Goal: Information Seeking & Learning: Learn about a topic

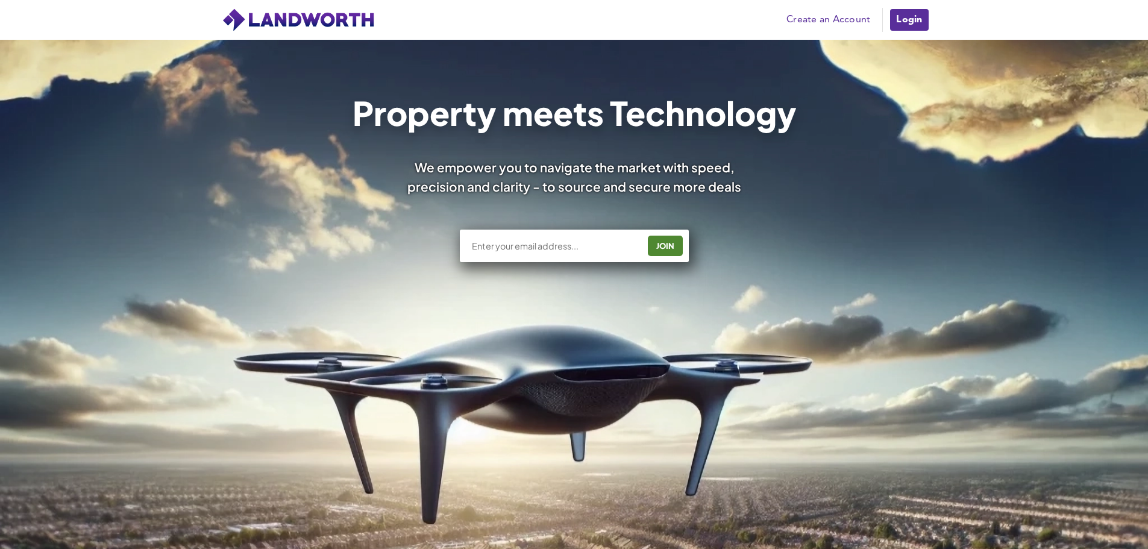
click at [527, 245] on input "text" at bounding box center [555, 246] width 168 height 12
click at [846, 19] on link "Create an Account" at bounding box center [829, 20] width 96 height 18
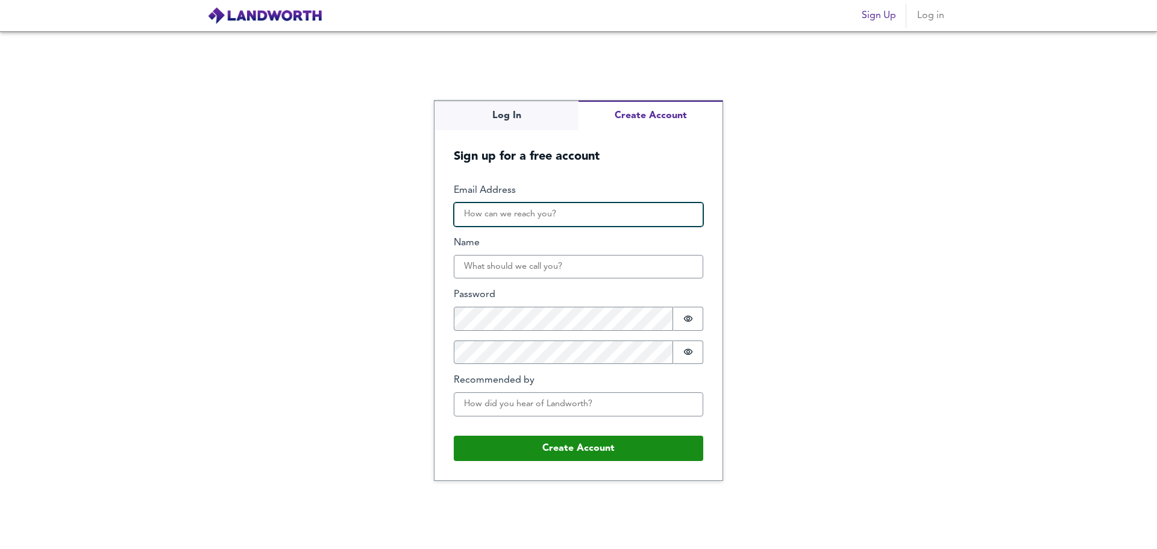
click at [547, 223] on input "Email Address" at bounding box center [579, 215] width 250 height 24
type input "[EMAIL_ADDRESS][DOMAIN_NAME]"
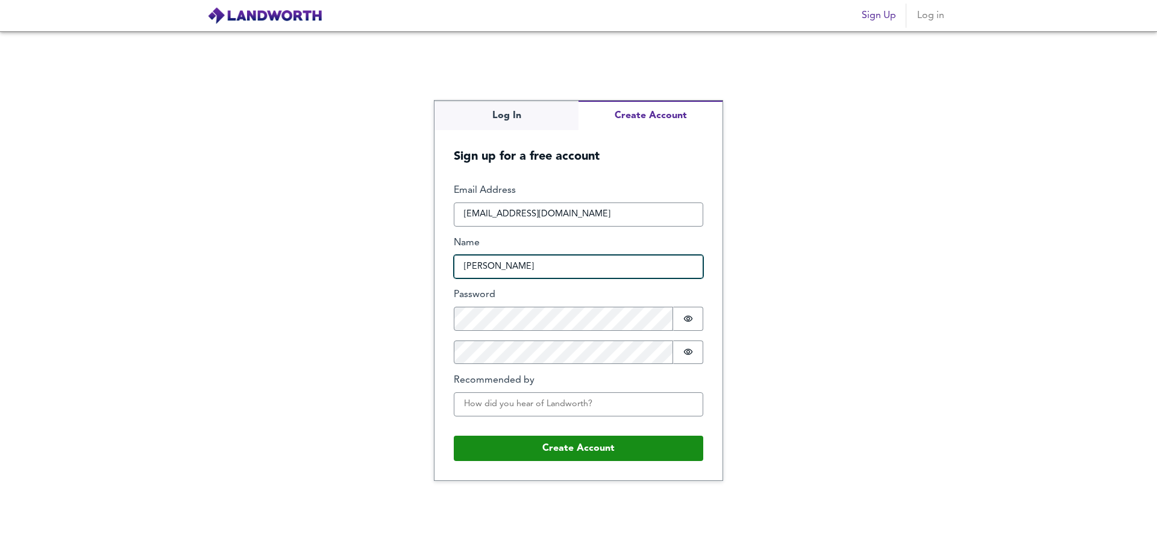
type input "[PERSON_NAME]"
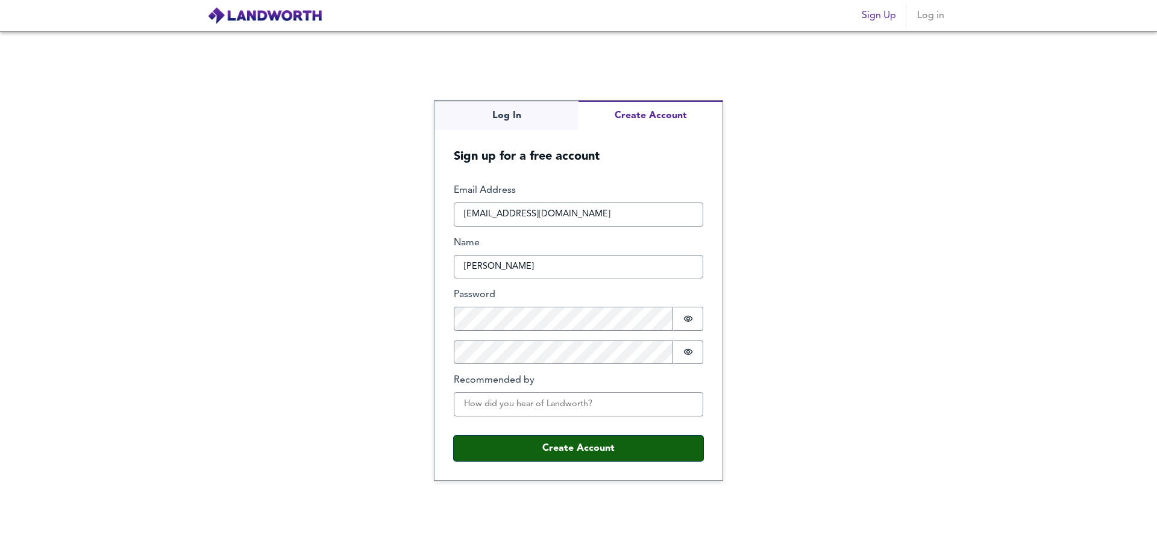
click at [506, 454] on button "Create Account" at bounding box center [579, 448] width 250 height 25
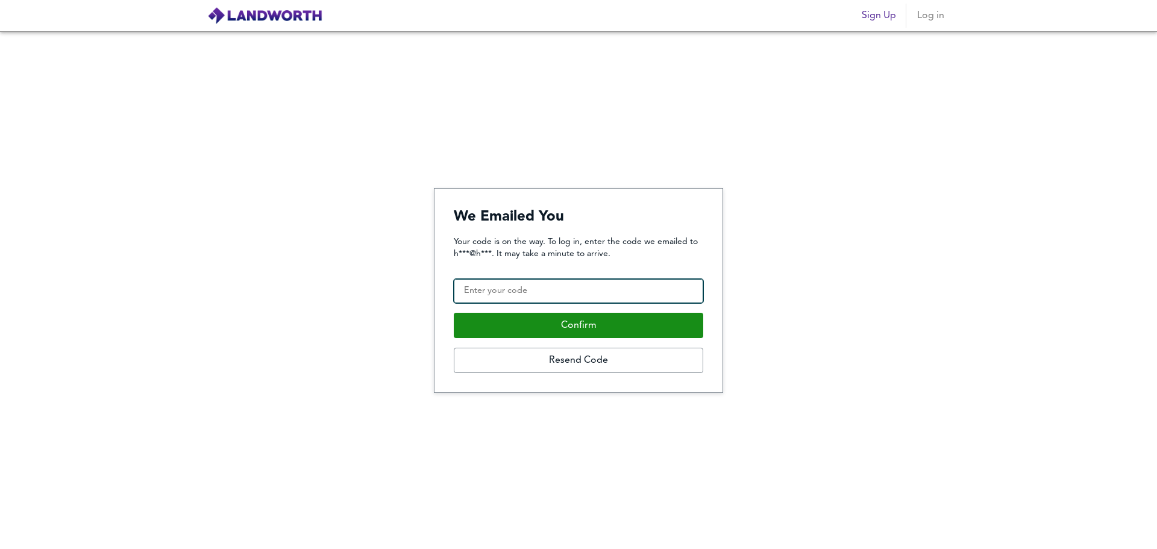
click at [560, 288] on input "Confirmation Code" at bounding box center [579, 291] width 250 height 24
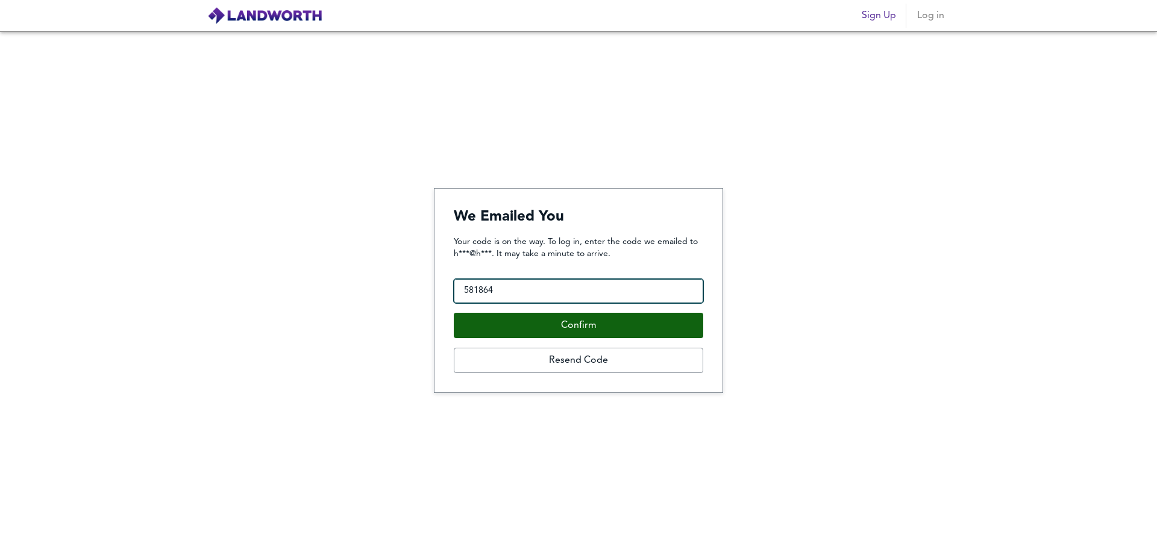
type input "581864"
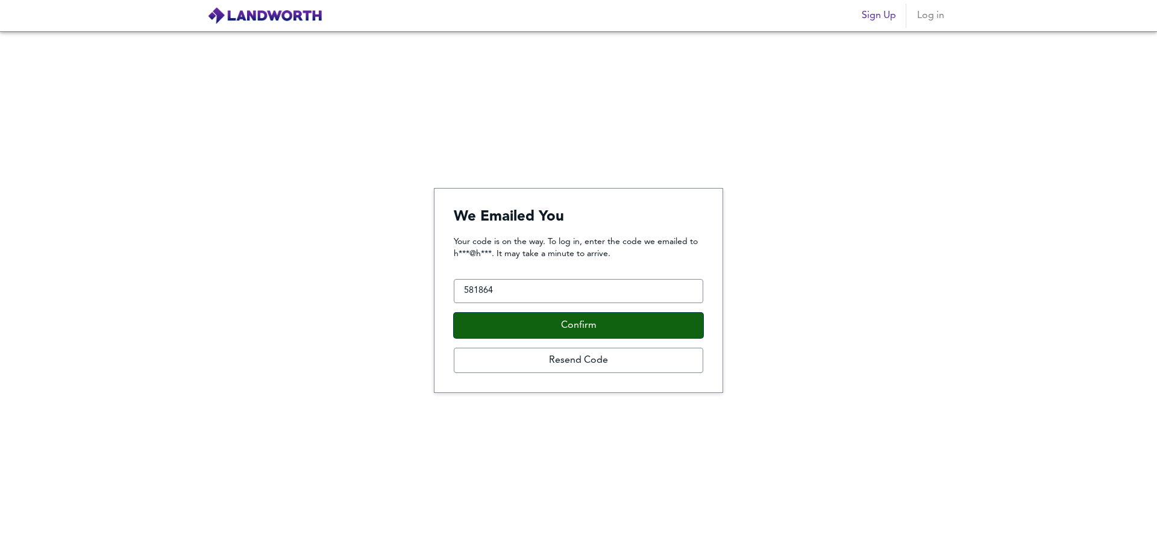
click at [564, 332] on button "Confirm" at bounding box center [579, 325] width 250 height 25
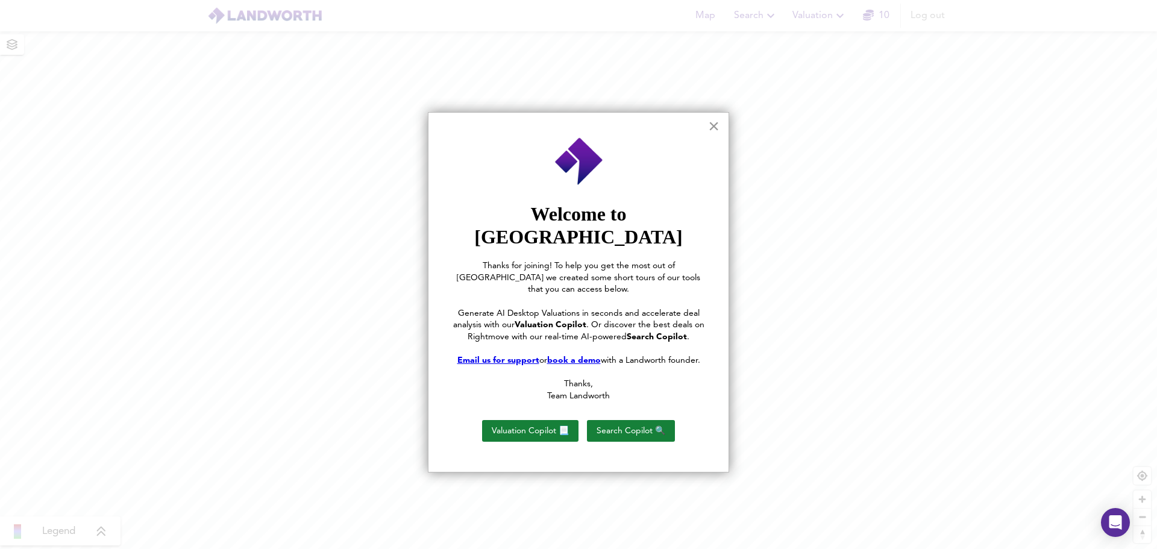
click at [715, 126] on button "×" at bounding box center [713, 125] width 11 height 19
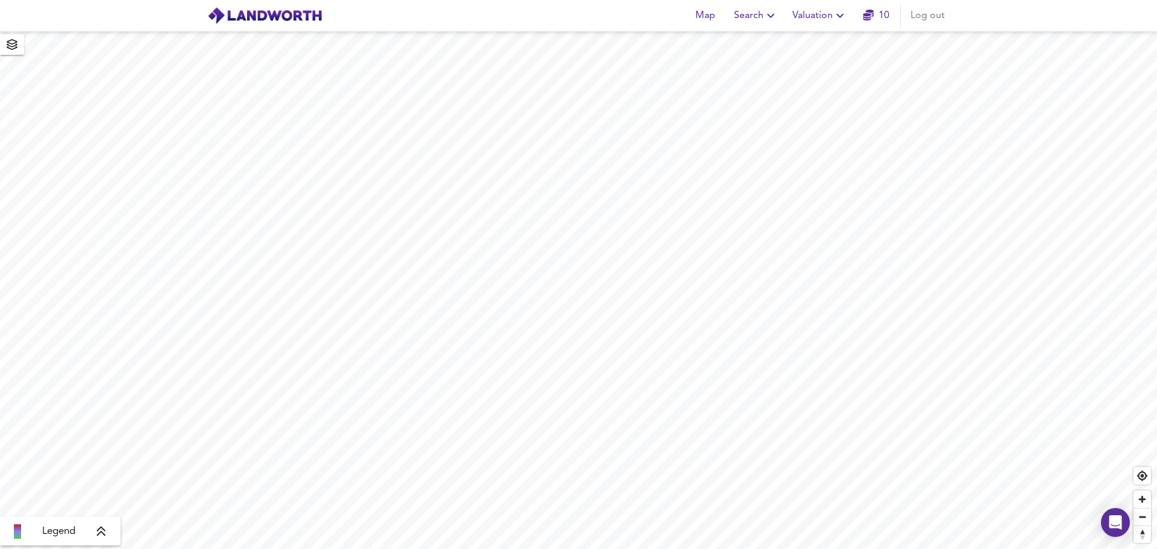
click at [767, 20] on icon "button" at bounding box center [771, 15] width 14 height 14
click at [750, 42] on li "New Search" at bounding box center [756, 44] width 119 height 22
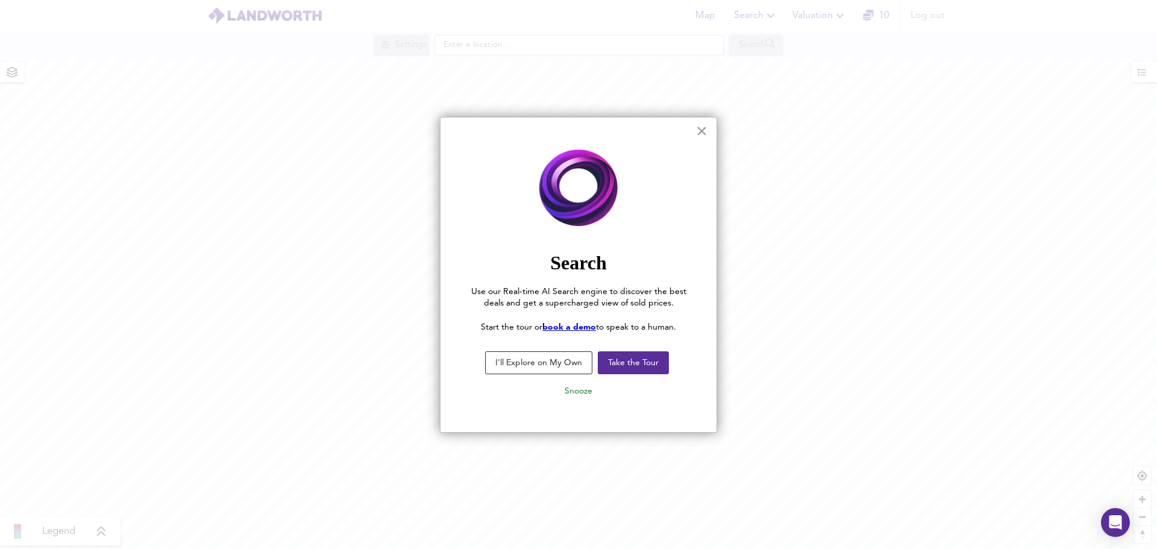
click at [699, 133] on button "×" at bounding box center [701, 130] width 11 height 19
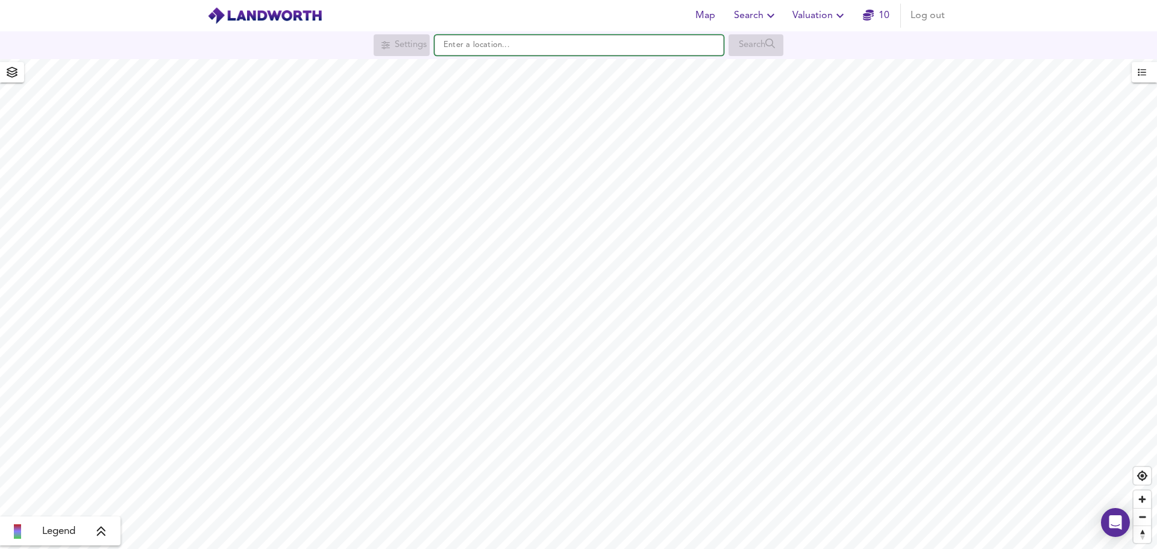
click at [539, 45] on input "text" at bounding box center [579, 45] width 289 height 20
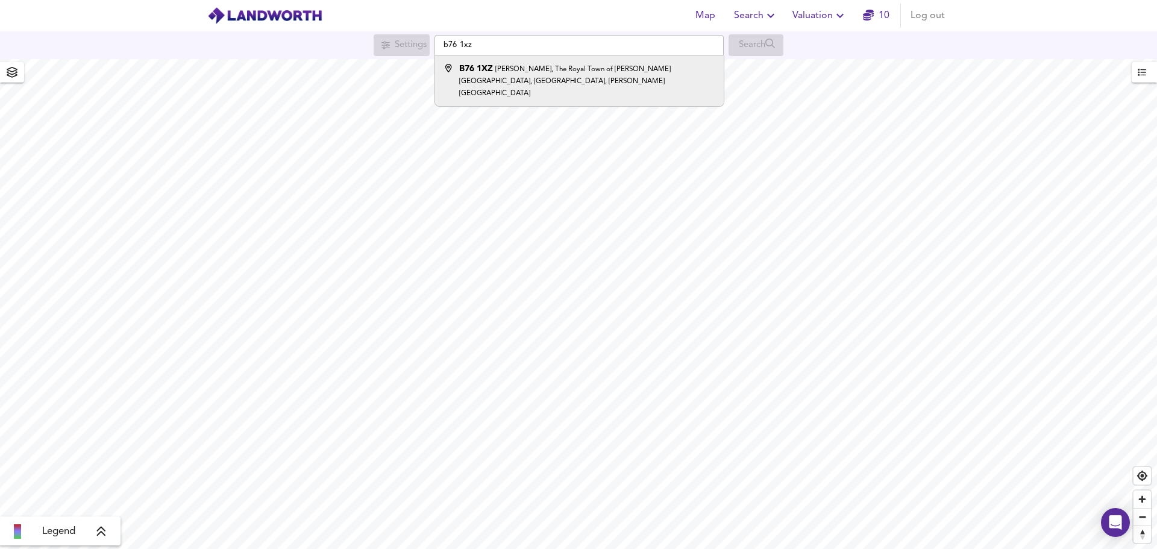
click at [516, 77] on div "B76 1XZ Moreland Croft, The Royal Town of Sutton Coldfield, Birmingham, Sutton …" at bounding box center [587, 81] width 256 height 36
type input "Moreland Croft, The Royal Town of Sutton Coldfield, Birmingham, Sutton Coldfiel…"
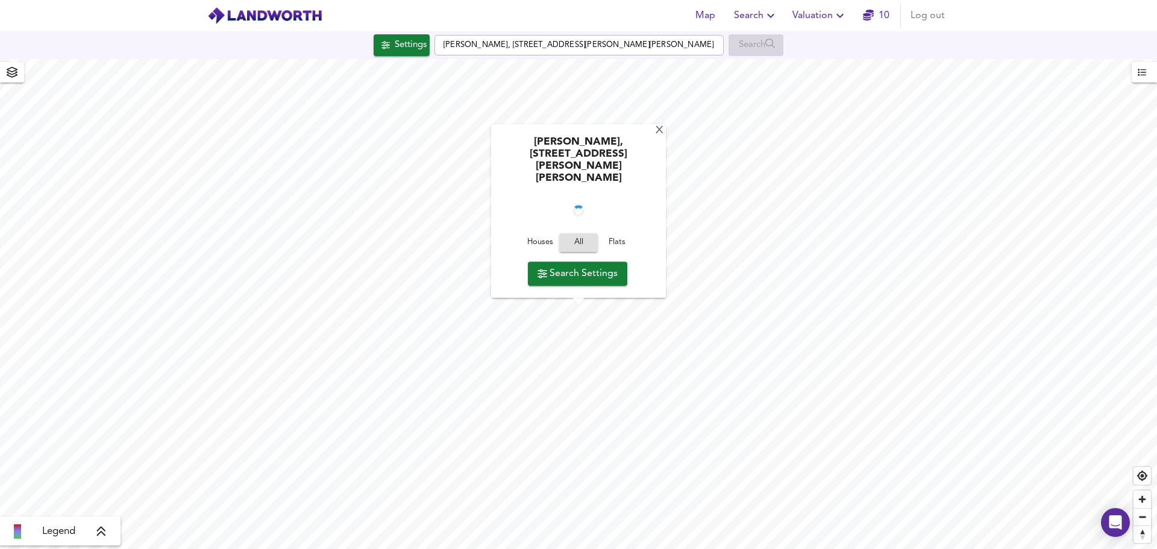
checkbox input "false"
checkbox input "true"
click at [656, 137] on div "X" at bounding box center [660, 130] width 10 height 11
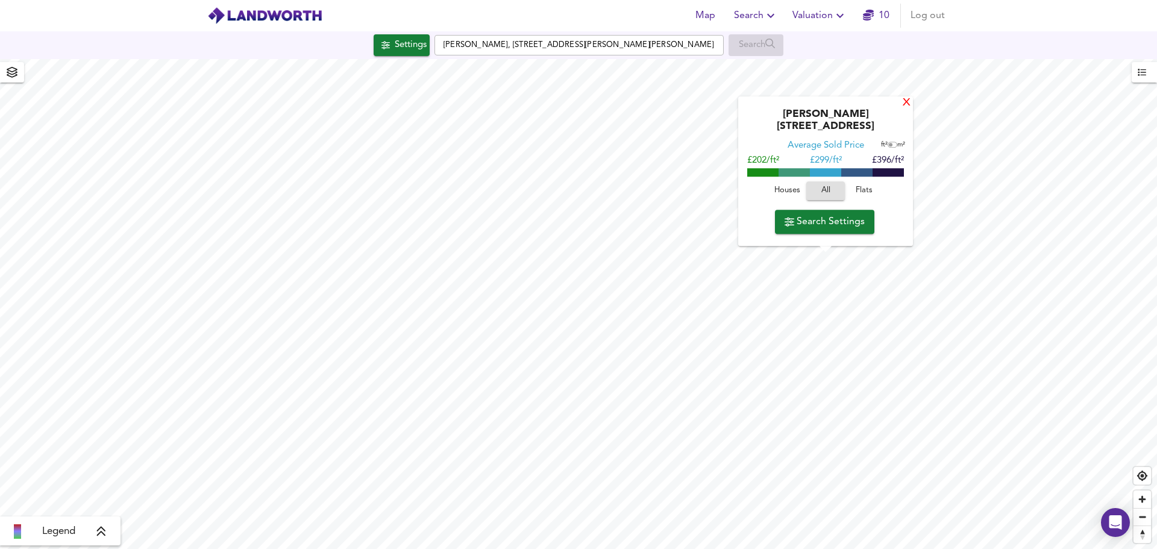
click at [907, 109] on div "X" at bounding box center [907, 103] width 10 height 11
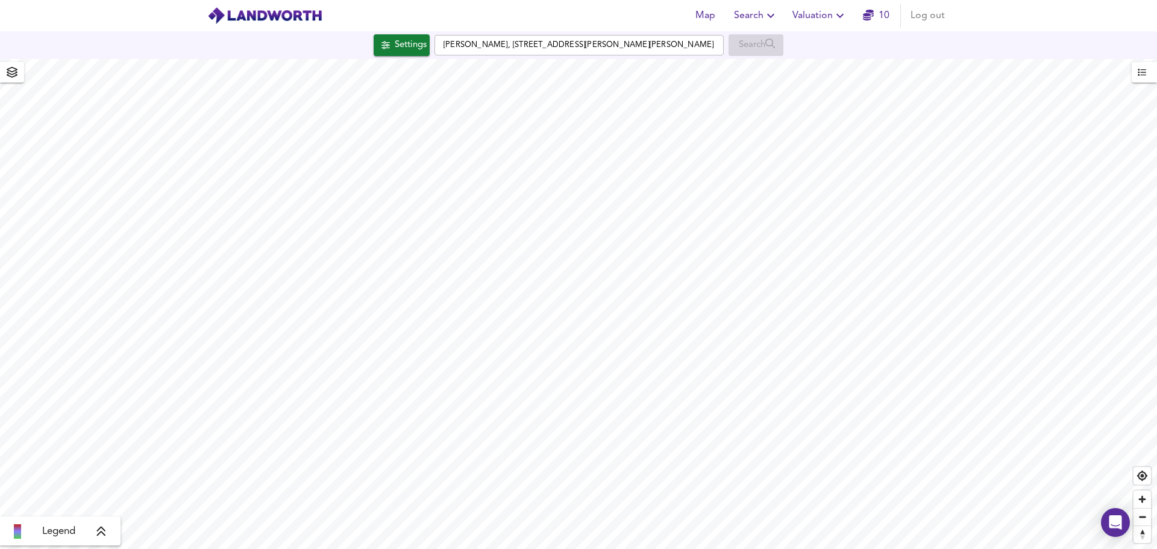
click at [830, 9] on span "Valuation" at bounding box center [820, 15] width 55 height 17
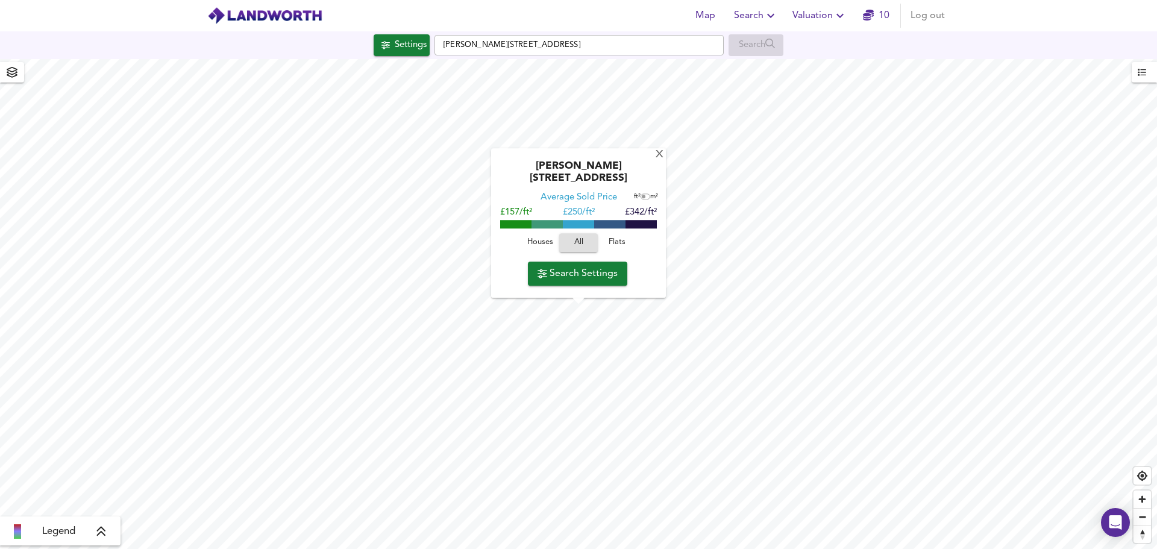
click at [662, 163] on div "Kingsbury Road, B35 6AG Average Sold Price ft² m² £157/ft² £ 250/ft² £342/ft² H…" at bounding box center [578, 223] width 175 height 149
click at [655, 161] on div "X" at bounding box center [660, 154] width 10 height 11
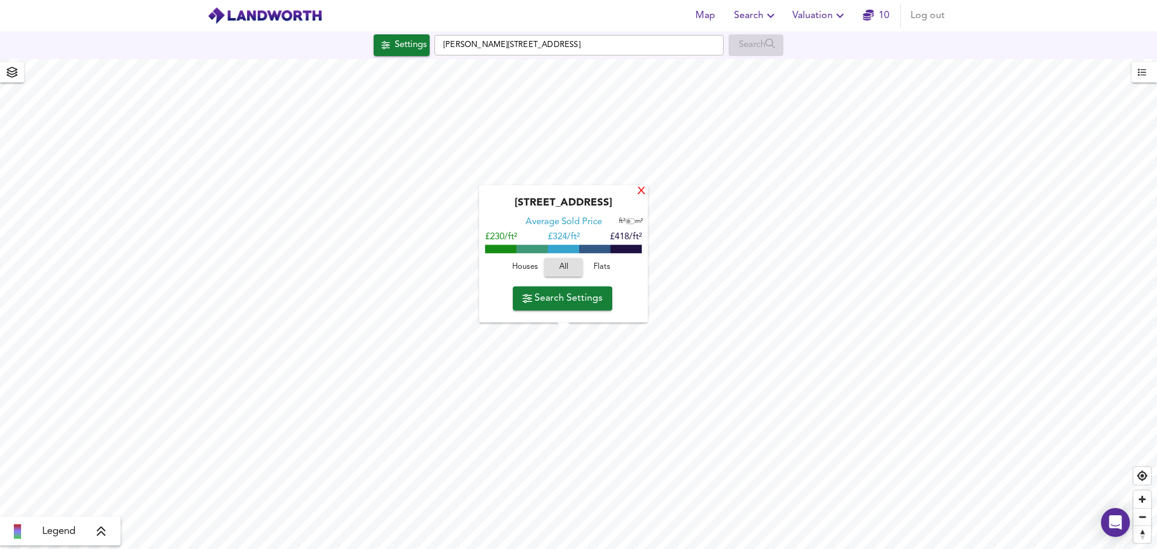
click at [644, 194] on div "X" at bounding box center [641, 191] width 10 height 11
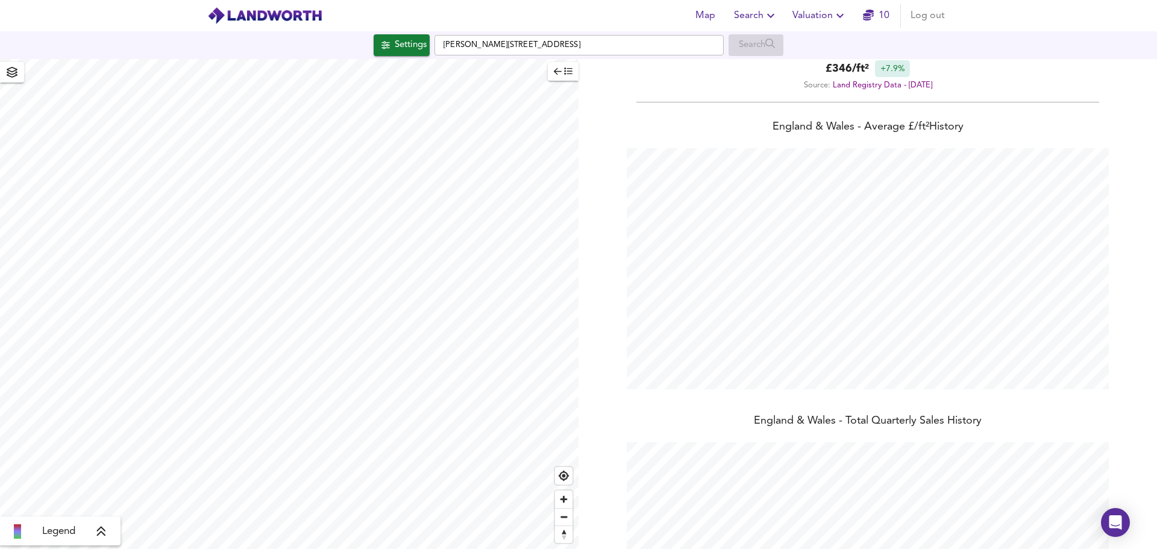
scroll to position [28, 0]
click at [566, 45] on input "Kingsbury Road, B35 6AG" at bounding box center [579, 45] width 289 height 20
drag, startPoint x: 578, startPoint y: 43, endPoint x: 571, endPoint y: 42, distance: 7.3
click at [571, 42] on input "Kingsbury Road, B35 6AG" at bounding box center [579, 45] width 289 height 20
drag, startPoint x: 573, startPoint y: 43, endPoint x: 432, endPoint y: 49, distance: 141.1
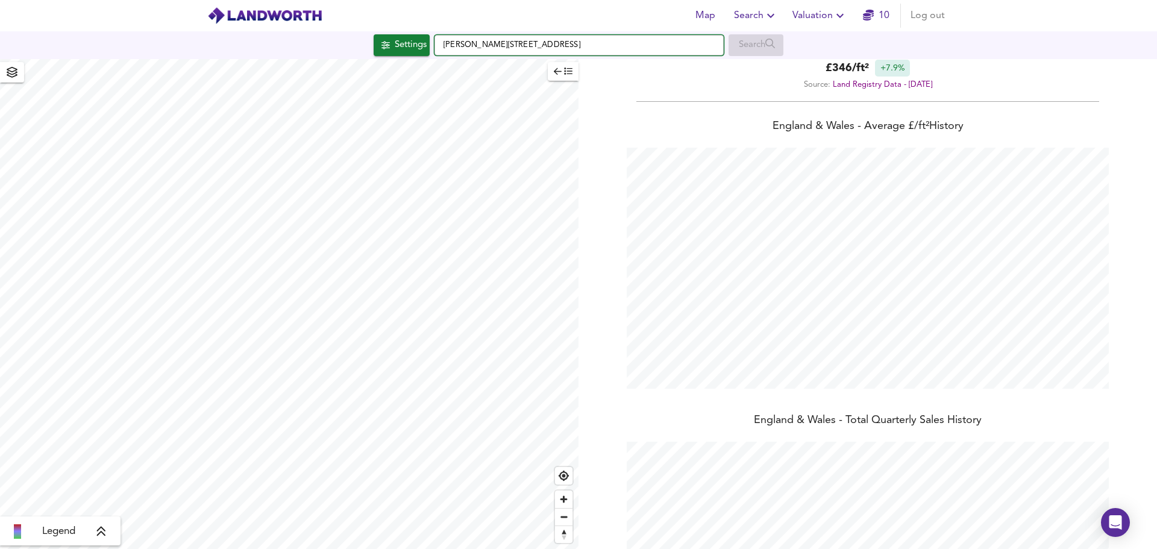
click at [432, 49] on div "Settings Kingsbury Road, B35 6AG Search" at bounding box center [578, 45] width 1157 height 22
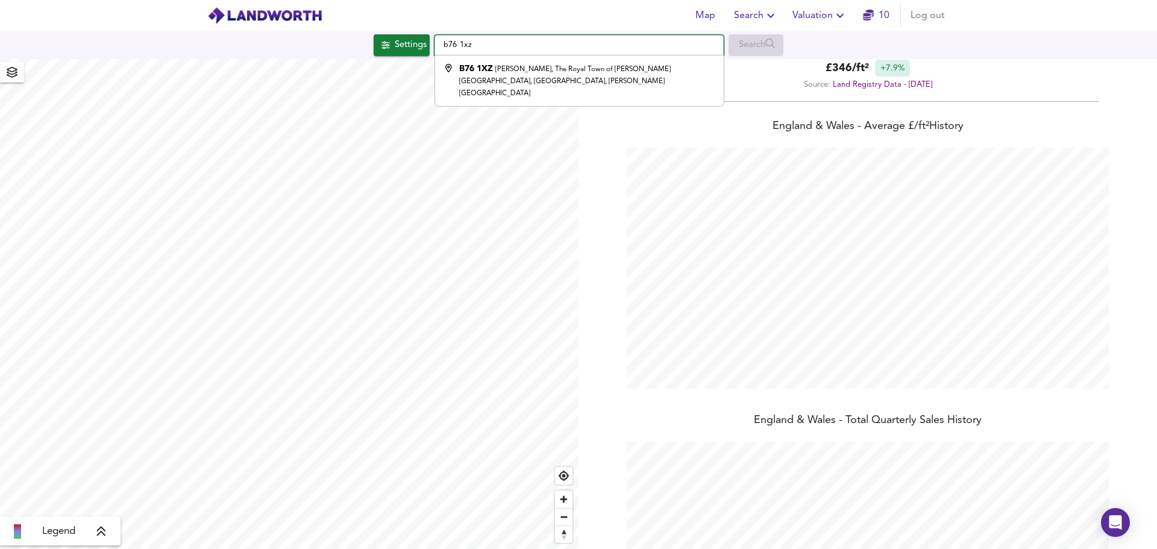
type input "Moreland Croft, The Royal Town of Sutton Coldfield, Birmingham, Sutton Coldfiel…"
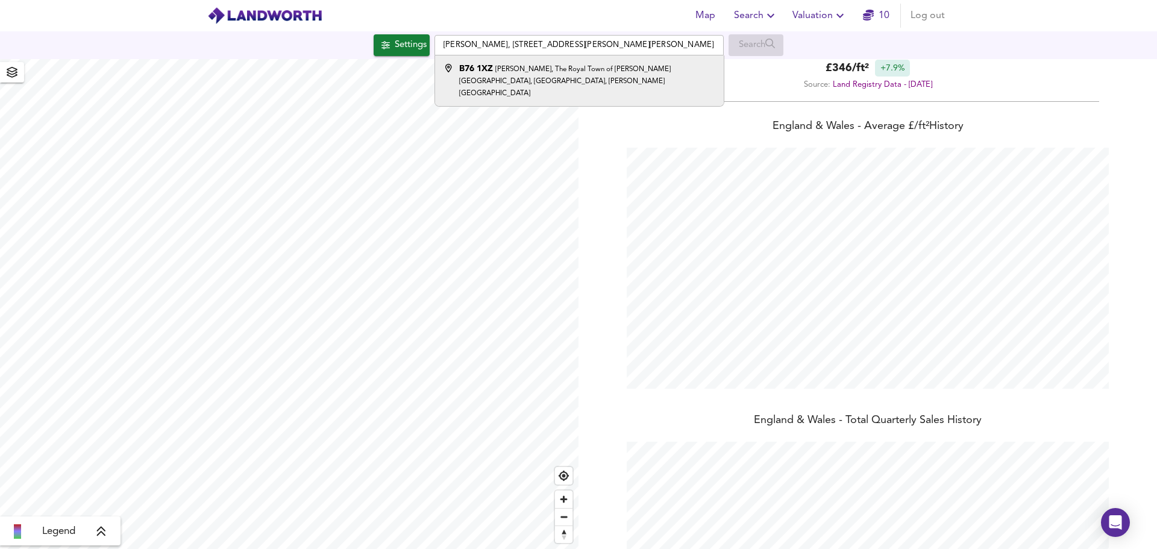
click at [550, 80] on div "B76 1XZ Moreland Croft, The Royal Town of Sutton Coldfield, Birmingham, Sutton …" at bounding box center [587, 81] width 256 height 36
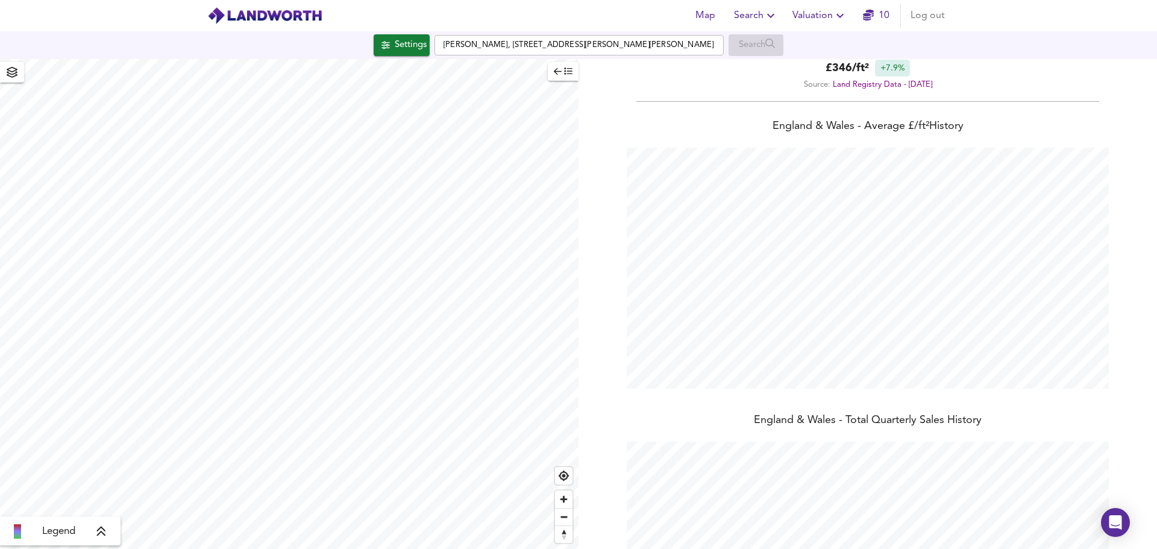
type input "303"
click at [392, 55] on button "Settings" at bounding box center [402, 45] width 56 height 22
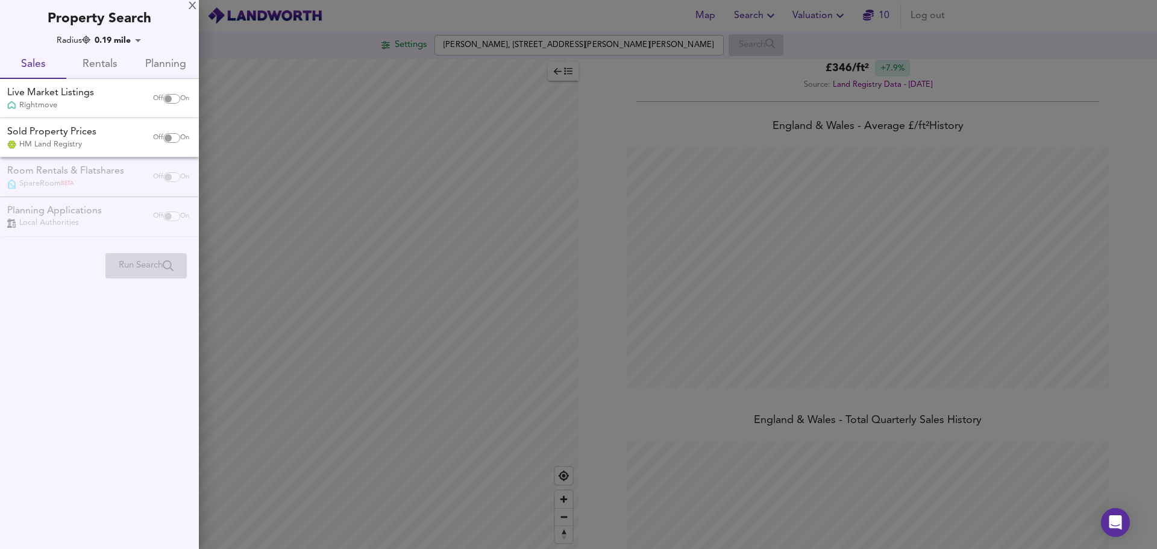
click at [161, 138] on input "checkbox" at bounding box center [168, 138] width 29 height 10
checkbox input "true"
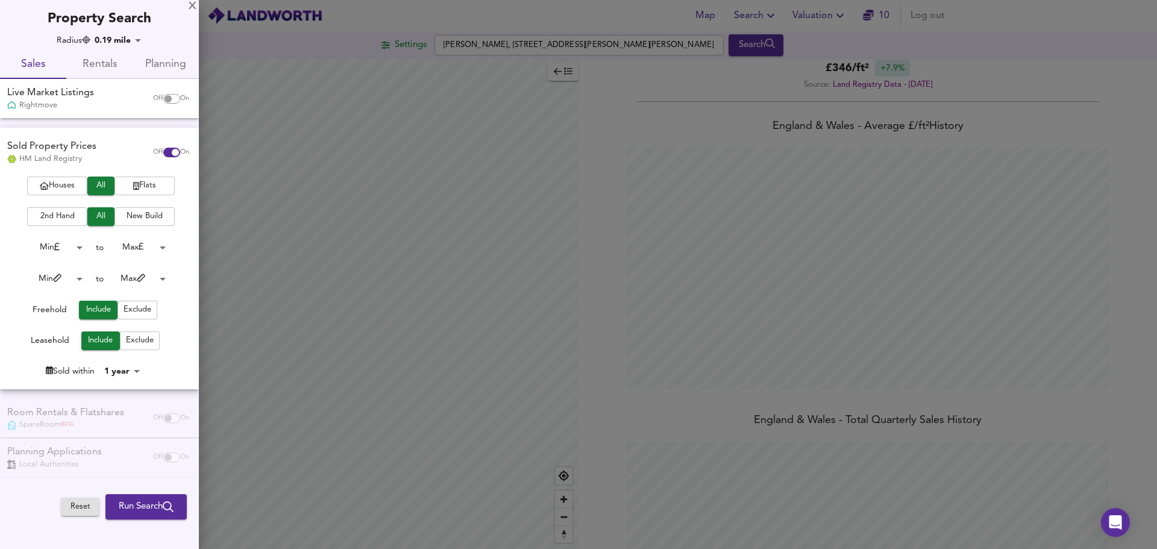
click at [62, 97] on div "Live Market Listings" at bounding box center [50, 93] width 87 height 14
checkbox input "true"
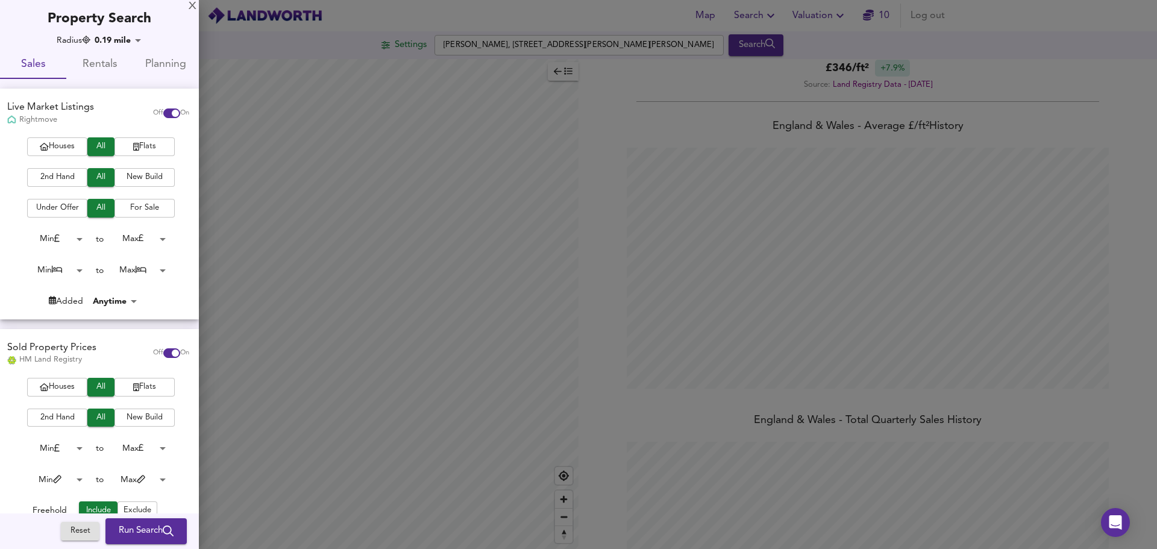
click at [60, 145] on span "Houses" at bounding box center [57, 147] width 48 height 14
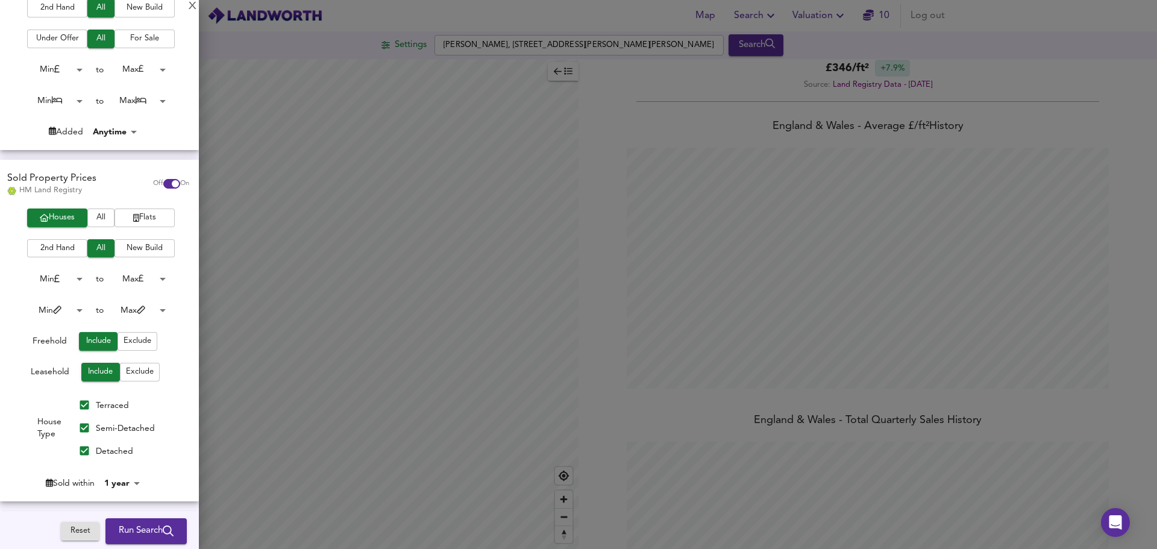
click at [83, 409] on input "Terraced" at bounding box center [84, 405] width 23 height 23
checkbox input "false"
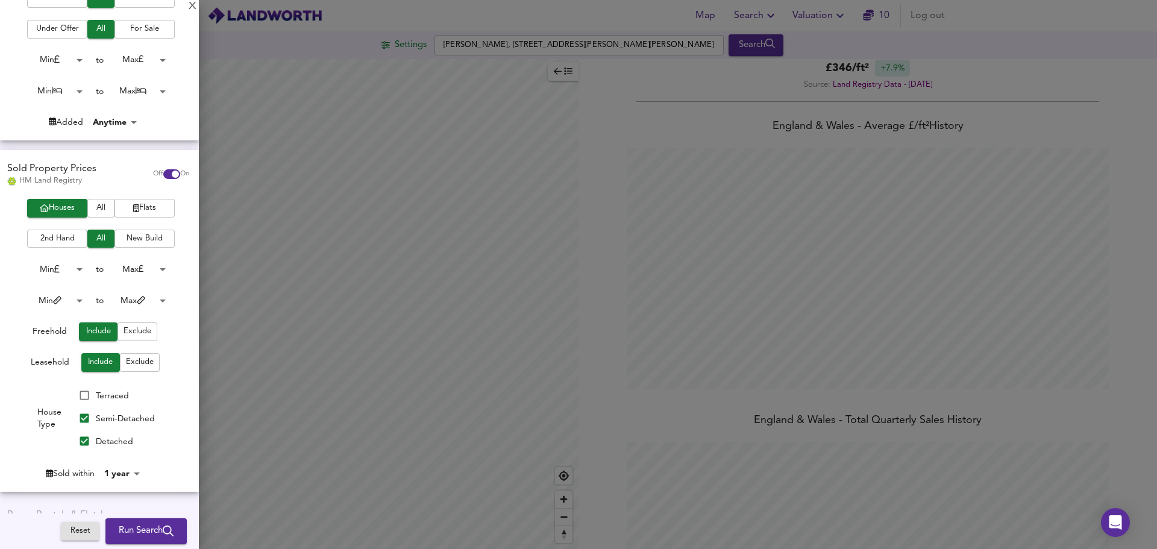
scroll to position [180, 0]
click at [124, 539] on button "Run Search" at bounding box center [145, 531] width 81 height 25
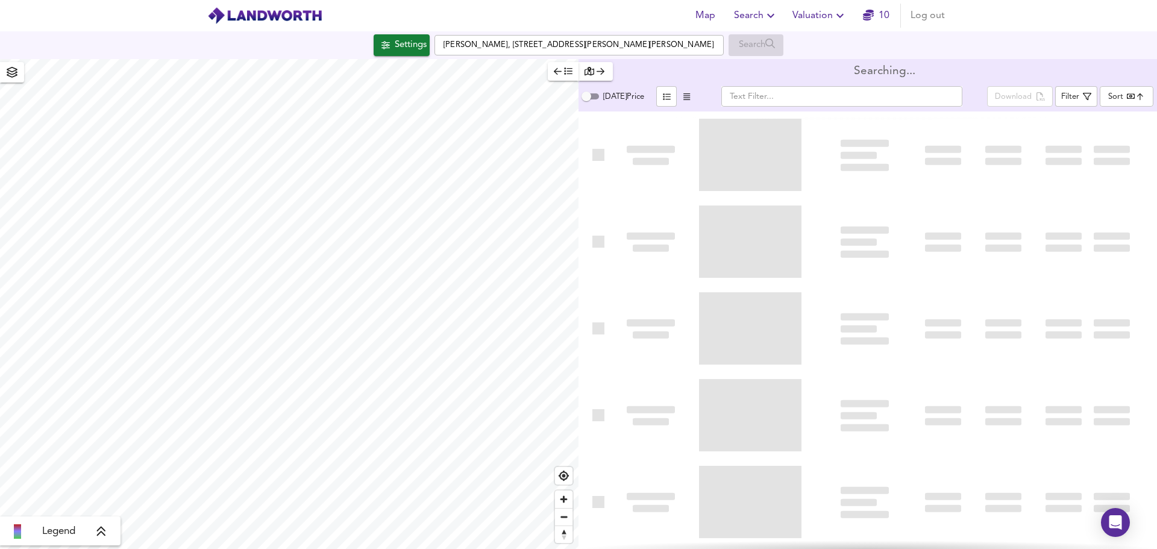
type input "bestdeal"
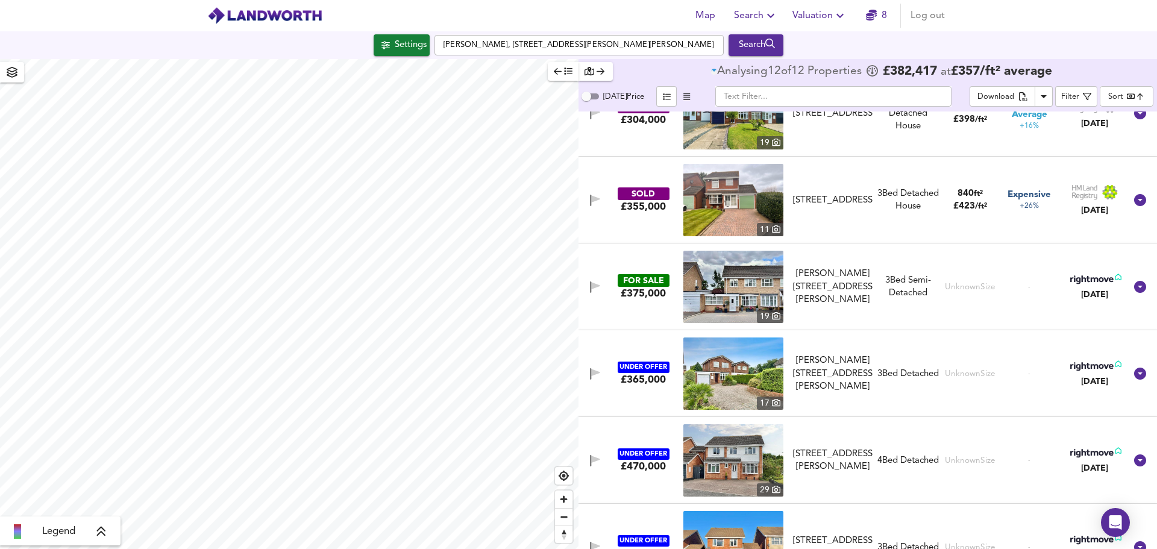
scroll to position [476, 0]
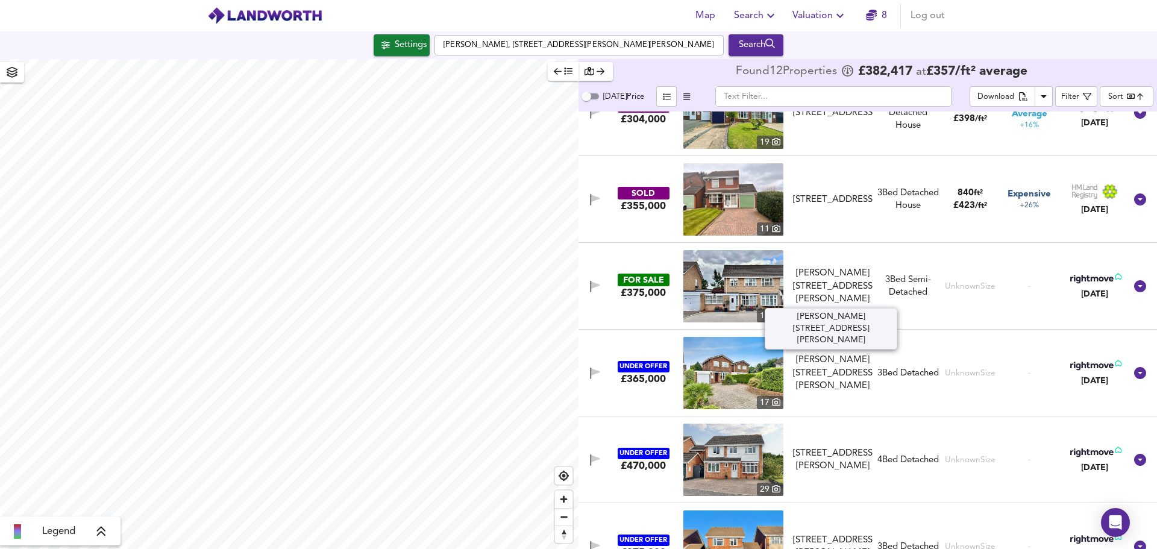
click at [832, 269] on div "Moreland Croft, Sutton Coldfield, B76 1XZ" at bounding box center [833, 286] width 80 height 39
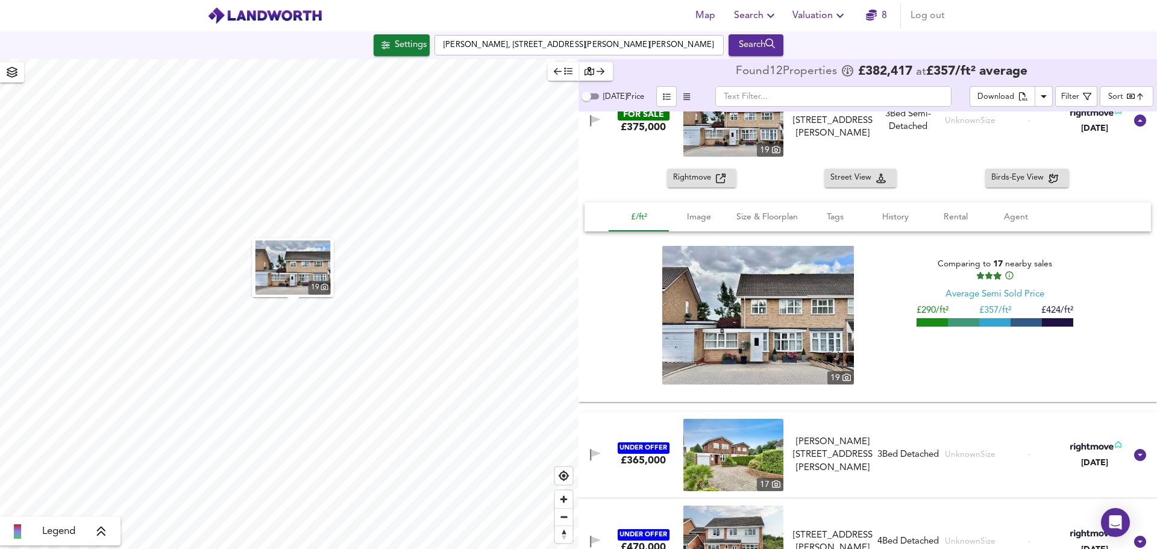
click at [636, 204] on button "£/ft²" at bounding box center [639, 217] width 60 height 29
drag, startPoint x: 957, startPoint y: 262, endPoint x: 1044, endPoint y: 262, distance: 86.8
click at [1044, 262] on div "Comparing to 17 nearby sales" at bounding box center [995, 268] width 157 height 23
drag, startPoint x: 922, startPoint y: 306, endPoint x: 992, endPoint y: 309, distance: 70.6
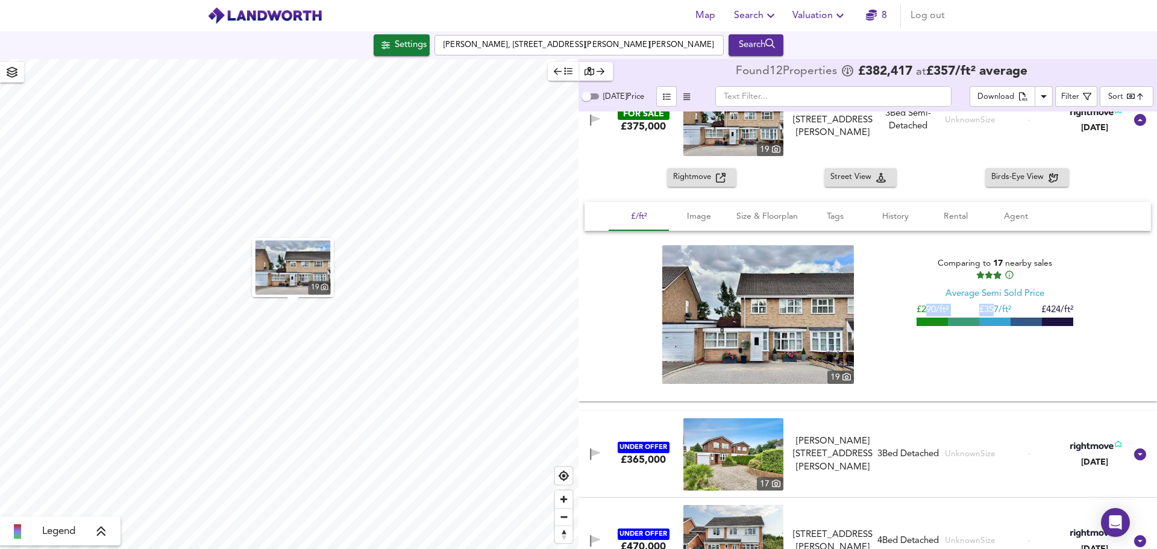
click at [992, 309] on div "£290/ft² £ 357/ft² £424/ft²" at bounding box center [995, 310] width 157 height 13
click at [1001, 309] on span "£ 357/ft²" at bounding box center [995, 310] width 32 height 9
click at [107, 536] on icon at bounding box center [101, 532] width 11 height 12
drag, startPoint x: 956, startPoint y: 294, endPoint x: 1007, endPoint y: 295, distance: 50.6
click at [1007, 295] on div "Average Semi Sold Price" at bounding box center [995, 294] width 99 height 13
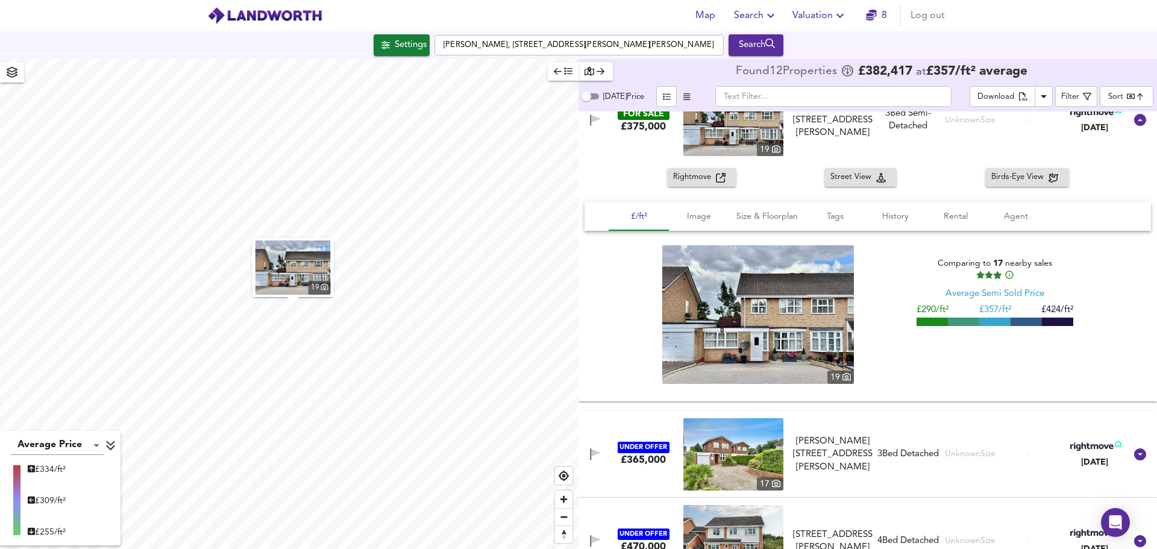
click at [1024, 292] on div "Average Semi Sold Price" at bounding box center [995, 294] width 99 height 13
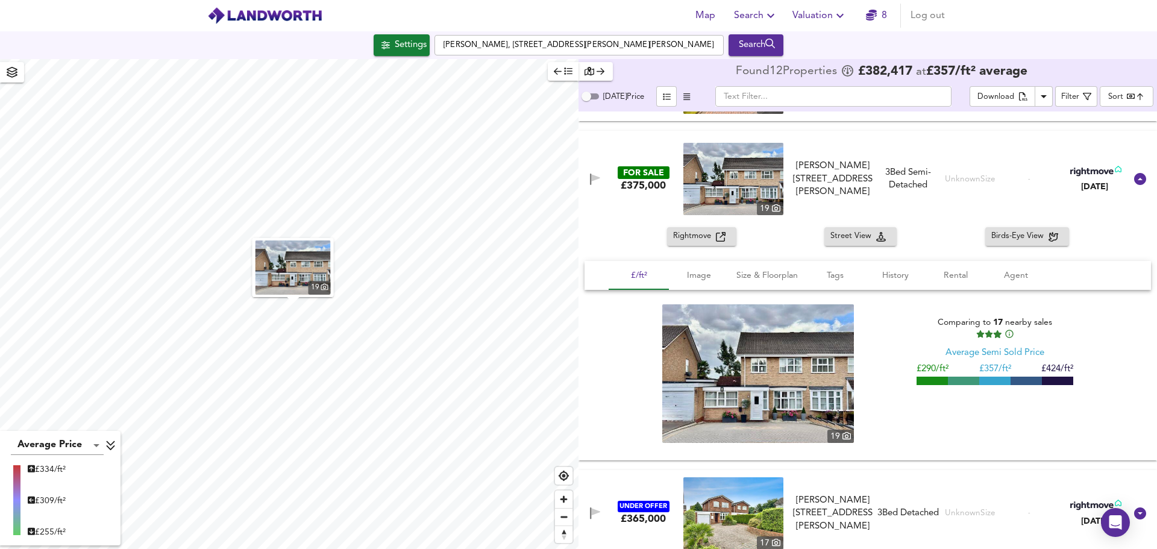
scroll to position [597, 0]
click at [770, 277] on span "Size & Floorplan" at bounding box center [767, 276] width 61 height 15
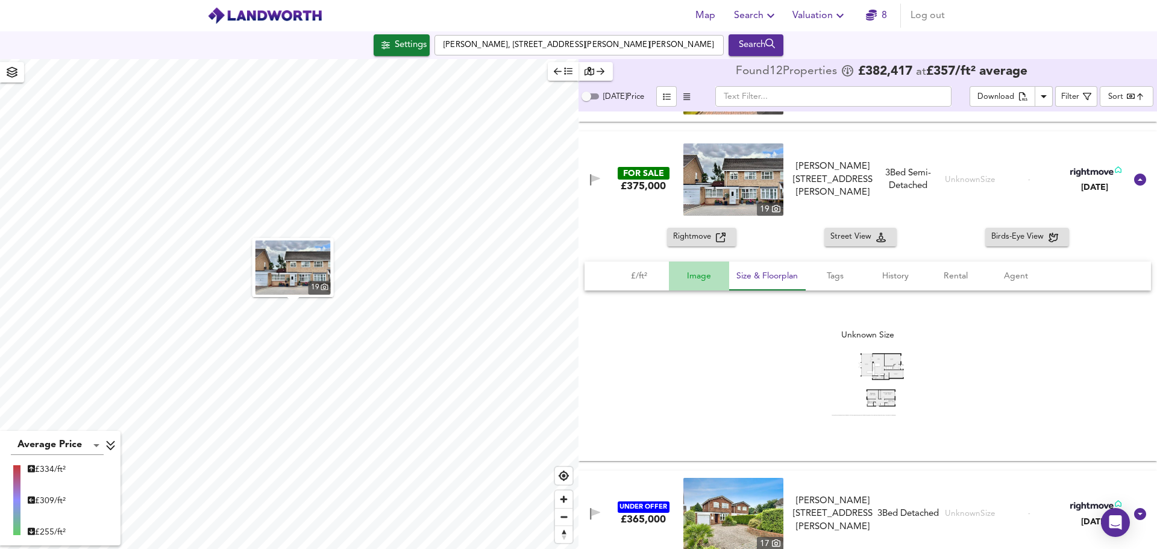
click at [694, 274] on span "Image" at bounding box center [699, 276] width 46 height 15
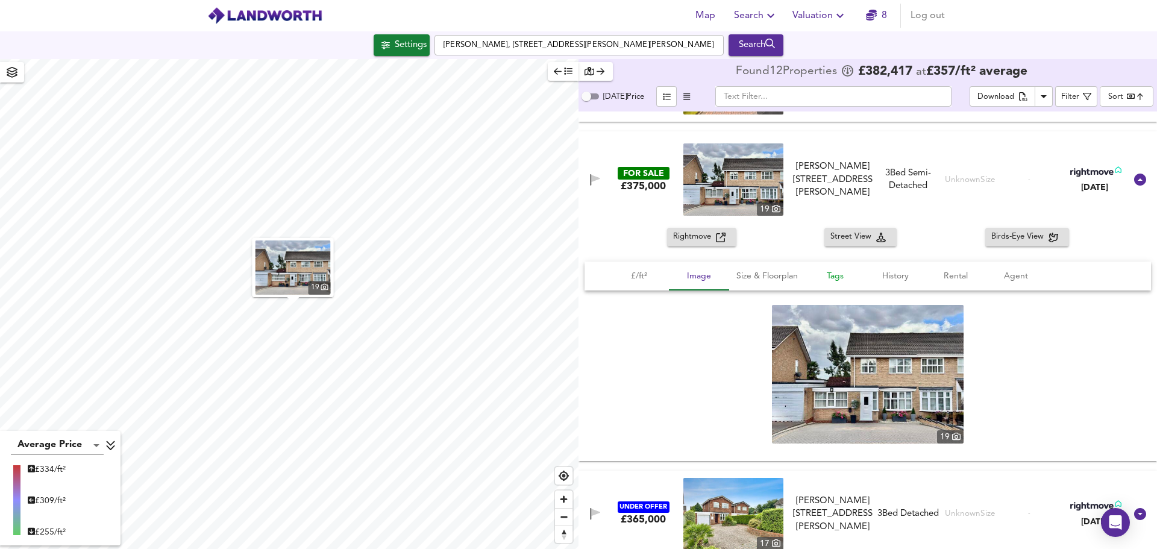
click at [827, 274] on span "Tags" at bounding box center [835, 276] width 46 height 15
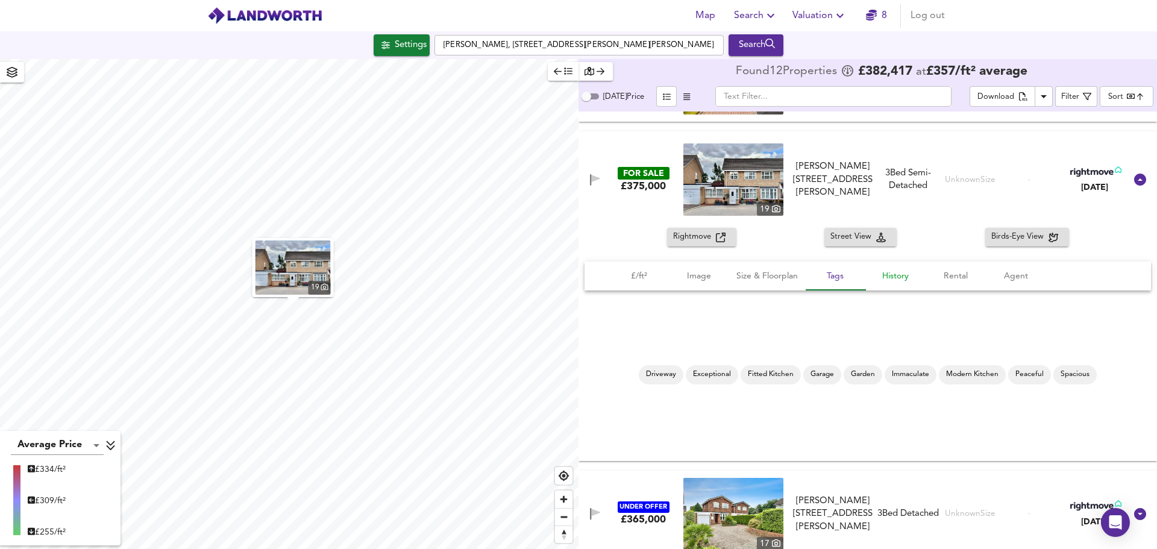
click at [875, 274] on span "History" at bounding box center [896, 276] width 46 height 15
click at [837, 274] on span "Tags" at bounding box center [835, 276] width 46 height 15
click at [898, 274] on span "History" at bounding box center [896, 276] width 46 height 15
click at [941, 273] on span "Rental" at bounding box center [956, 276] width 46 height 15
click at [631, 275] on span "£/ft²" at bounding box center [639, 276] width 46 height 15
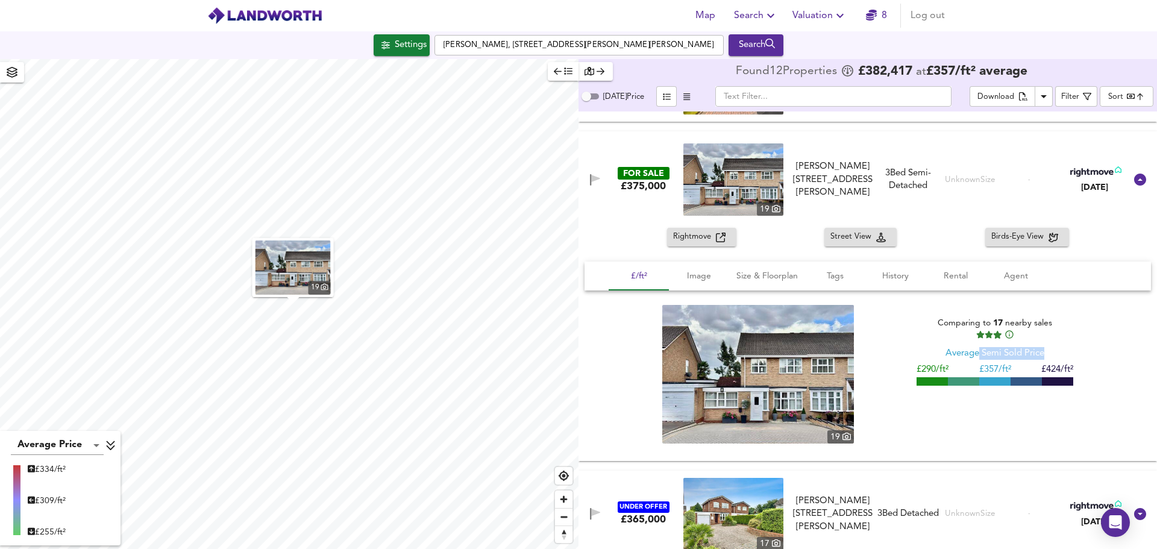
drag, startPoint x: 976, startPoint y: 353, endPoint x: 1064, endPoint y: 357, distance: 88.1
click at [1064, 357] on div "Average Semi Sold Price" at bounding box center [995, 353] width 157 height 13
drag, startPoint x: 945, startPoint y: 324, endPoint x: 1019, endPoint y: 324, distance: 73.5
click at [1019, 324] on div "Comparing to 17 nearby sales" at bounding box center [995, 328] width 157 height 23
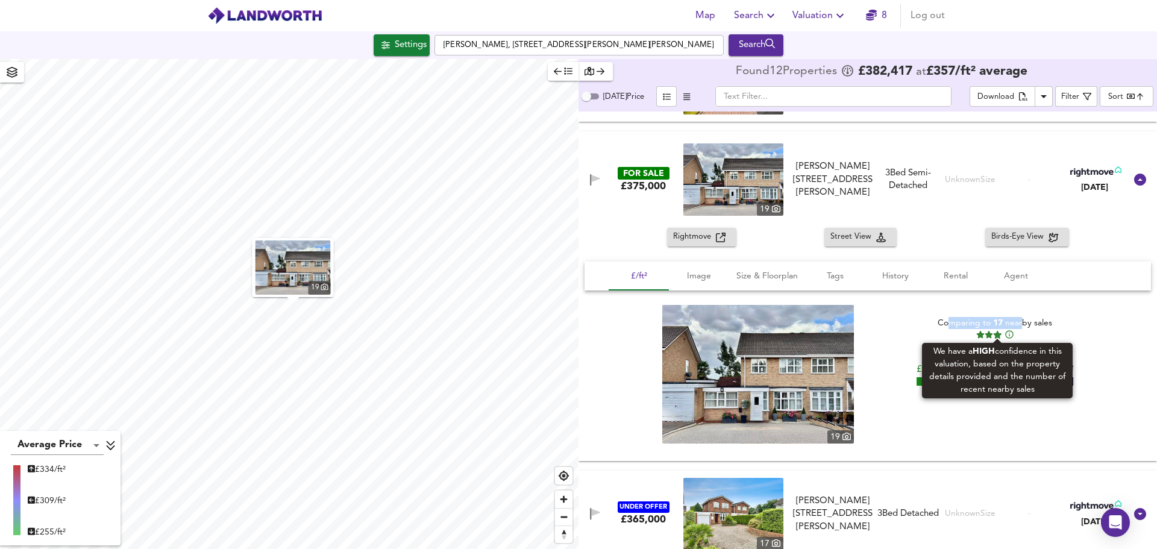
click at [1007, 336] on icon at bounding box center [1010, 335] width 10 height 10
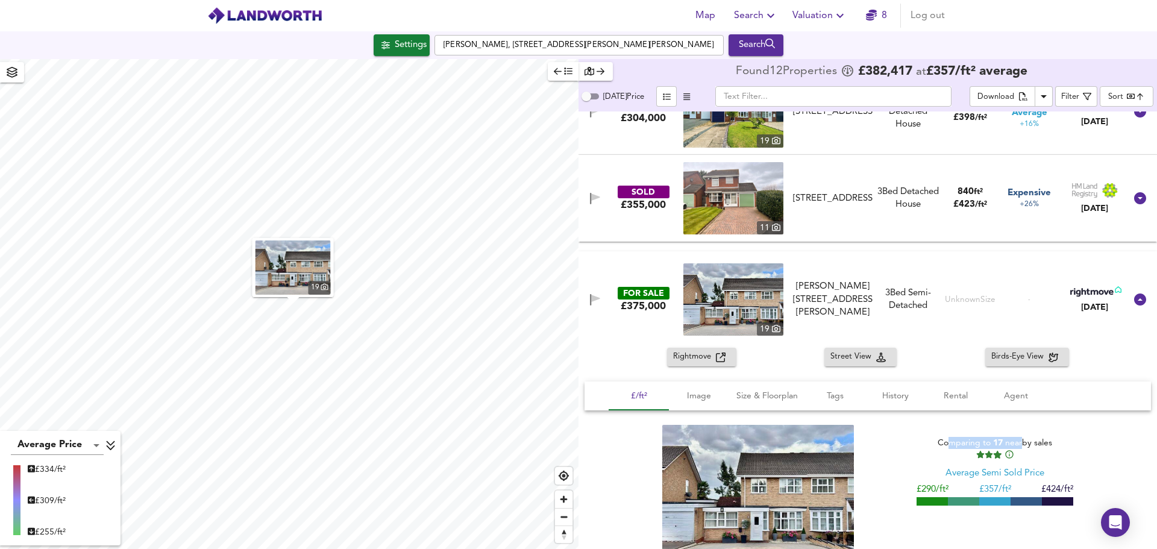
scroll to position [477, 0]
click at [934, 195] on div "3 Bed Detached House" at bounding box center [909, 199] width 62 height 26
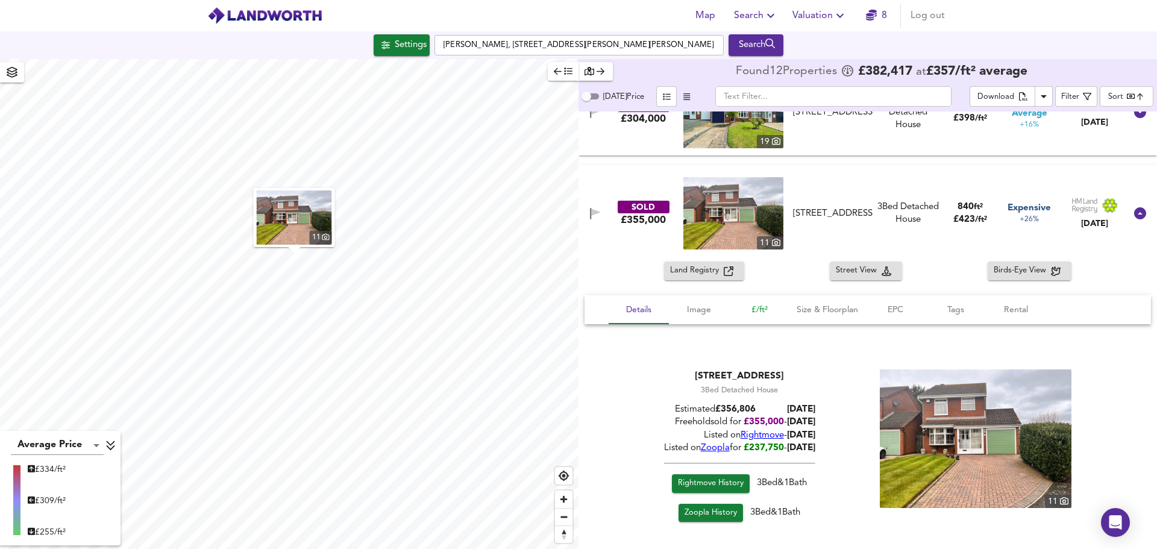
click at [770, 309] on span "£/ft²" at bounding box center [760, 310] width 46 height 15
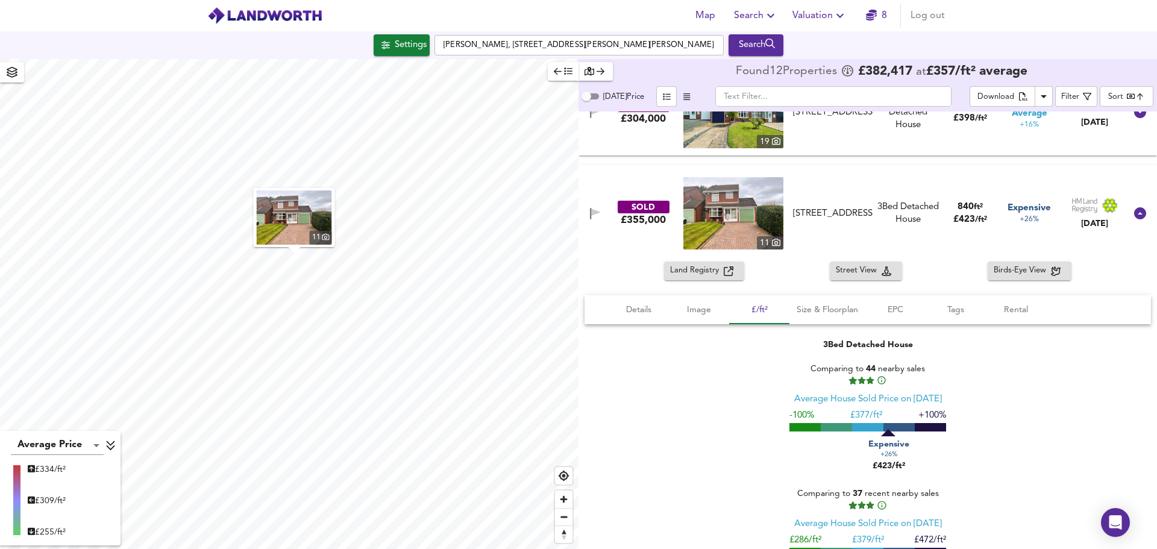
click at [846, 193] on div "SOLD £355,000 11 8 Ashtead Close, B76 1YH 8 Ashtead Close, B76 1YH 3 Bed Detach…" at bounding box center [853, 213] width 545 height 72
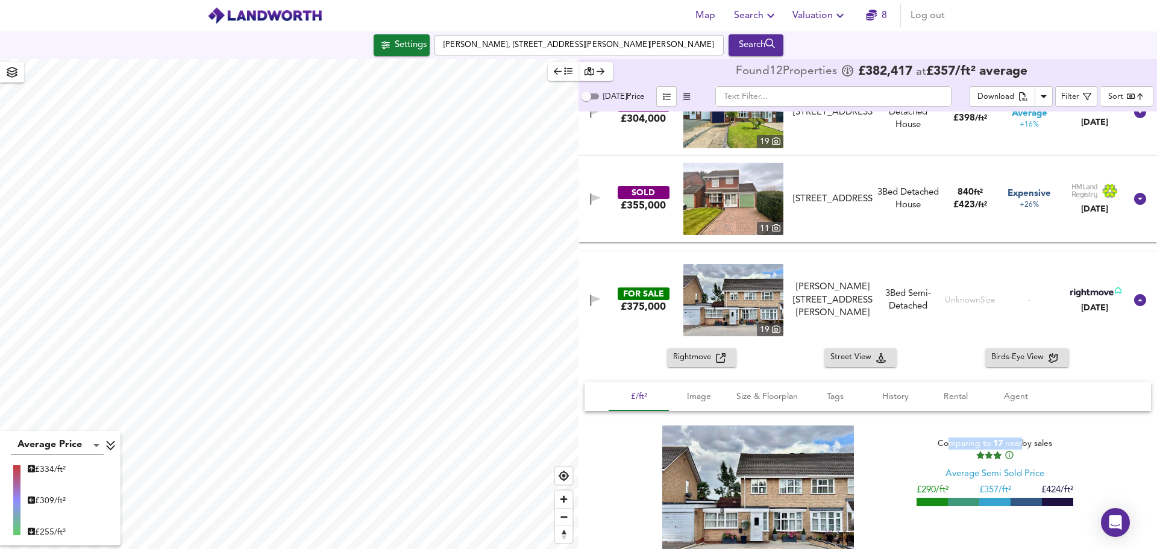
click at [895, 288] on div "3 Bed Semi-Detached" at bounding box center [909, 301] width 62 height 26
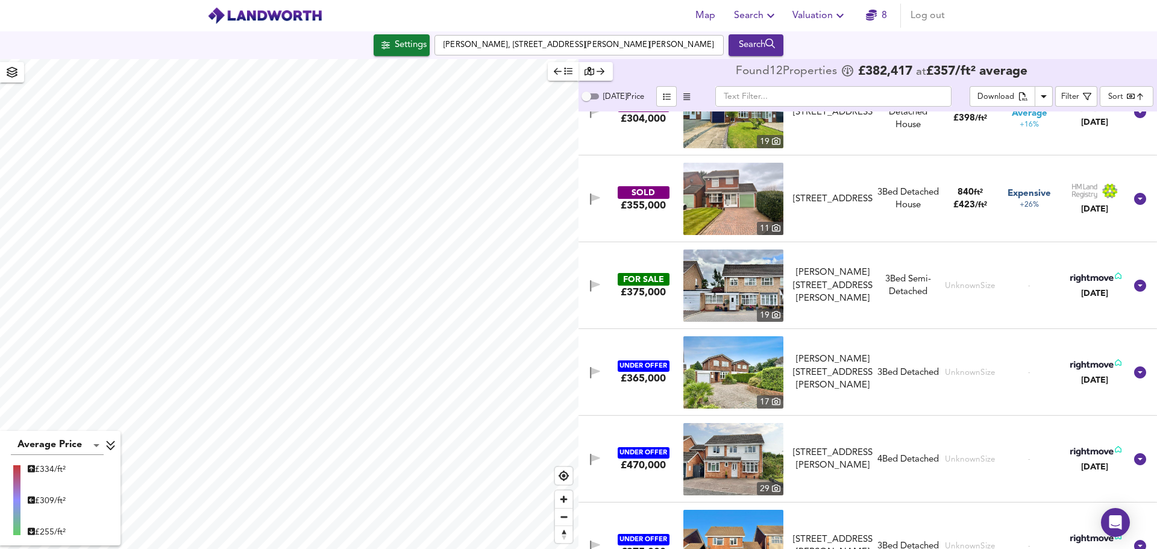
click at [890, 356] on div "UNDER OFFER £365,000 17 Stapleton Close, Sutton Coldfield, B76 1XT Stapleton Cl…" at bounding box center [853, 372] width 545 height 72
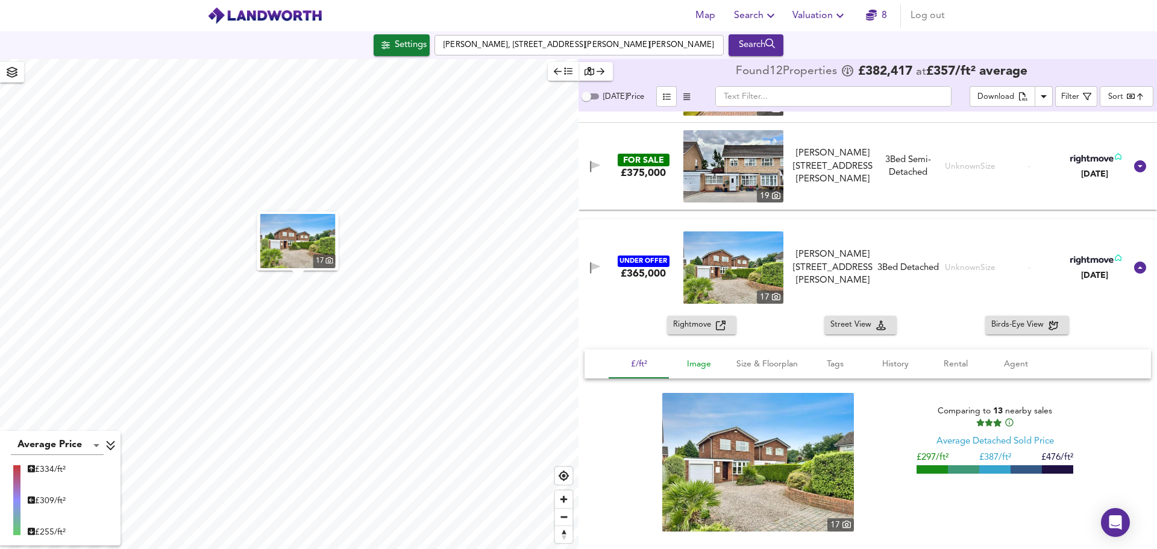
scroll to position [597, 0]
click at [880, 238] on div "UNDER OFFER £365,000 17 Stapleton Close, Sutton Coldfield, B76 1XT Stapleton Cl…" at bounding box center [853, 267] width 545 height 72
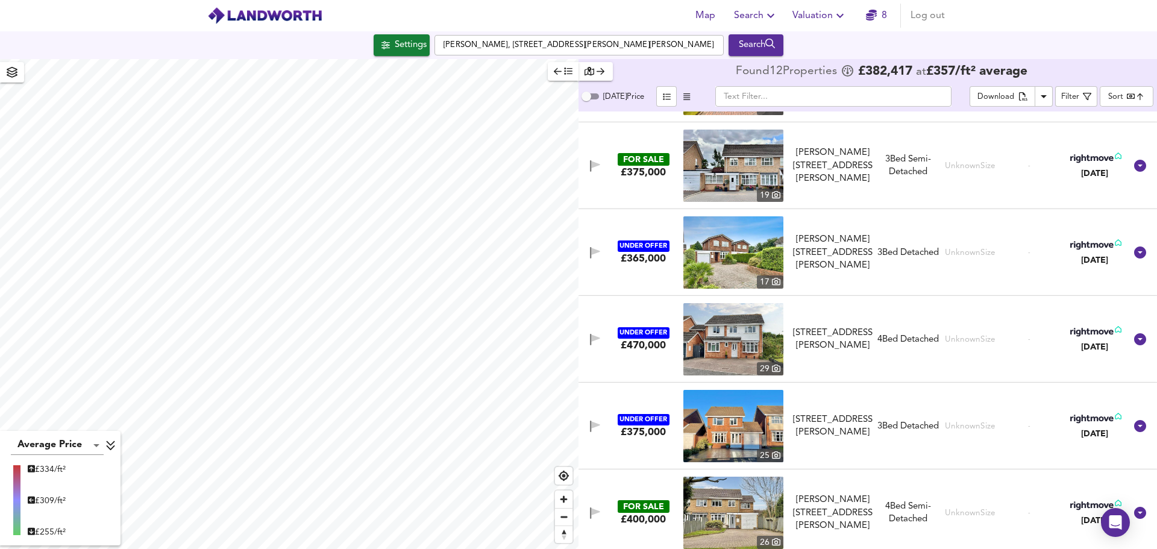
click at [906, 138] on div "FOR SALE £375,000 19 Moreland Croft, Sutton Coldfield, B76 1XZ Moreland Croft, …" at bounding box center [853, 166] width 545 height 72
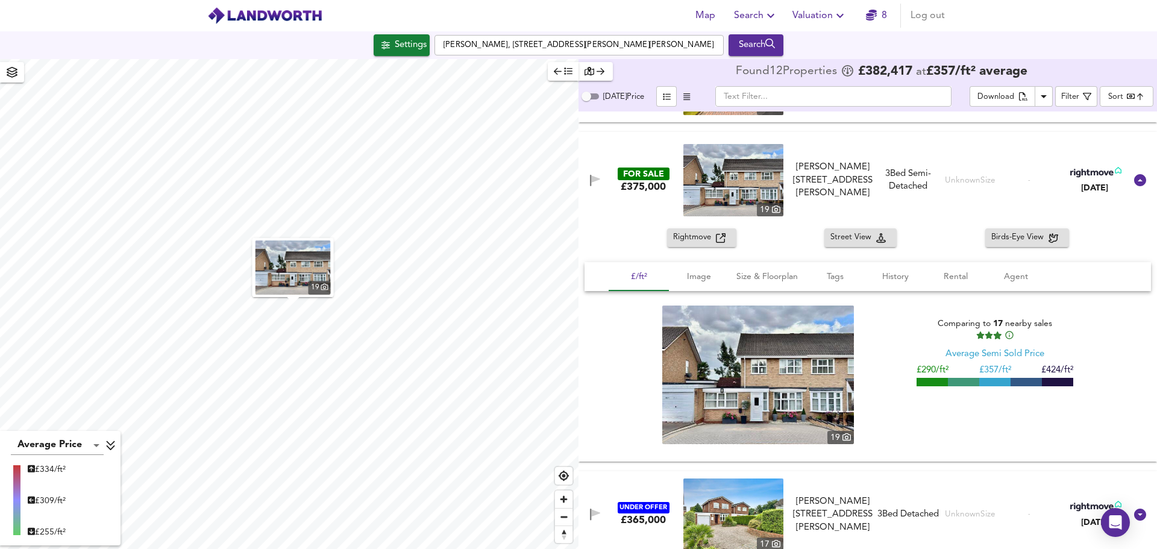
click at [889, 148] on div "FOR SALE £375,000 19 Moreland Croft, Sutton Coldfield, B76 1XZ Moreland Croft, …" at bounding box center [853, 180] width 545 height 72
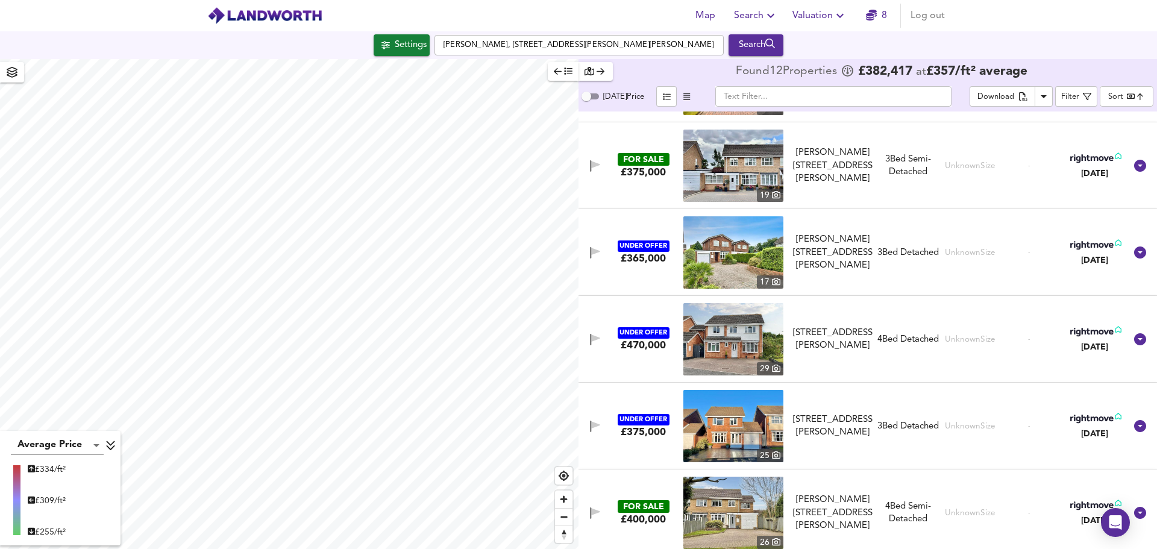
click at [935, 147] on div "FOR SALE £375,000 19 Moreland Croft, Sutton Coldfield, B76 1XZ Moreland Croft, …" at bounding box center [853, 166] width 545 height 72
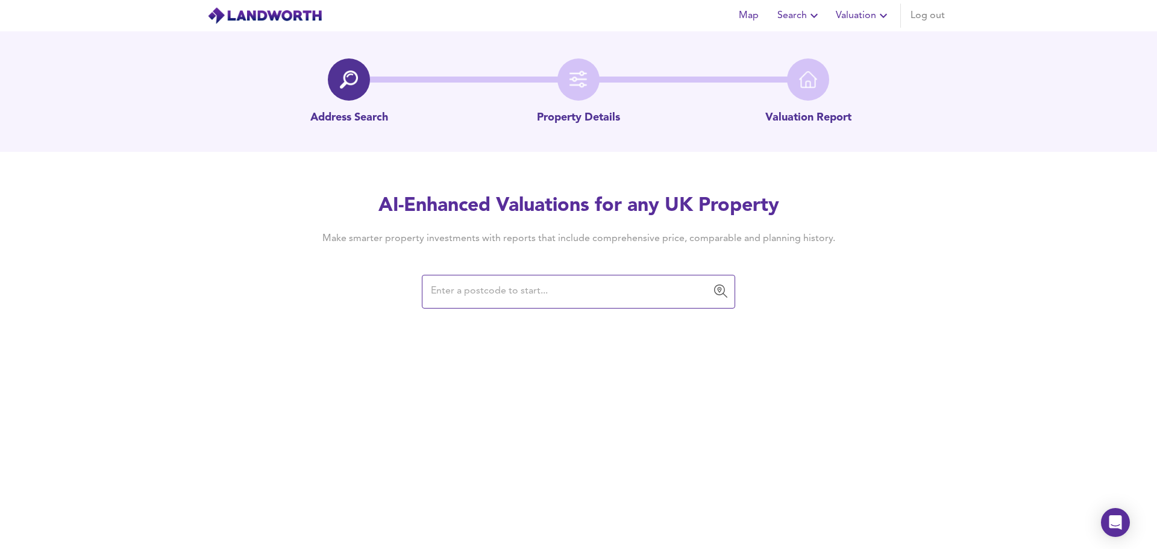
click at [518, 286] on body "Map Search Valuation Log out Address Search Property Details Valuation Report A…" at bounding box center [578, 274] width 1157 height 549
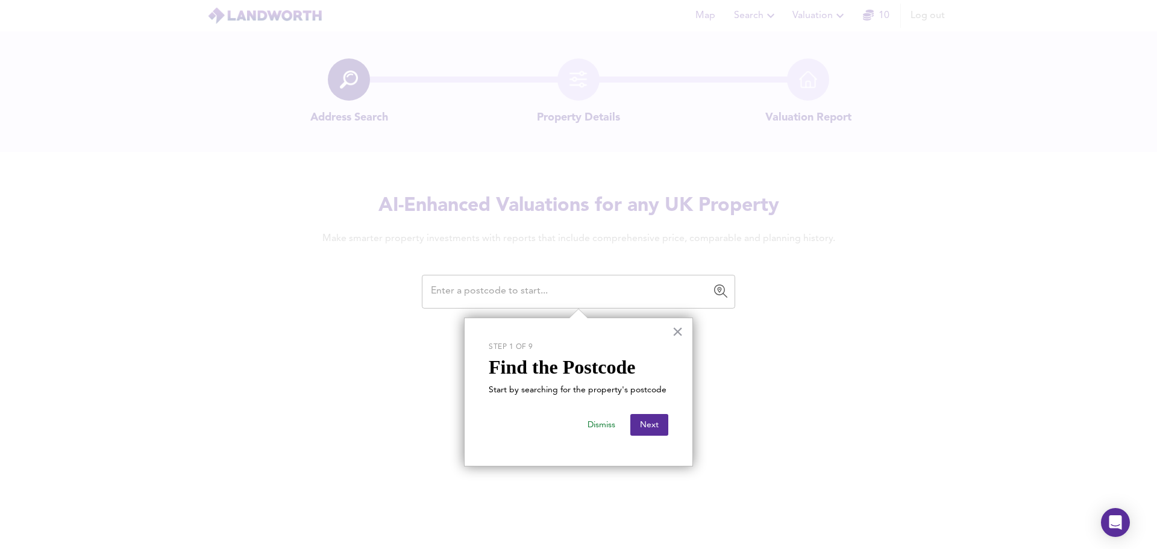
click at [533, 286] on input "text" at bounding box center [569, 291] width 284 height 23
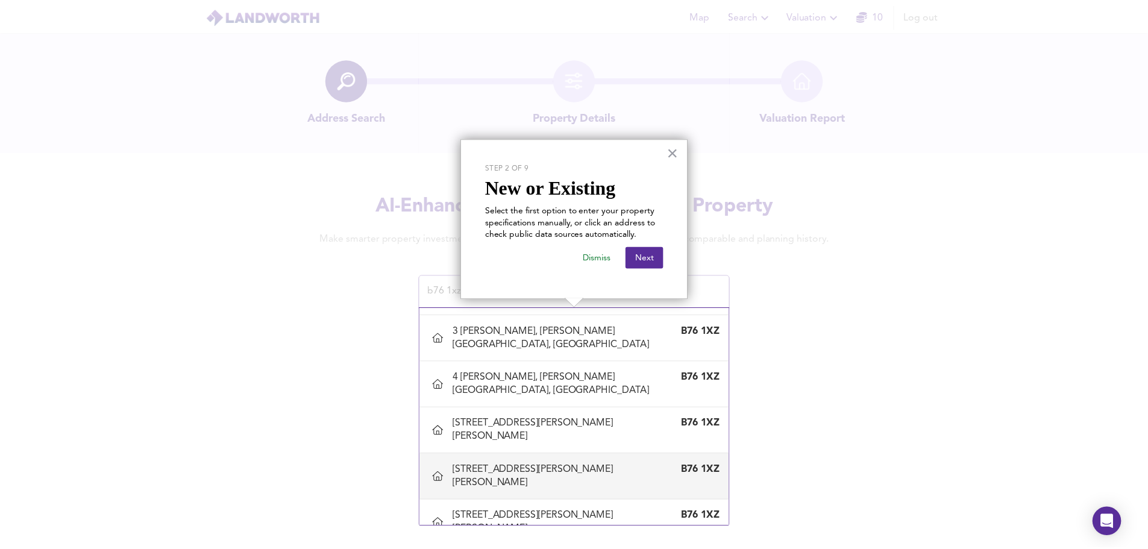
scroll to position [119, 0]
click at [494, 465] on div "[STREET_ADDRESS][PERSON_NAME][PERSON_NAME]" at bounding box center [566, 477] width 221 height 27
type input "[STREET_ADDRESS][PERSON_NAME][PERSON_NAME]"
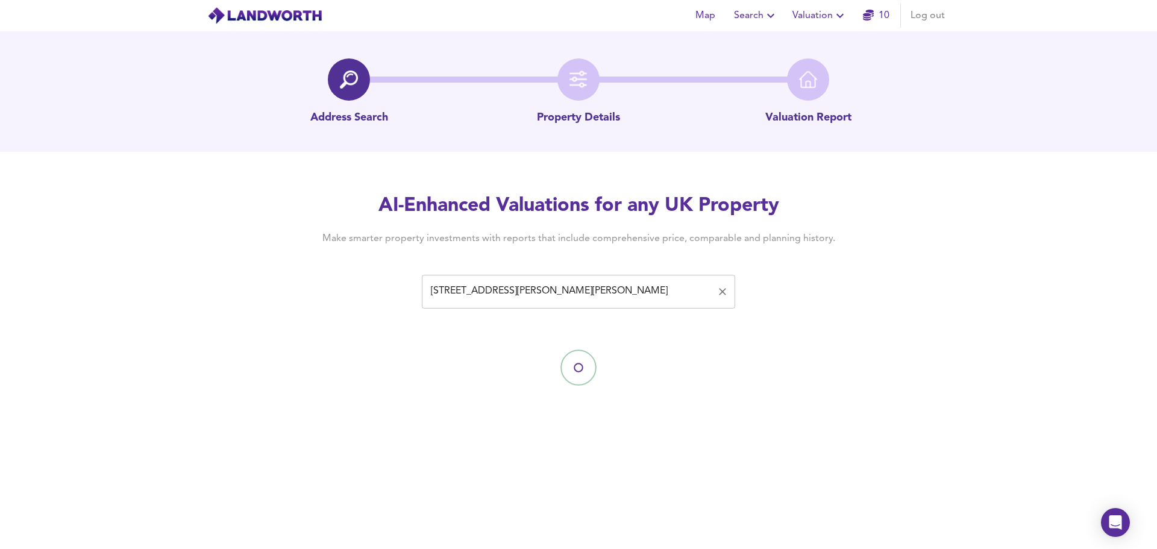
click at [597, 284] on input "[STREET_ADDRESS][PERSON_NAME][PERSON_NAME]" at bounding box center [569, 291] width 284 height 23
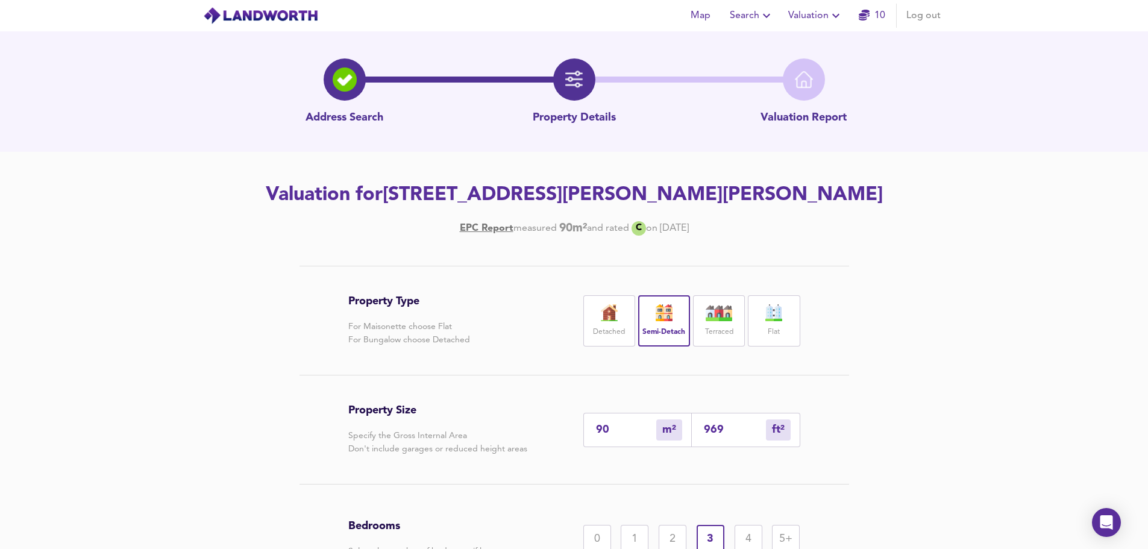
drag, startPoint x: 585, startPoint y: 206, endPoint x: 721, endPoint y: 205, distance: 135.6
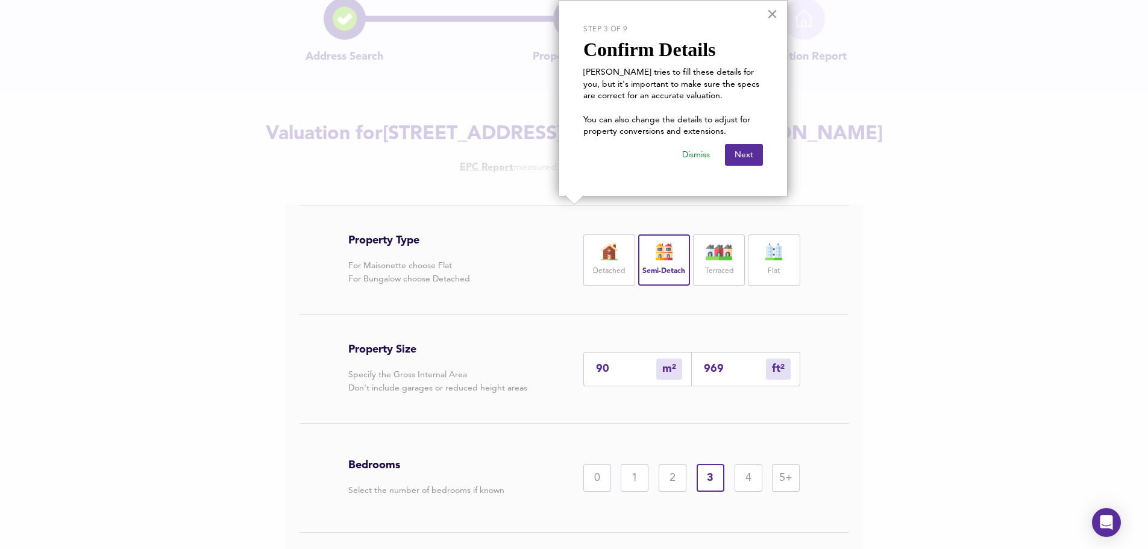
click at [773, 17] on button "×" at bounding box center [772, 13] width 11 height 19
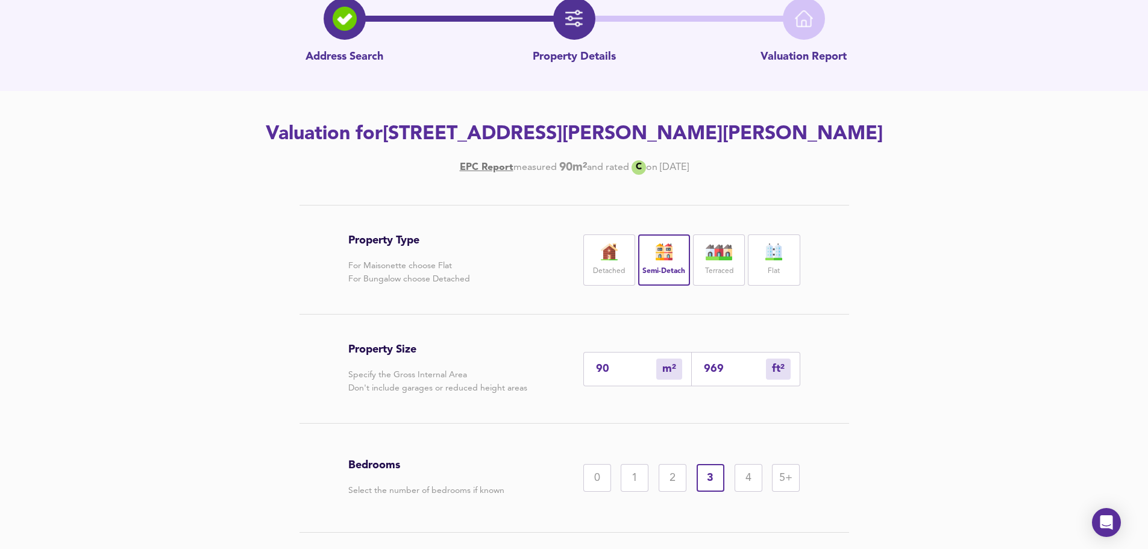
drag, startPoint x: 263, startPoint y: 144, endPoint x: 858, endPoint y: 120, distance: 595.4
click at [858, 120] on div "Address Search Property Details Valuation Report Valuation for 6 Moreland Croft…" at bounding box center [574, 299] width 1148 height 659
drag, startPoint x: 913, startPoint y: 121, endPoint x: 392, endPoint y: 122, distance: 520.8
click at [392, 122] on h2 "Valuation for 6 Moreland Croft, Sutton Coldfield, Birmingham, B76 1XZ" at bounding box center [574, 134] width 682 height 27
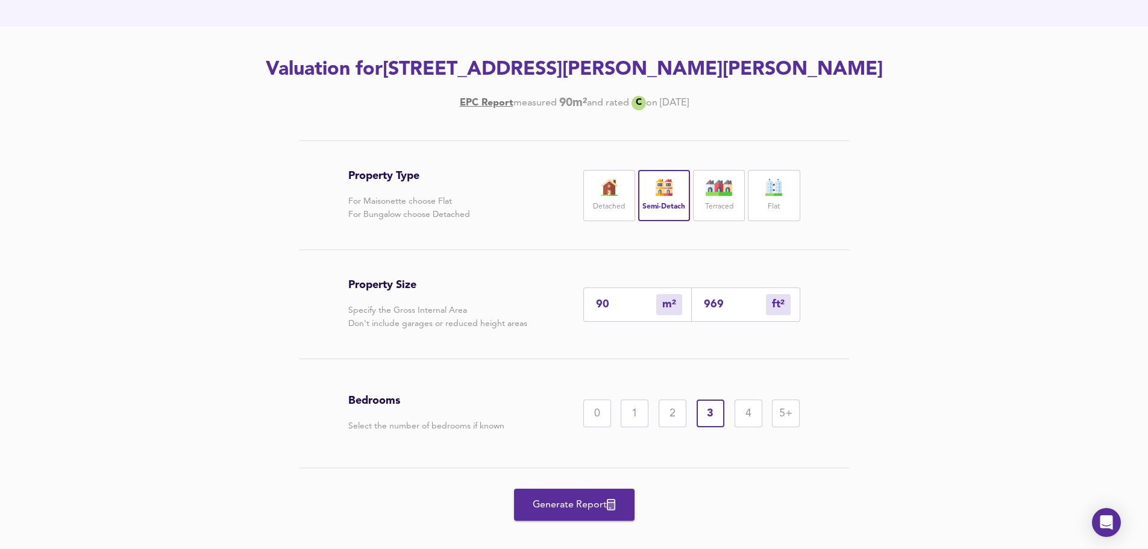
scroll to position [142, 0]
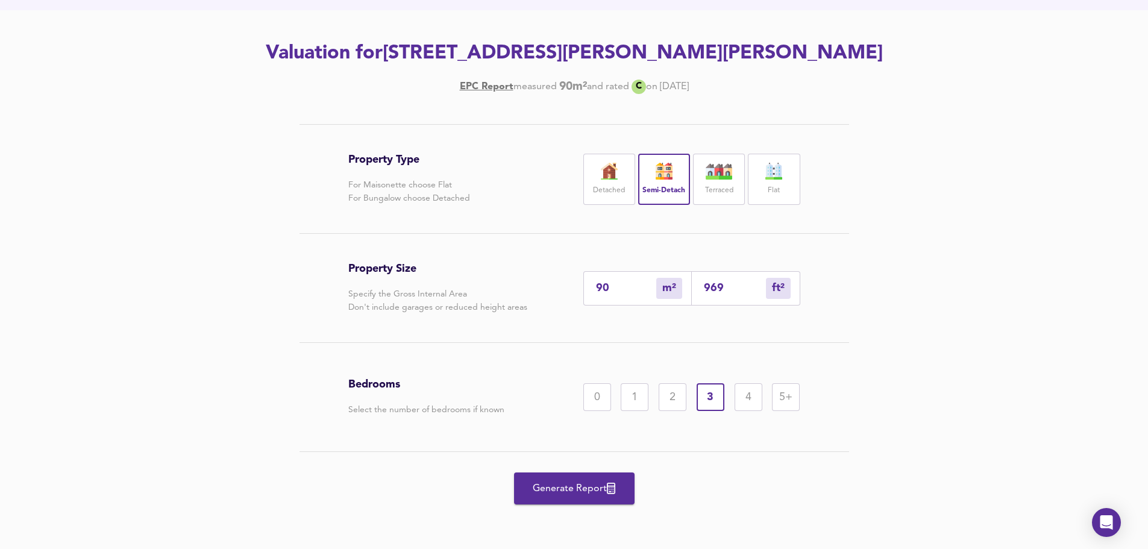
click at [747, 391] on div "4" at bounding box center [749, 397] width 28 height 28
click at [711, 398] on div "3" at bounding box center [711, 397] width 28 height 28
click at [578, 492] on span "Generate Report" at bounding box center [574, 488] width 96 height 17
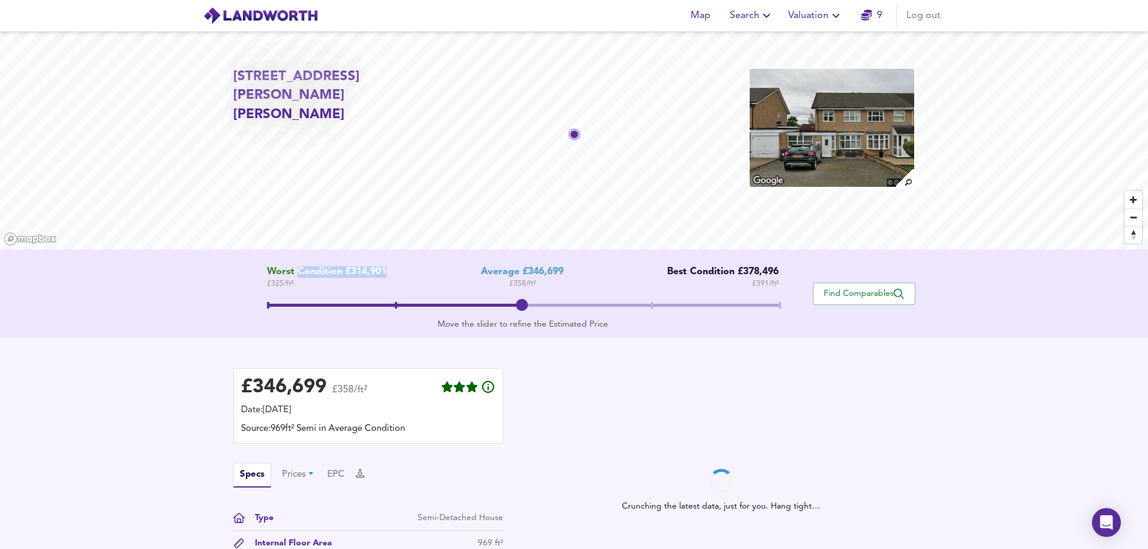
drag, startPoint x: 298, startPoint y: 272, endPoint x: 386, endPoint y: 274, distance: 88.0
click at [386, 274] on span "Worst Condition £314,901" at bounding box center [326, 271] width 119 height 11
drag, startPoint x: 694, startPoint y: 272, endPoint x: 766, endPoint y: 271, distance: 72.3
click at [766, 271] on div "Best Condition £378,496" at bounding box center [718, 271] width 121 height 11
drag, startPoint x: 782, startPoint y: 267, endPoint x: 773, endPoint y: 269, distance: 9.8
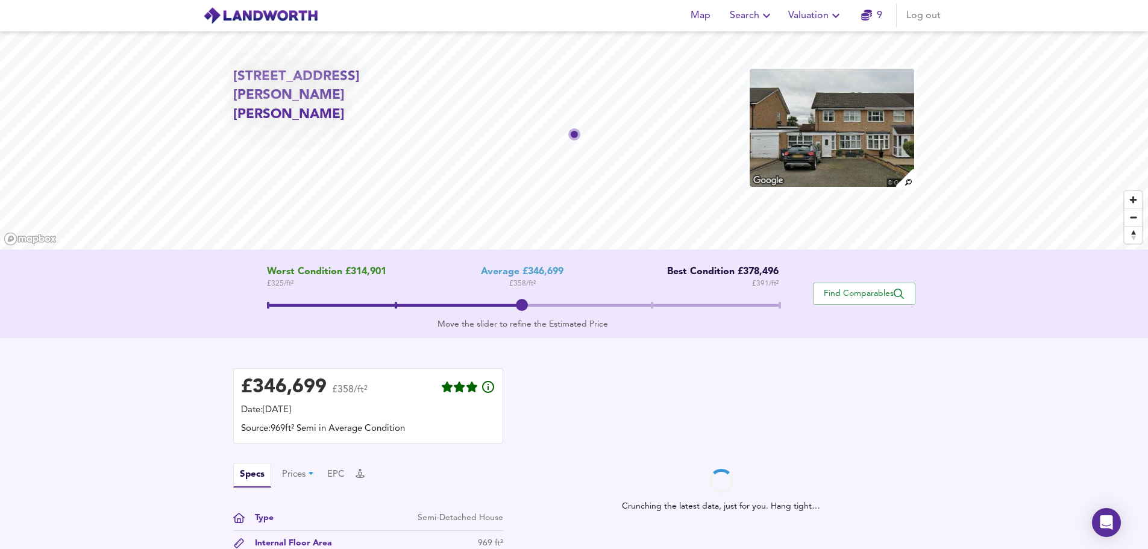
click at [783, 267] on div "Worst Condition £314,901 £ 325 / ft² Average £346,699 £ 358 / ft² Best Conditio…" at bounding box center [523, 293] width 580 height 55
drag, startPoint x: 739, startPoint y: 271, endPoint x: 674, endPoint y: 271, distance: 64.5
click at [674, 271] on div "Best Condition £378,496" at bounding box center [718, 271] width 121 height 11
drag, startPoint x: 488, startPoint y: 271, endPoint x: 599, endPoint y: 277, distance: 111.7
click at [599, 277] on div "Worst Condition £314,901 £ 325 / ft² Average £346,699 £ 358 / ft² Best Conditio…" at bounding box center [523, 278] width 512 height 24
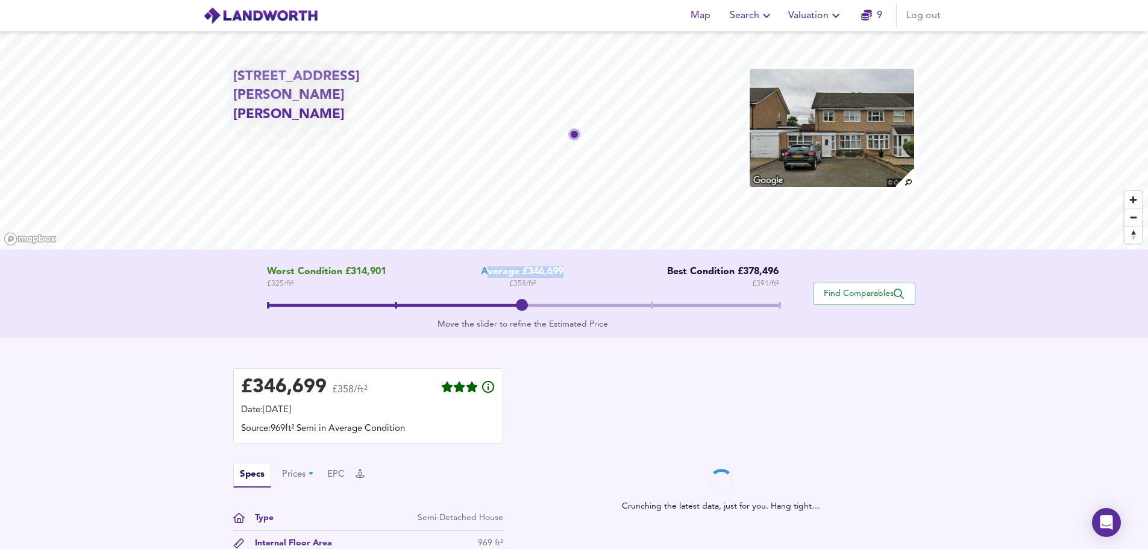
click at [558, 272] on div "Average £346,699" at bounding box center [522, 271] width 83 height 11
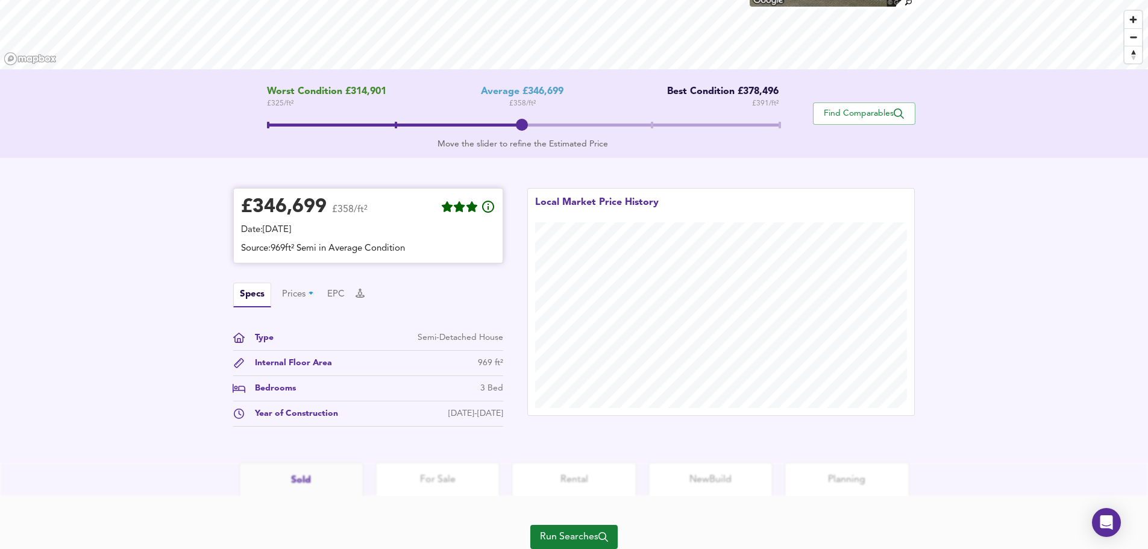
scroll to position [181, 0]
drag, startPoint x: 315, startPoint y: 250, endPoint x: 379, endPoint y: 250, distance: 63.3
click at [379, 250] on div "Source: 969ft² Semi in Average Condition" at bounding box center [368, 248] width 254 height 13
click at [297, 295] on div "Prices 5" at bounding box center [301, 294] width 39 height 15
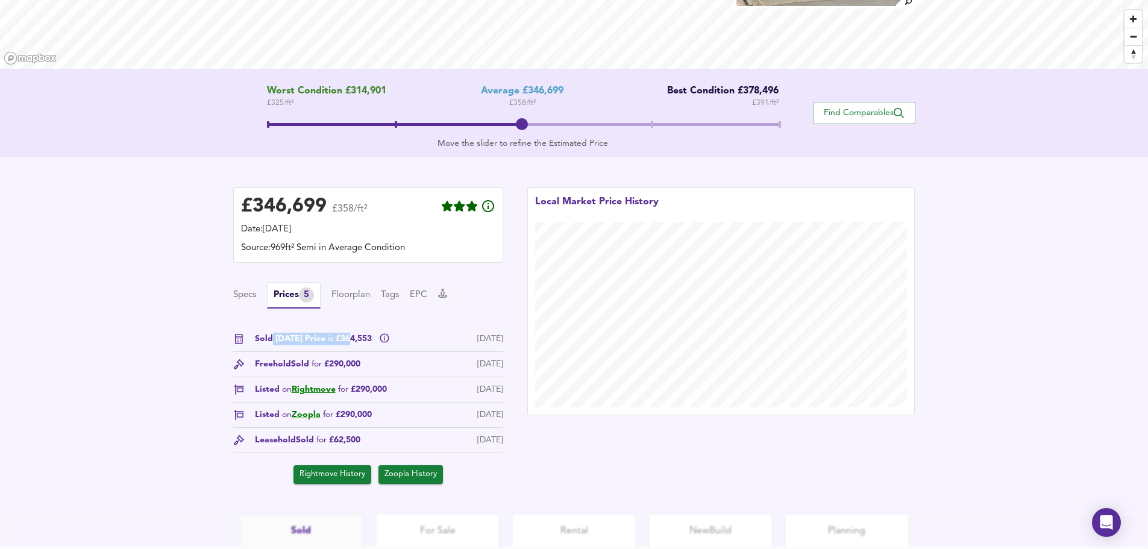
drag, startPoint x: 270, startPoint y: 341, endPoint x: 347, endPoint y: 341, distance: 77.1
click at [347, 341] on span "Sold Today Price is £364,553" at bounding box center [314, 339] width 119 height 13
click at [427, 294] on button "EPC" at bounding box center [418, 295] width 17 height 13
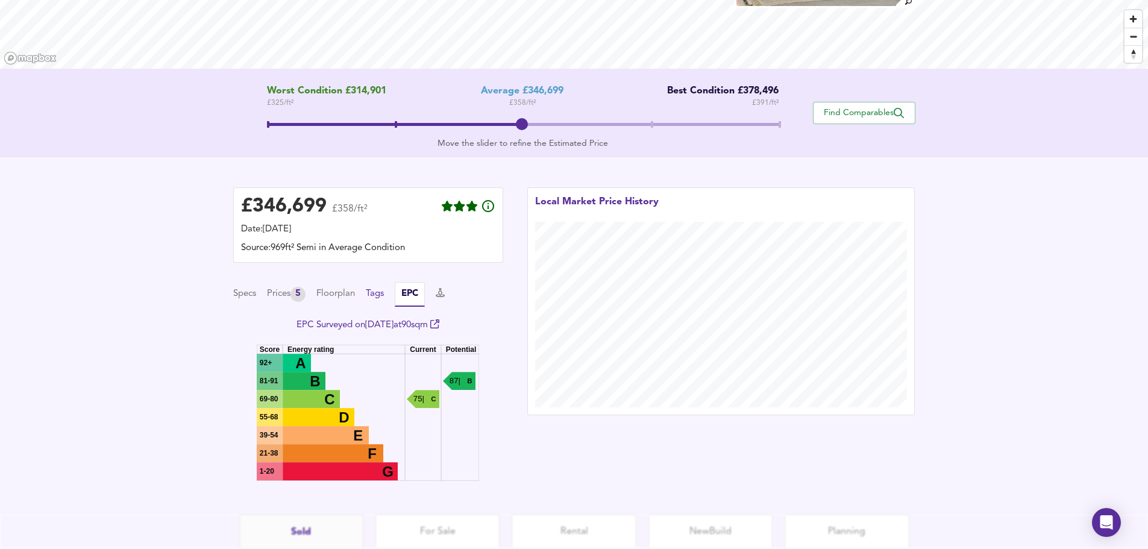
click at [384, 298] on button "Tags" at bounding box center [375, 294] width 18 height 13
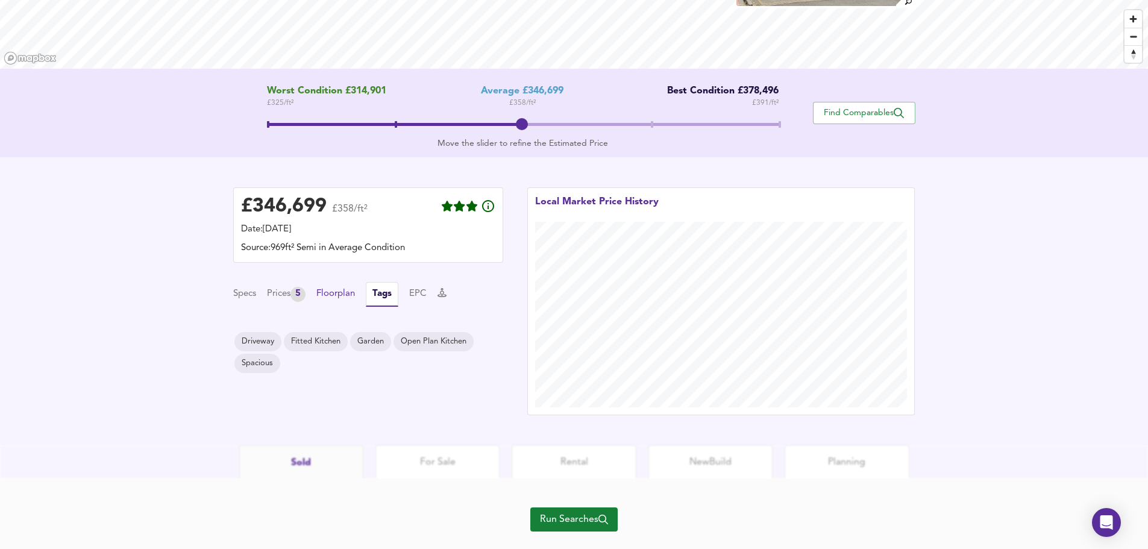
click at [345, 292] on button "Floorplan" at bounding box center [335, 294] width 39 height 13
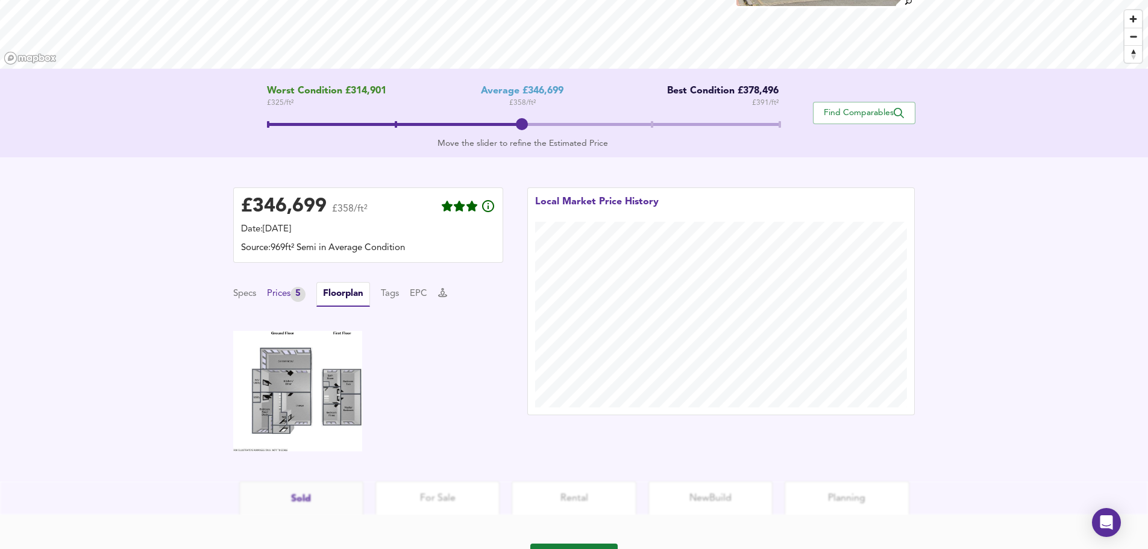
click at [290, 290] on div "Prices 5" at bounding box center [286, 294] width 39 height 15
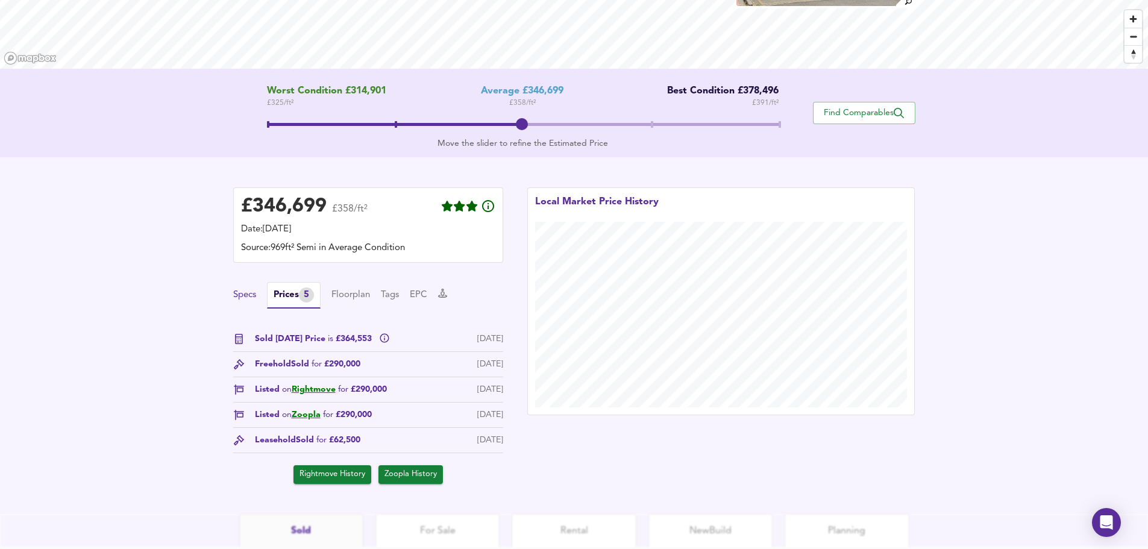
click at [253, 289] on button "Specs" at bounding box center [244, 295] width 23 height 13
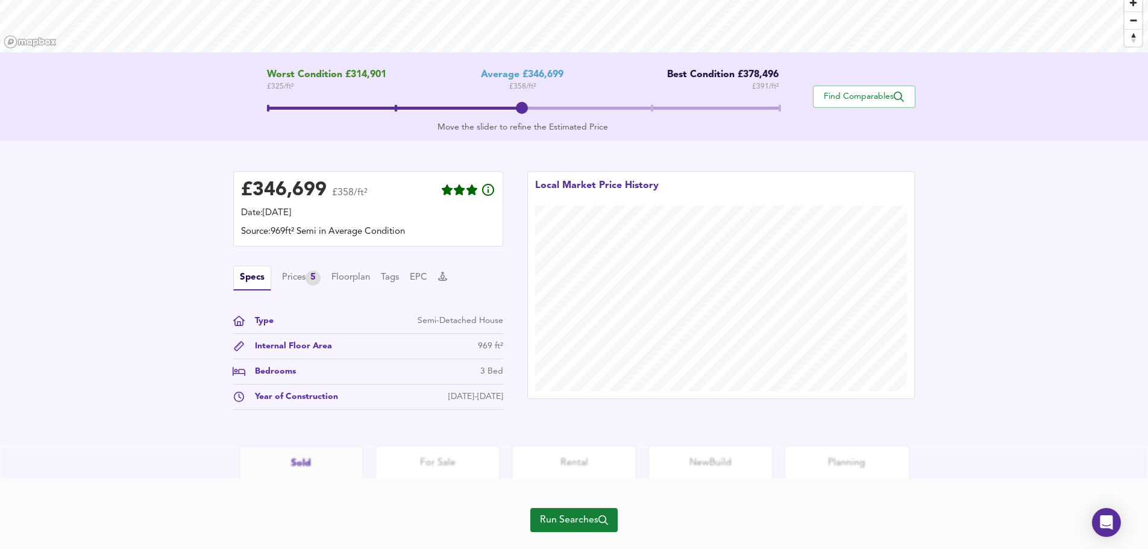
scroll to position [224, 0]
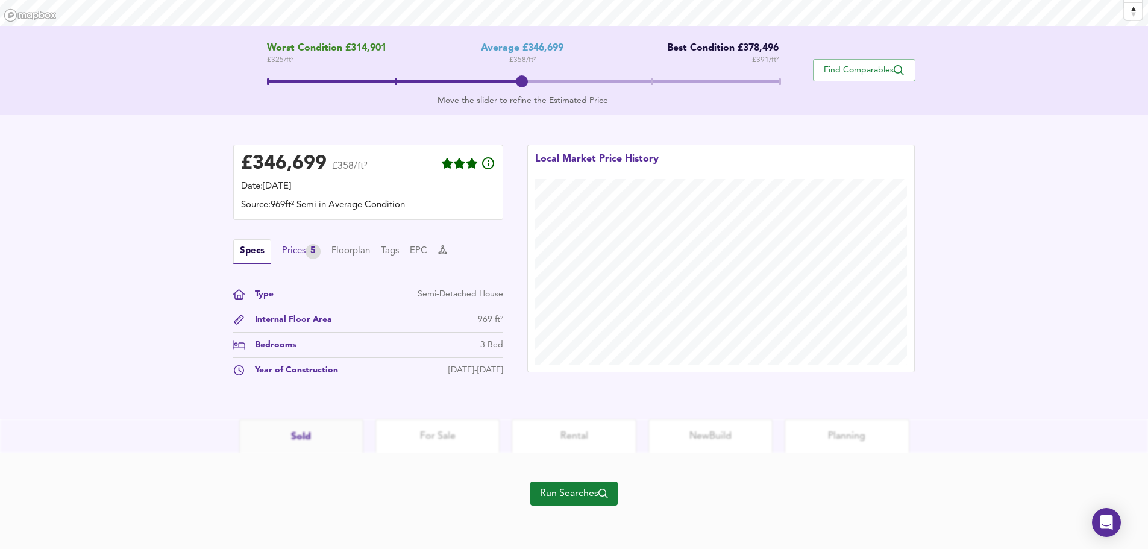
click at [286, 247] on div "Prices 5" at bounding box center [301, 251] width 39 height 15
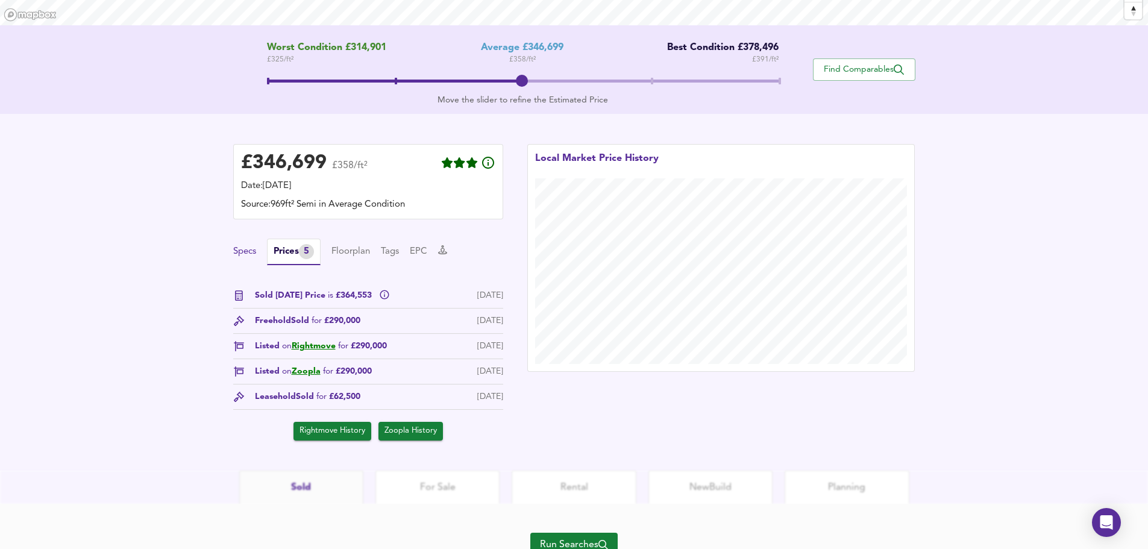
click at [251, 250] on button "Specs" at bounding box center [244, 251] width 23 height 13
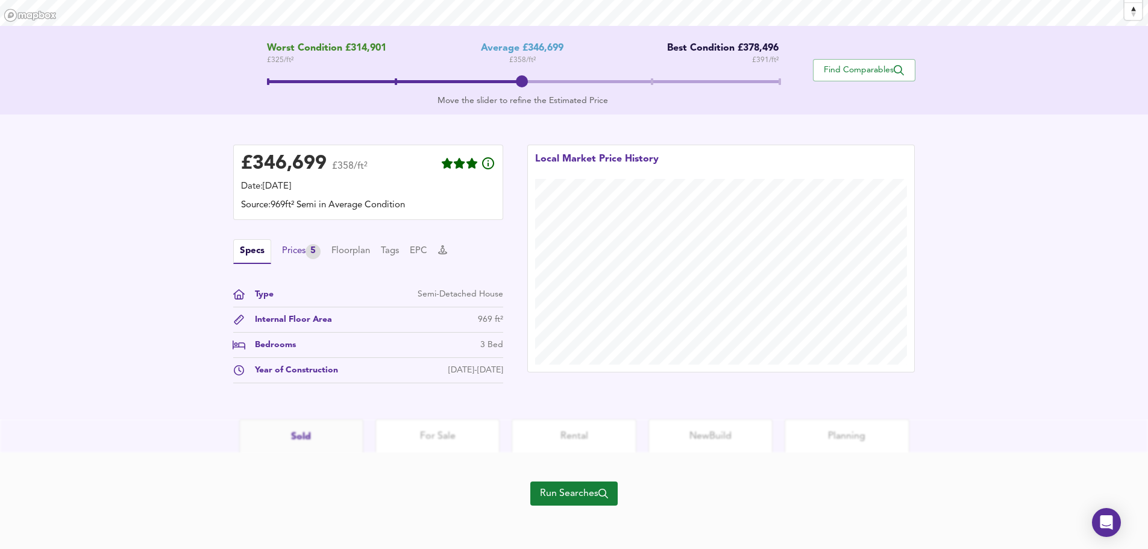
click at [307, 253] on div "Prices 5" at bounding box center [301, 251] width 39 height 15
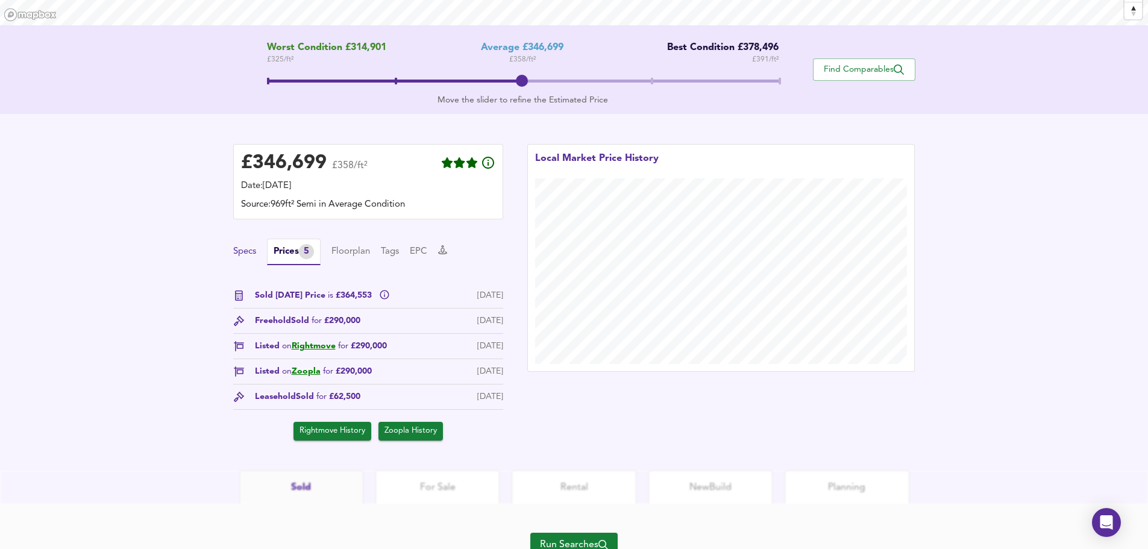
click at [245, 250] on button "Specs" at bounding box center [244, 251] width 23 height 13
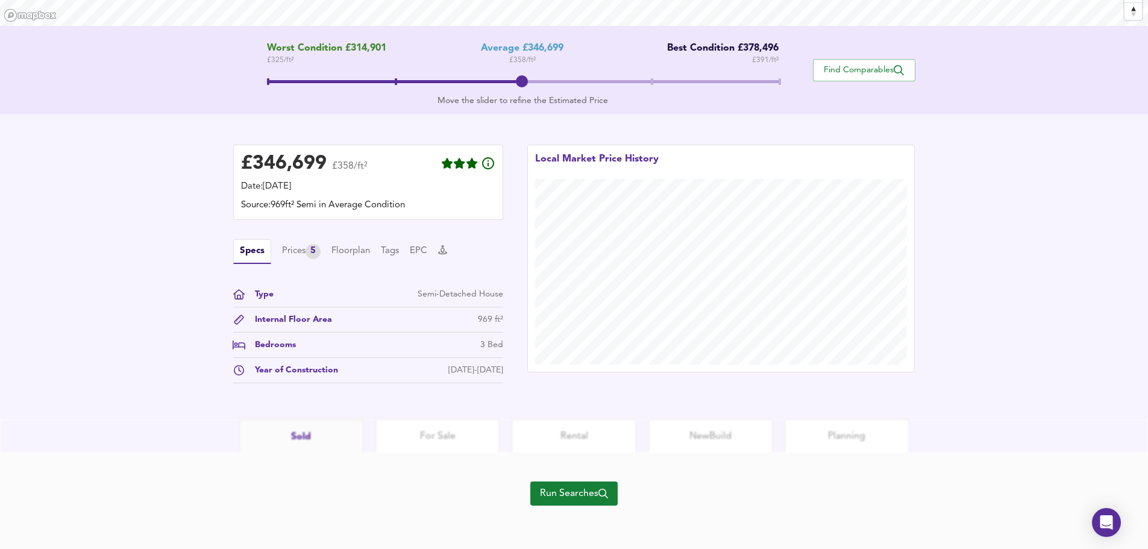
click at [450, 325] on html "Map Search Valuation 9 Log out 6 Moreland Croft, Sutton Coldfield, Birmingham, …" at bounding box center [574, 50] width 1148 height 549
click at [582, 491] on span "Run Searches" at bounding box center [574, 493] width 68 height 17
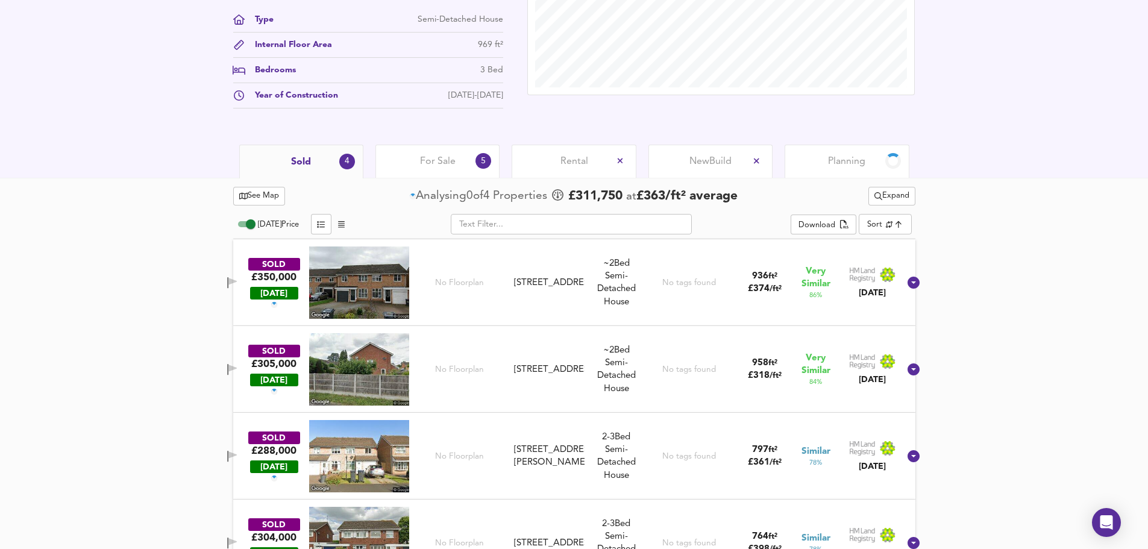
scroll to position [451, 0]
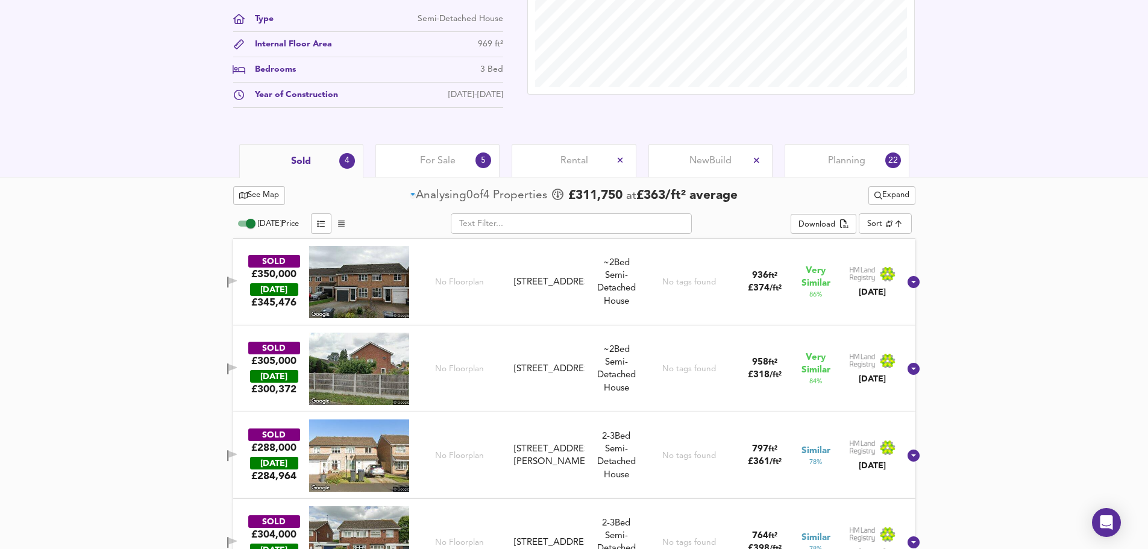
click at [448, 156] on span "For Sale" at bounding box center [438, 160] width 36 height 13
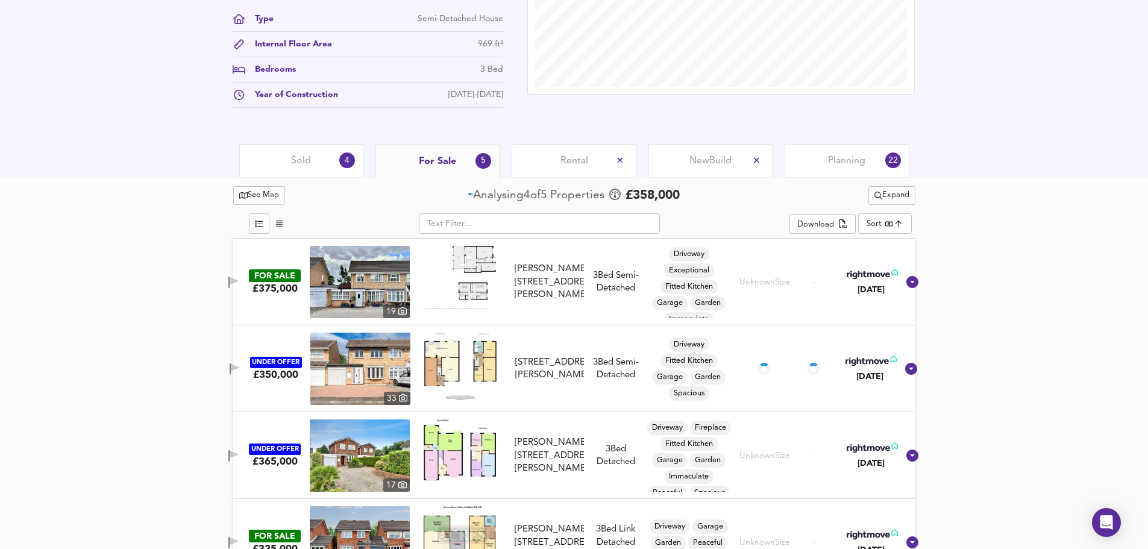
click at [380, 373] on img at bounding box center [360, 369] width 100 height 72
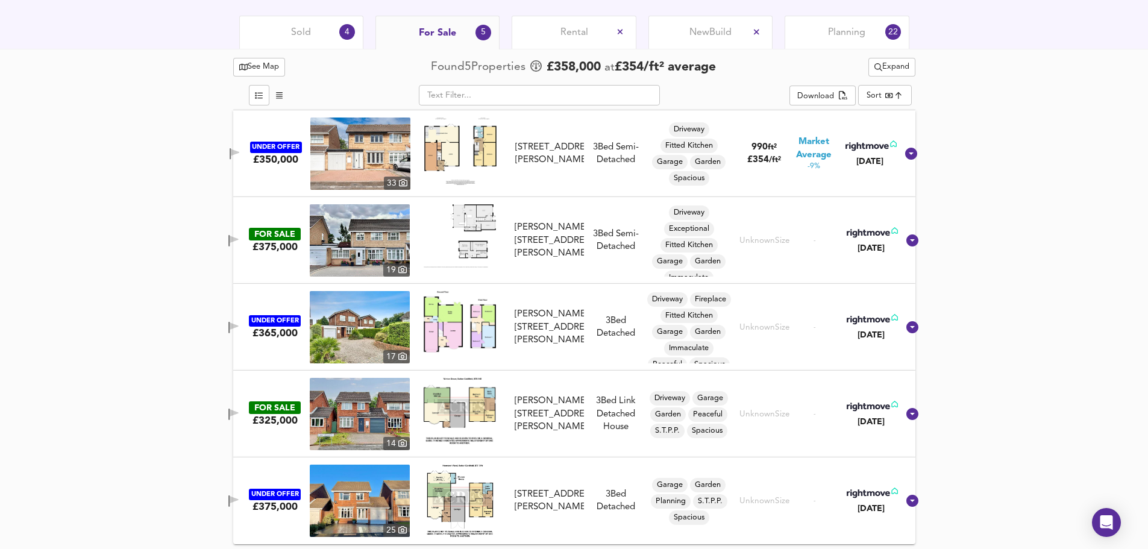
scroll to position [581, 0]
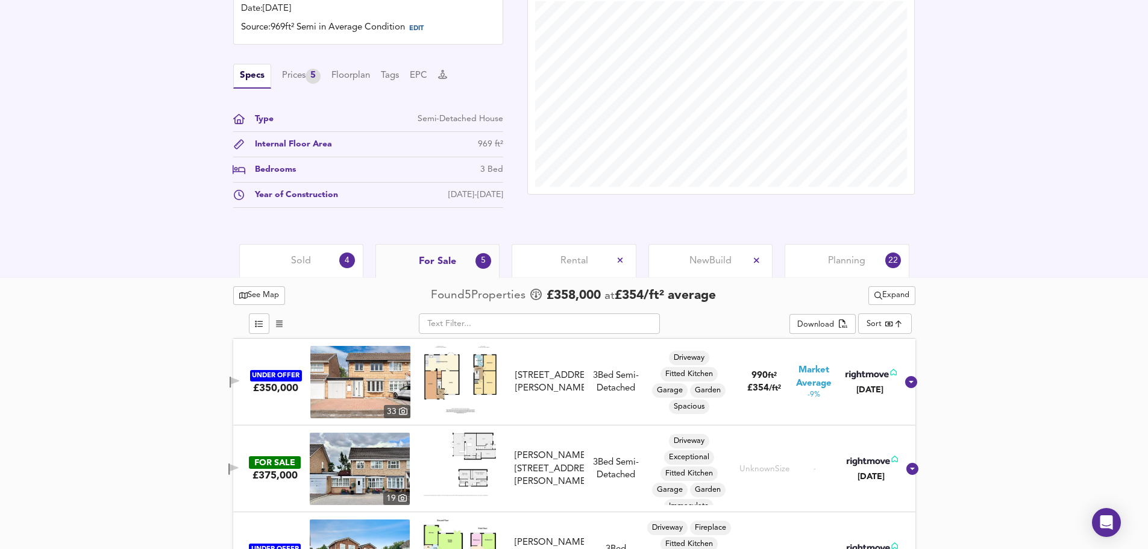
click at [566, 257] on span "Rental" at bounding box center [575, 260] width 28 height 13
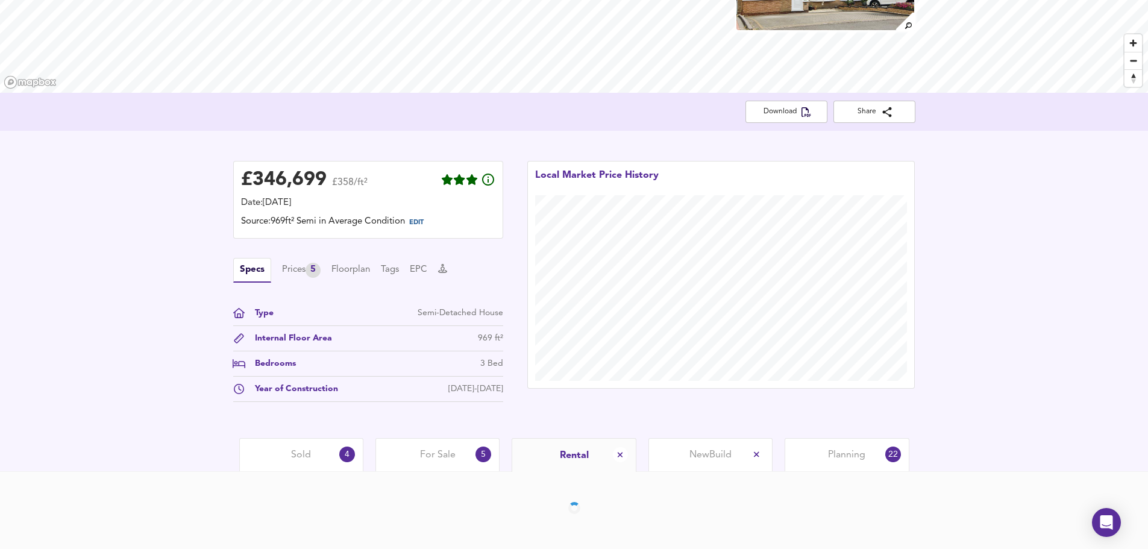
scroll to position [200, 0]
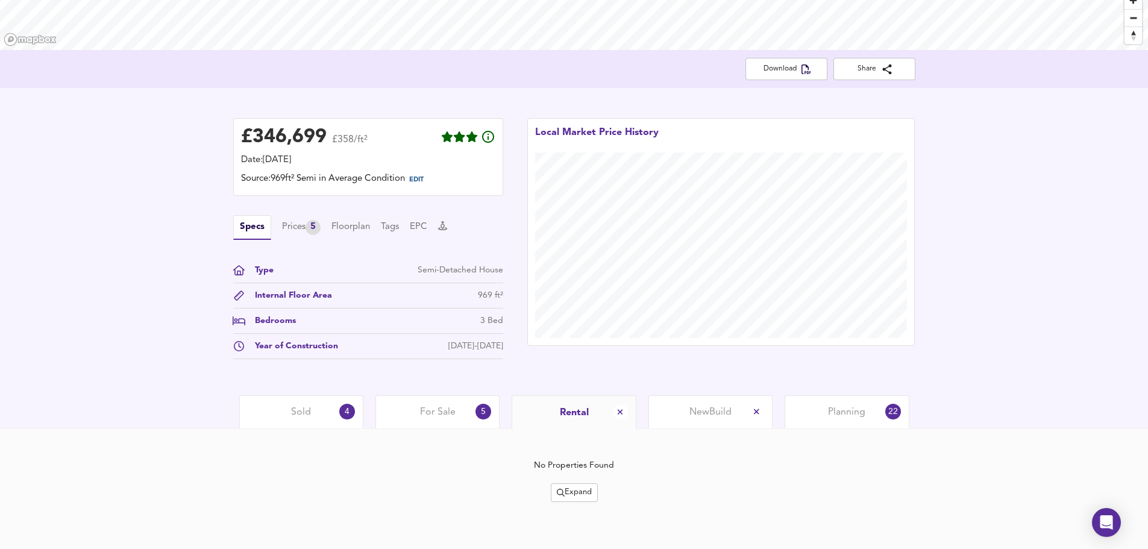
click at [706, 415] on span "New Build" at bounding box center [711, 412] width 42 height 13
click at [847, 417] on span "Planning" at bounding box center [846, 412] width 37 height 13
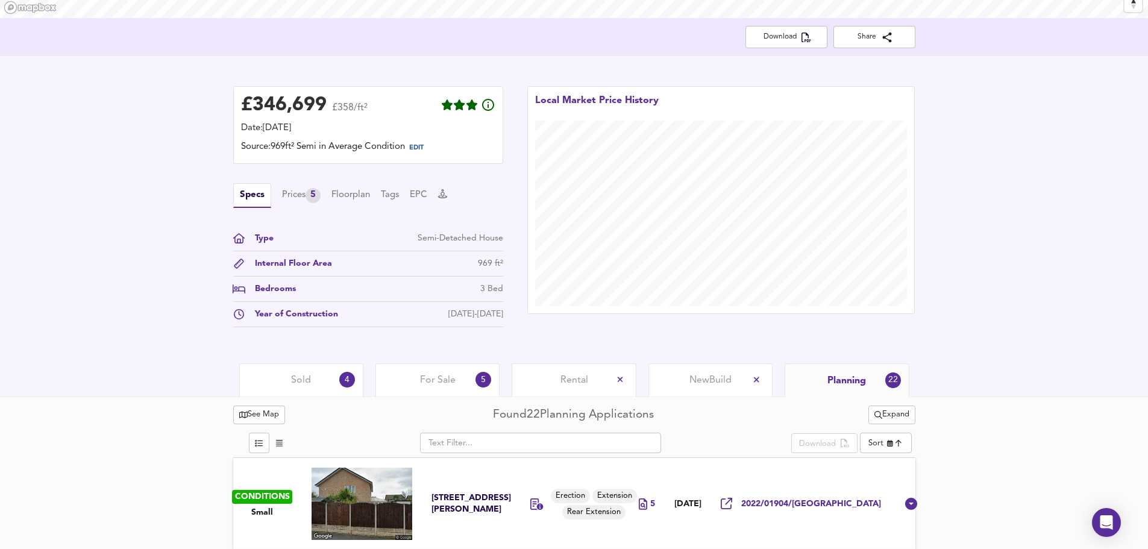
click at [313, 383] on div "Sold 4" at bounding box center [301, 379] width 124 height 33
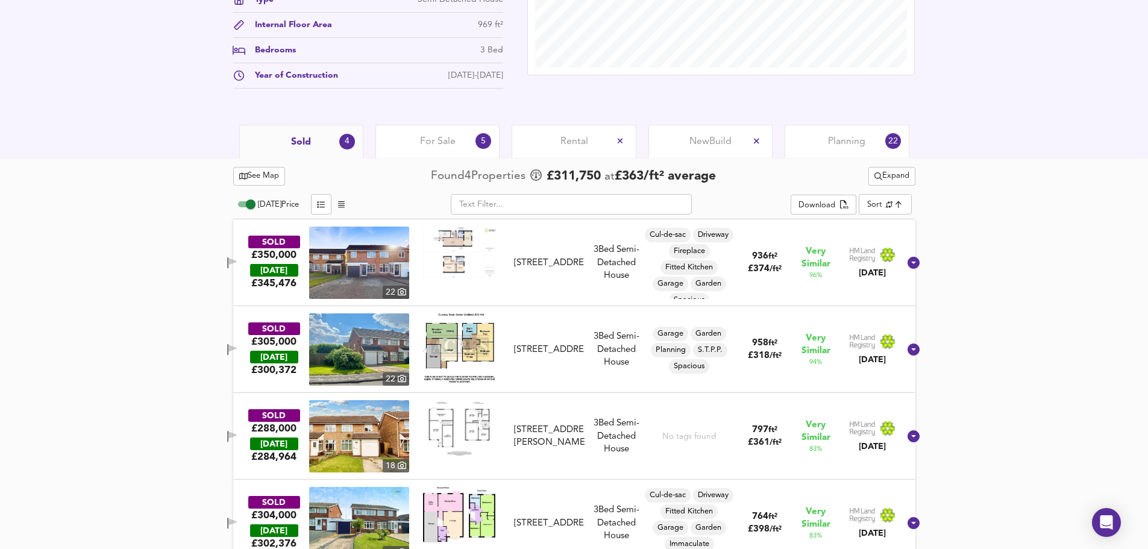
scroll to position [471, 0]
click at [371, 435] on img at bounding box center [359, 436] width 100 height 72
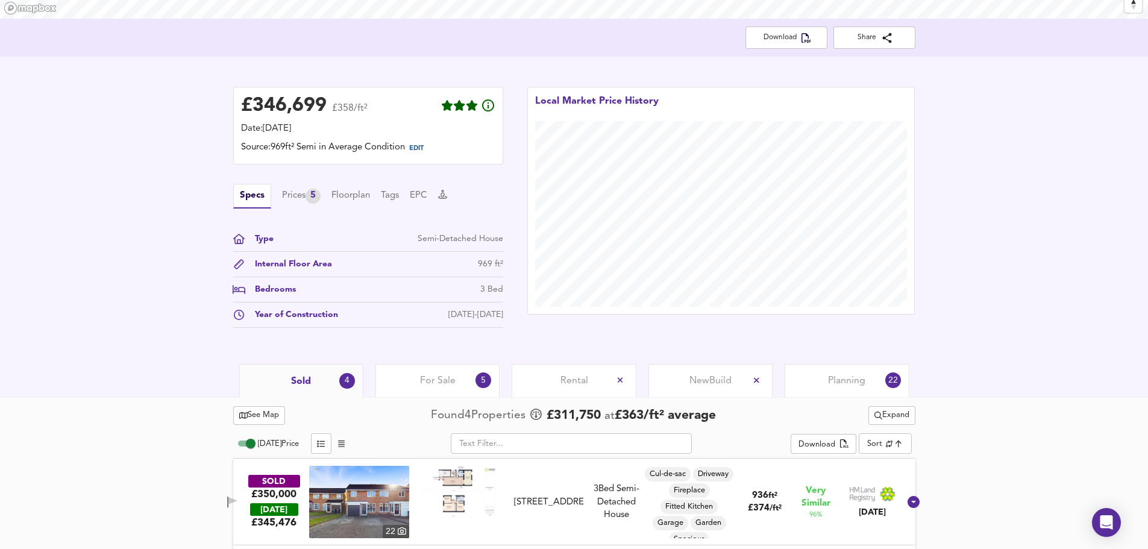
scroll to position [230, 0]
click at [290, 197] on div "Prices 5" at bounding box center [301, 196] width 39 height 15
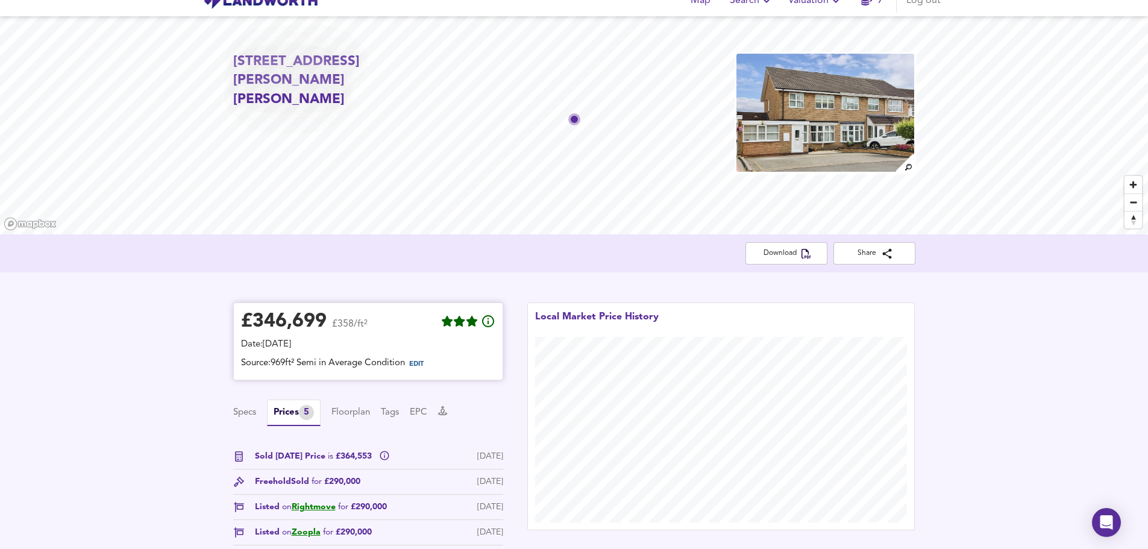
scroll to position [0, 0]
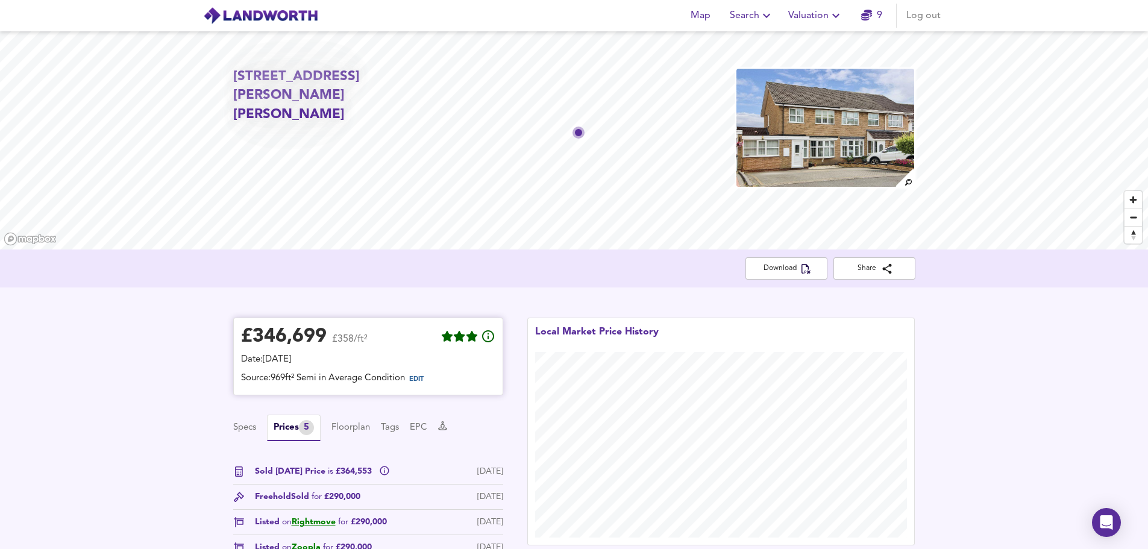
drag, startPoint x: 301, startPoint y: 359, endPoint x: 359, endPoint y: 362, distance: 57.9
click at [359, 362] on div "Date: 23 September 2025" at bounding box center [368, 359] width 254 height 13
drag, startPoint x: 289, startPoint y: 378, endPoint x: 404, endPoint y: 377, distance: 115.1
click at [404, 377] on div "Source: 969ft² Semi in Average Condition EDIT" at bounding box center [368, 380] width 254 height 16
click at [424, 379] on span "EDIT" at bounding box center [416, 379] width 14 height 7
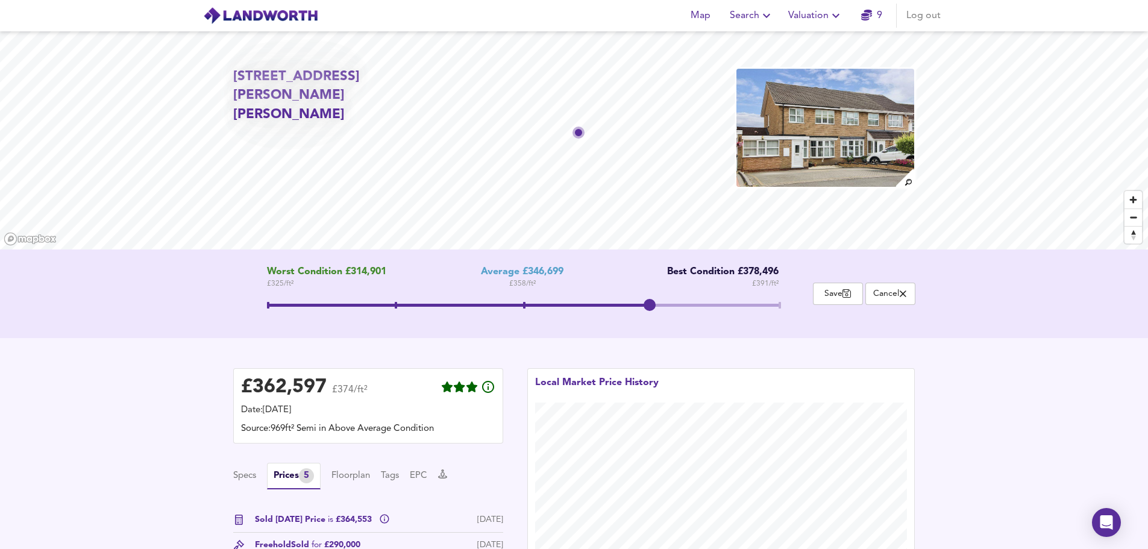
drag, startPoint x: 518, startPoint y: 303, endPoint x: 661, endPoint y: 304, distance: 142.9
click at [656, 304] on span at bounding box center [650, 305] width 12 height 12
drag, startPoint x: 647, startPoint y: 304, endPoint x: 525, endPoint y: 300, distance: 121.8
click at [525, 300] on span at bounding box center [522, 305] width 12 height 12
click at [828, 293] on span "Save" at bounding box center [838, 293] width 37 height 11
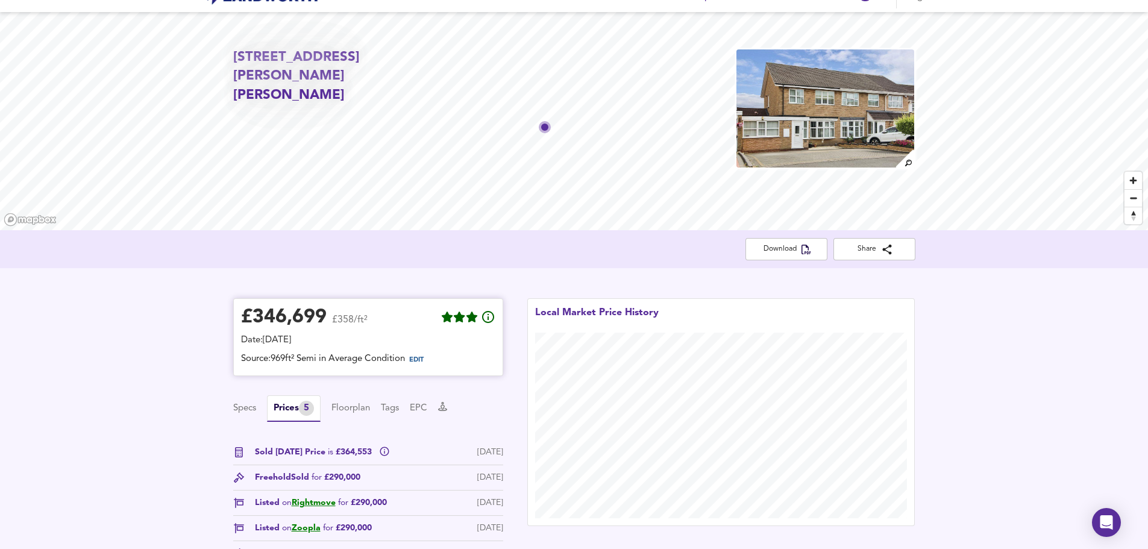
scroll to position [19, 0]
click at [765, 248] on span "Download" at bounding box center [786, 250] width 63 height 13
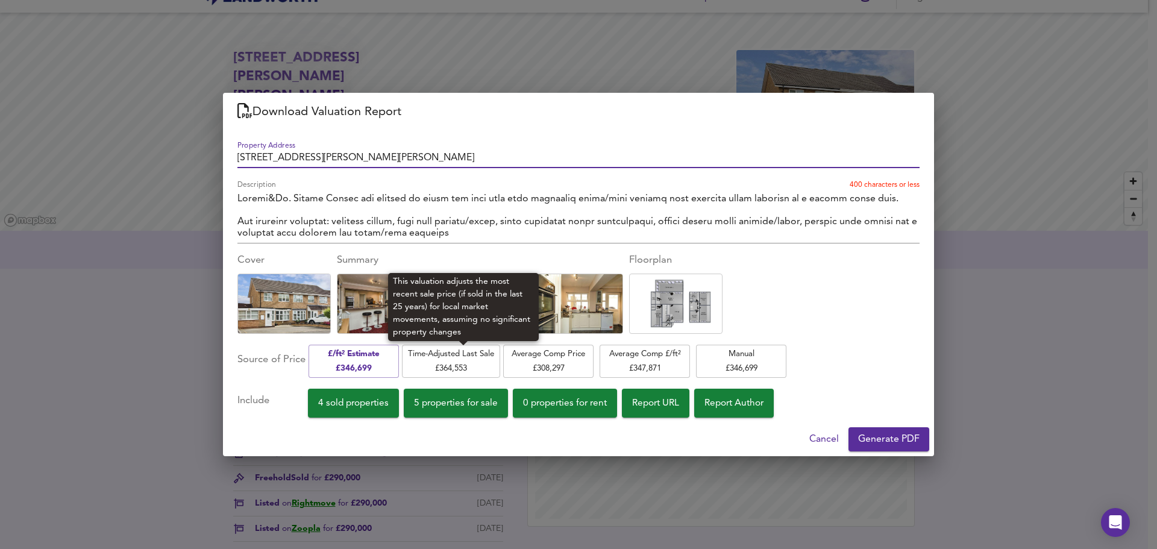
click at [428, 358] on span "Time-Adjusted Last Sale £ 364,553" at bounding box center [451, 361] width 86 height 28
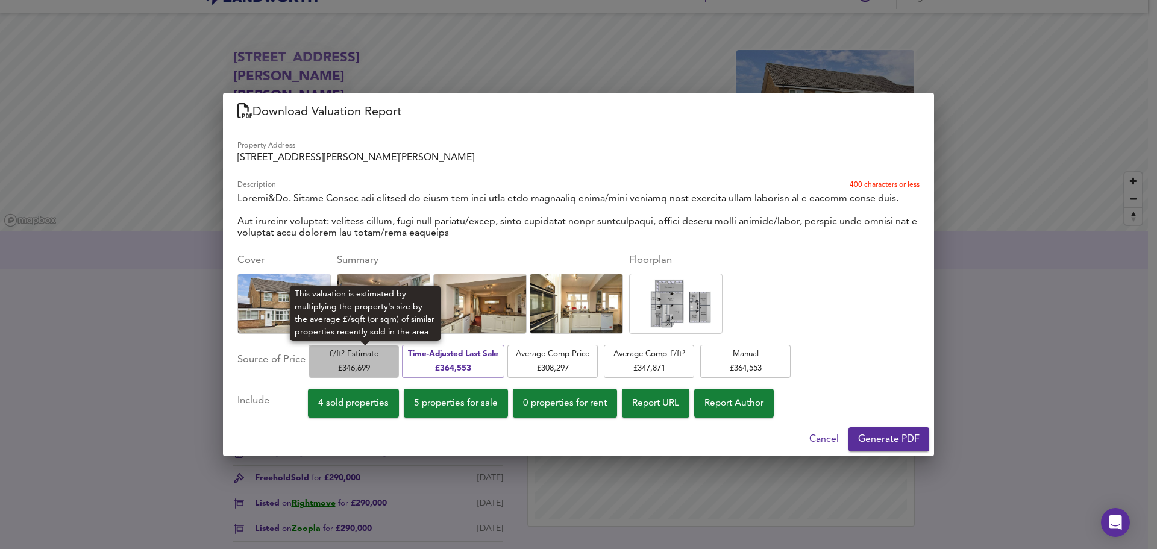
click at [365, 359] on span "£/ft² Estimate £ 346,699" at bounding box center [354, 361] width 78 height 28
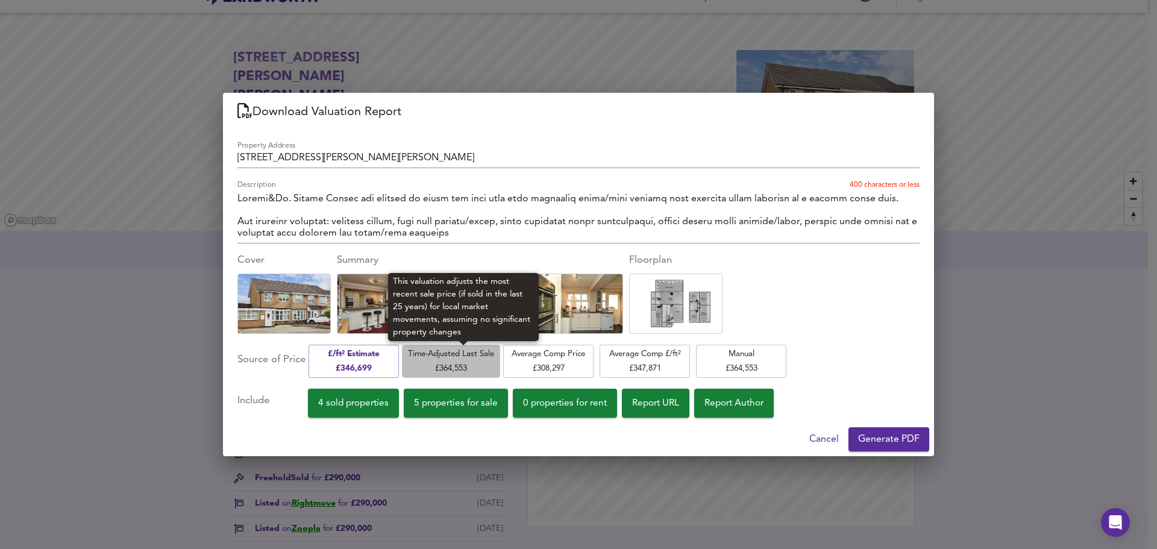
click at [447, 359] on span "Time-Adjusted Last Sale £ 364,553" at bounding box center [451, 361] width 86 height 28
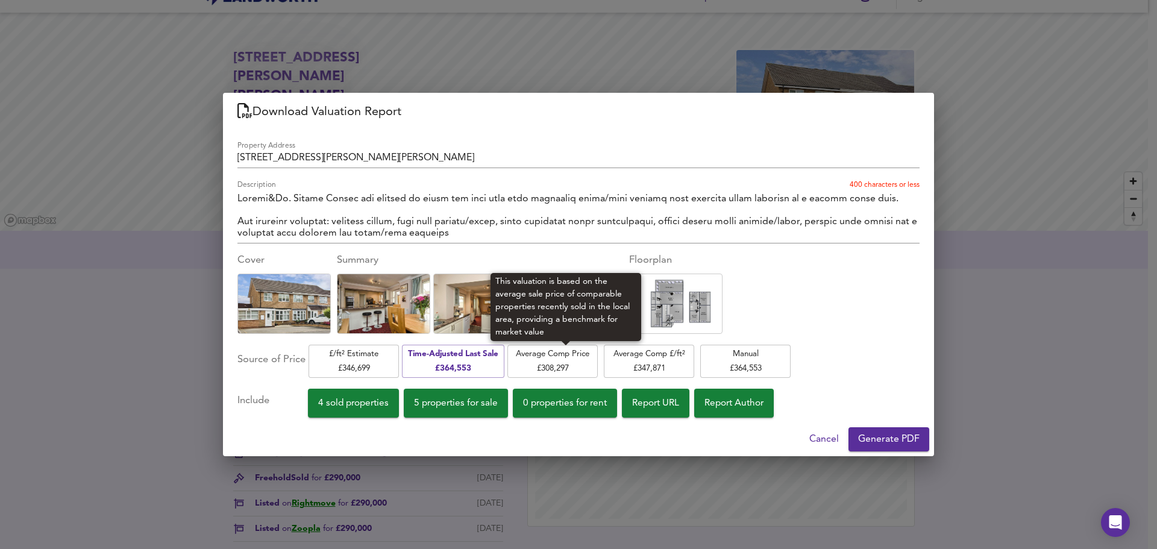
click at [549, 361] on span "Average Comp Price £ 308,297" at bounding box center [553, 361] width 78 height 28
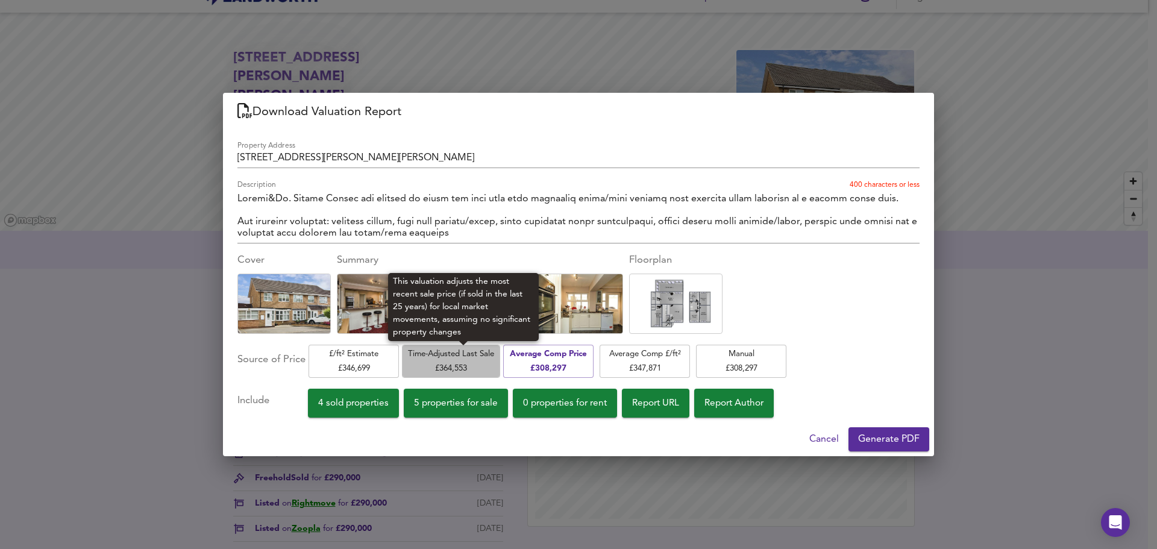
click at [455, 360] on span "Time-Adjusted Last Sale £ 364,553" at bounding box center [451, 361] width 86 height 28
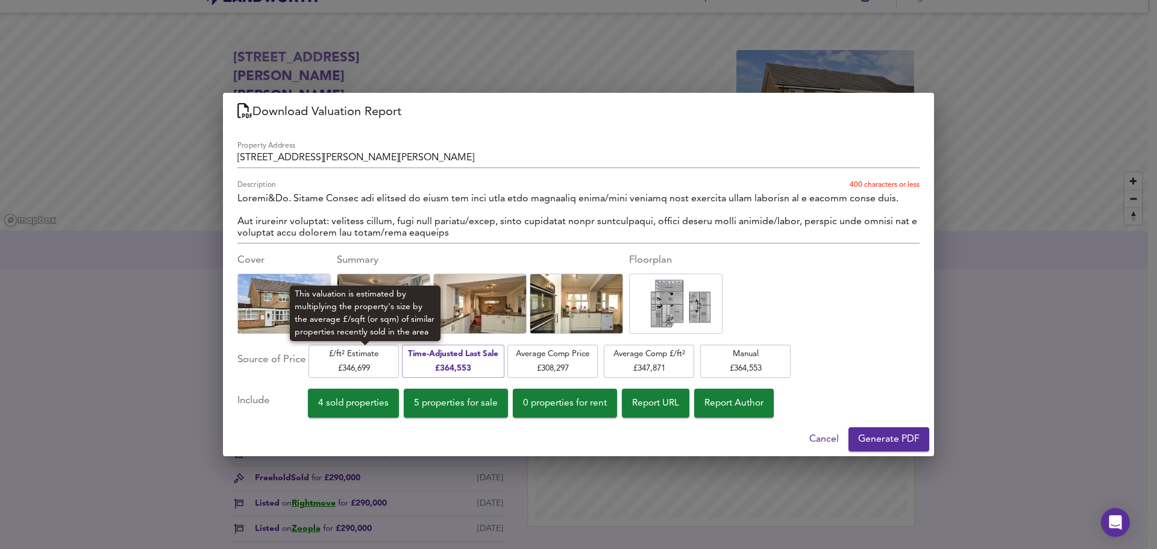
click at [357, 355] on span "£/ft² Estimate £ 346,699" at bounding box center [354, 361] width 78 height 28
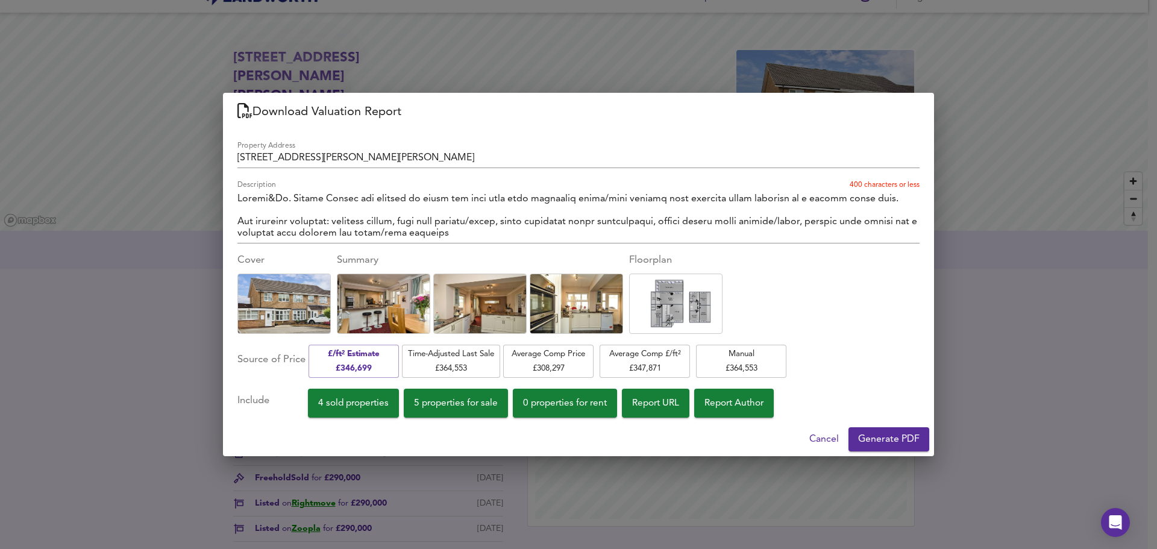
click at [870, 437] on span "Generate PDF" at bounding box center [888, 439] width 61 height 17
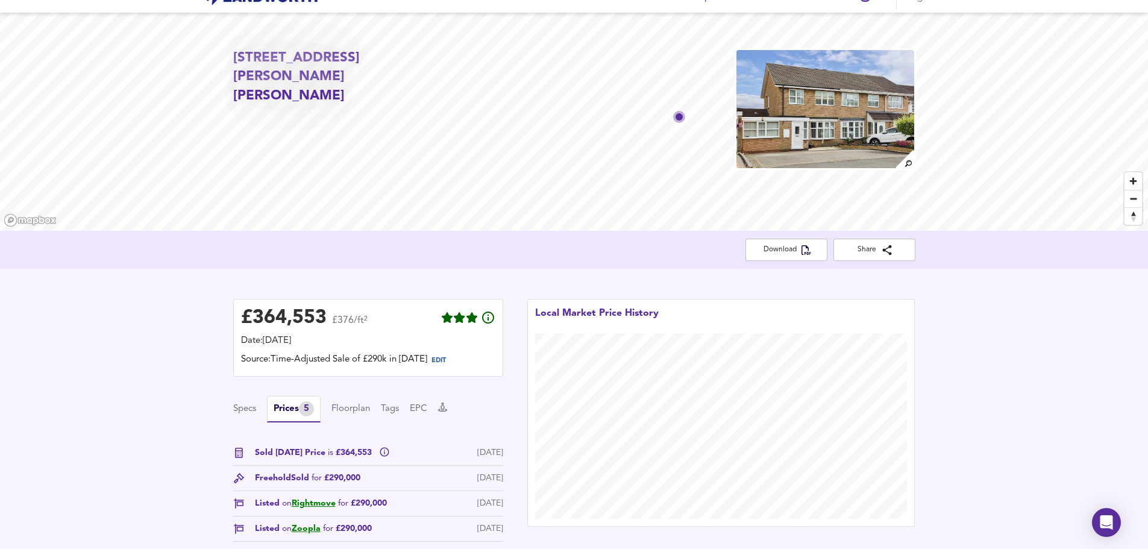
click at [970, 289] on div "£ 364,553 £376/ft² Date: 23 September 2025 Source: Time-Adjusted Sale of £290k …" at bounding box center [574, 448] width 1148 height 359
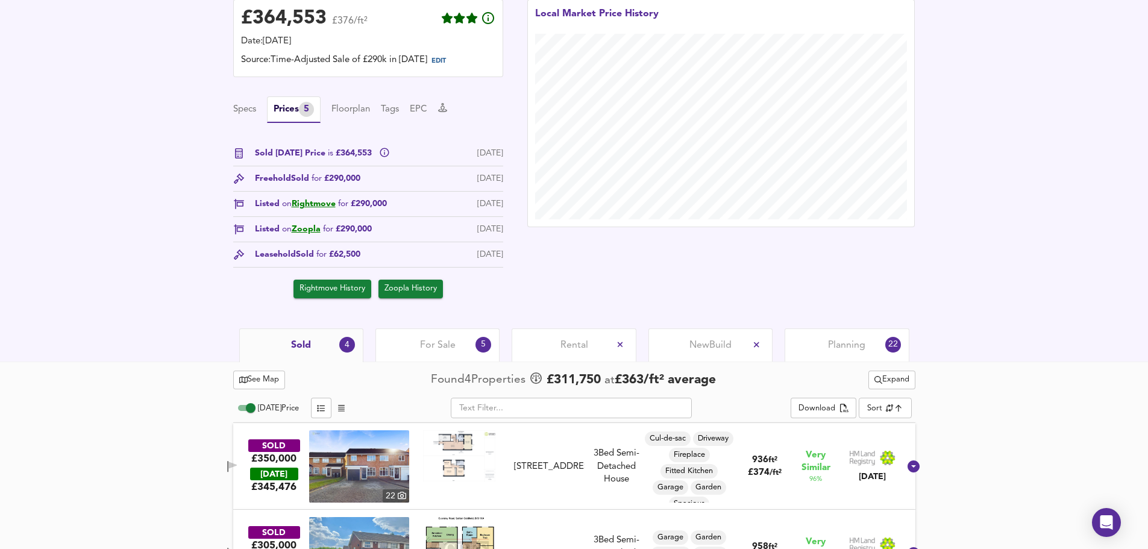
scroll to position [319, 0]
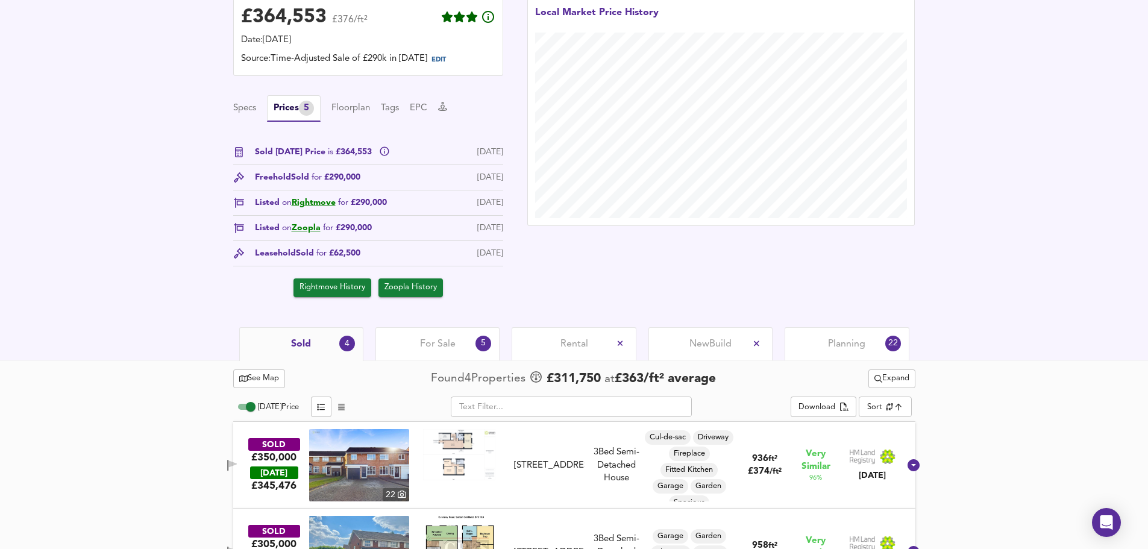
click at [254, 118] on div "Specs Prices 5 Floorplan Tags EPC" at bounding box center [368, 108] width 270 height 27
click at [240, 106] on button "Specs" at bounding box center [244, 108] width 23 height 13
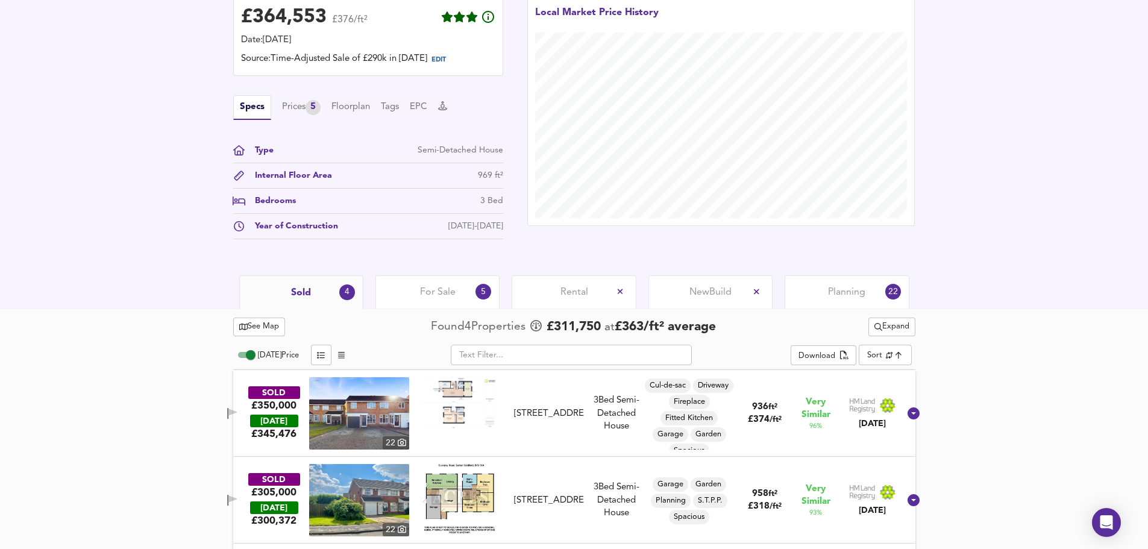
click at [263, 330] on span "See Map" at bounding box center [259, 327] width 40 height 14
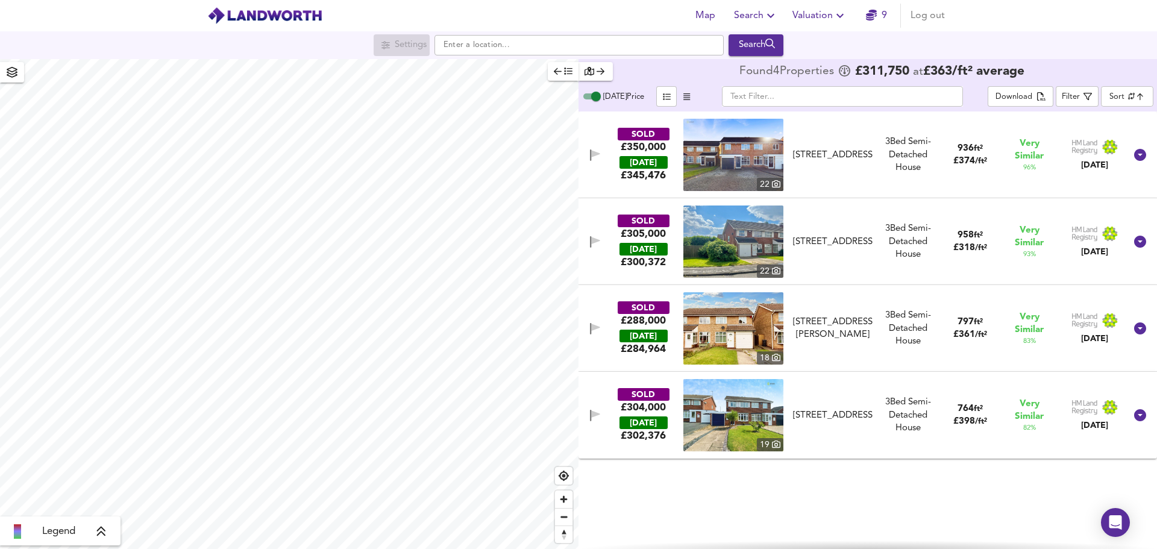
checkbox input "false"
checkbox input "true"
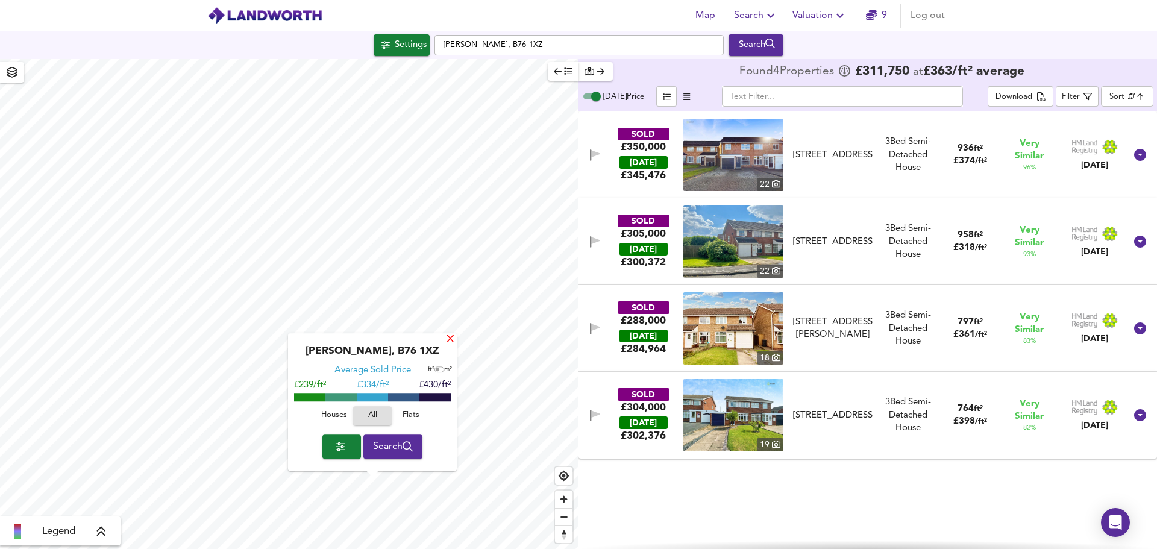
click at [448, 344] on div "X" at bounding box center [450, 340] width 10 height 11
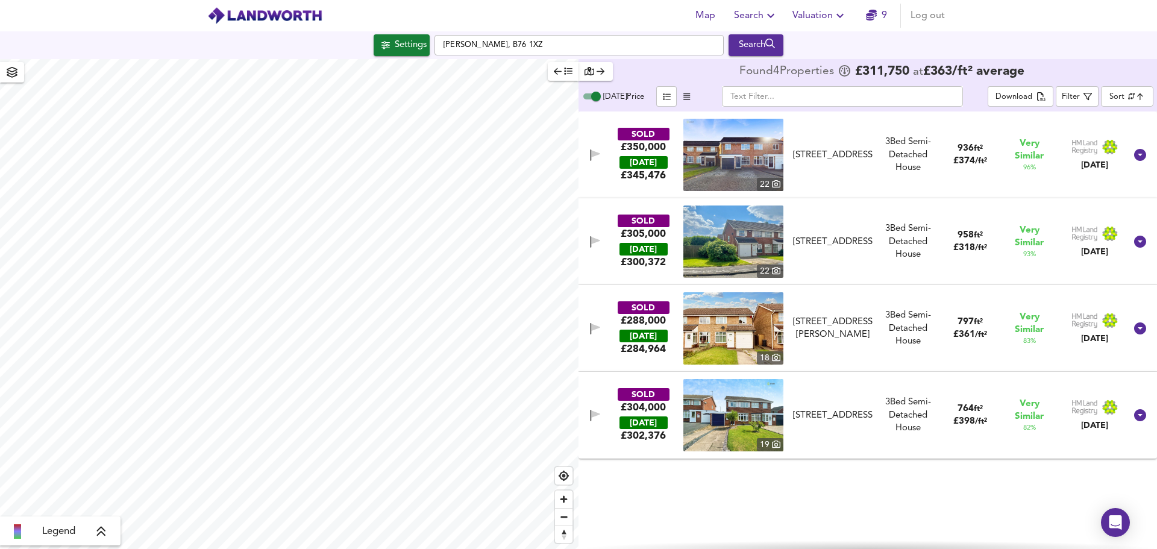
type input "415"
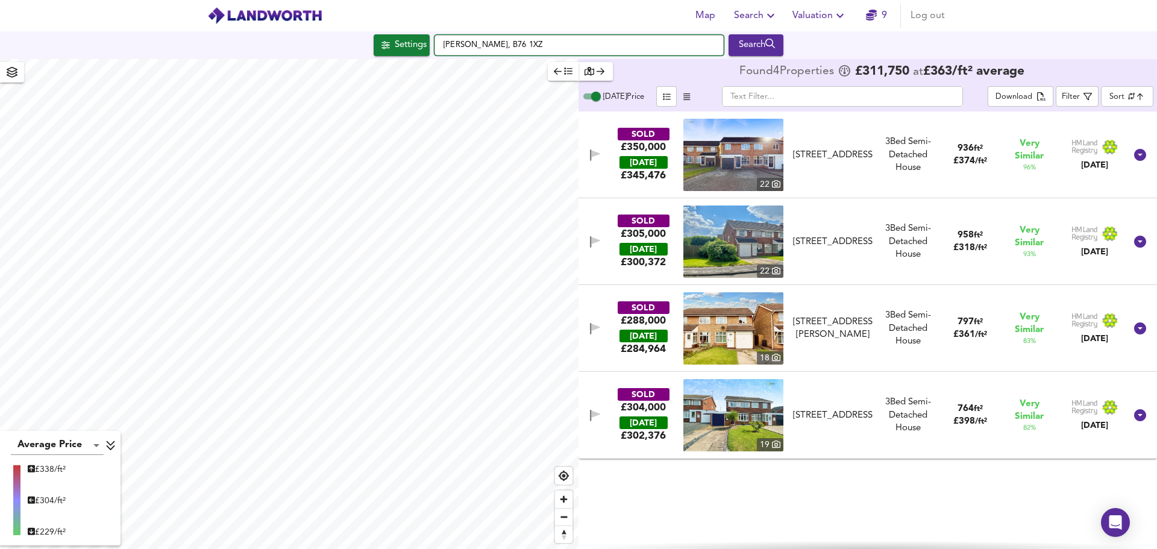
click at [624, 49] on input "Moreland Croft, B76 1XZ" at bounding box center [579, 45] width 289 height 20
click at [763, 48] on div "Search" at bounding box center [756, 45] width 49 height 16
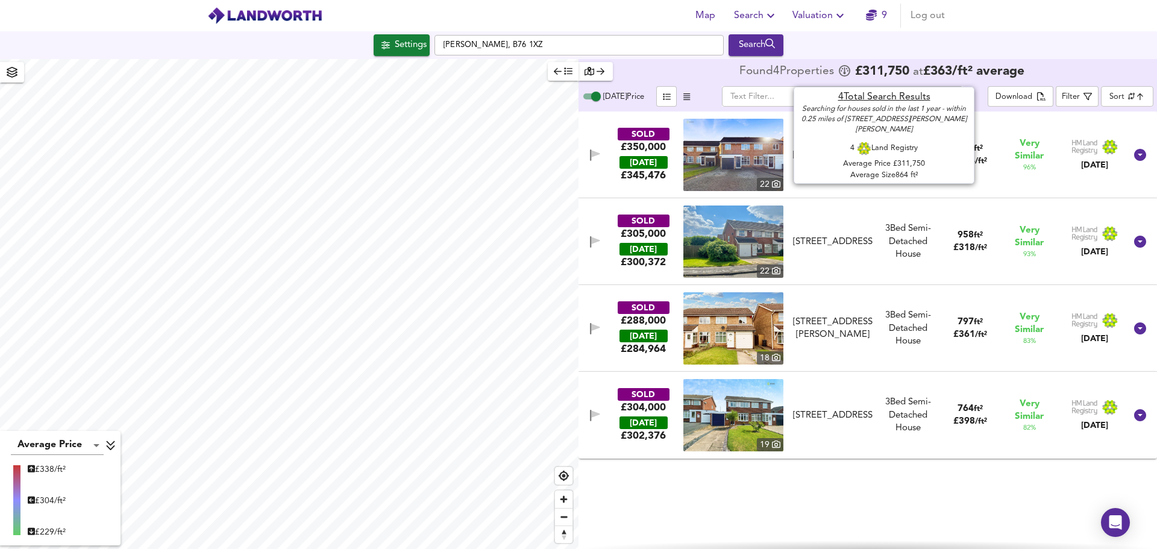
type input "cheapest"
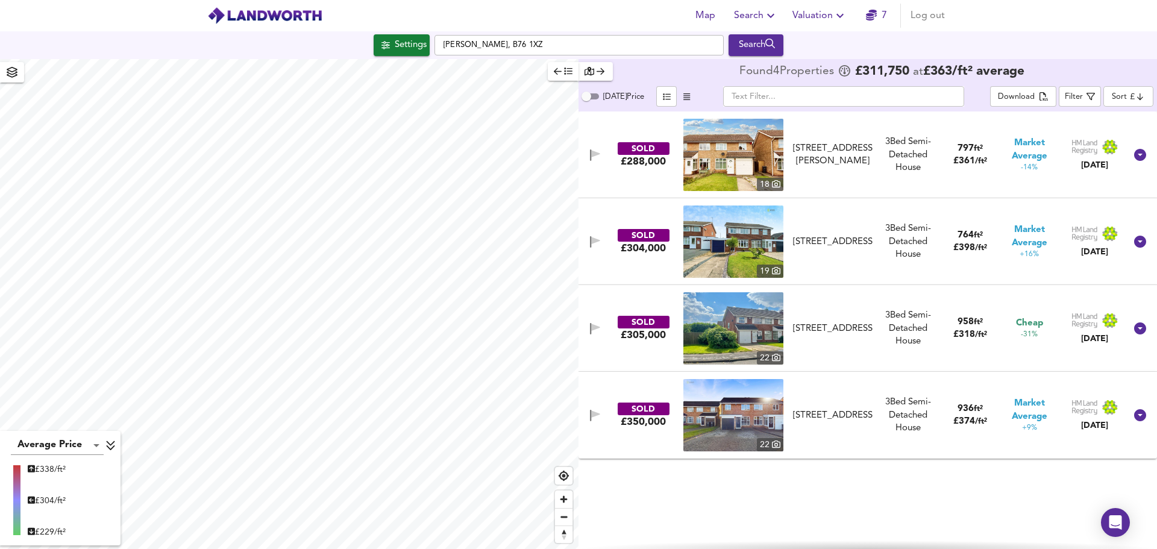
click at [594, 72] on icon "button" at bounding box center [590, 71] width 10 height 8
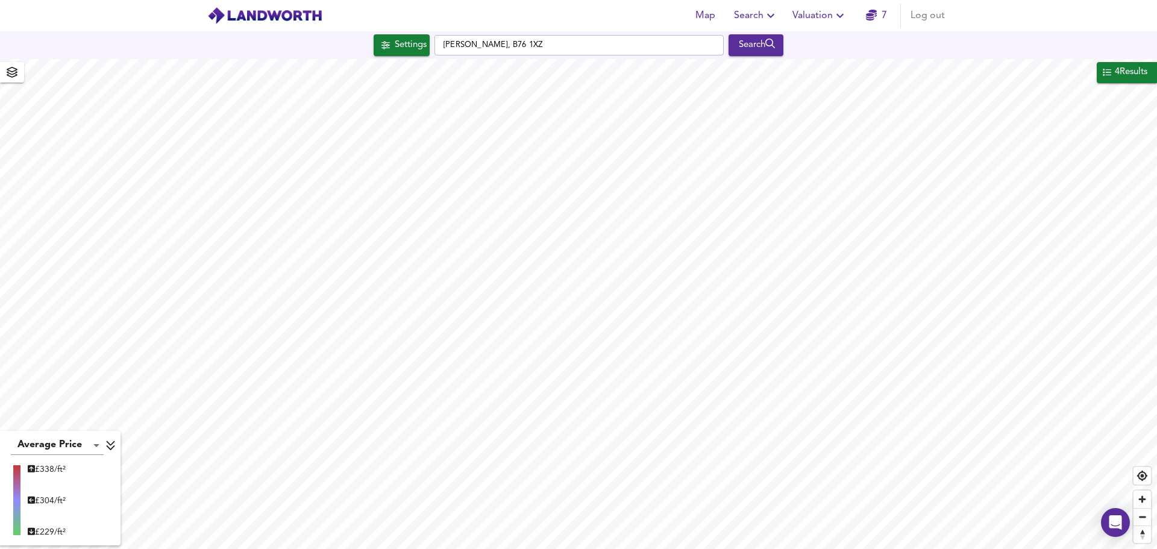
click at [837, 13] on icon "button" at bounding box center [840, 15] width 14 height 14
click at [767, 19] on icon "button" at bounding box center [771, 15] width 14 height 14
click at [1119, 70] on div "4 Results" at bounding box center [1131, 72] width 35 height 16
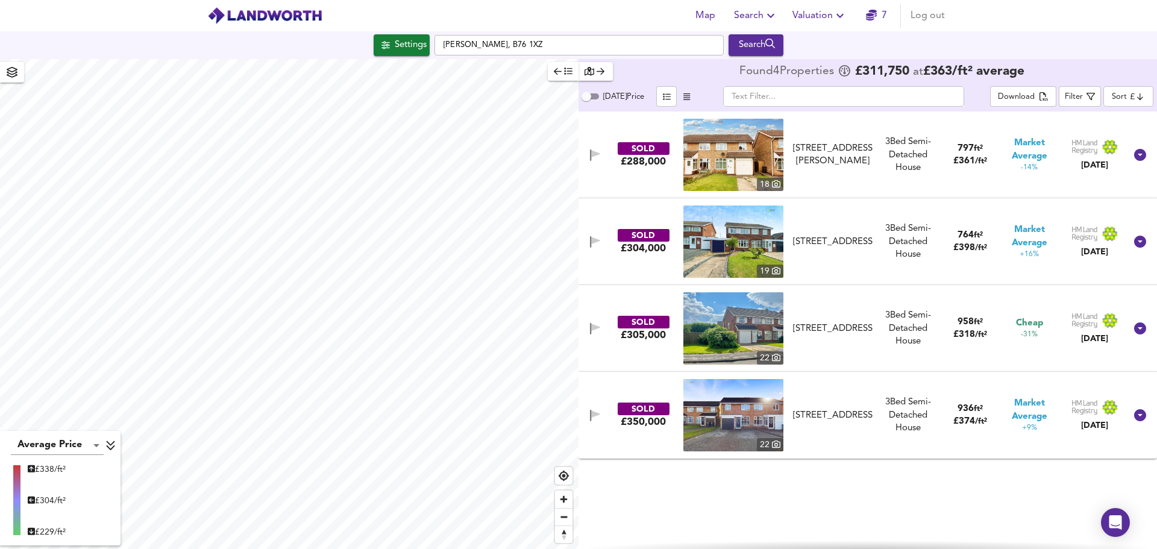
click at [602, 72] on icon "button" at bounding box center [601, 71] width 8 height 7
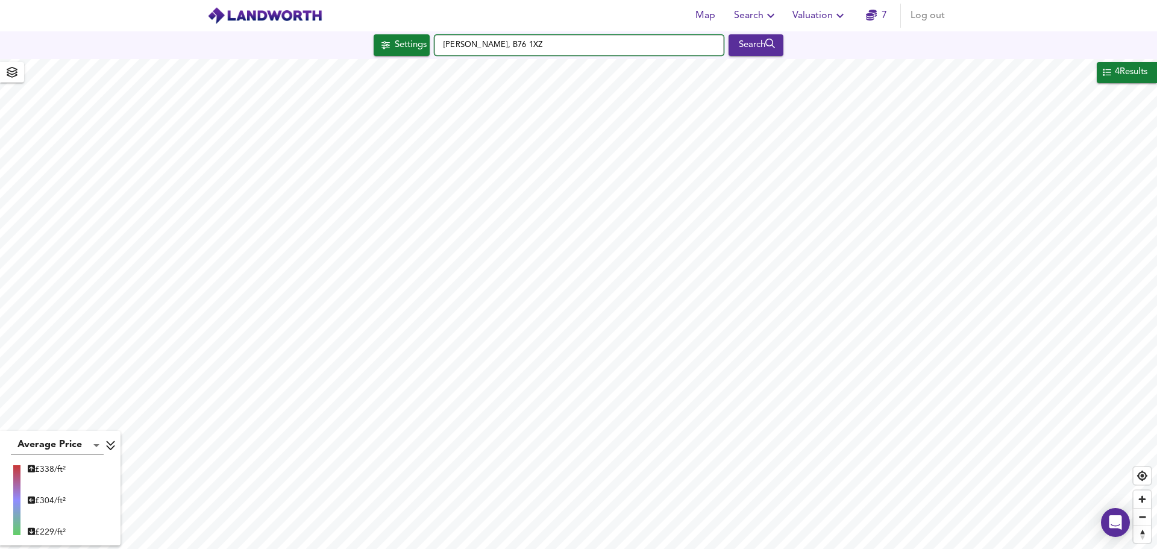
click at [441, 48] on input "Moreland Croft, B76 1XZ" at bounding box center [579, 45] width 289 height 20
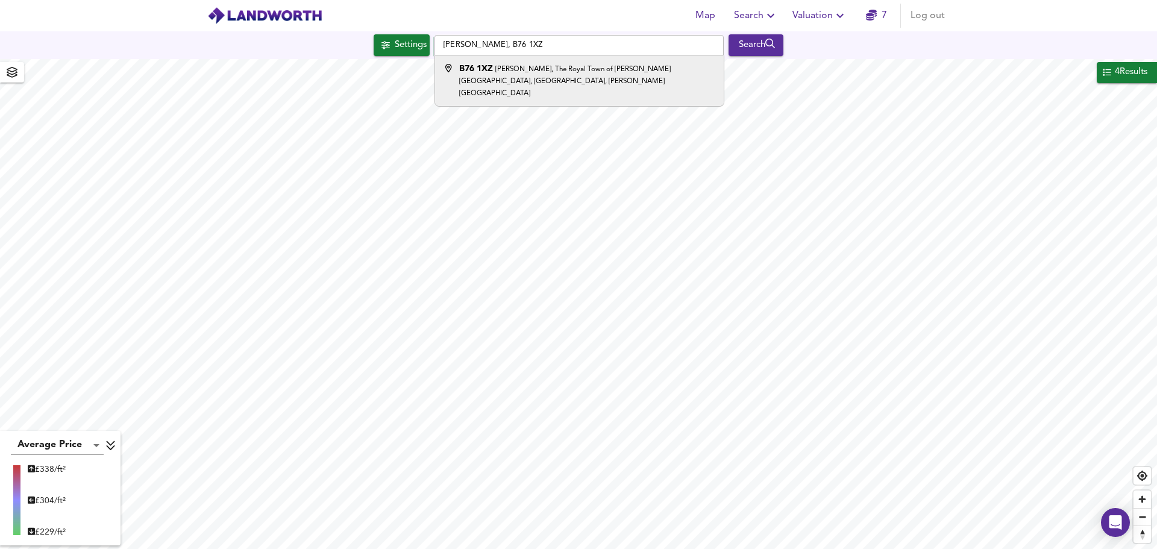
click at [544, 77] on div "B76 1XZ Moreland Croft, The Royal Town of Sutton Coldfield, Birmingham, Sutton …" at bounding box center [587, 81] width 256 height 36
type input "Moreland Croft, The Royal Town of Sutton Coldfield, Birmingham, Sutton Coldfiel…"
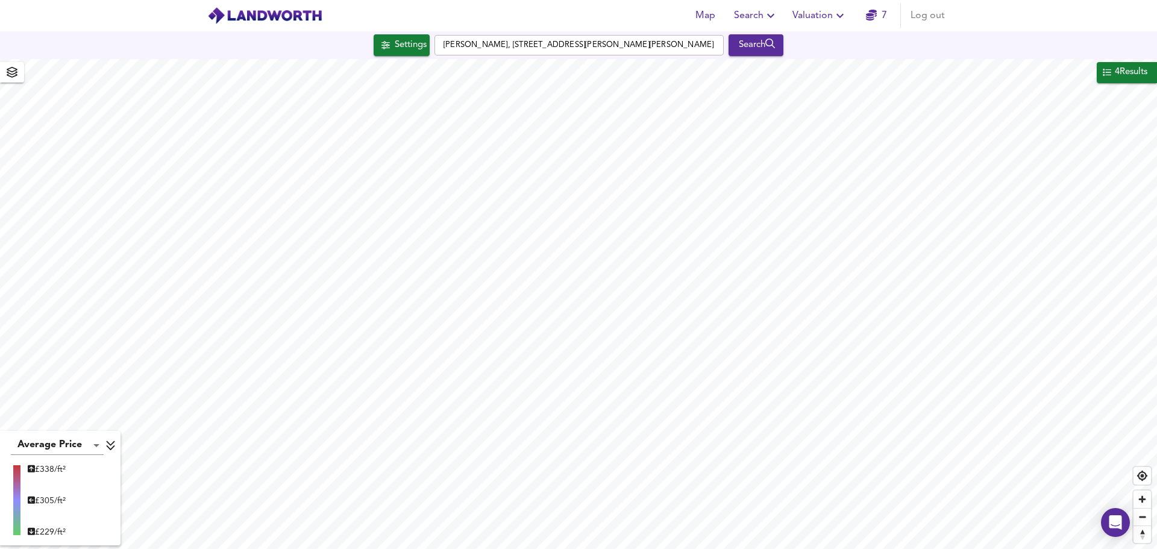
click at [766, 49] on div "Search" at bounding box center [756, 45] width 49 height 16
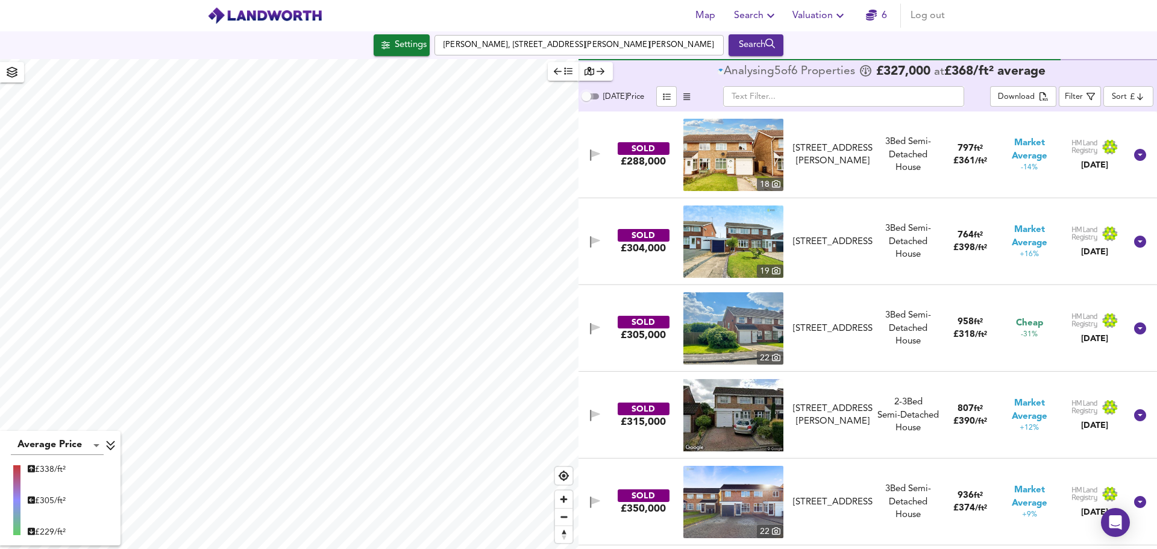
click at [589, 98] on input "Today Price" at bounding box center [586, 96] width 43 height 14
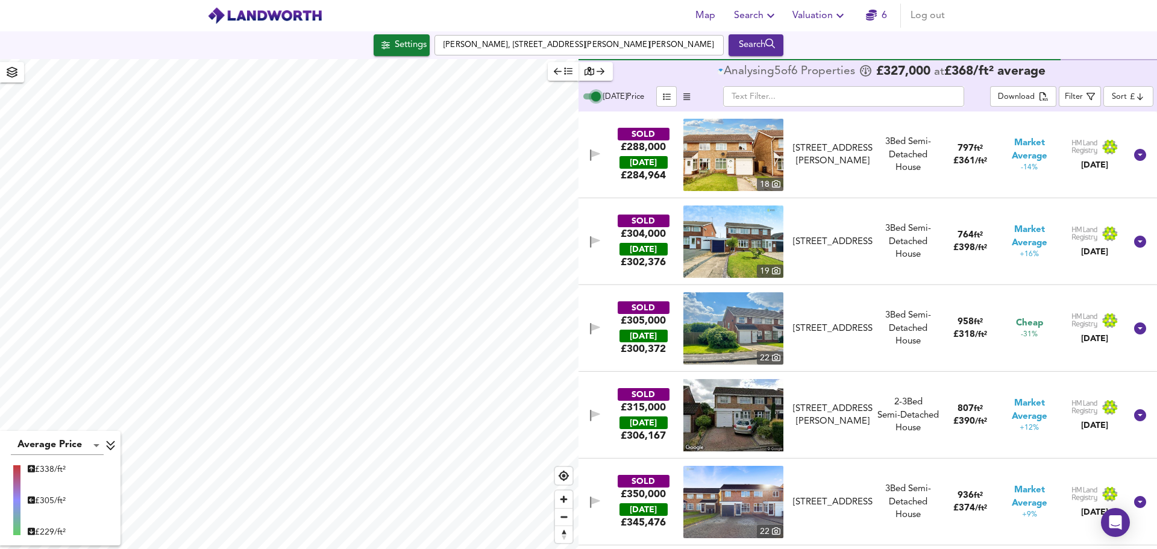
click at [590, 96] on input "Today Price" at bounding box center [595, 96] width 43 height 14
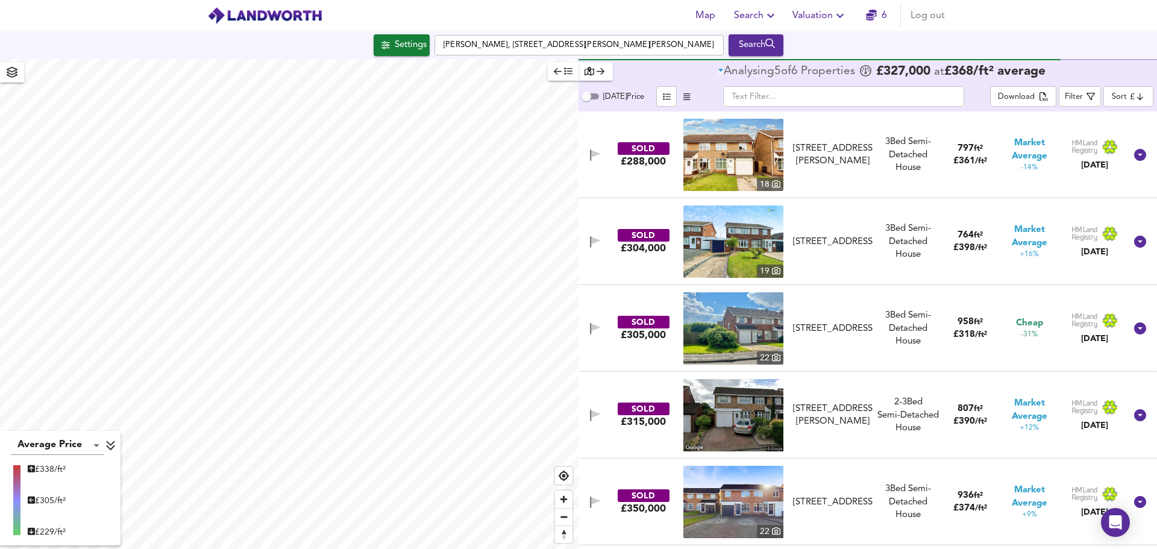
click at [590, 96] on input "Today Price" at bounding box center [586, 96] width 43 height 14
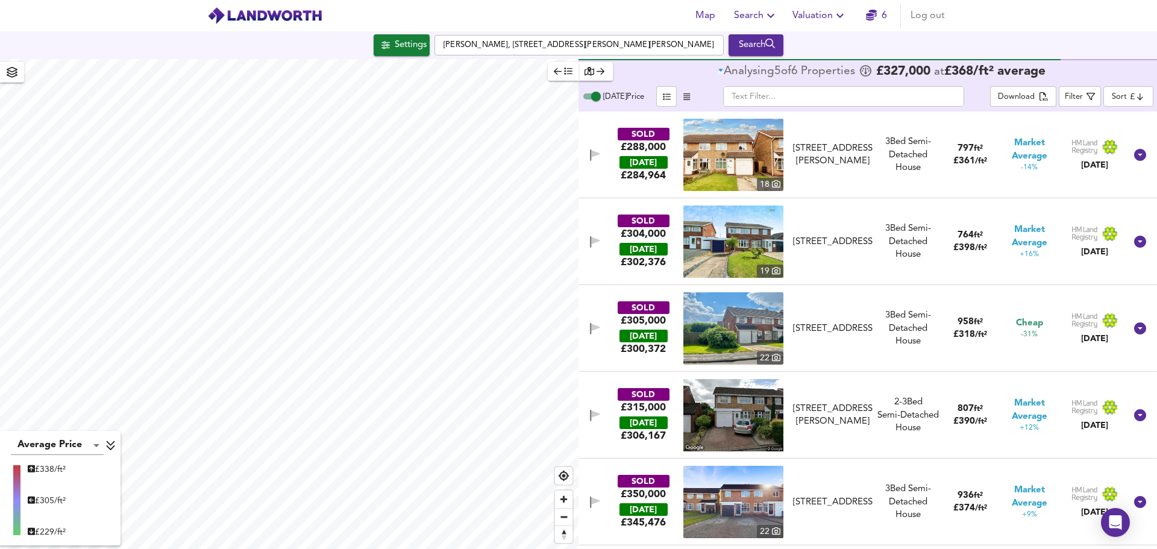
click at [590, 96] on input "Today Price" at bounding box center [595, 96] width 43 height 14
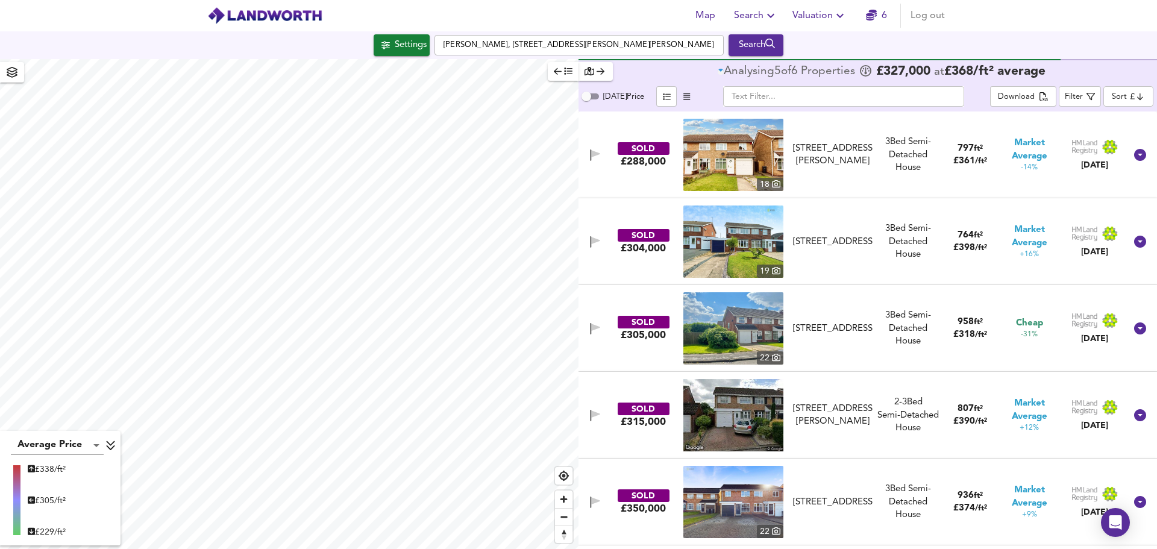
click at [590, 96] on input "Today Price" at bounding box center [586, 96] width 43 height 14
checkbox input "true"
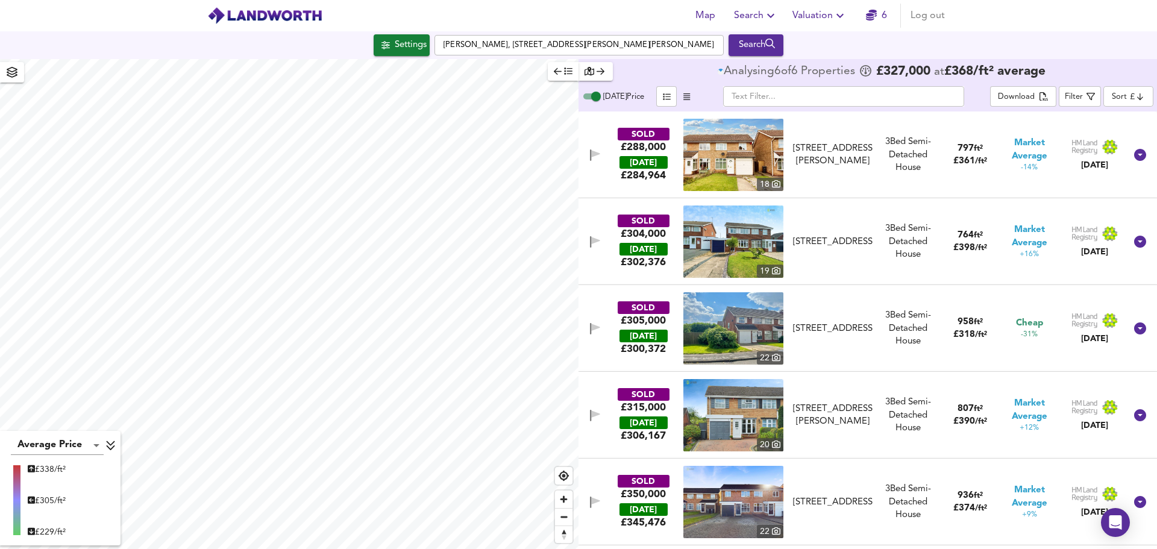
click at [685, 96] on icon "button" at bounding box center [686, 96] width 7 height 7
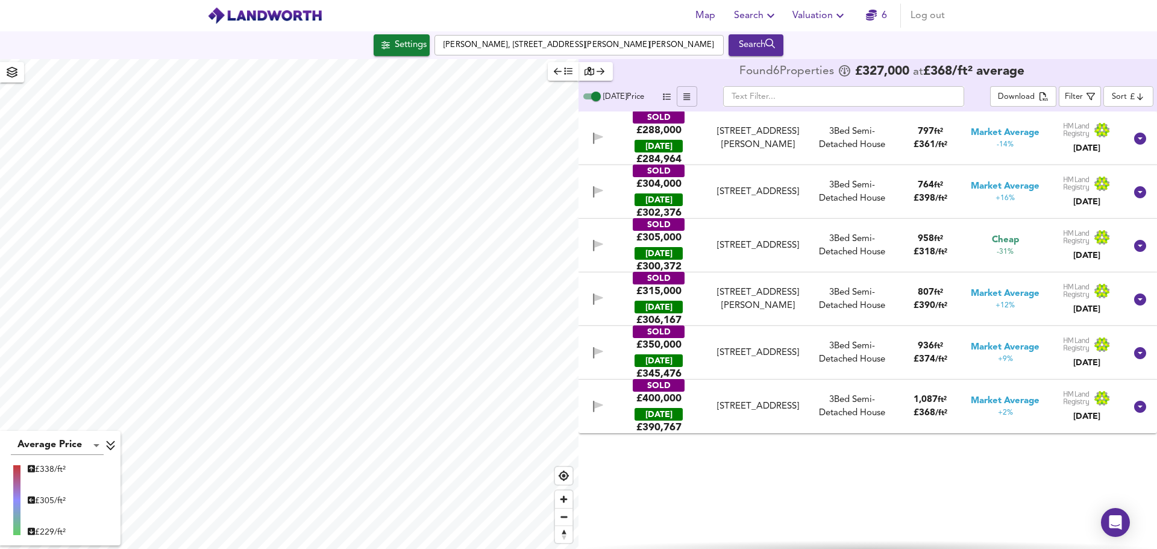
click at [666, 94] on icon "button" at bounding box center [667, 96] width 8 height 7
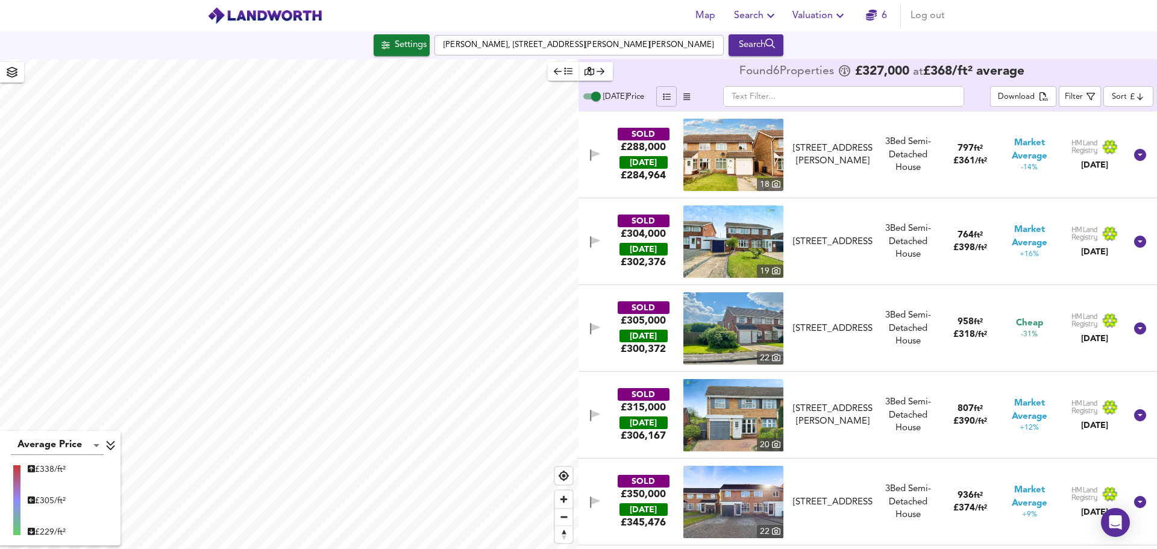
click at [1127, 90] on body "Map Search Valuation 6 Log out Settings Moreland Croft, The Royal Town of Sutto…" at bounding box center [578, 274] width 1157 height 549
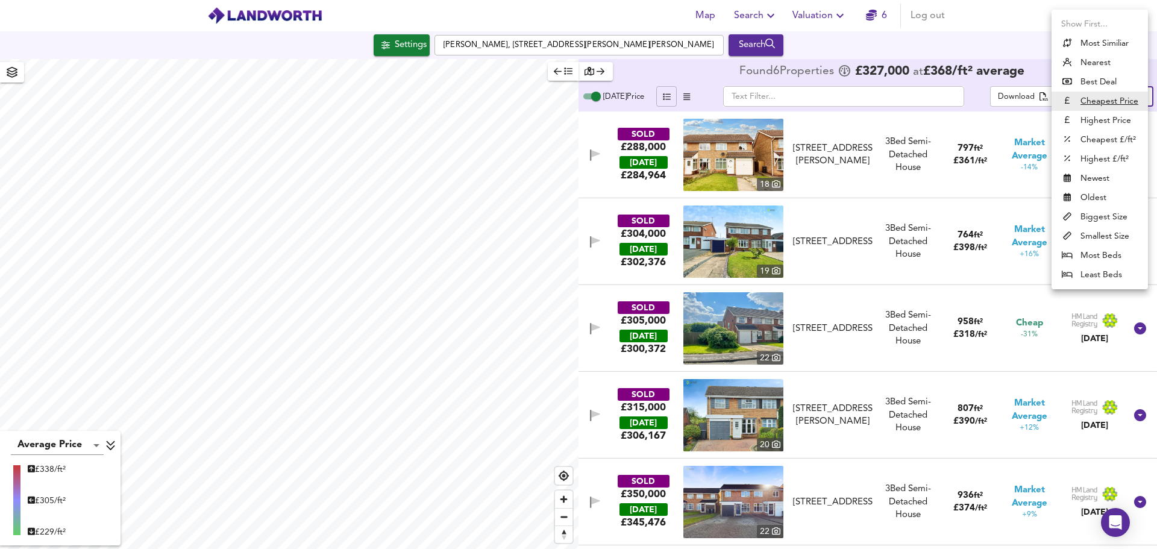
click at [1040, 64] on div at bounding box center [578, 274] width 1157 height 549
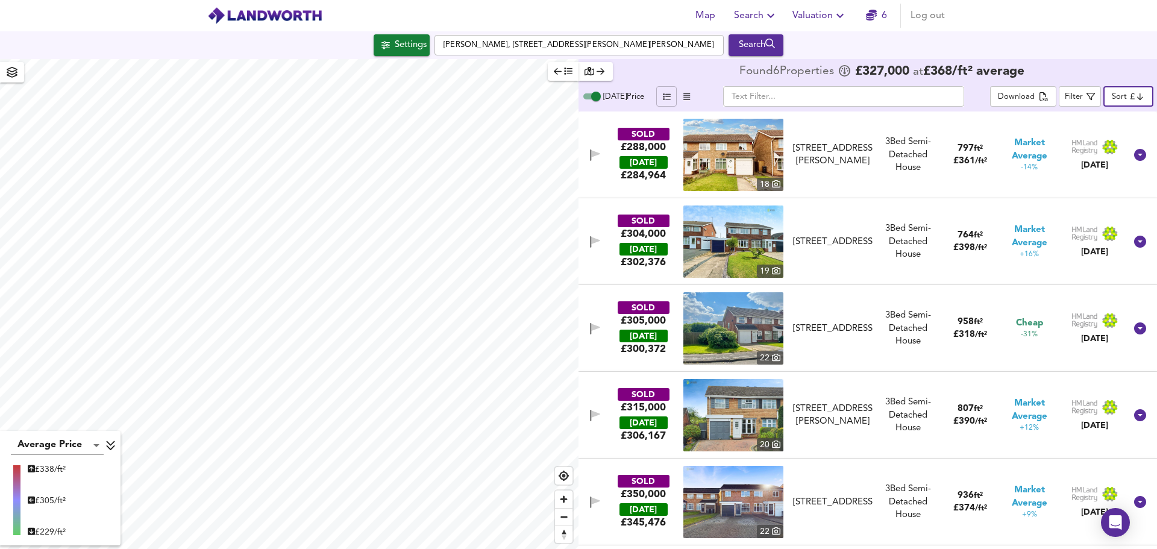
click at [1133, 91] on body "Map Search Valuation 6 Log out Settings Moreland Croft, The Royal Town of Sutto…" at bounding box center [578, 274] width 1157 height 549
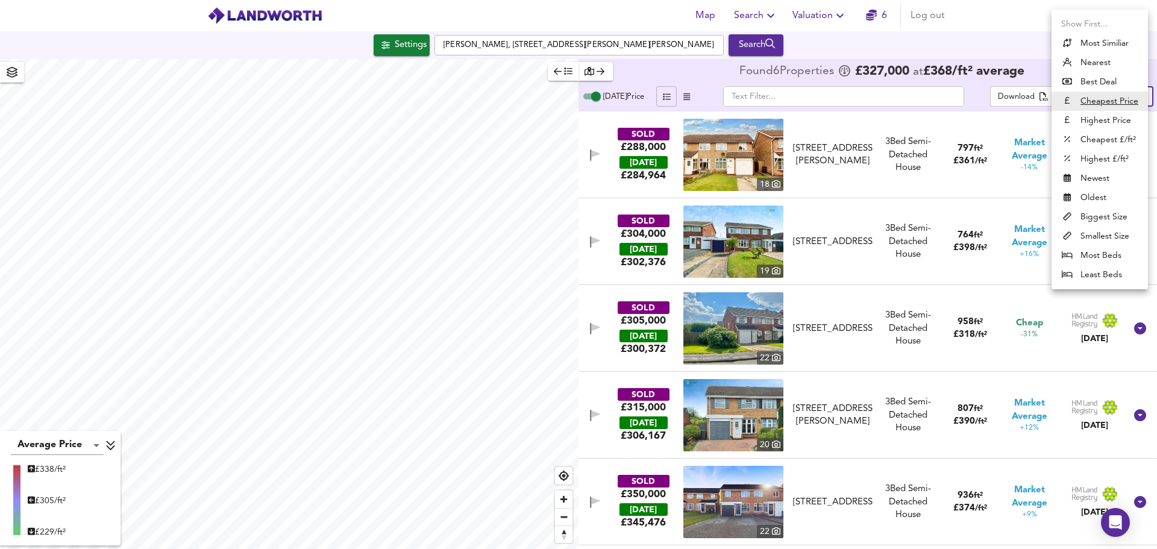
click at [1102, 81] on li "Best Deal" at bounding box center [1100, 81] width 96 height 19
type input "bestdeal"
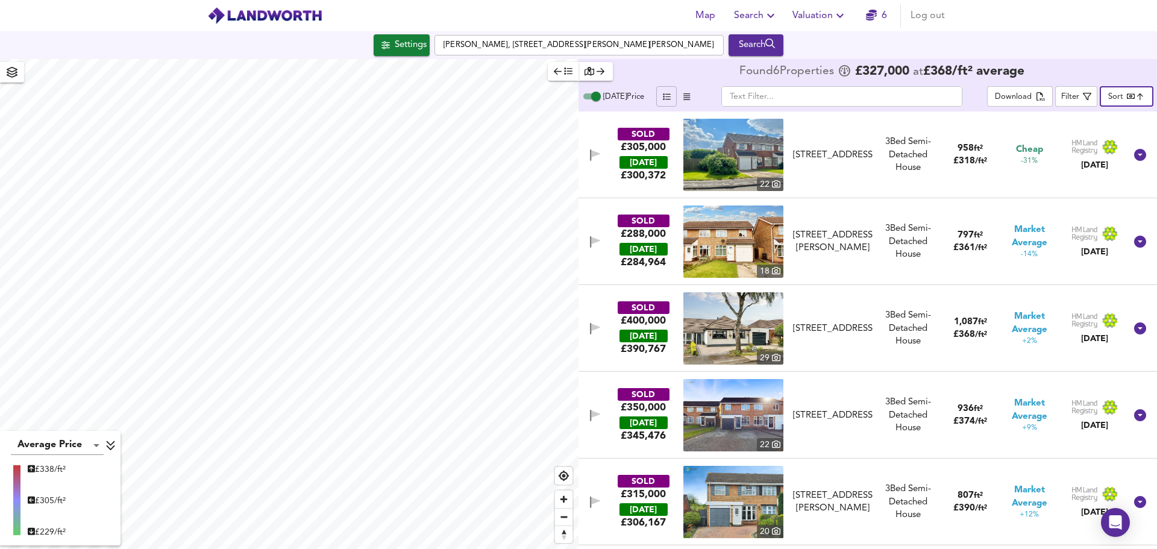
click at [568, 71] on icon "button" at bounding box center [568, 71] width 8 height 7
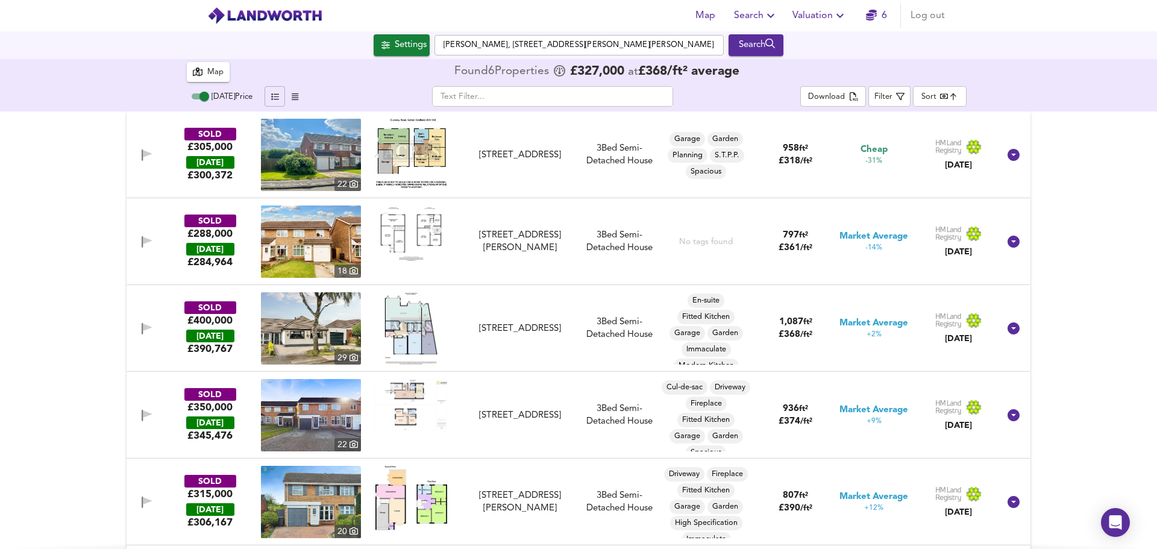
click at [209, 68] on div "Map" at bounding box center [215, 73] width 16 height 14
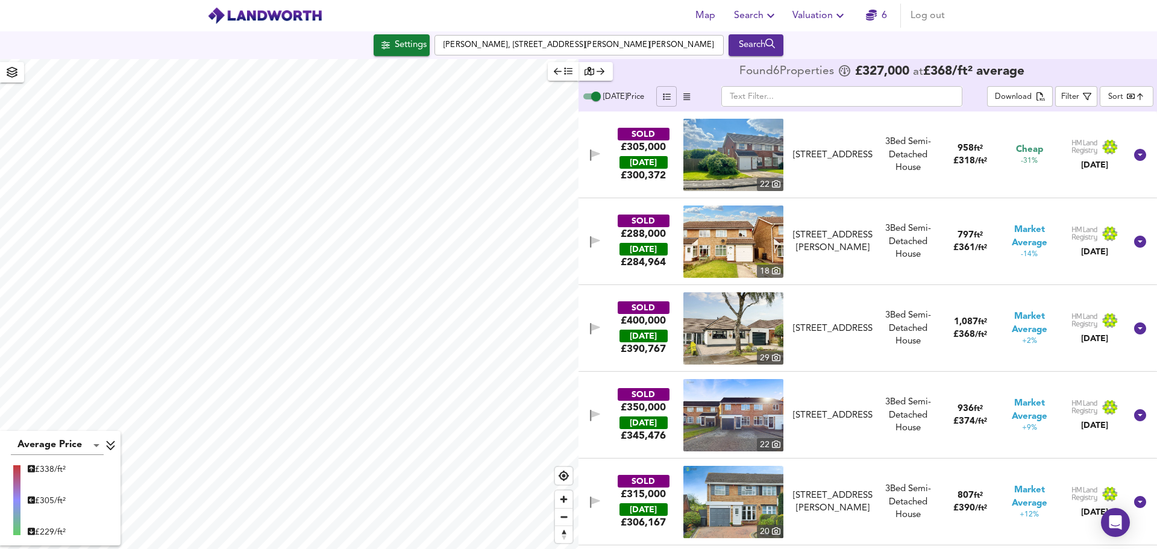
click at [560, 71] on icon "button" at bounding box center [558, 71] width 8 height 8
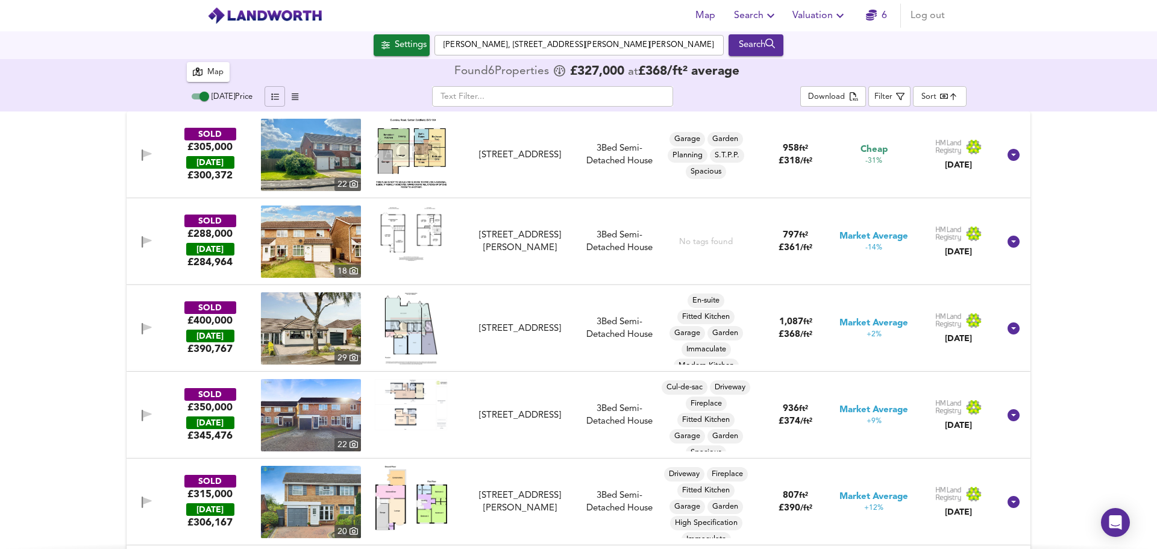
click at [220, 77] on div "Map" at bounding box center [215, 73] width 16 height 14
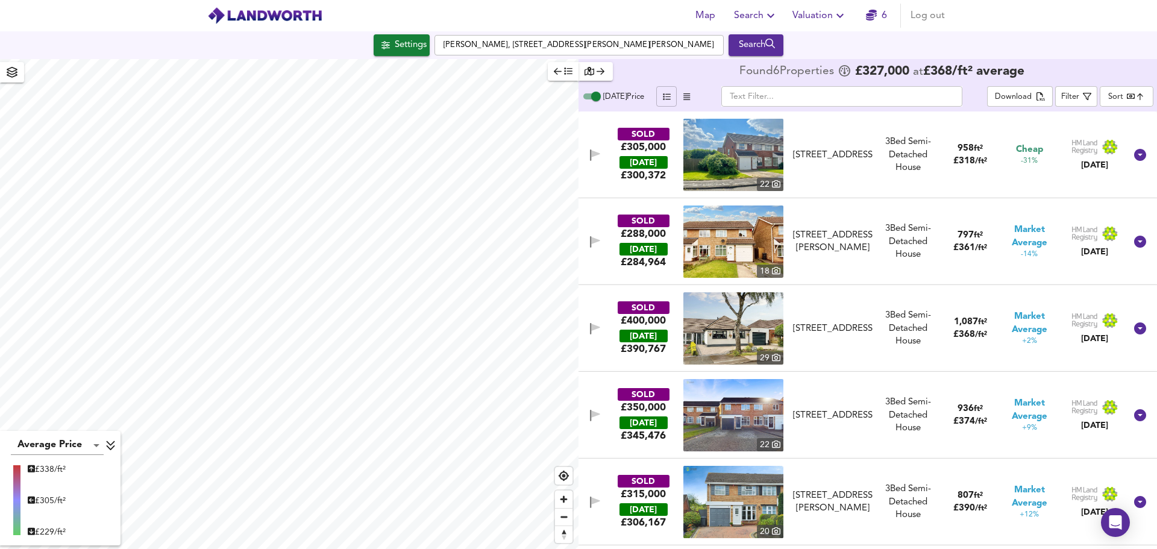
click at [1131, 100] on body "Map Search Valuation 6 Log out Settings Moreland Croft, The Royal Town of Sutto…" at bounding box center [578, 274] width 1157 height 549
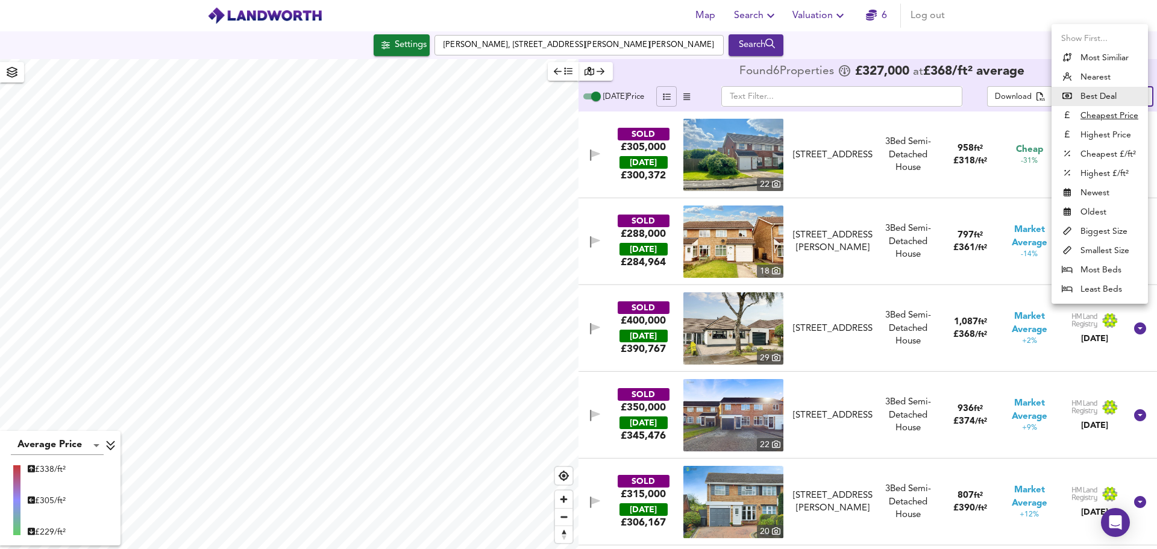
click at [1014, 54] on div at bounding box center [578, 274] width 1157 height 549
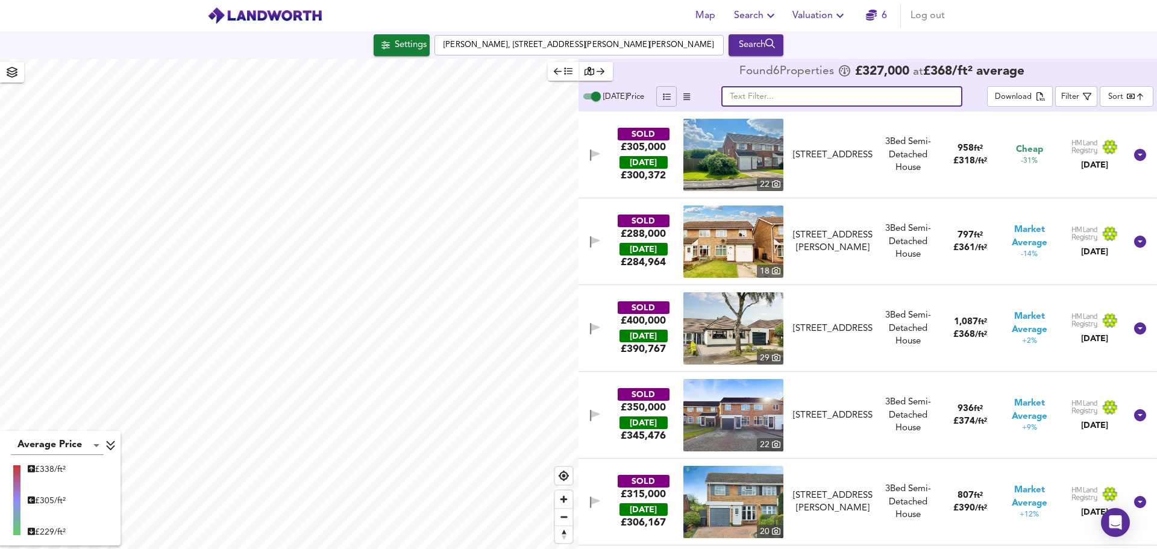
click at [741, 98] on input "text" at bounding box center [841, 96] width 241 height 20
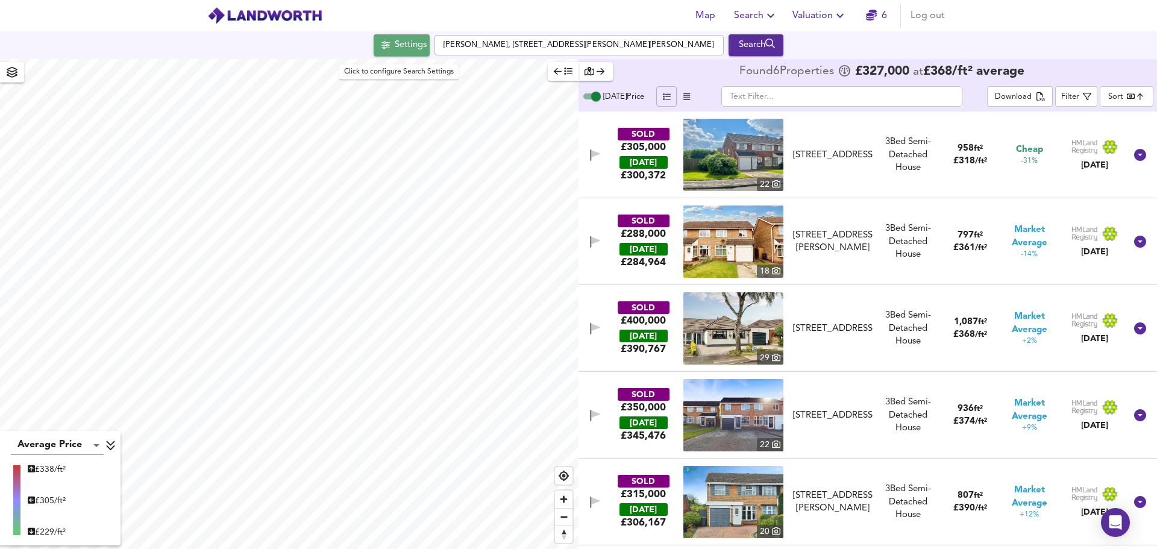
click at [382, 42] on icon "button" at bounding box center [386, 45] width 8 height 8
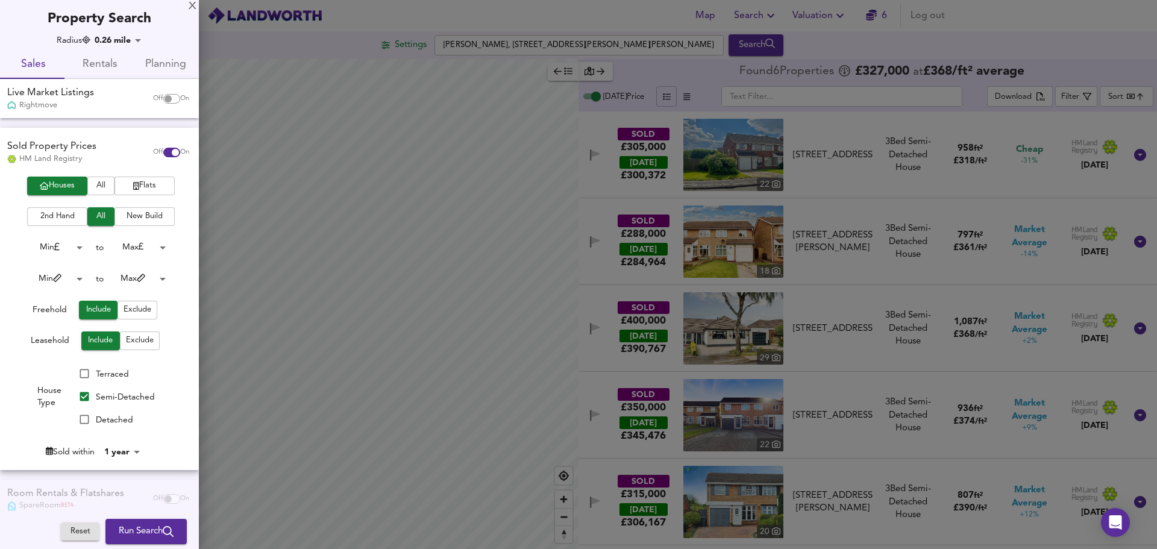
click at [162, 157] on input "checkbox" at bounding box center [175, 153] width 29 height 10
checkbox input "false"
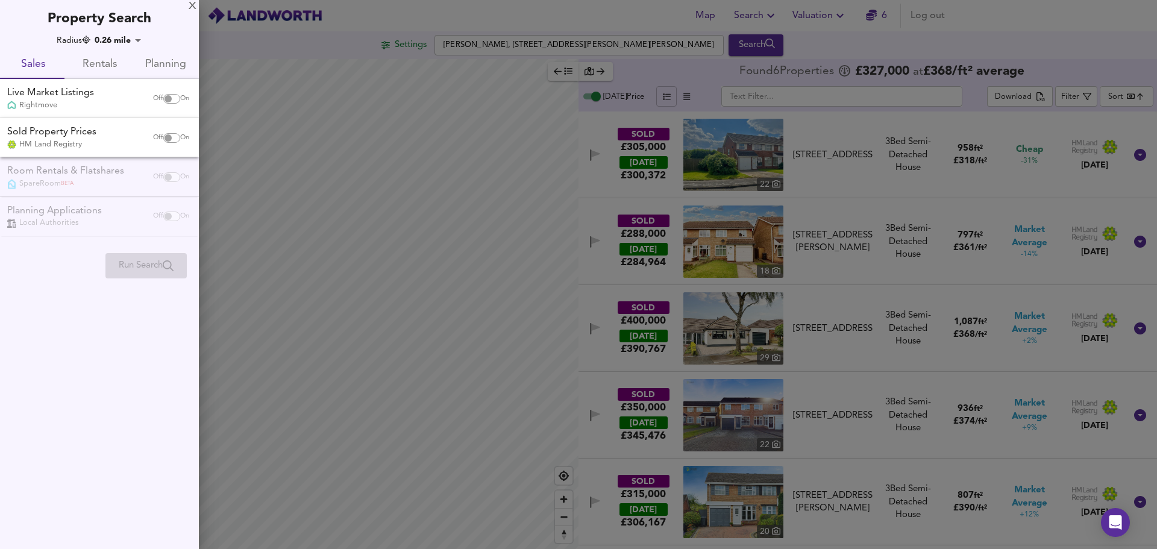
click at [313, 97] on div at bounding box center [578, 274] width 1157 height 549
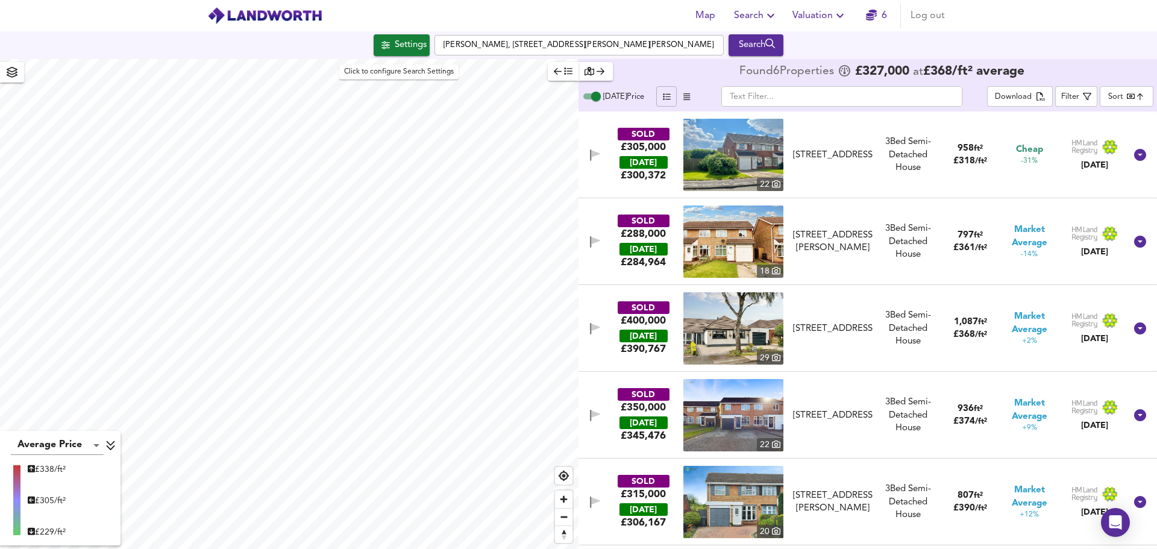
click at [388, 46] on span "Settings" at bounding box center [402, 45] width 50 height 16
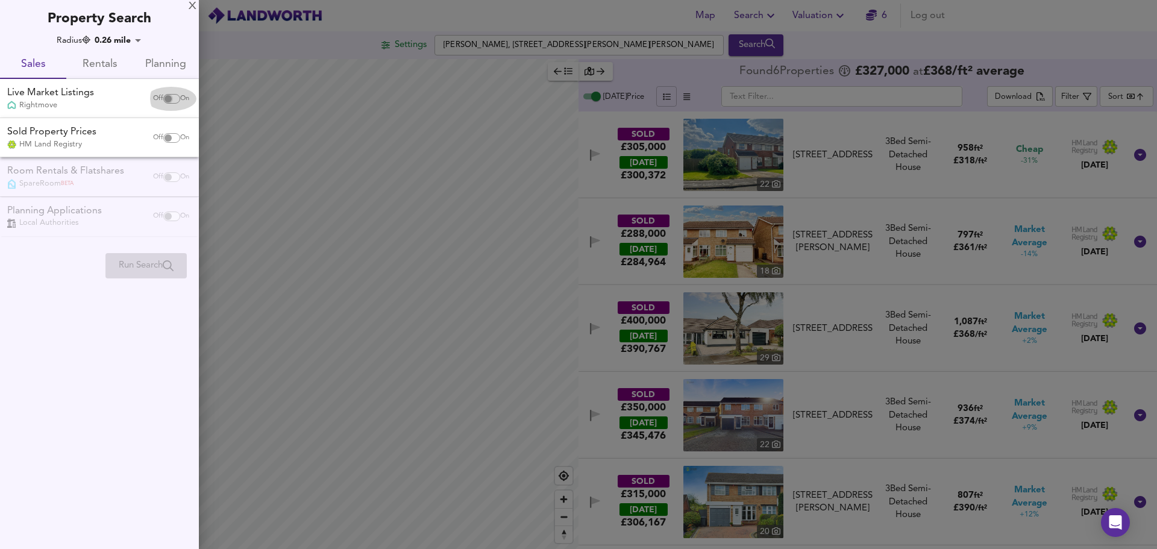
click at [168, 98] on input "checkbox" at bounding box center [168, 99] width 29 height 10
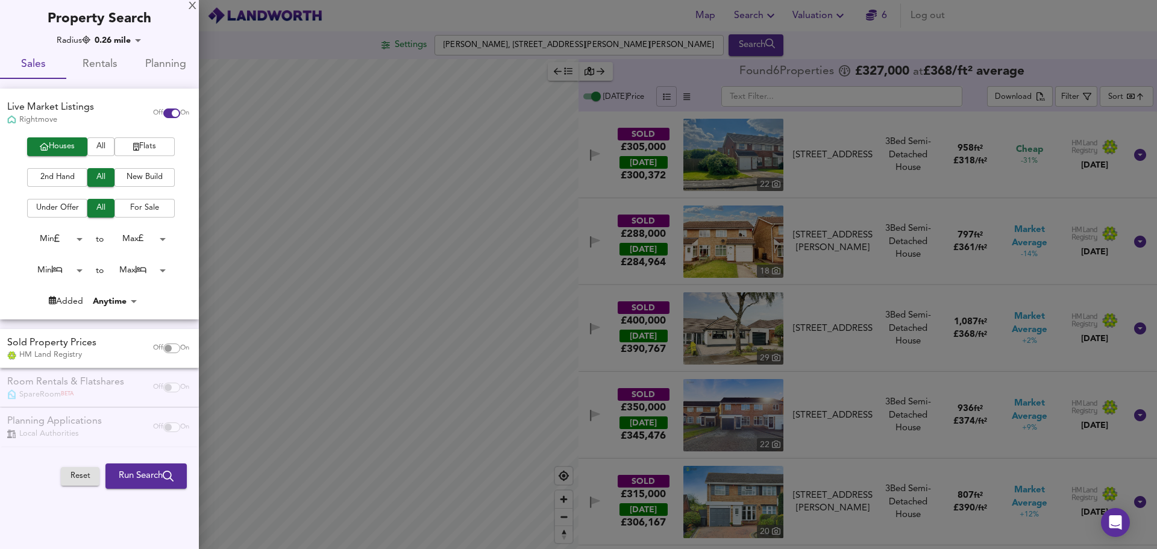
click at [169, 108] on input "checkbox" at bounding box center [175, 113] width 29 height 10
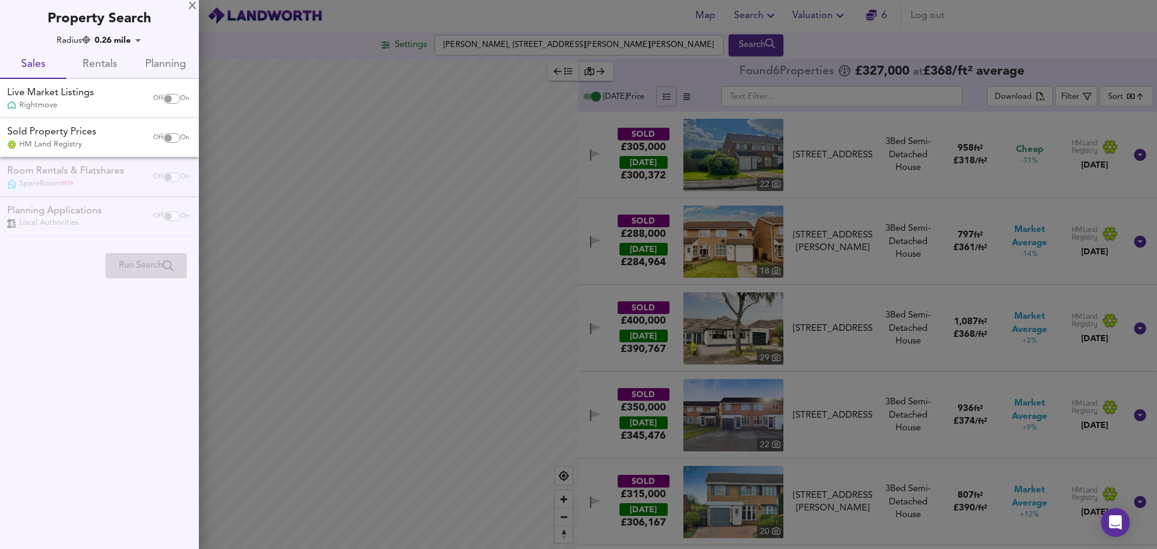
click at [169, 108] on div "Off On" at bounding box center [171, 99] width 51 height 24
checkbox input "true"
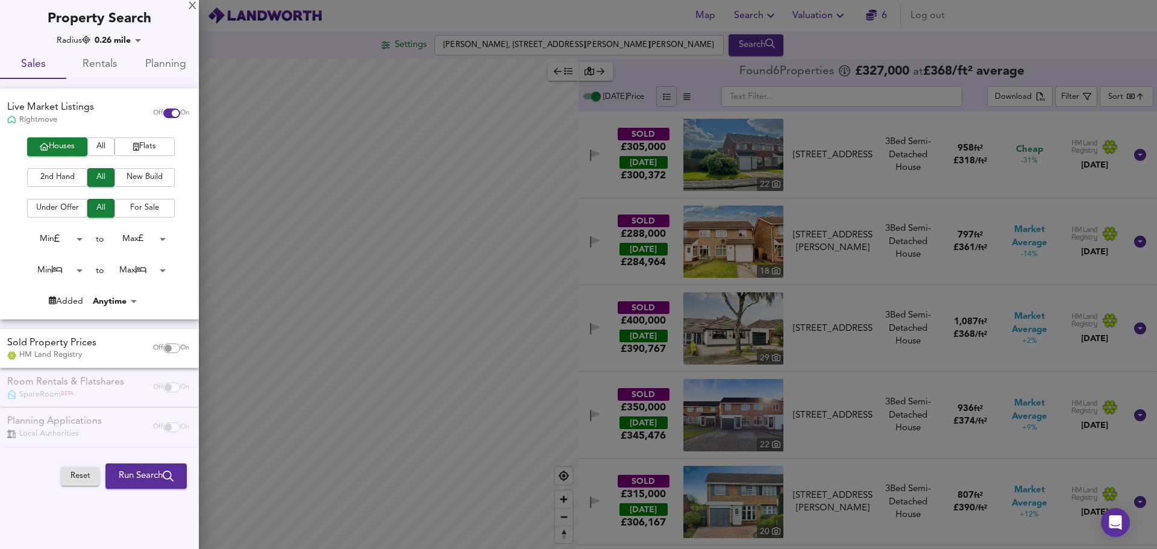
click at [71, 174] on span "2nd Hand" at bounding box center [57, 178] width 48 height 14
click at [148, 474] on span "Run Search" at bounding box center [146, 476] width 55 height 16
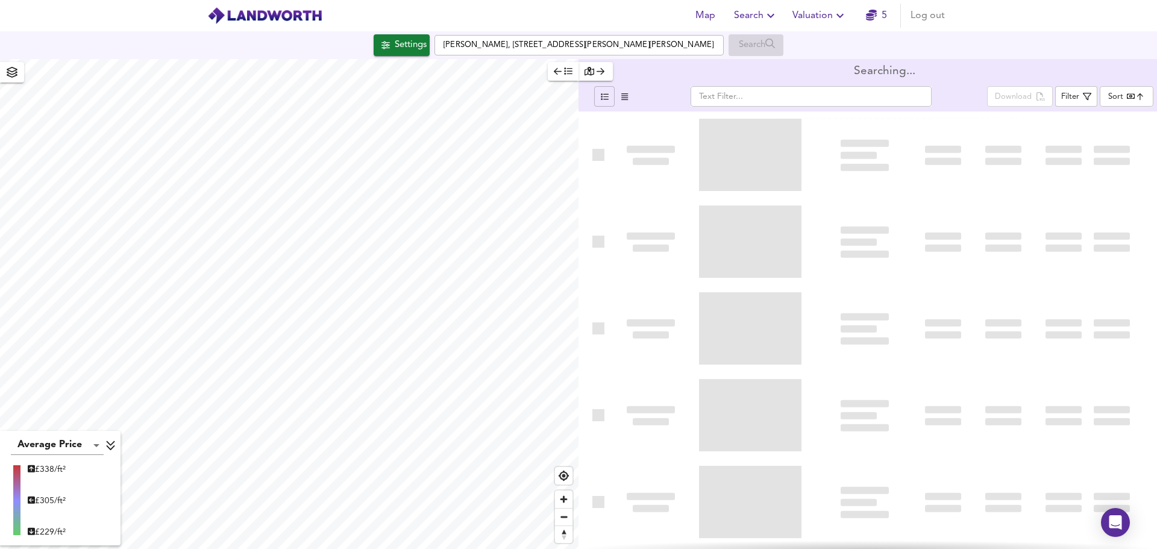
type input "bestdeal"
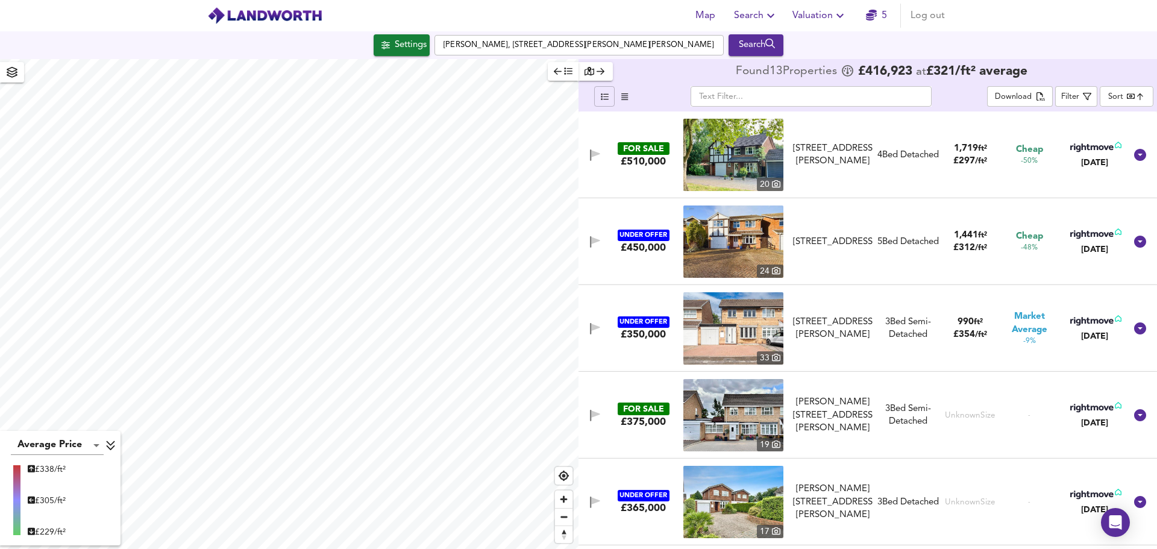
click at [738, 240] on img at bounding box center [733, 242] width 100 height 72
click at [626, 263] on div "UNDER OFFER £450,000 24 Newmarsh Road, Minworth, B76 1XP Newmarsh Road, Minwort…" at bounding box center [853, 242] width 545 height 72
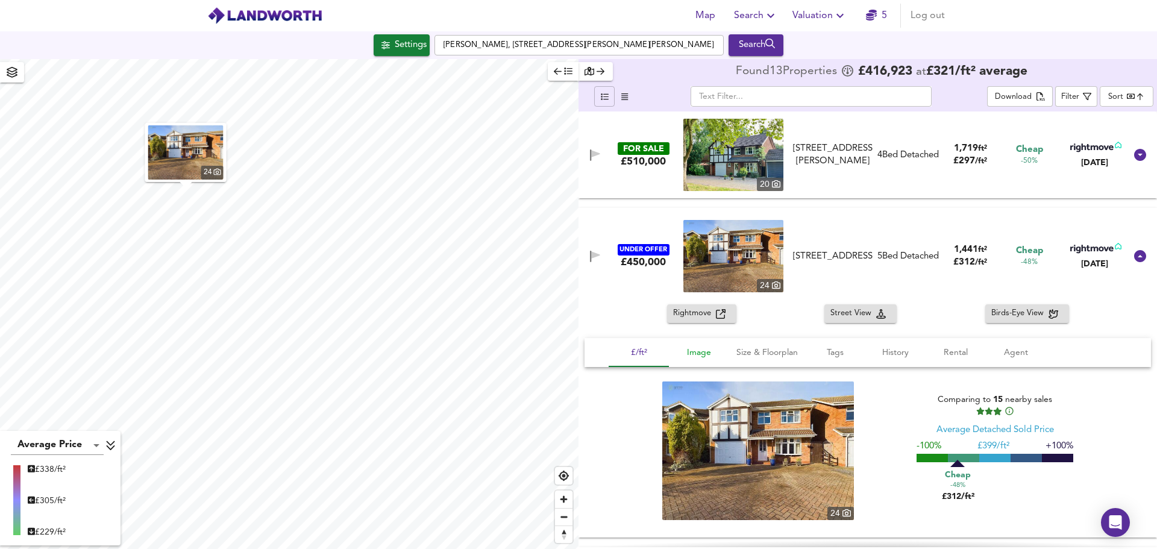
click at [689, 347] on span "Image" at bounding box center [699, 352] width 46 height 15
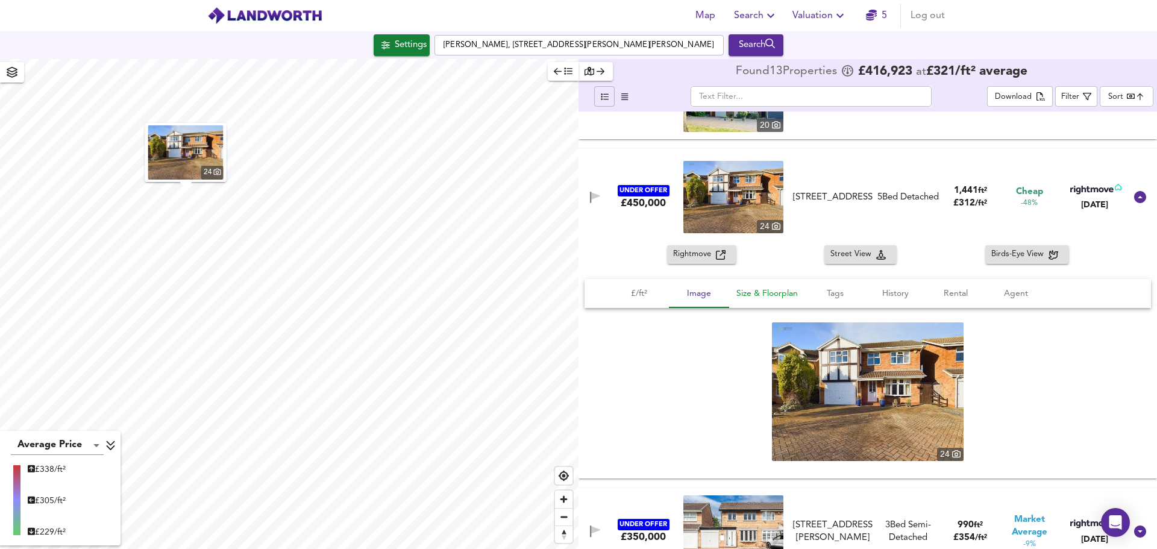
scroll to position [58, 0]
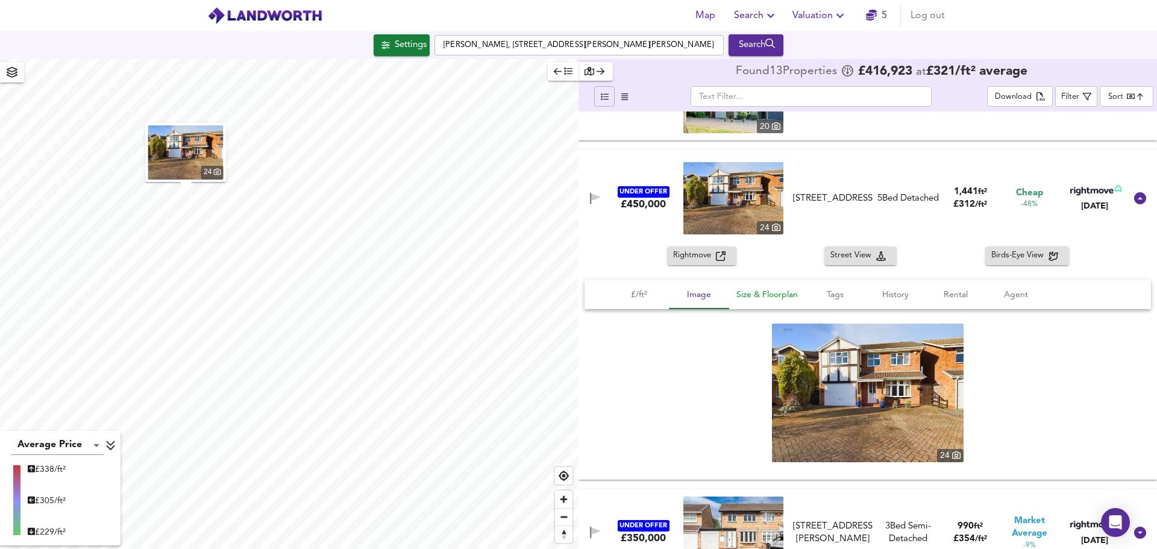
click at [762, 288] on span "Size & Floorplan" at bounding box center [767, 295] width 61 height 15
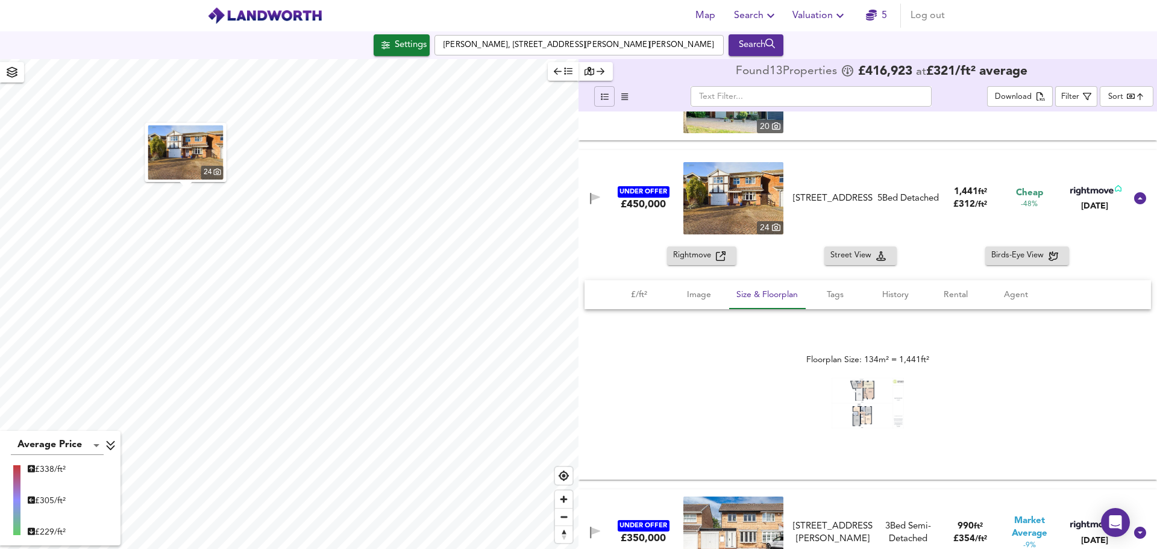
click at [882, 414] on img at bounding box center [868, 403] width 72 height 51
click at [860, 162] on div "UNDER OFFER £450,000 24 Newmarsh Road, Minworth, B76 1XP Newmarsh Road, Minwort…" at bounding box center [853, 198] width 545 height 72
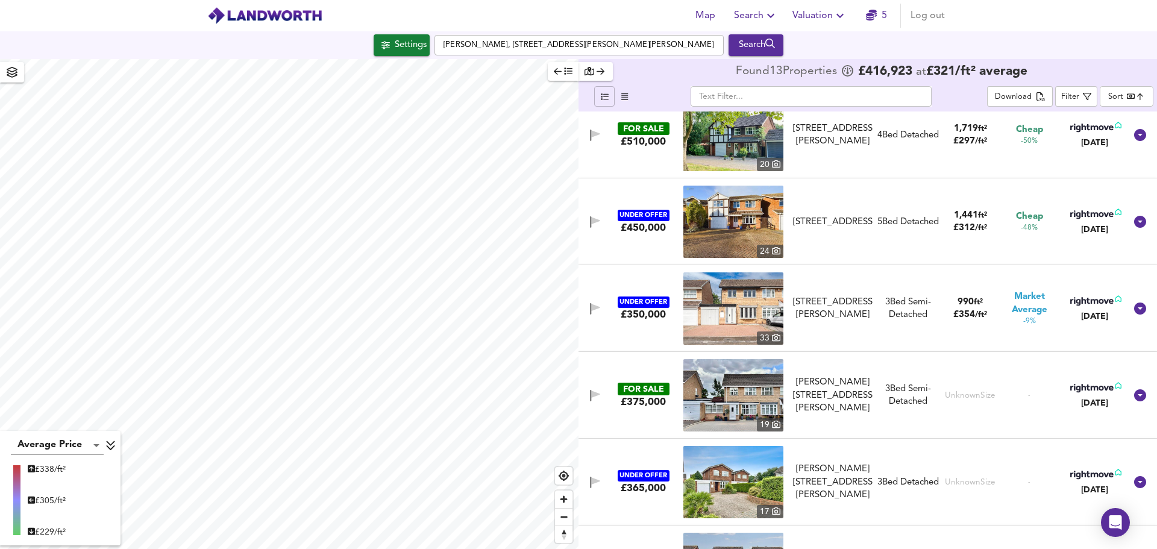
scroll to position [0, 0]
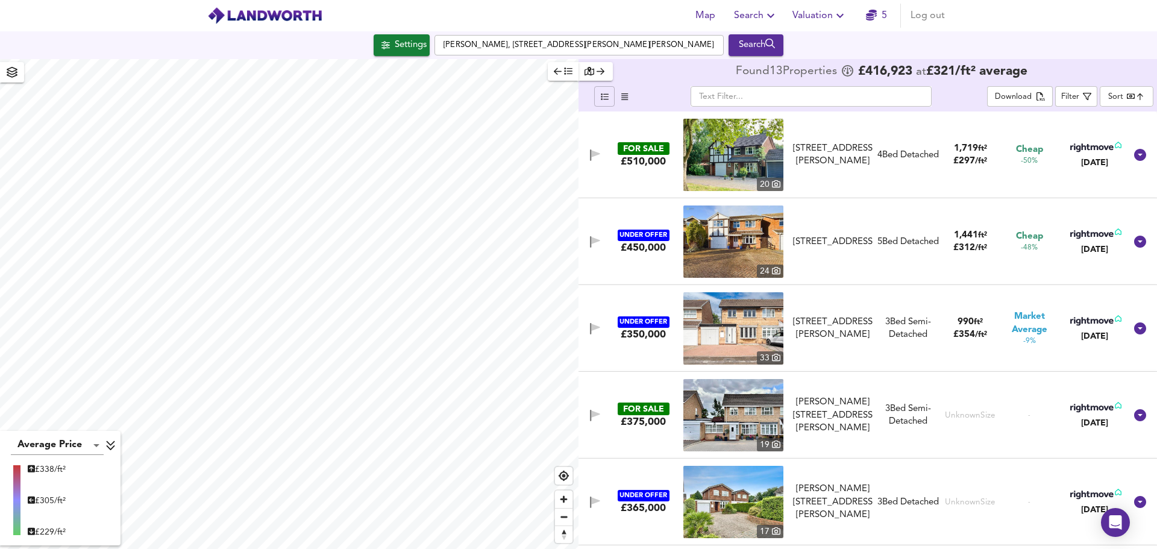
click at [112, 443] on icon at bounding box center [110, 445] width 11 height 12
click at [102, 529] on icon at bounding box center [101, 532] width 11 height 12
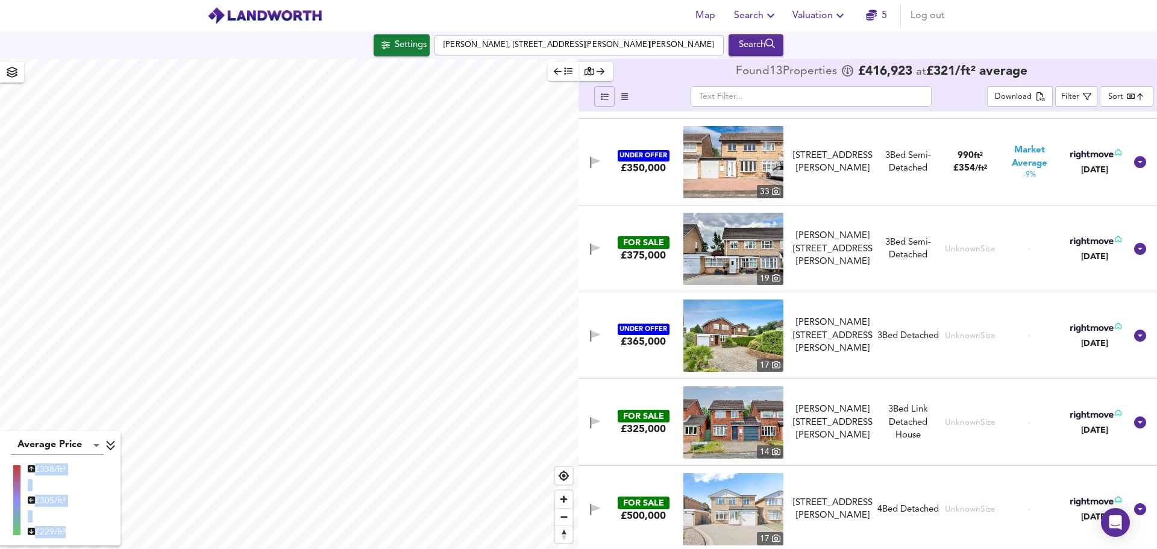
scroll to position [167, 0]
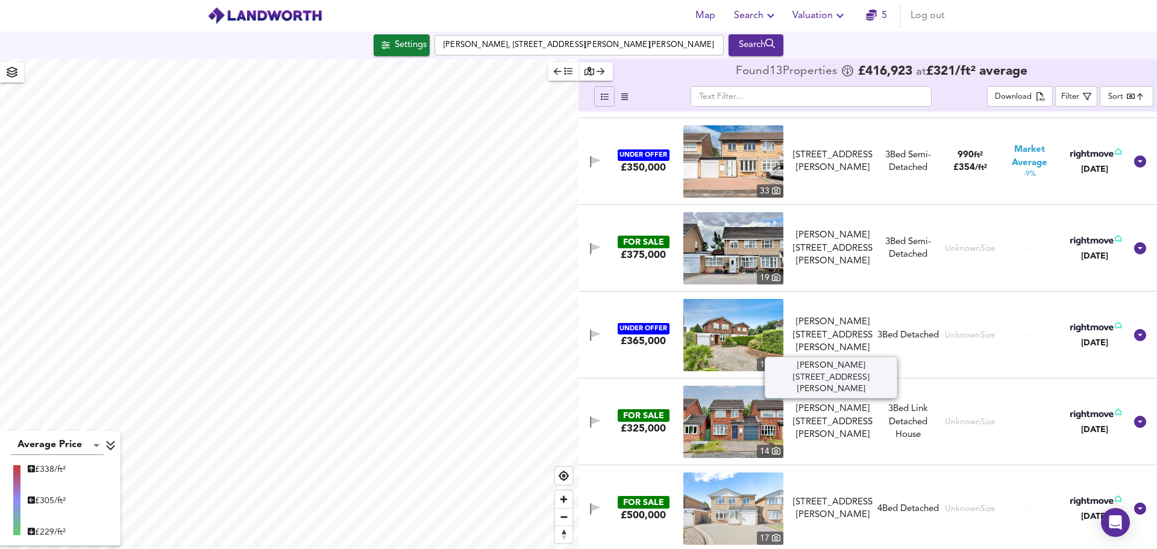
click at [843, 322] on div "Stapleton Close, Sutton Coldfield, B76 1XT" at bounding box center [833, 335] width 80 height 39
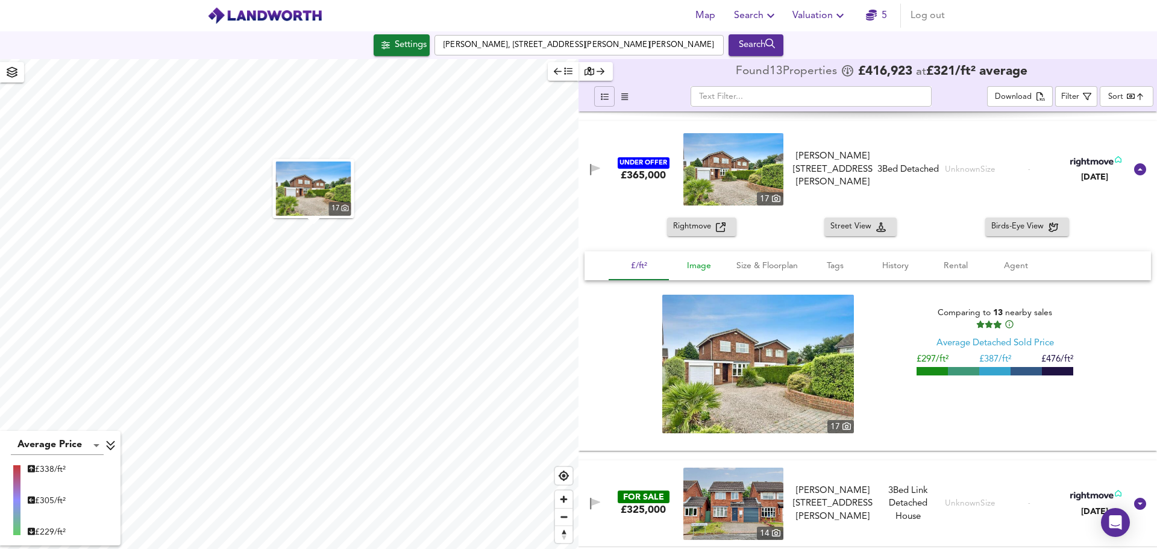
scroll to position [348, 0]
click at [698, 264] on span "Image" at bounding box center [699, 265] width 46 height 15
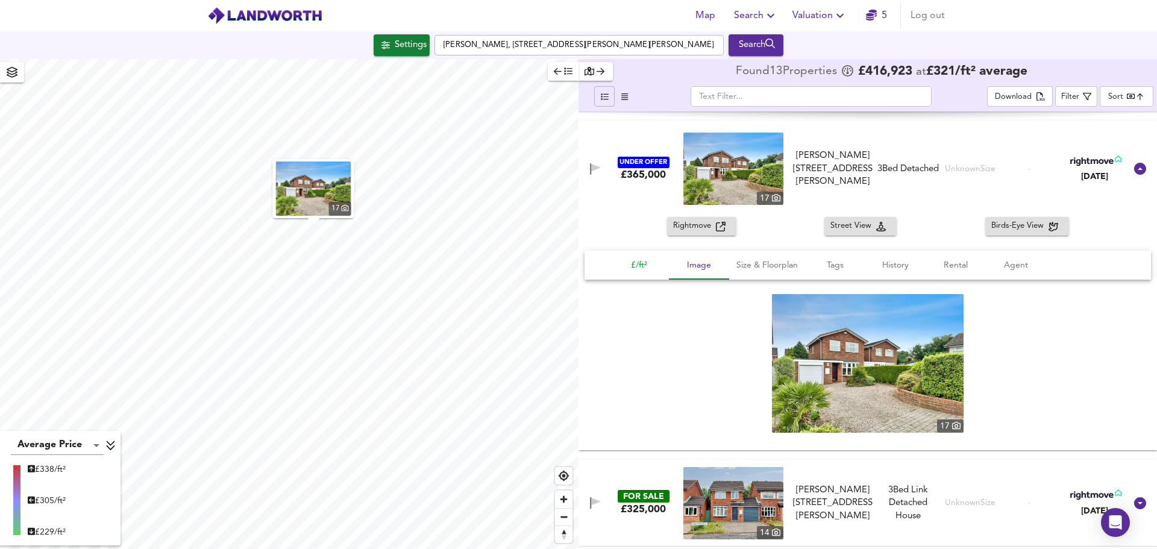
click at [638, 264] on span "£/ft²" at bounding box center [639, 265] width 46 height 15
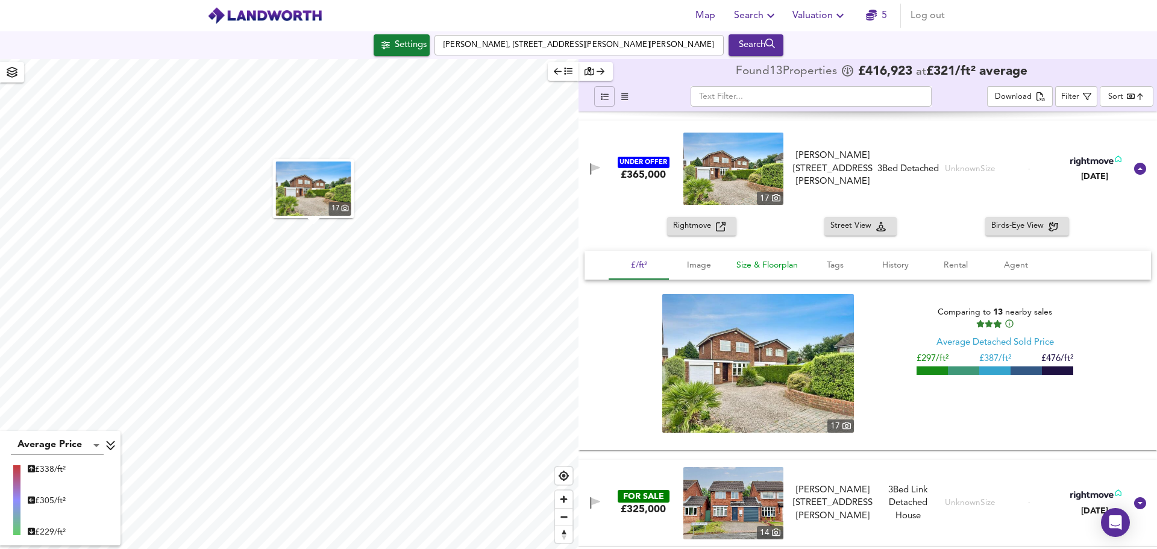
click at [753, 262] on span "Size & Floorplan" at bounding box center [767, 265] width 61 height 15
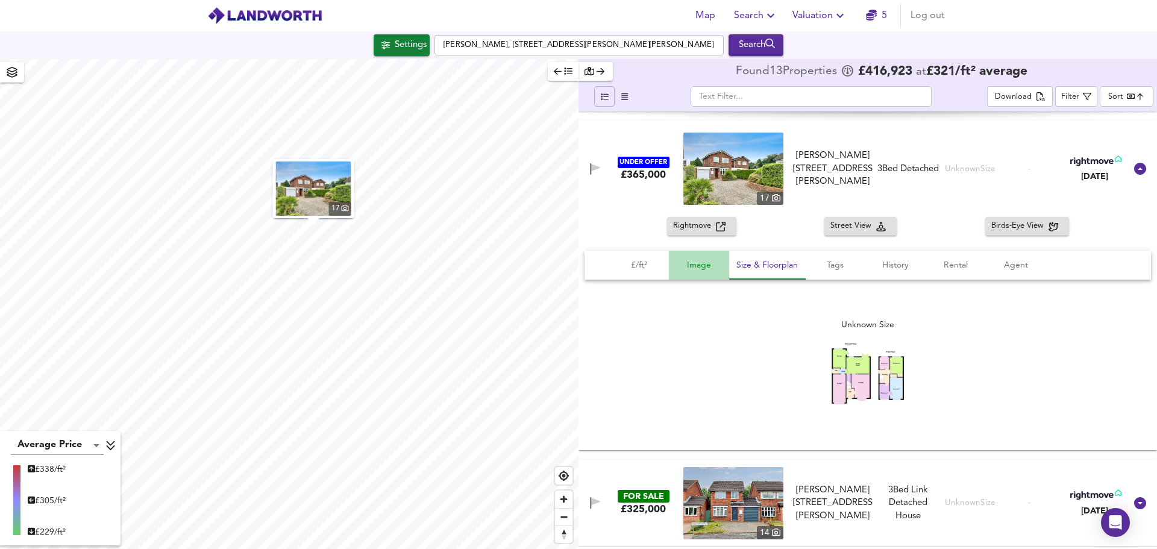
click at [707, 263] on span "Image" at bounding box center [699, 265] width 46 height 15
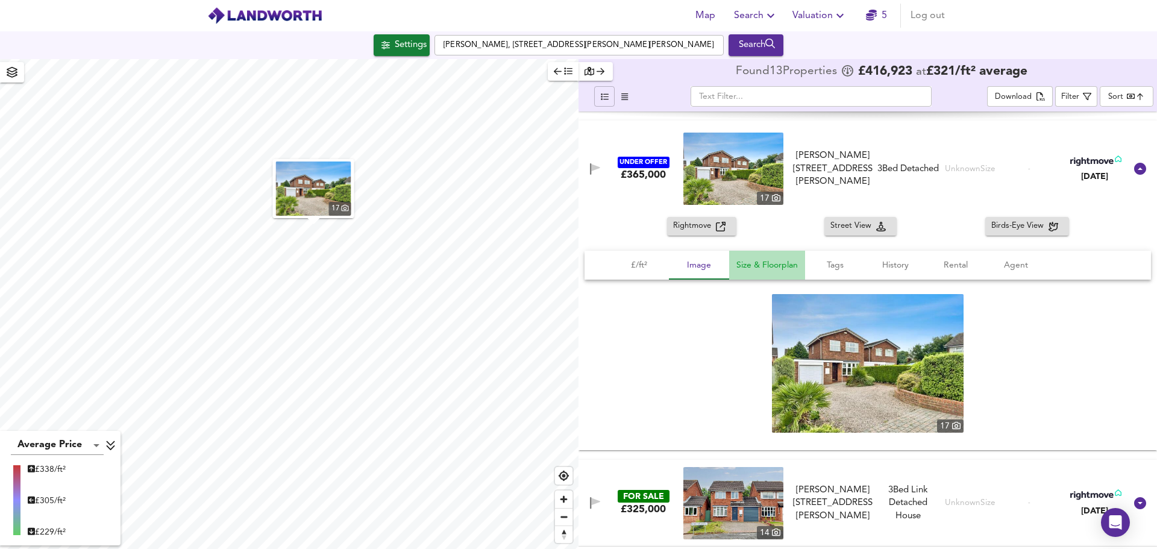
click at [774, 254] on button "Size & Floorplan" at bounding box center [767, 265] width 76 height 29
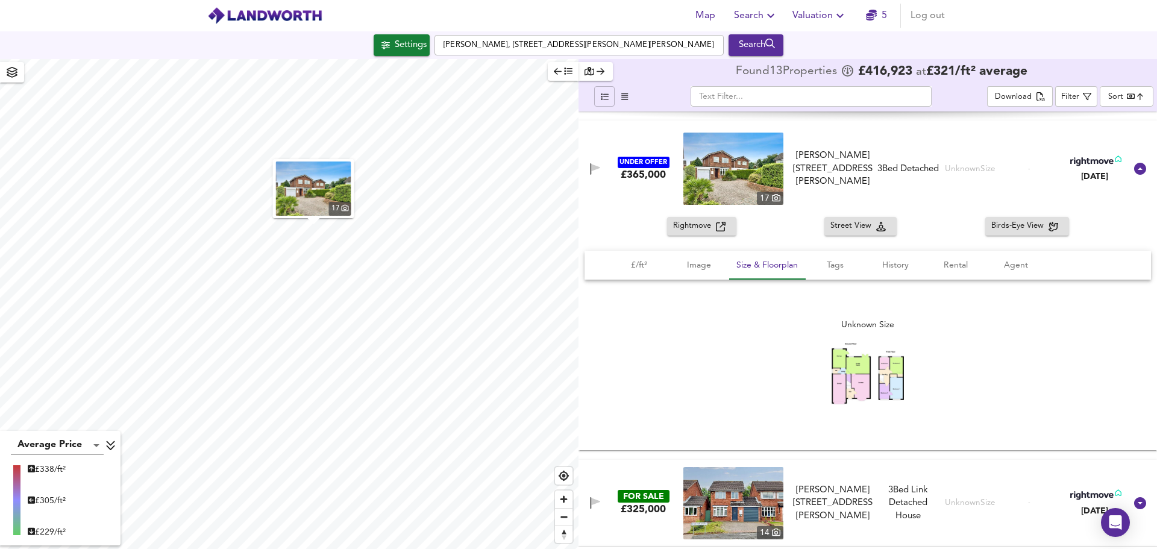
click at [859, 354] on img at bounding box center [868, 373] width 72 height 61
click at [842, 262] on span "Tags" at bounding box center [835, 265] width 46 height 15
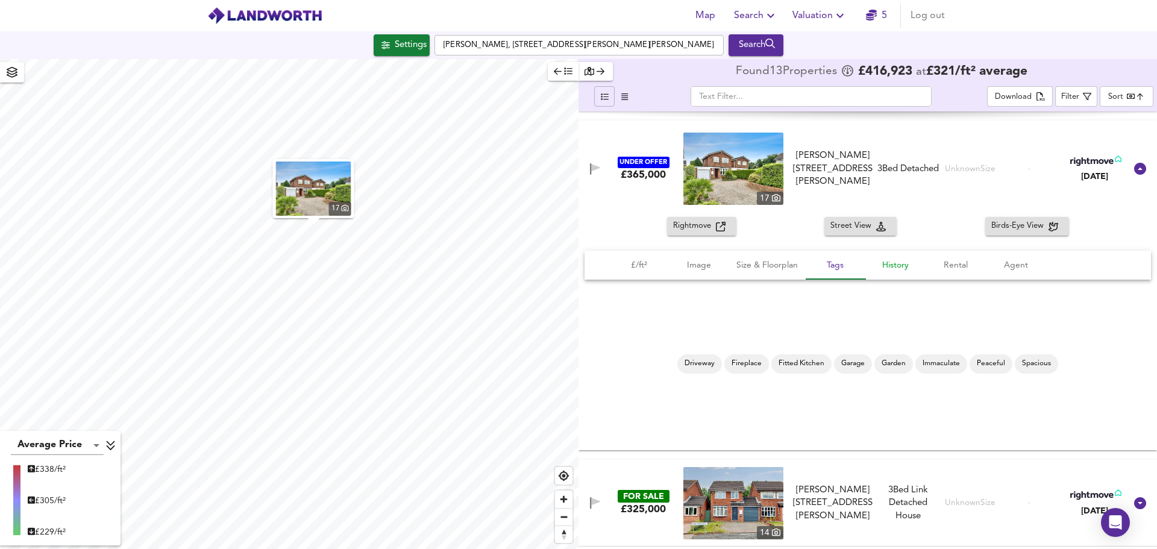
drag, startPoint x: 895, startPoint y: 265, endPoint x: 923, endPoint y: 262, distance: 27.9
click at [896, 265] on span "History" at bounding box center [896, 265] width 46 height 15
click at [960, 259] on span "Rental" at bounding box center [956, 265] width 46 height 15
click at [693, 261] on span "Image" at bounding box center [699, 265] width 46 height 15
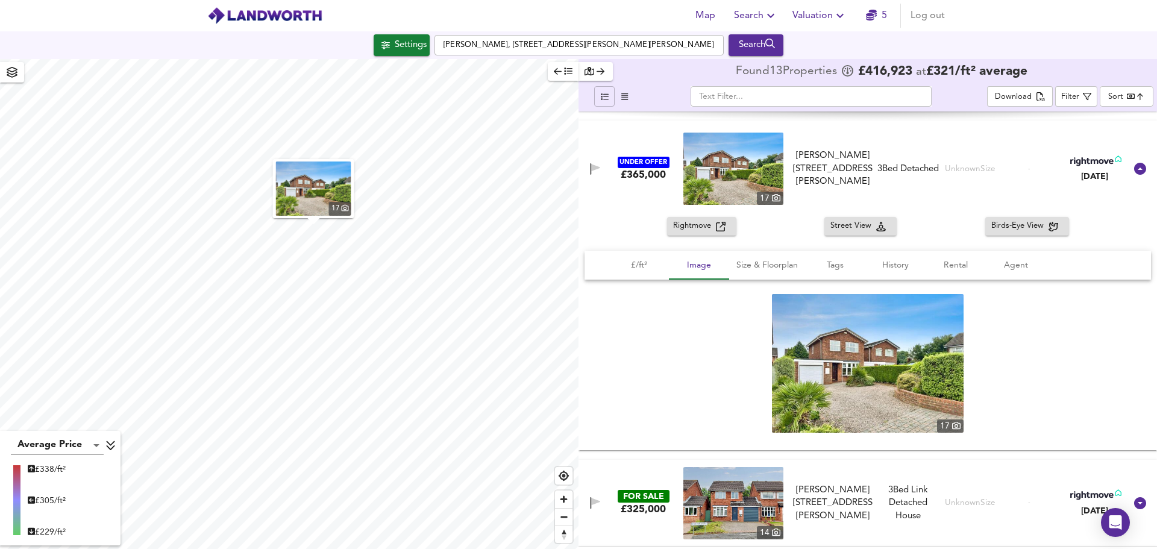
click at [763, 323] on div "17" at bounding box center [868, 364] width 567 height 168
click at [797, 330] on img at bounding box center [868, 363] width 192 height 139
click at [1139, 172] on icon at bounding box center [1140, 169] width 14 height 14
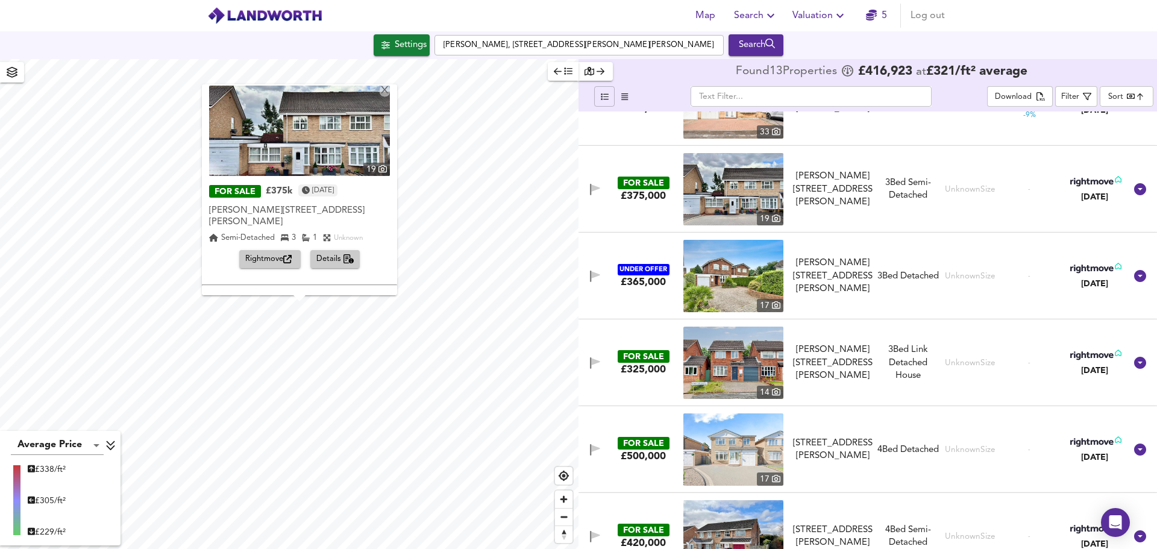
scroll to position [0, 0]
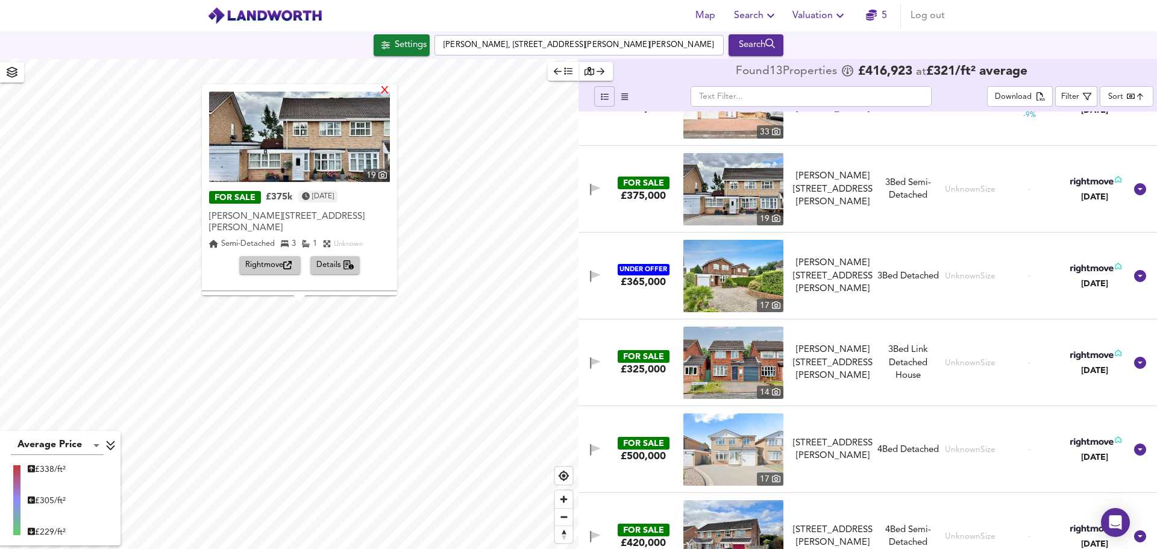
click at [385, 90] on div "X" at bounding box center [385, 91] width 10 height 11
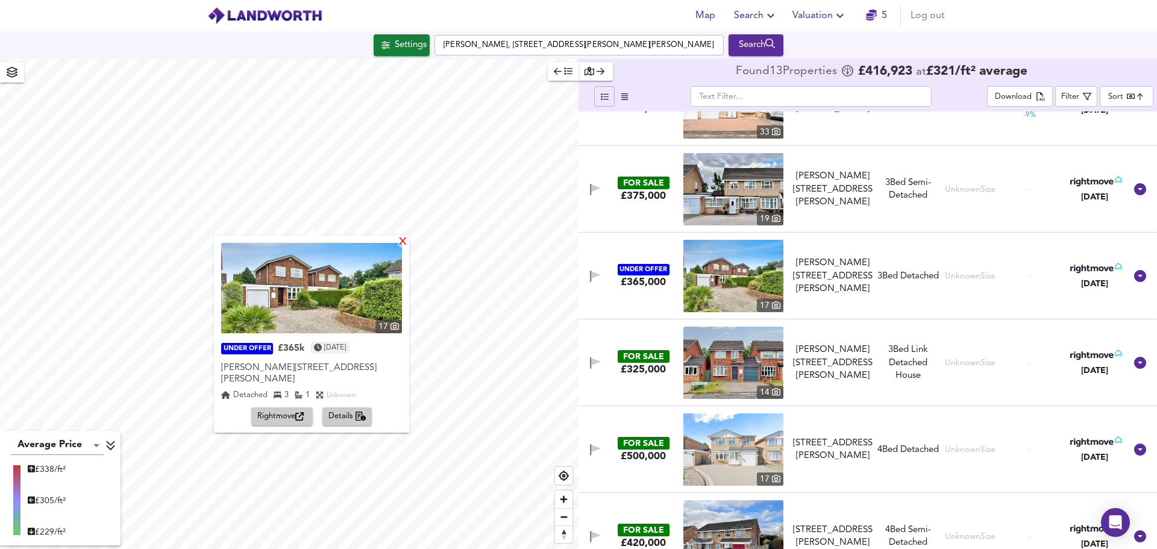
click at [399, 243] on div "X" at bounding box center [403, 242] width 10 height 11
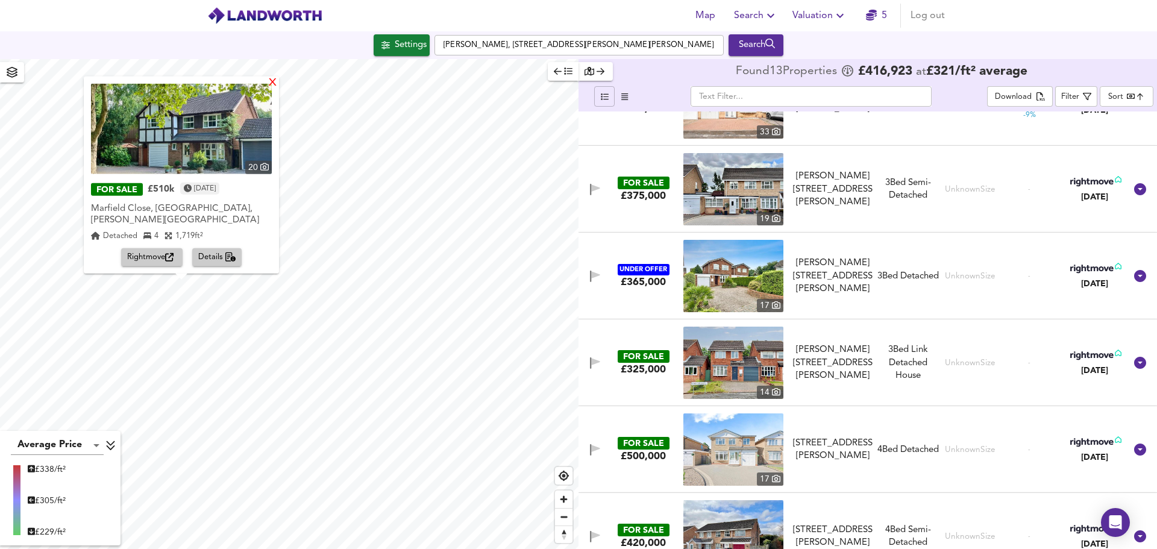
click at [268, 89] on div "X" at bounding box center [273, 82] width 10 height 11
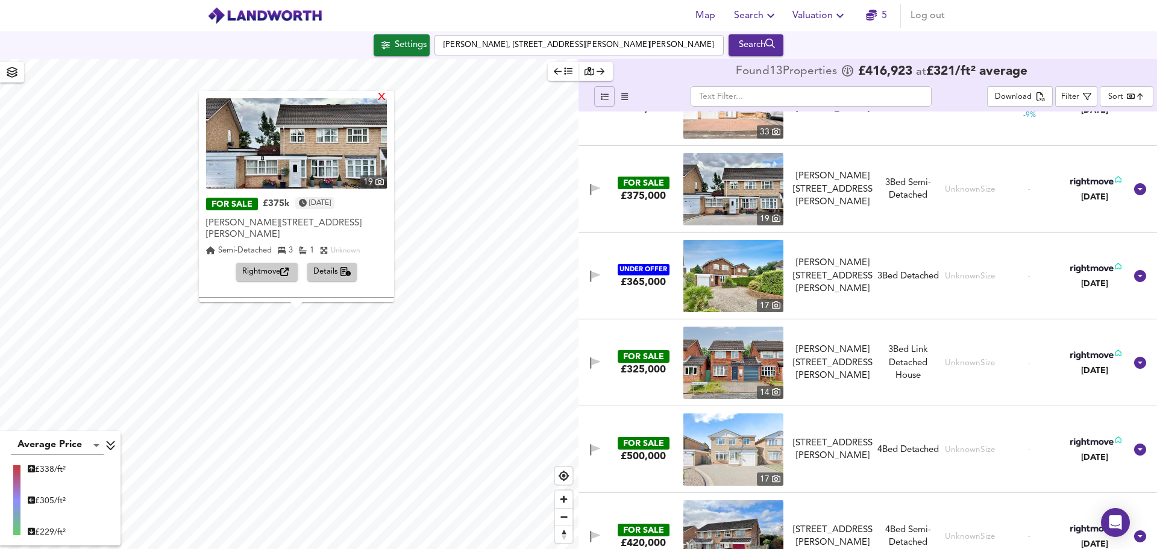
click at [384, 96] on div "X" at bounding box center [382, 97] width 10 height 11
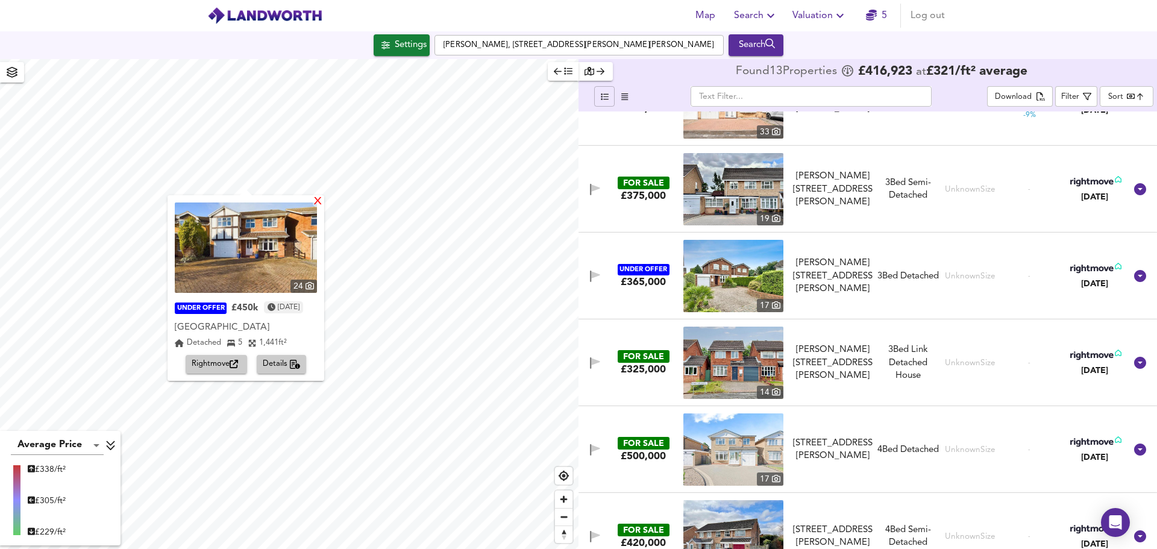
click at [323, 204] on div "X" at bounding box center [318, 201] width 10 height 11
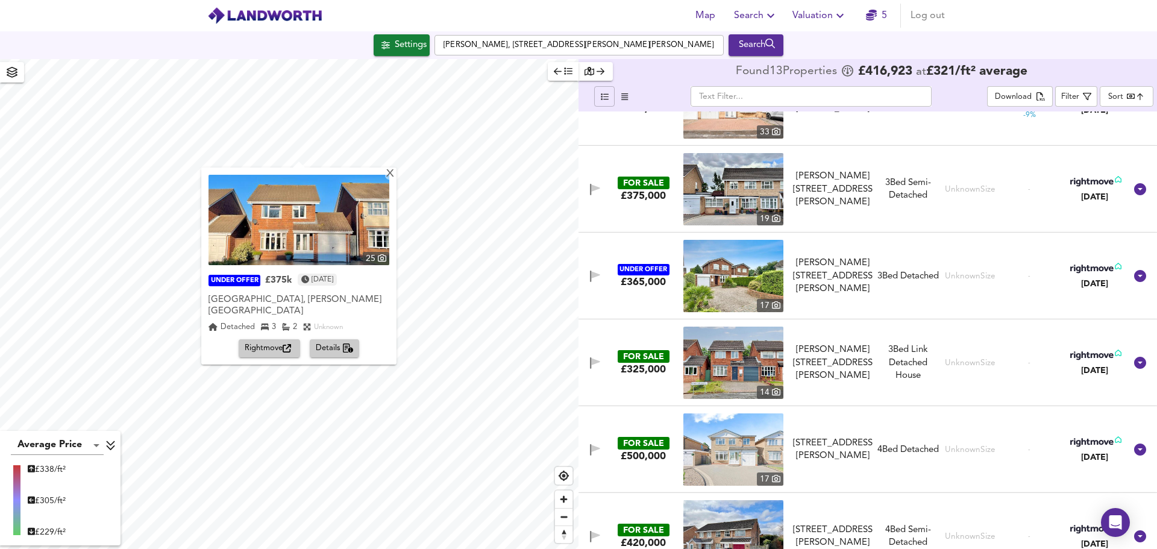
click at [312, 241] on img at bounding box center [299, 220] width 181 height 90
click at [389, 173] on div "X" at bounding box center [390, 174] width 10 height 11
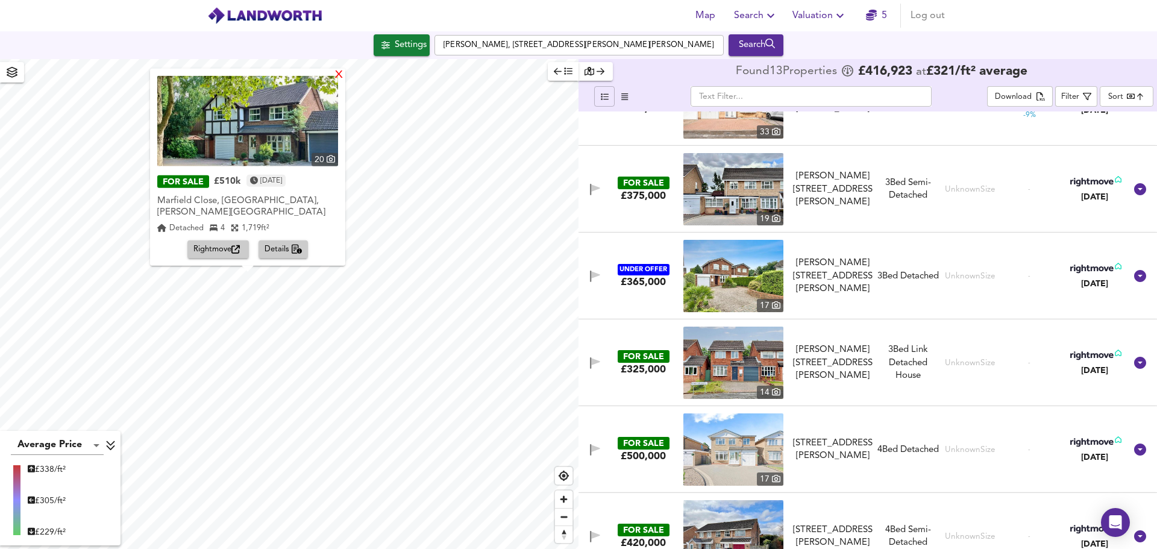
click at [335, 81] on div "X" at bounding box center [339, 74] width 10 height 11
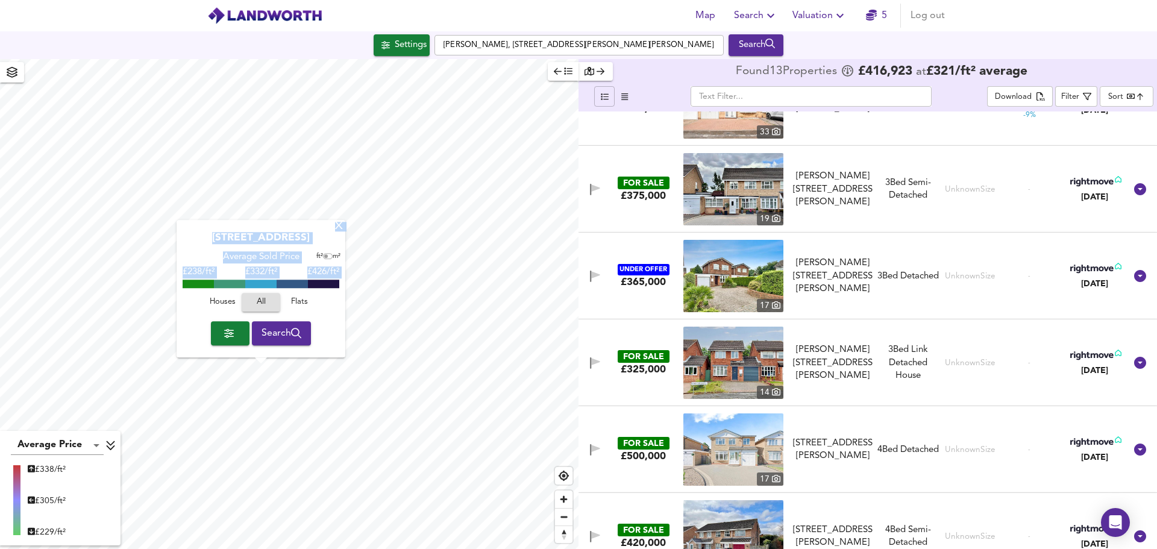
click at [398, 344] on div "X Forge Lane, B76 1AH Average Sold Price ft² m² £238/ft² £ 332/ft² £426/ft² Hou…" at bounding box center [289, 304] width 579 height 490
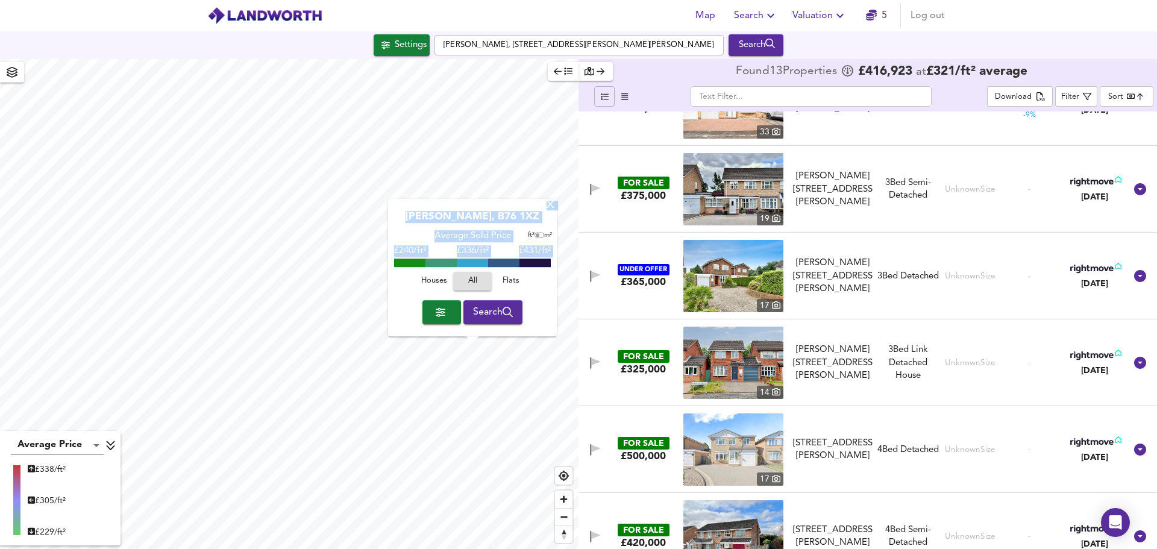
click at [551, 209] on div "X" at bounding box center [550, 205] width 10 height 11
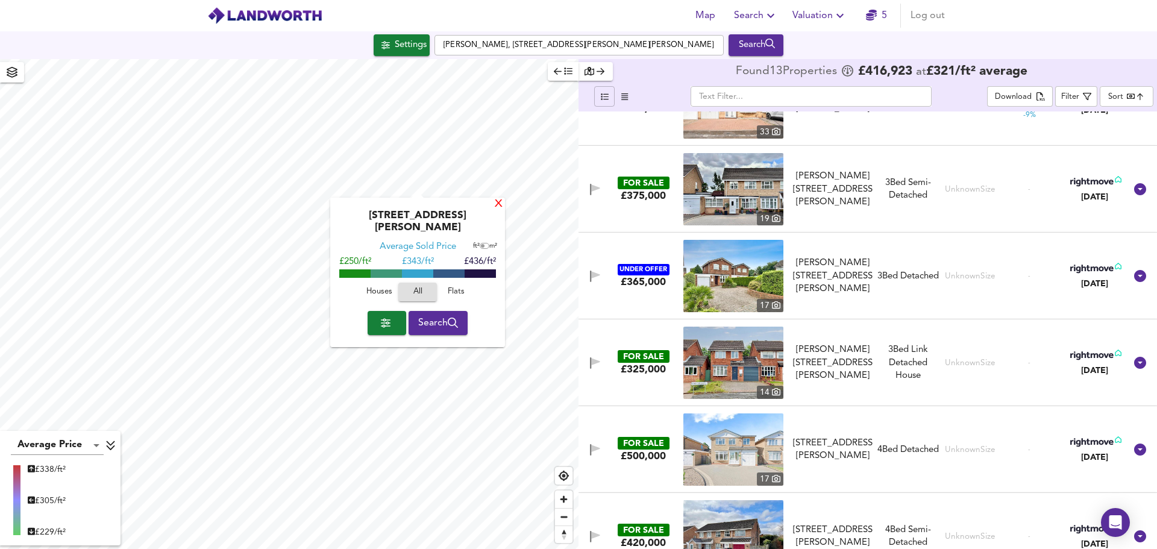
click at [494, 204] on div "X" at bounding box center [499, 204] width 10 height 11
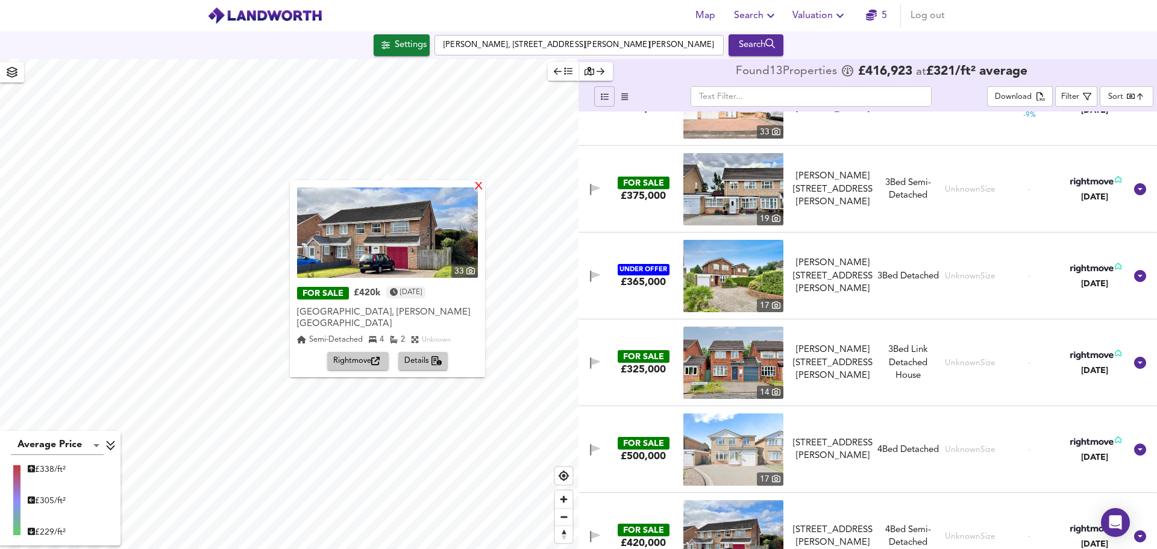
click at [474, 187] on div "X" at bounding box center [479, 186] width 10 height 11
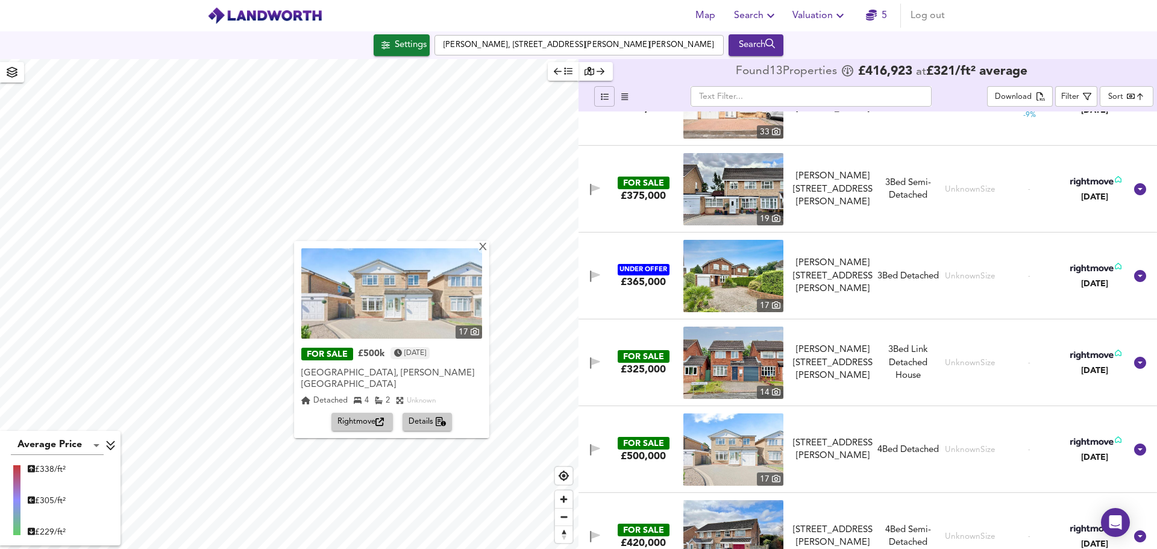
click at [392, 292] on img at bounding box center [391, 293] width 181 height 90
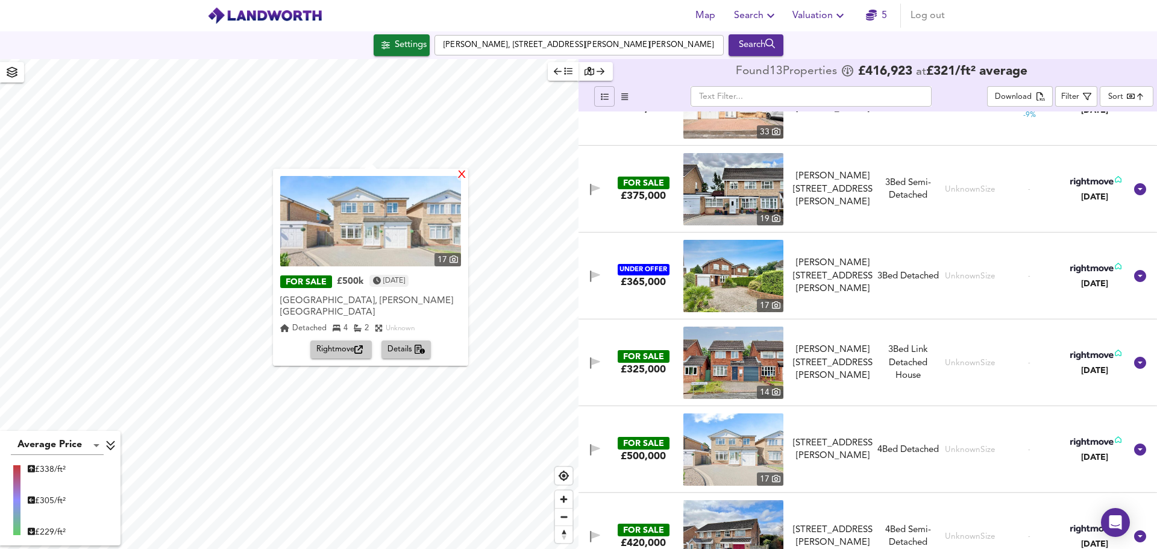
click at [458, 174] on div "X" at bounding box center [462, 175] width 10 height 11
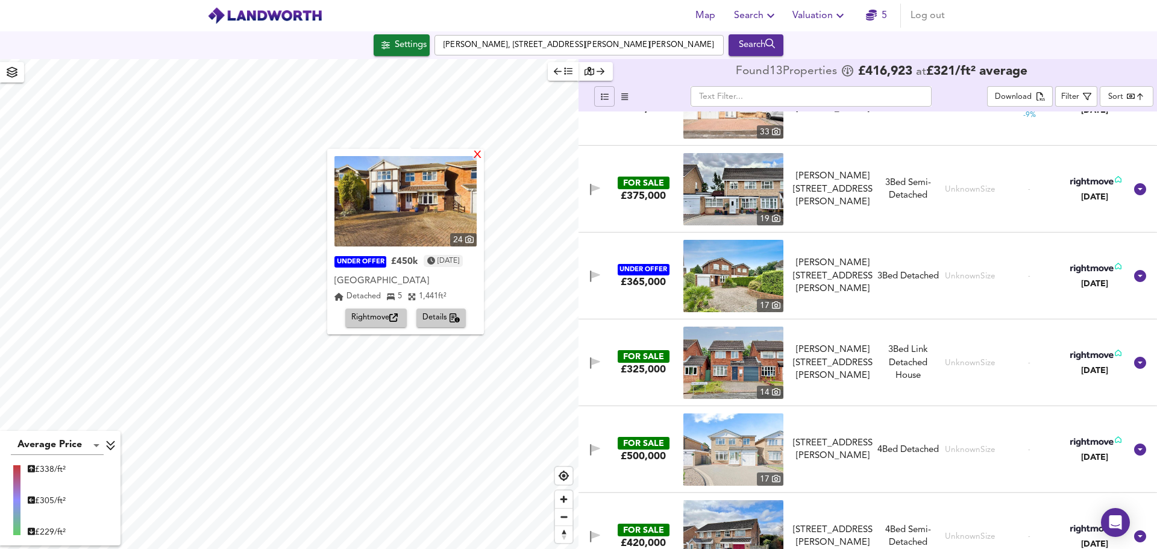
click at [483, 156] on div "X" at bounding box center [478, 155] width 10 height 11
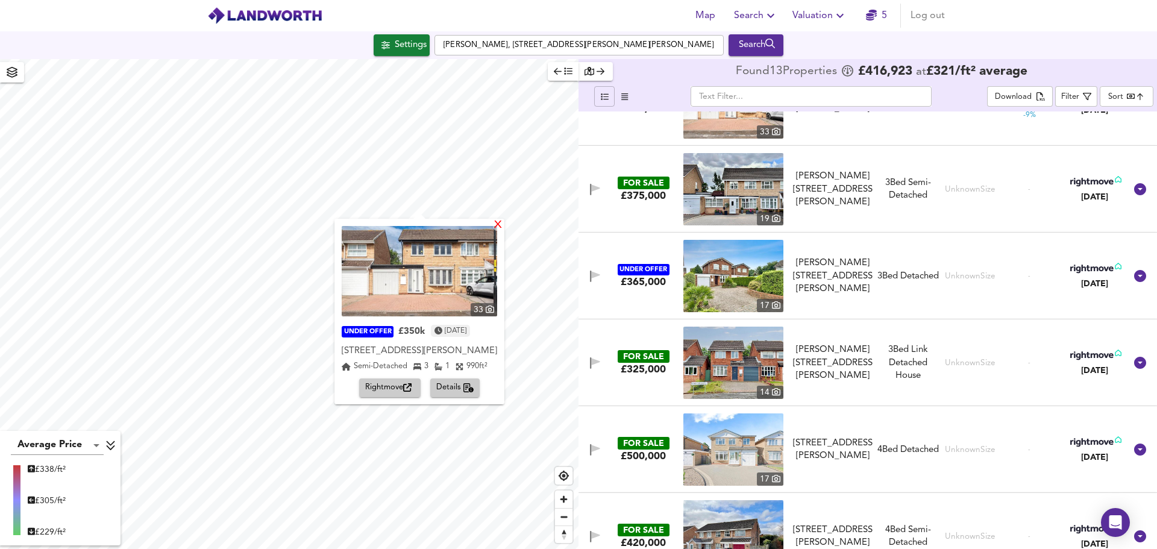
click at [503, 226] on div "X" at bounding box center [498, 225] width 10 height 11
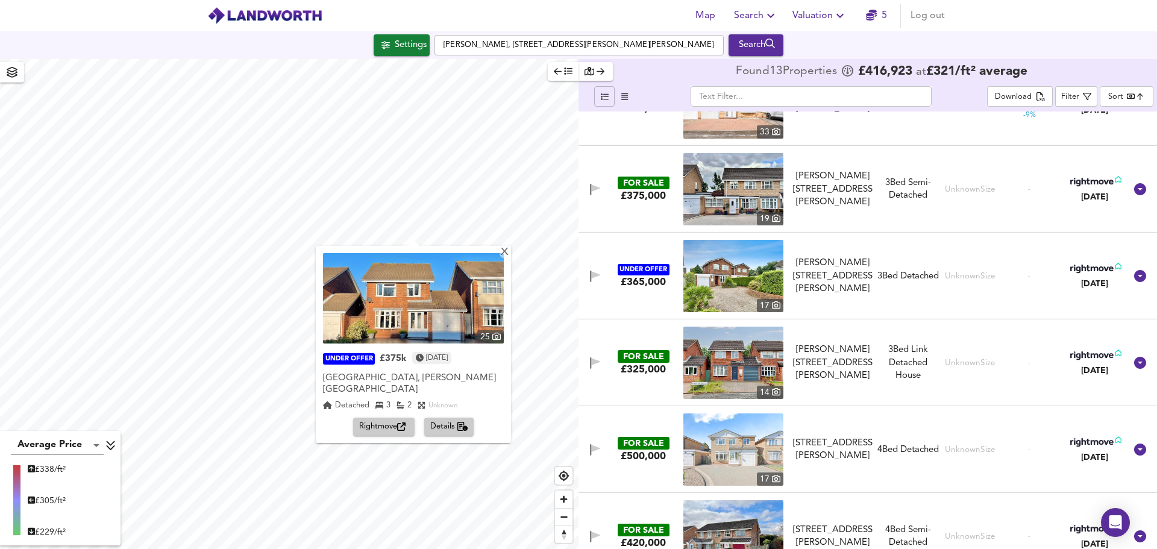
click at [459, 289] on img at bounding box center [413, 298] width 181 height 90
click at [503, 249] on div "X" at bounding box center [505, 252] width 10 height 11
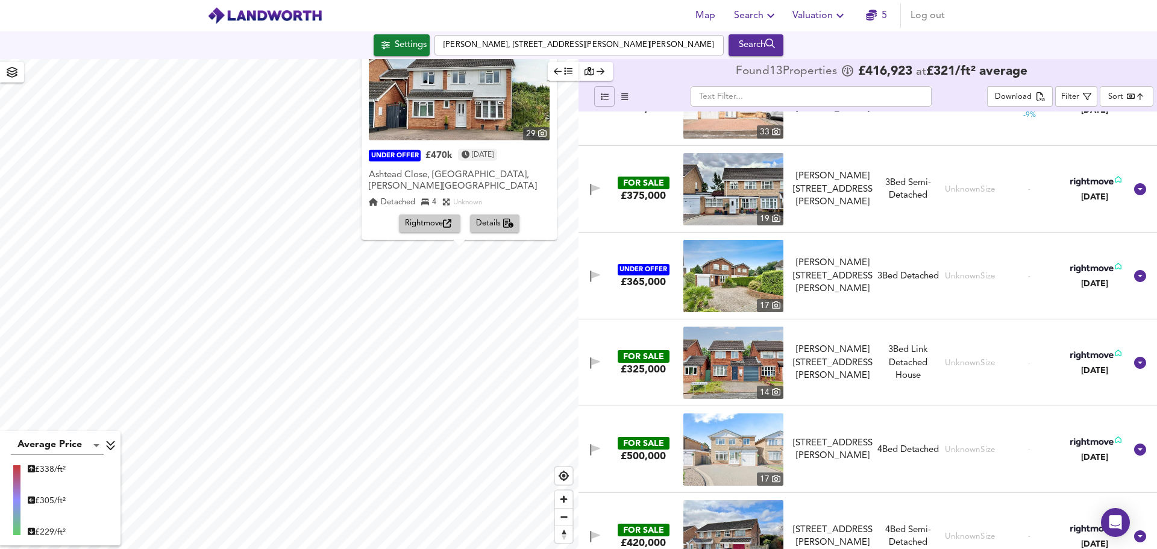
click at [545, 58] on div "Settings Moreland Croft, The Royal Town of Sutton Coldfield, Birmingham, Sutton…" at bounding box center [578, 45] width 1157 height 28
click at [545, 55] on div "X" at bounding box center [550, 48] width 10 height 11
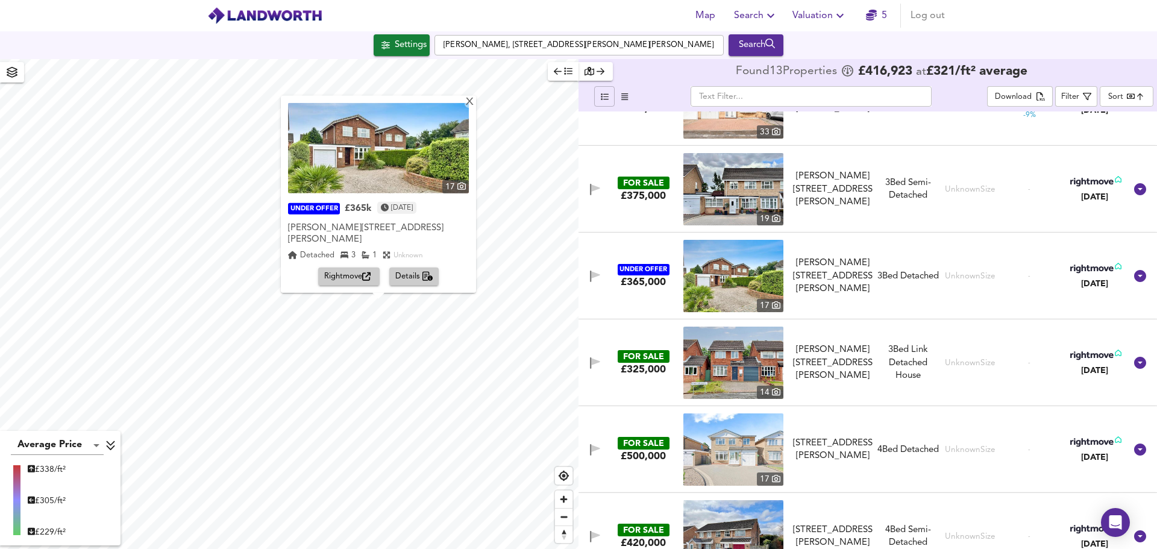
click at [413, 156] on img at bounding box center [378, 148] width 181 height 90
click at [470, 108] on div "X" at bounding box center [470, 101] width 10 height 11
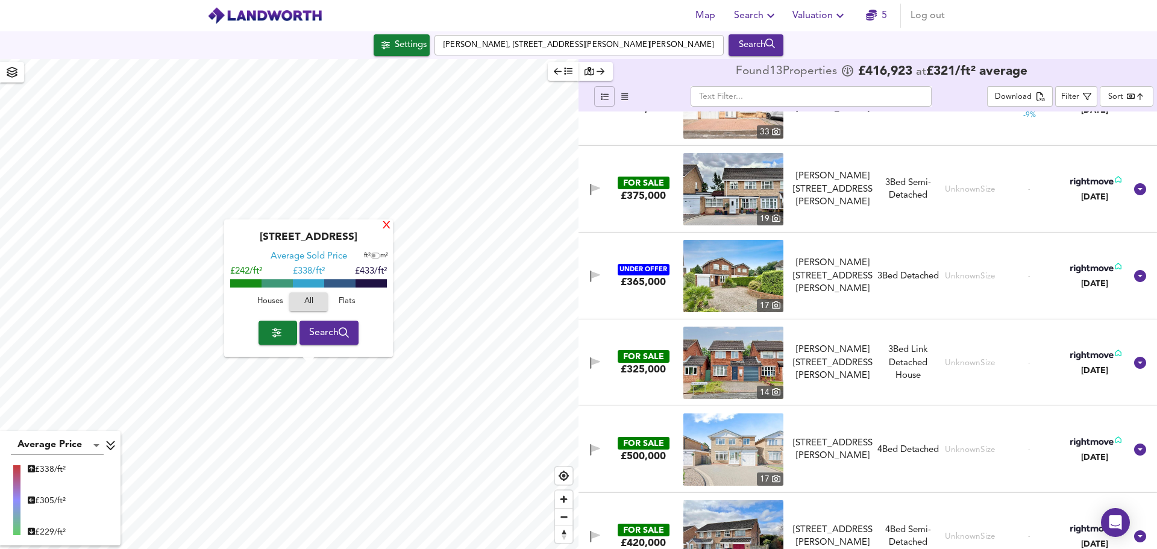
click at [386, 222] on div "X" at bounding box center [387, 226] width 10 height 11
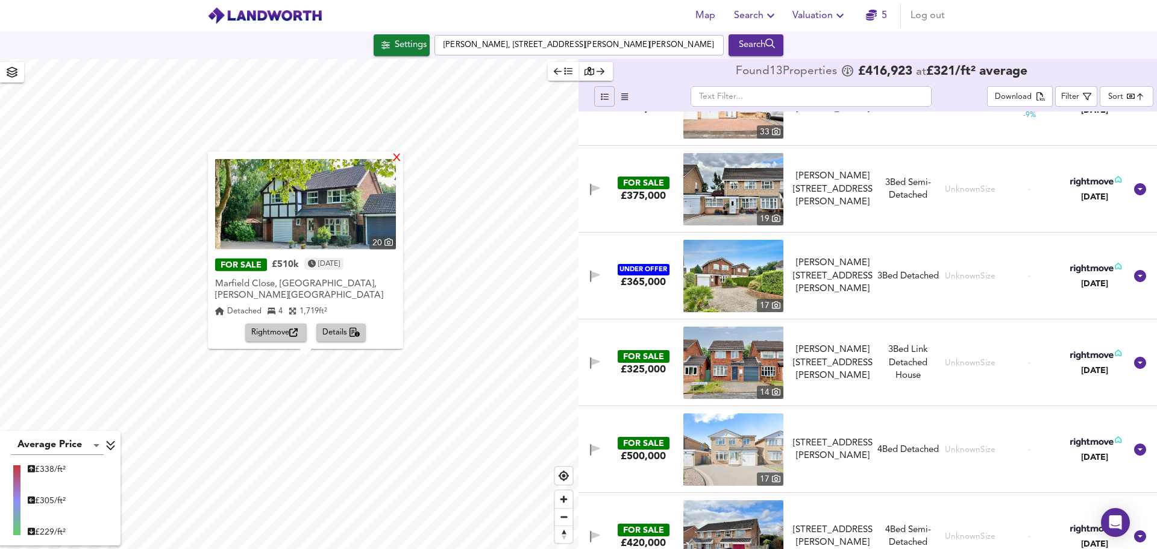
click at [396, 164] on div "X" at bounding box center [397, 157] width 10 height 11
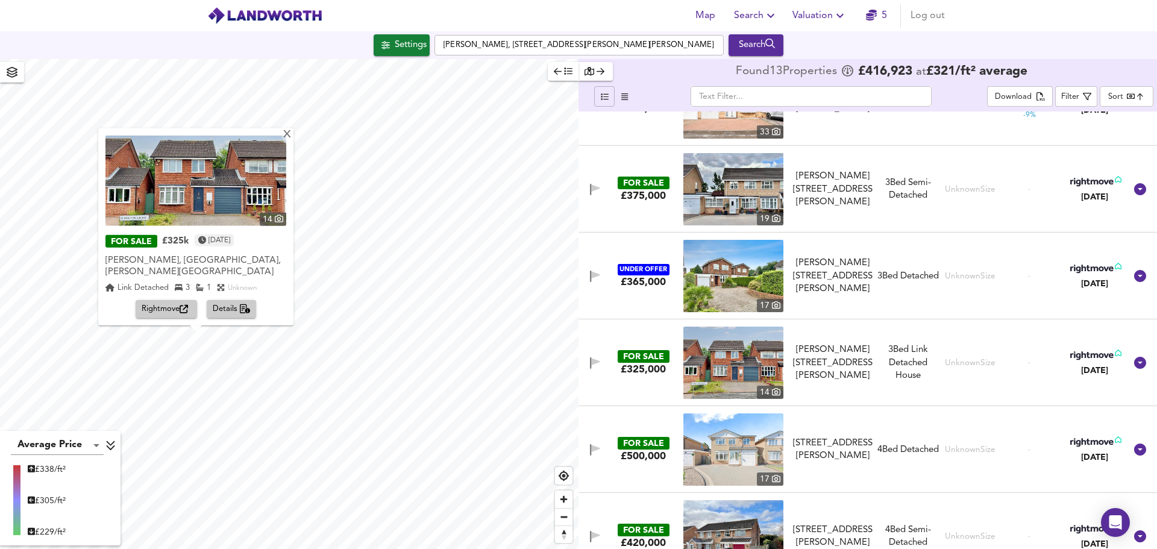
click at [202, 201] on img at bounding box center [195, 181] width 181 height 90
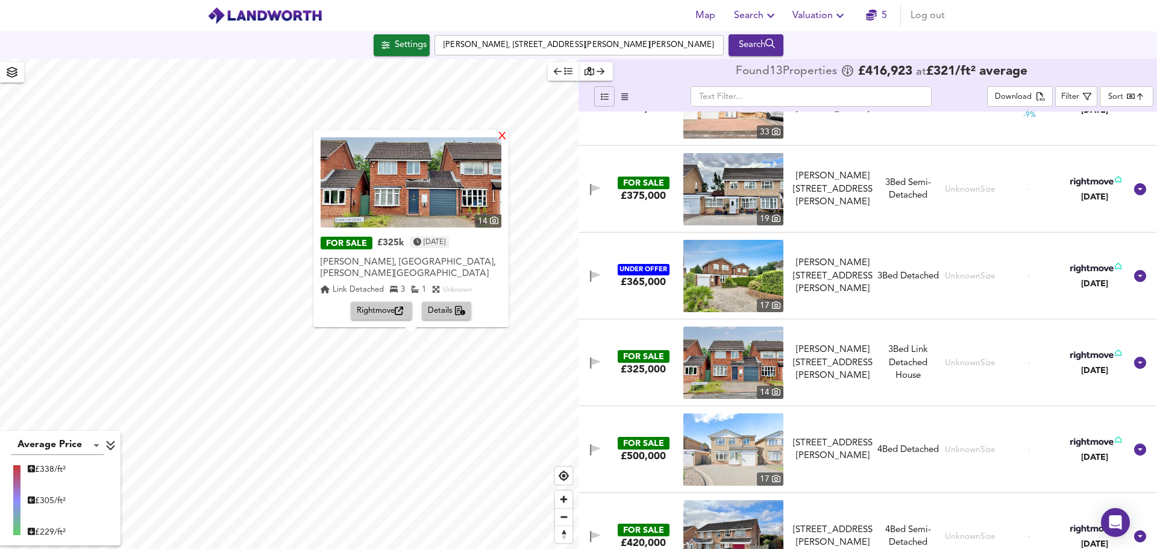
click at [497, 142] on div "X" at bounding box center [502, 136] width 10 height 11
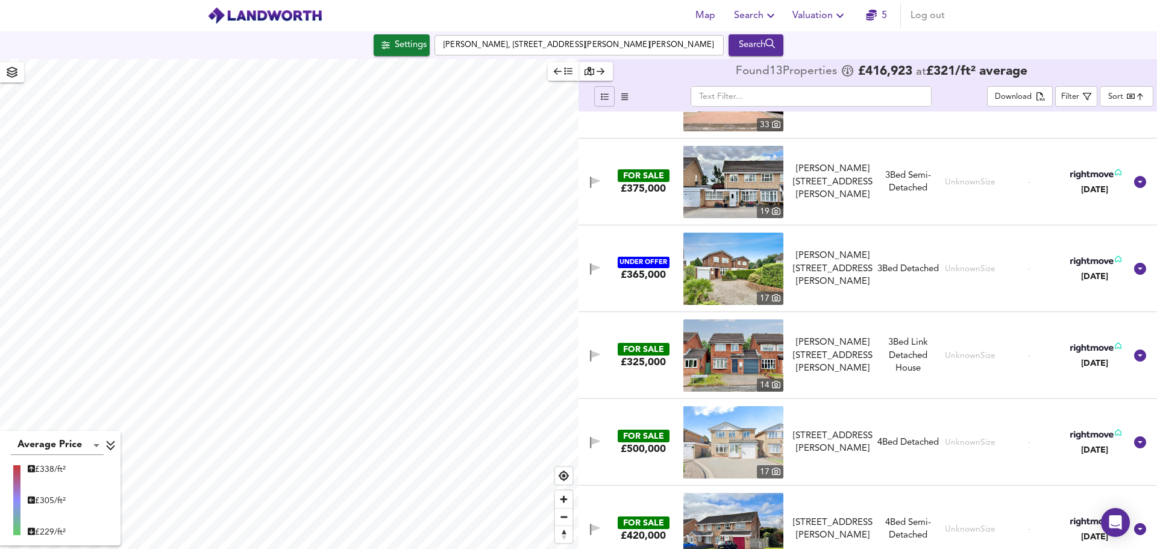
scroll to position [234, 0]
click at [17, 78] on icon "button" at bounding box center [12, 72] width 12 height 11
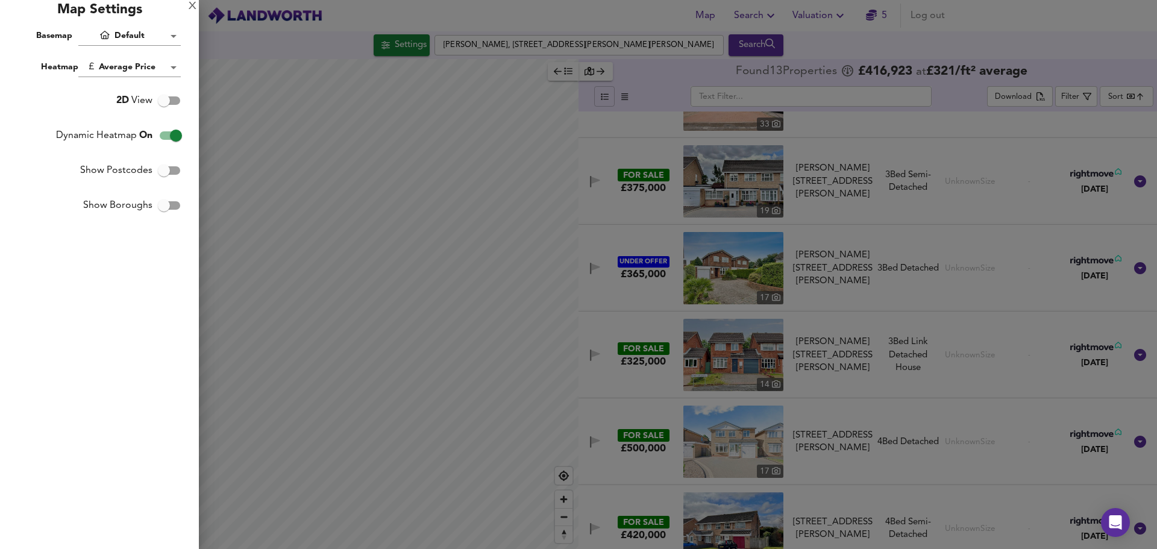
click at [166, 101] on input "2D View" at bounding box center [164, 100] width 69 height 23
click at [167, 102] on input "3D View" at bounding box center [176, 100] width 69 height 23
checkbox input "false"
click at [169, 167] on input "Show Postcodes" at bounding box center [164, 170] width 69 height 23
checkbox input "true"
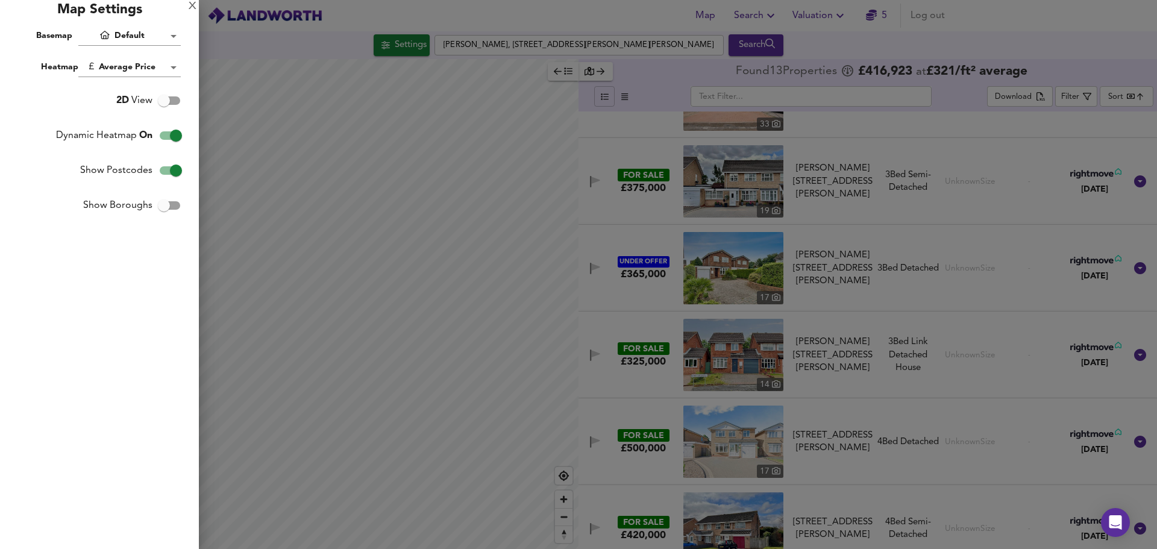
click at [285, 123] on div at bounding box center [578, 274] width 1157 height 549
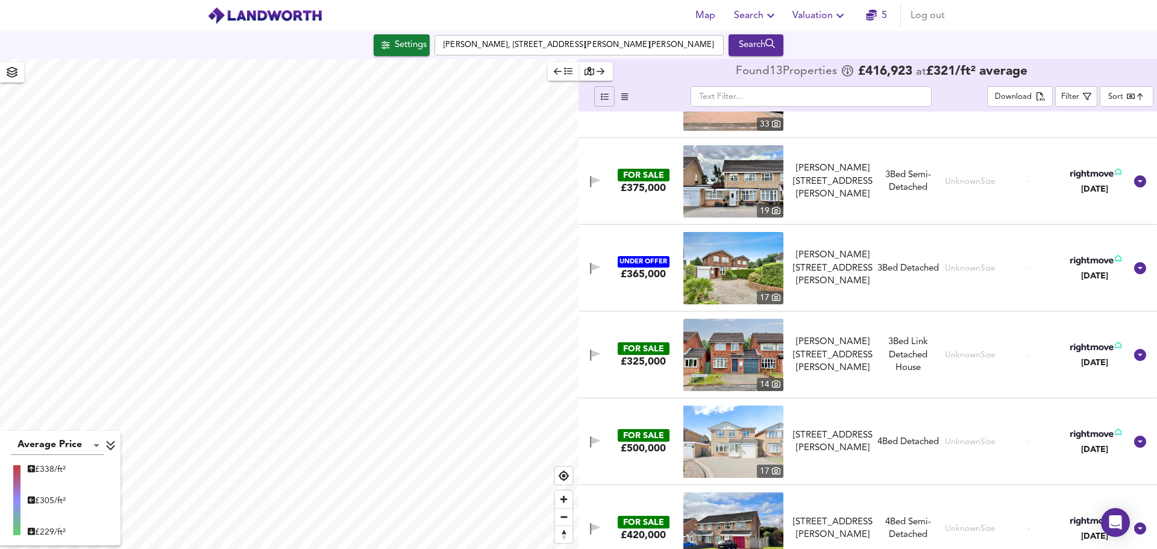
click at [7, 77] on icon "button" at bounding box center [12, 72] width 12 height 11
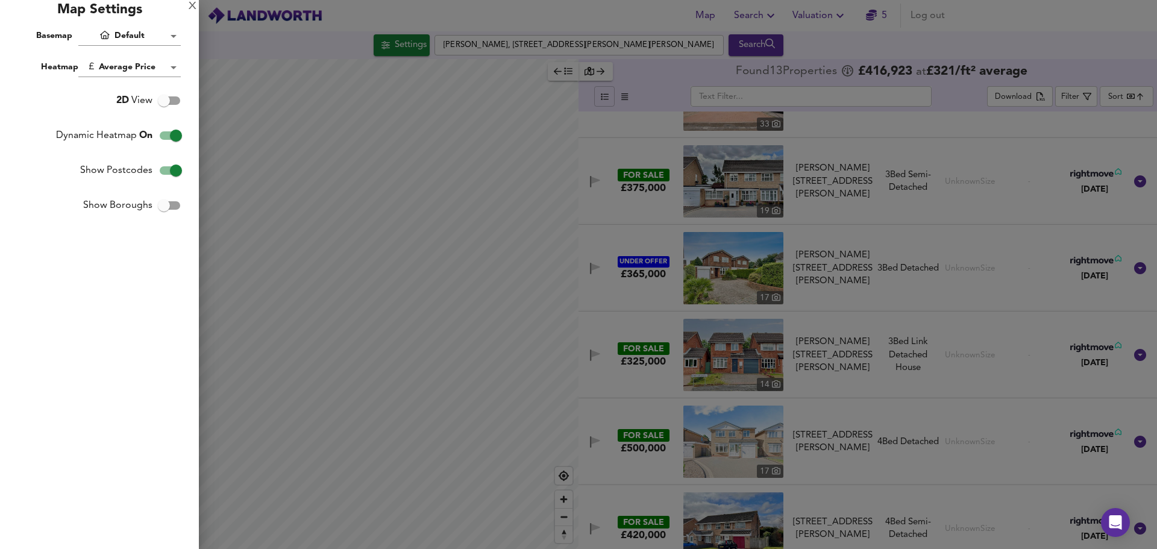
click at [174, 205] on input "Show Boroughs" at bounding box center [164, 205] width 69 height 23
click at [174, 205] on input "Show Boroughs" at bounding box center [176, 205] width 69 height 23
click at [174, 205] on input "Show Boroughs" at bounding box center [164, 205] width 69 height 23
drag, startPoint x: 342, startPoint y: 222, endPoint x: 396, endPoint y: 201, distance: 58.4
click at [396, 201] on div at bounding box center [578, 274] width 1157 height 549
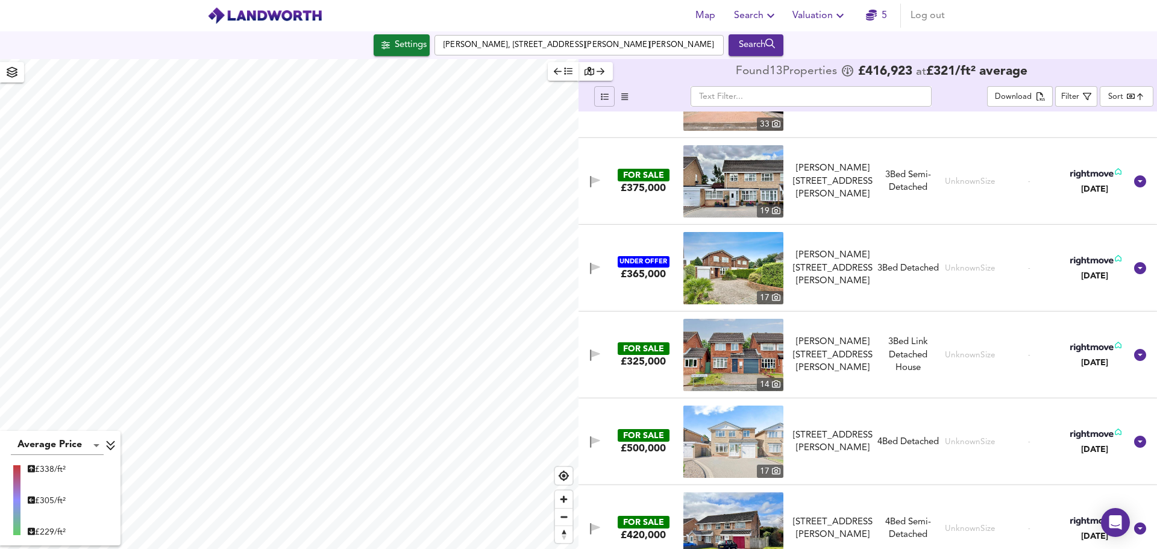
click at [10, 73] on icon "button" at bounding box center [12, 72] width 12 height 11
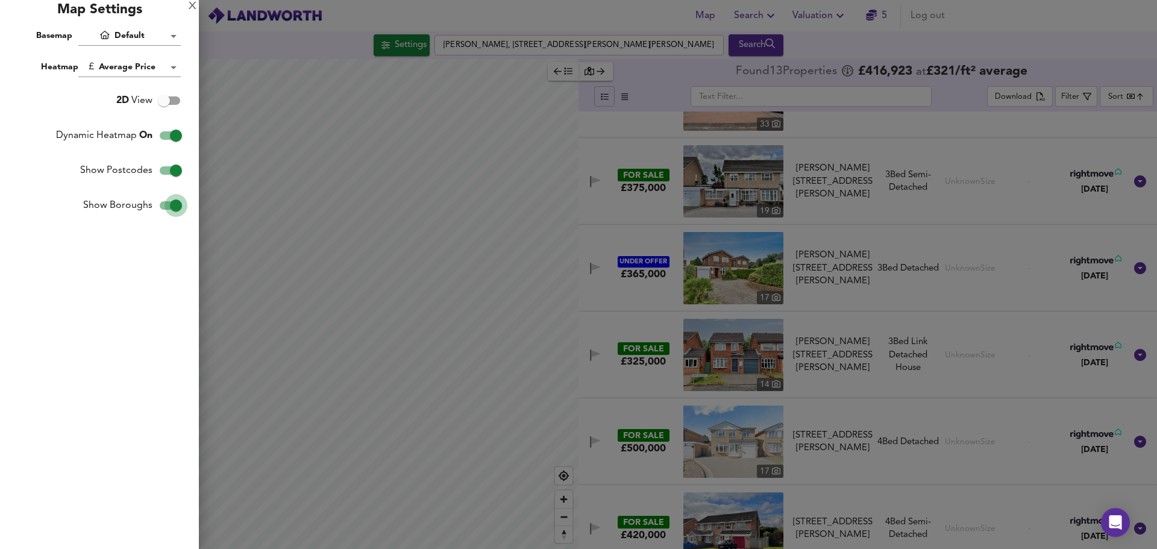
click at [171, 212] on input "Show Boroughs" at bounding box center [176, 205] width 69 height 23
click at [171, 212] on input "Show Boroughs" at bounding box center [164, 205] width 69 height 23
click at [171, 212] on input "Show Boroughs" at bounding box center [176, 205] width 69 height 23
checkbox input "false"
click at [410, 237] on div at bounding box center [578, 274] width 1157 height 549
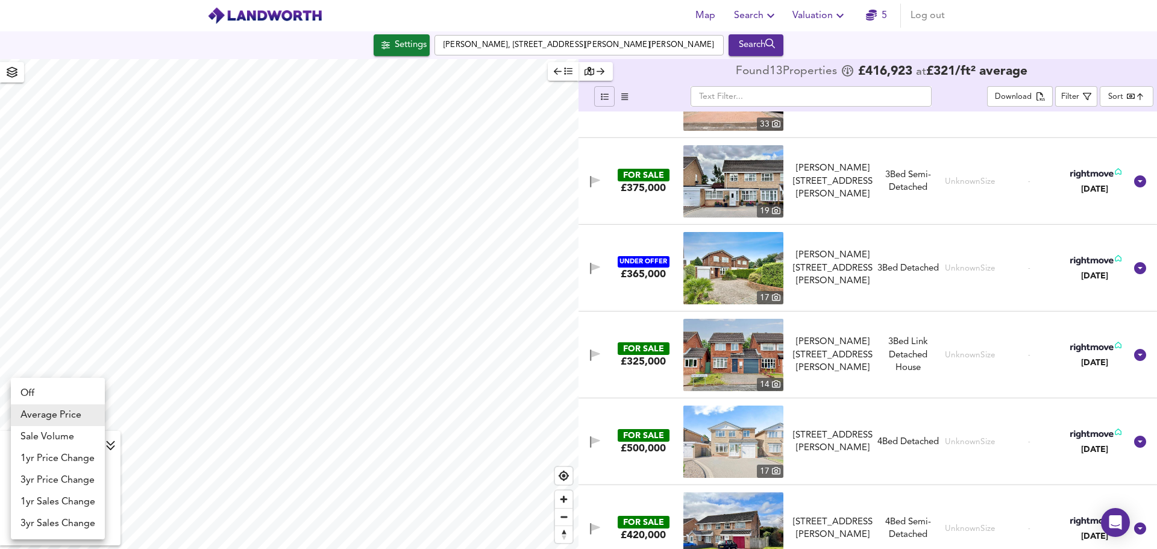
click at [92, 444] on body "Map Search Valuation 5 Log out Settings Moreland Croft, The Royal Town of Sutto…" at bounding box center [578, 274] width 1157 height 549
click at [66, 440] on li "Sale Volume" at bounding box center [58, 437] width 94 height 22
type input "weight"
checkbox input "false"
type input "weight"
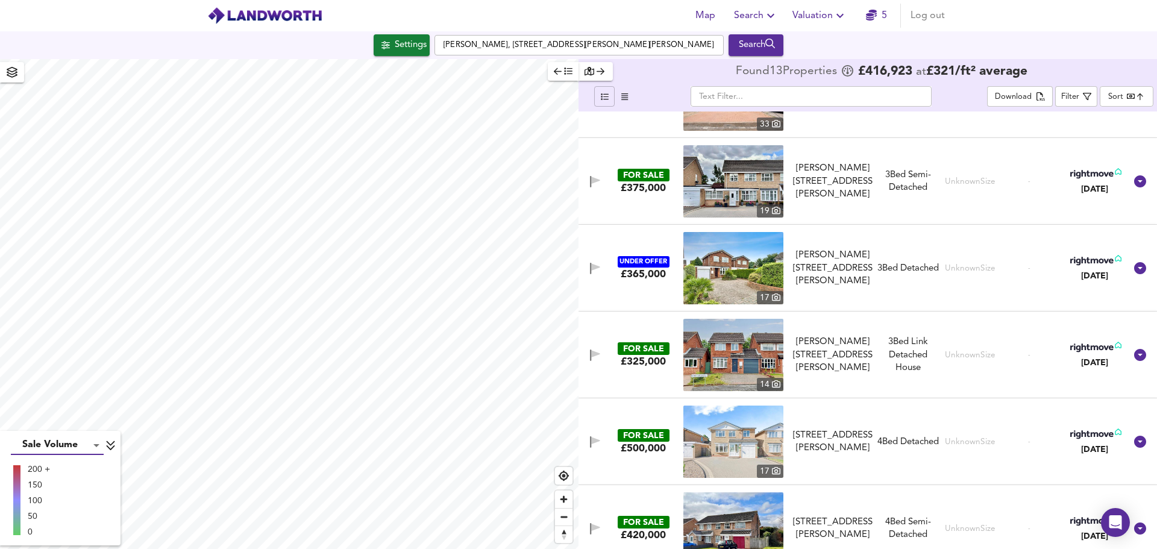
click at [98, 445] on body "Map Search Valuation 5 Log out Settings Moreland Croft, The Royal Town of Sutto…" at bounding box center [578, 274] width 1157 height 549
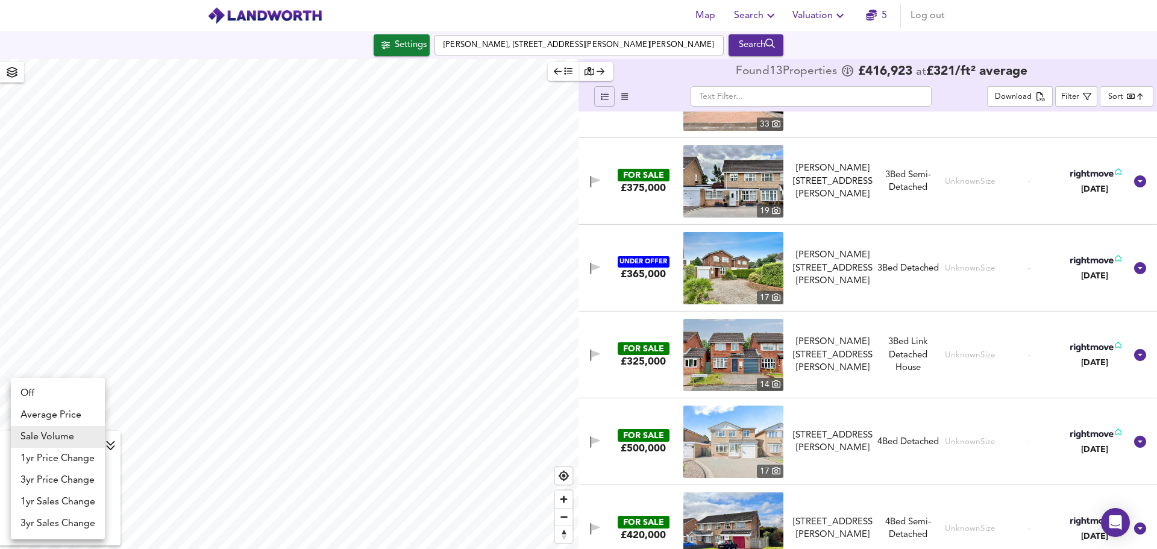
click at [61, 523] on li "3yr Sales Change" at bounding box center [58, 524] width 94 height 22
type input "sc3y"
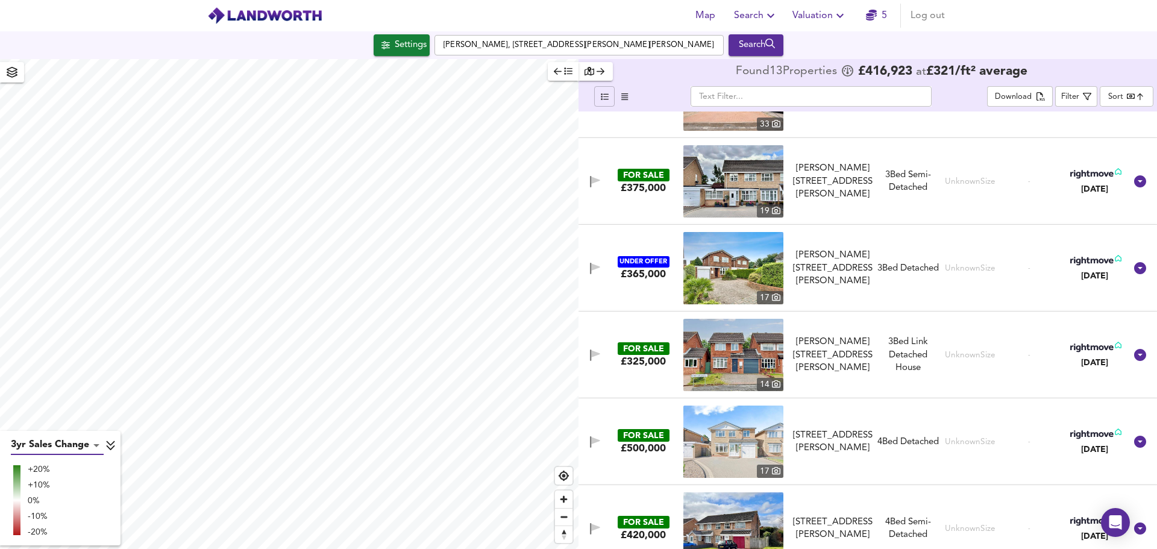
click at [95, 444] on body "Map Search Valuation 5 Log out Settings Moreland Croft, The Royal Town of Sutto…" at bounding box center [578, 274] width 1157 height 549
click at [57, 345] on li "Average Price" at bounding box center [58, 337] width 94 height 22
type input "landworth"
click at [98, 443] on body "Map Search Valuation 5 Log out Settings Moreland Croft, The Royal Town of Sutto…" at bounding box center [578, 274] width 1157 height 549
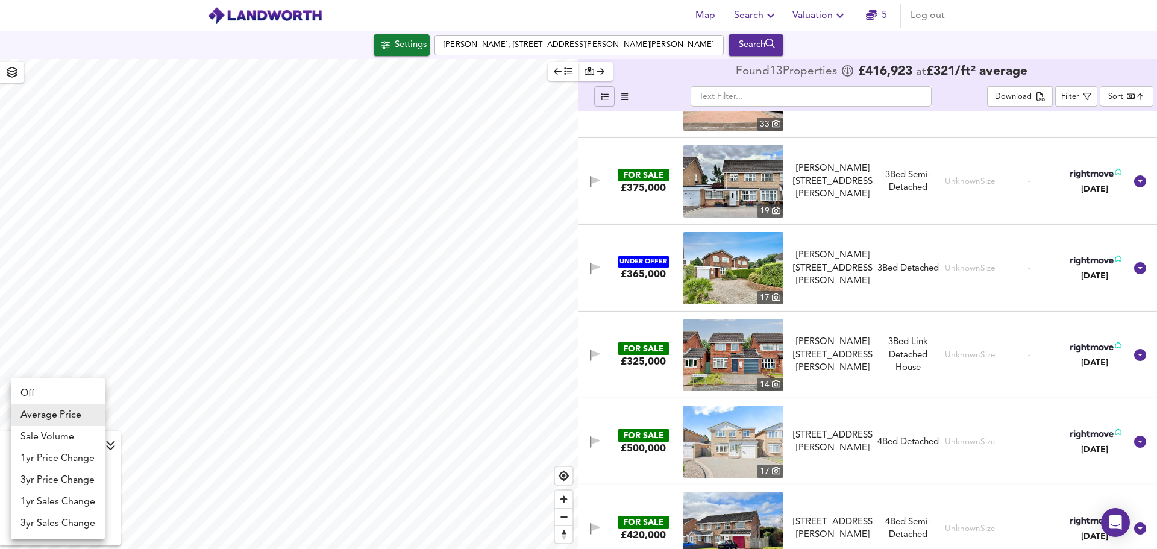
click at [60, 392] on li "Off" at bounding box center [58, 394] width 94 height 22
type input "off"
click at [98, 445] on body "Map Search Valuation 5 Log out Settings Moreland Croft, The Royal Town of Sutto…" at bounding box center [578, 274] width 1157 height 549
click at [74, 437] on li "Sale Volume" at bounding box center [58, 437] width 94 height 22
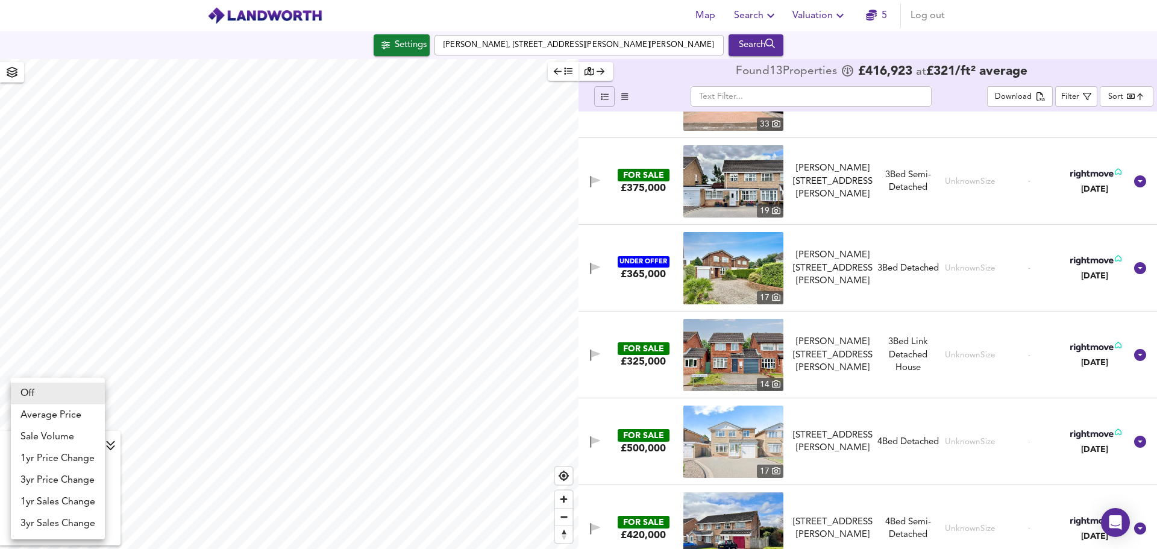
type input "weight"
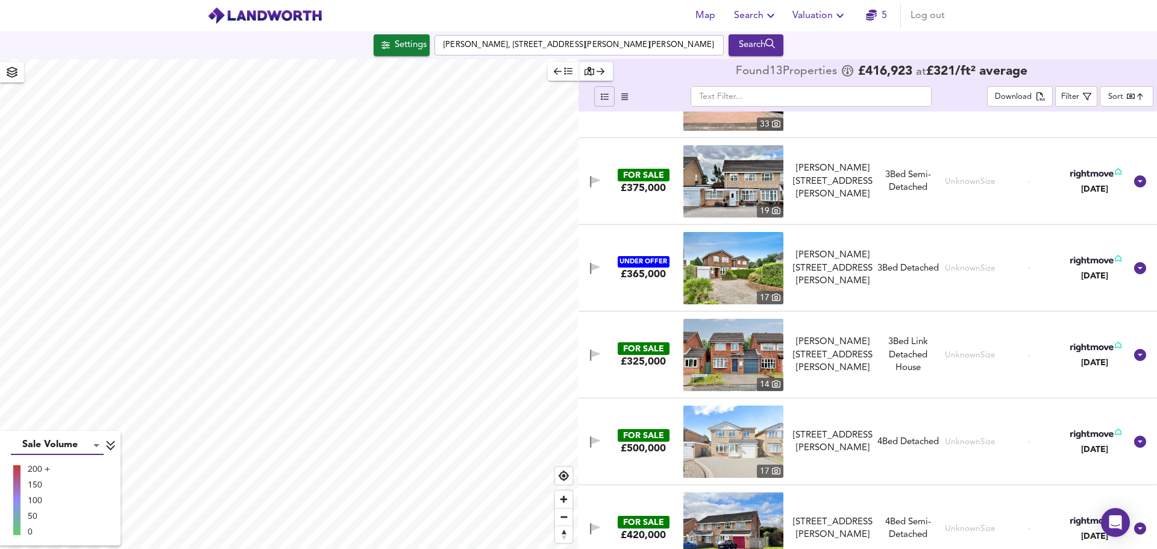
click at [81, 443] on body "Map Search Valuation 5 Log out Settings Moreland Croft, The Royal Town of Sutto…" at bounding box center [578, 274] width 1157 height 549
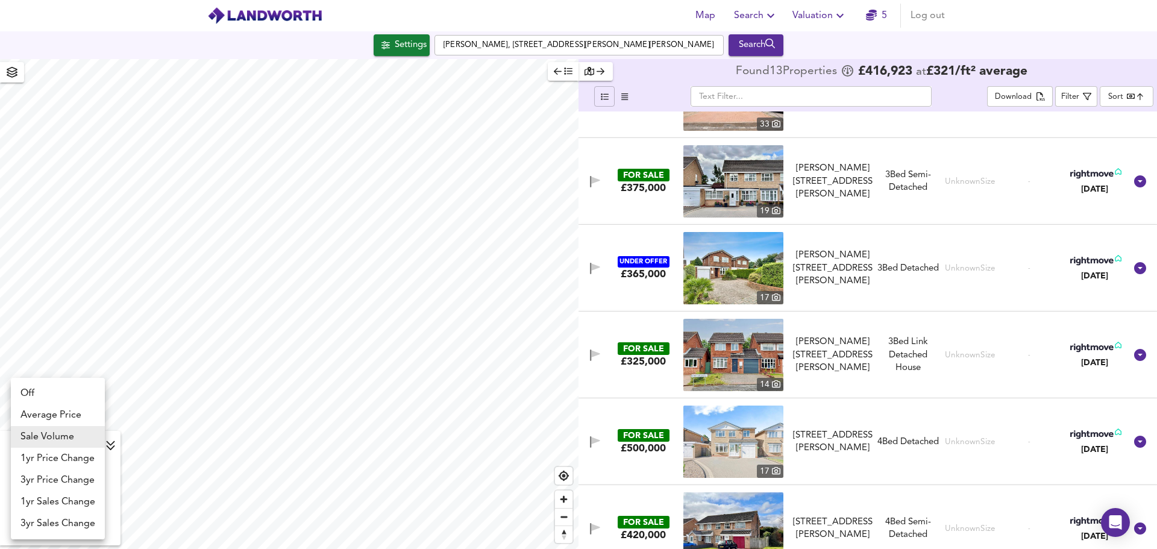
click at [79, 416] on li "Average Price" at bounding box center [58, 415] width 94 height 22
type input "landworth"
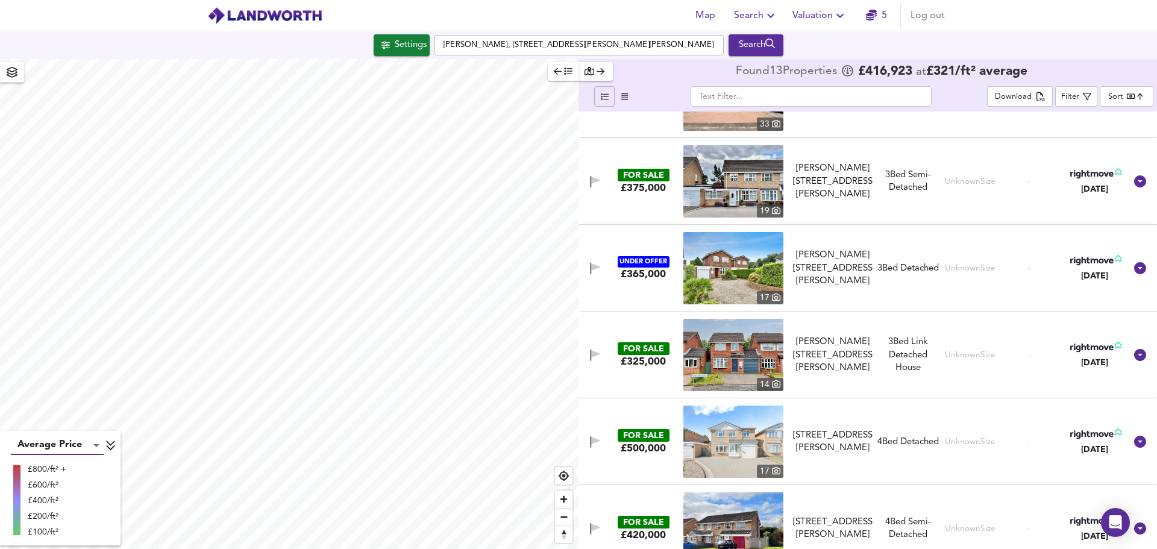
click at [111, 443] on icon at bounding box center [110, 445] width 11 height 12
click at [98, 529] on icon at bounding box center [101, 532] width 11 height 12
click at [99, 444] on body "Map Search Valuation 5 Log out Settings Moreland Croft, The Royal Town of Sutto…" at bounding box center [578, 274] width 1157 height 549
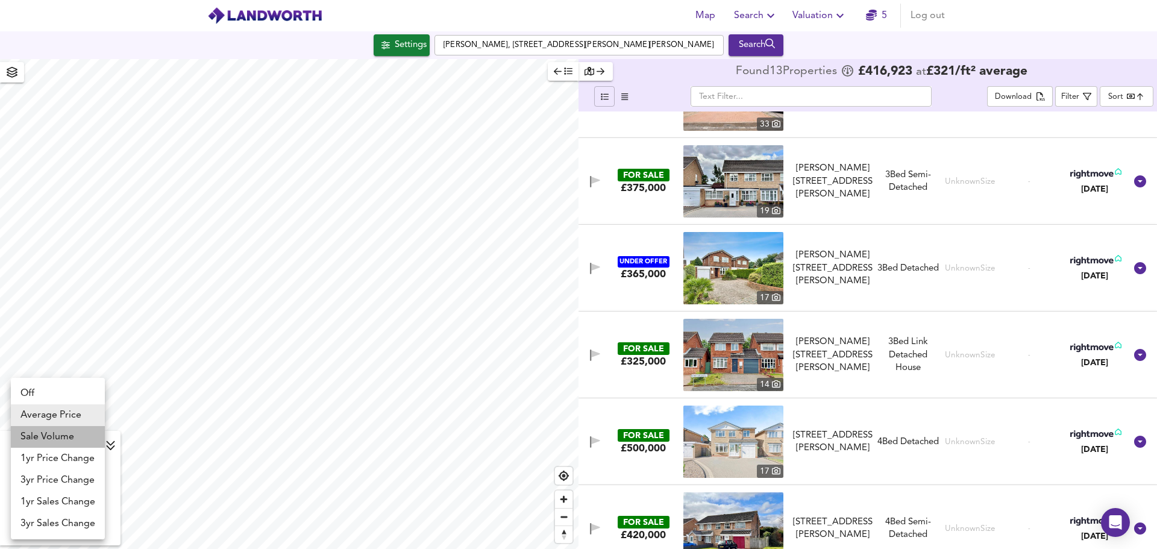
click at [69, 436] on li "Sale Volume" at bounding box center [58, 437] width 94 height 22
type input "weight"
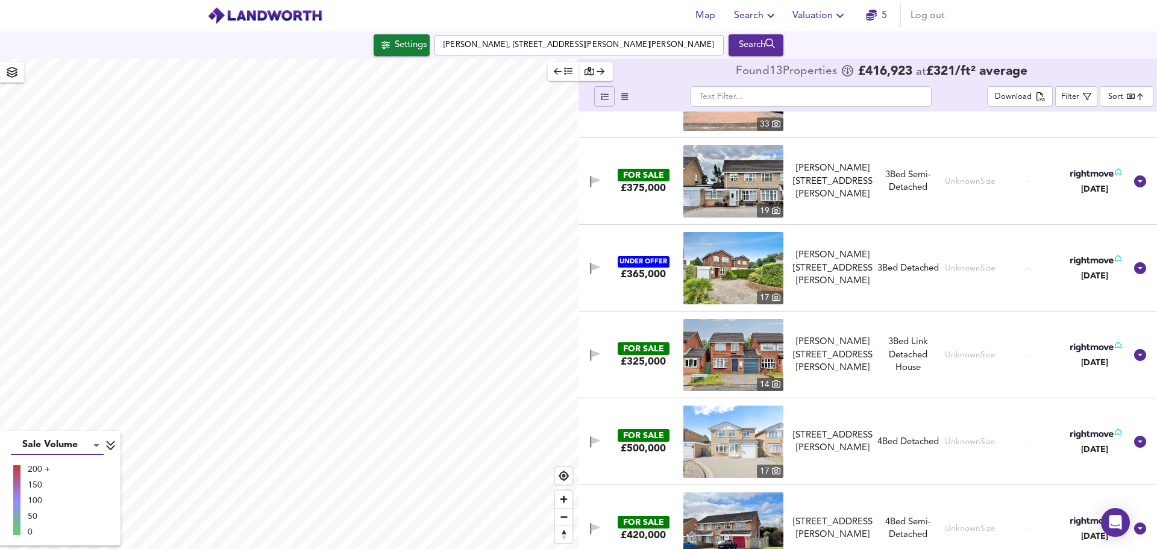
click at [93, 443] on body "Map Search Valuation 5 Log out Settings Moreland Croft, The Royal Town of Sutto…" at bounding box center [578, 274] width 1157 height 549
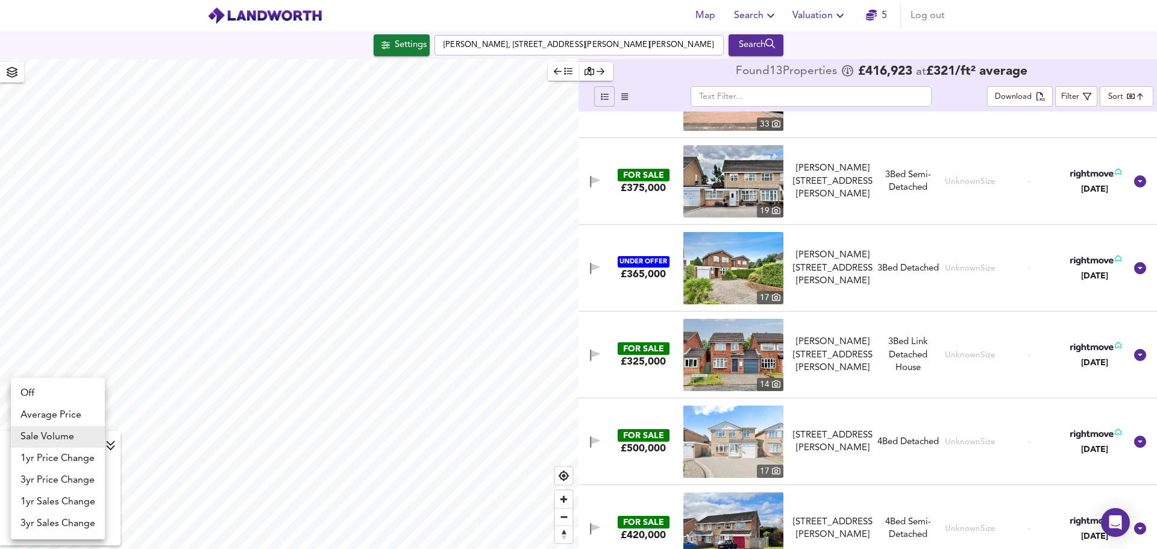
click at [89, 394] on li "Off" at bounding box center [58, 394] width 94 height 22
type input "off"
click at [96, 444] on body "Map Search Valuation 5 Log out Settings Moreland Croft, The Royal Town of Sutto…" at bounding box center [578, 274] width 1157 height 549
click at [53, 413] on li "Average Price" at bounding box center [58, 415] width 94 height 22
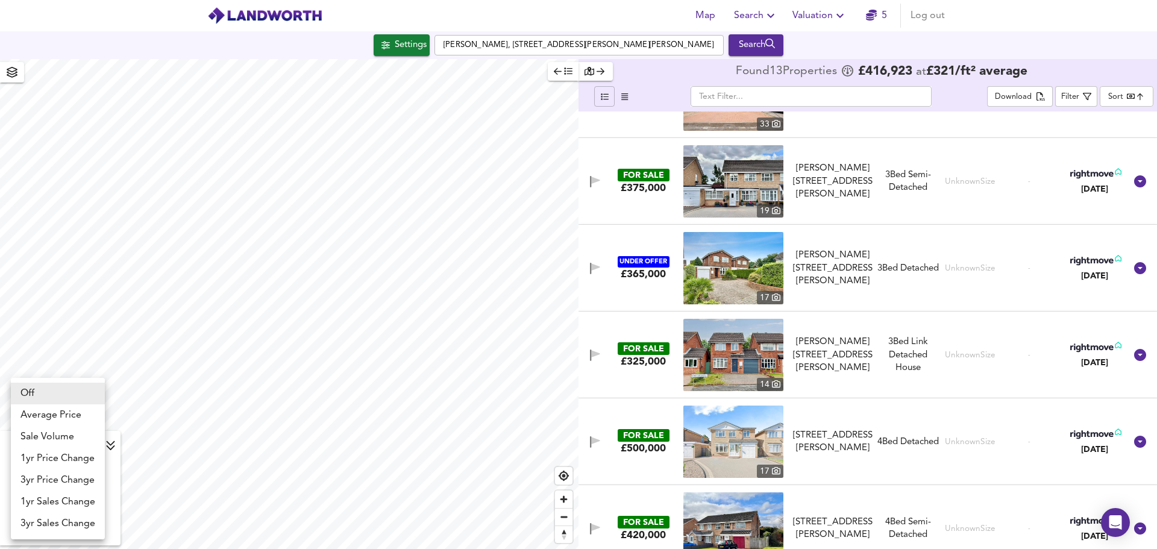
type input "landworth"
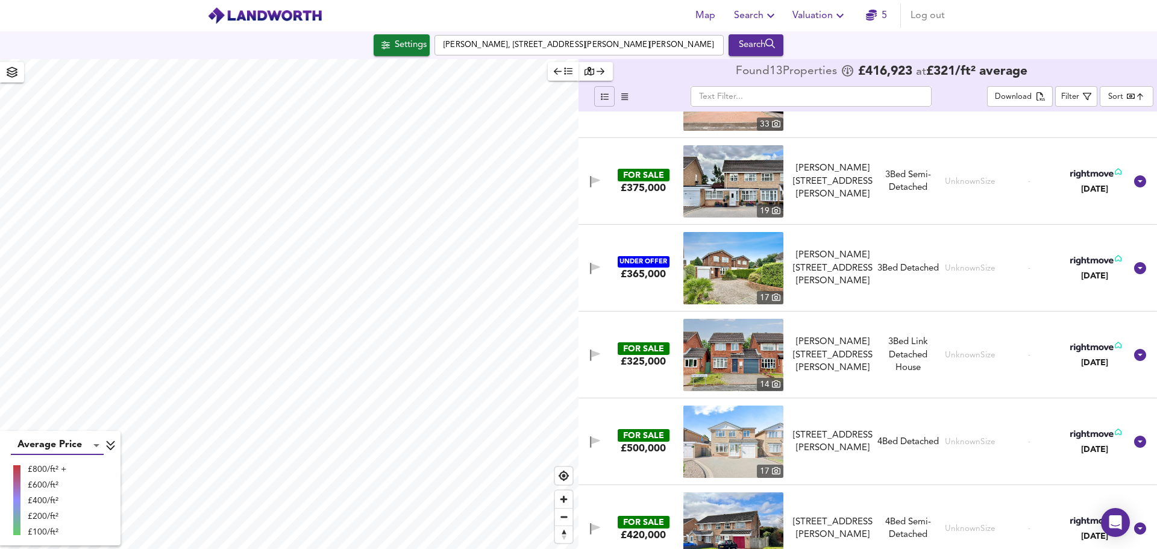
click at [99, 447] on body "Map Search Valuation 5 Log out Settings Moreland Croft, The Royal Town of Sutto…" at bounding box center [578, 274] width 1157 height 549
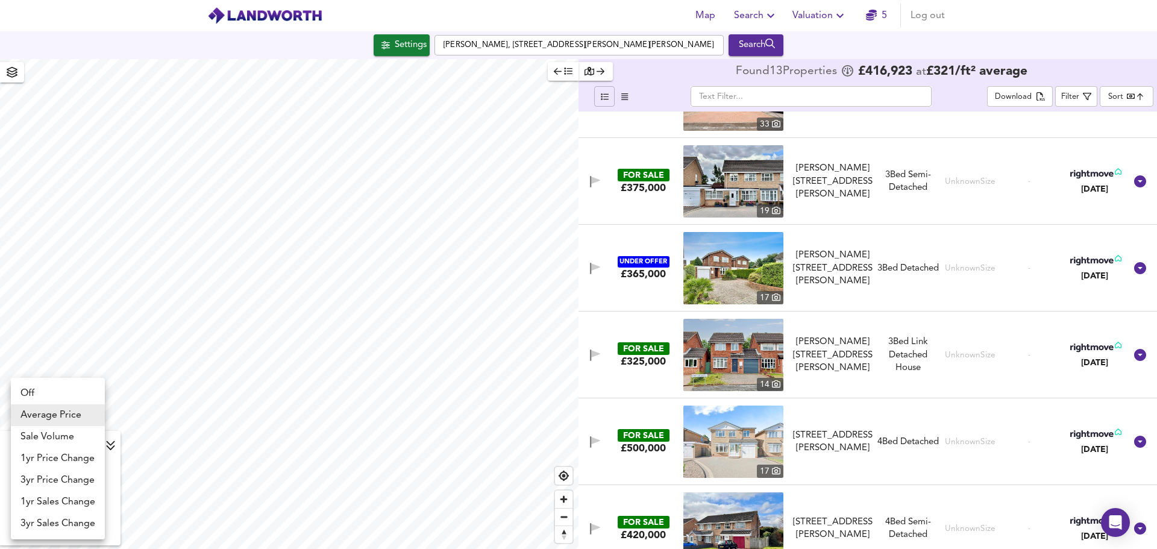
click at [77, 460] on li "1yr Price Change" at bounding box center [58, 459] width 94 height 22
type input "lwc1y"
click at [99, 442] on body "Map Search Valuation 5 Log out Settings Moreland Croft, The Royal Town of Sutto…" at bounding box center [578, 274] width 1157 height 549
click at [75, 467] on li "3yr Price Change" at bounding box center [58, 467] width 94 height 22
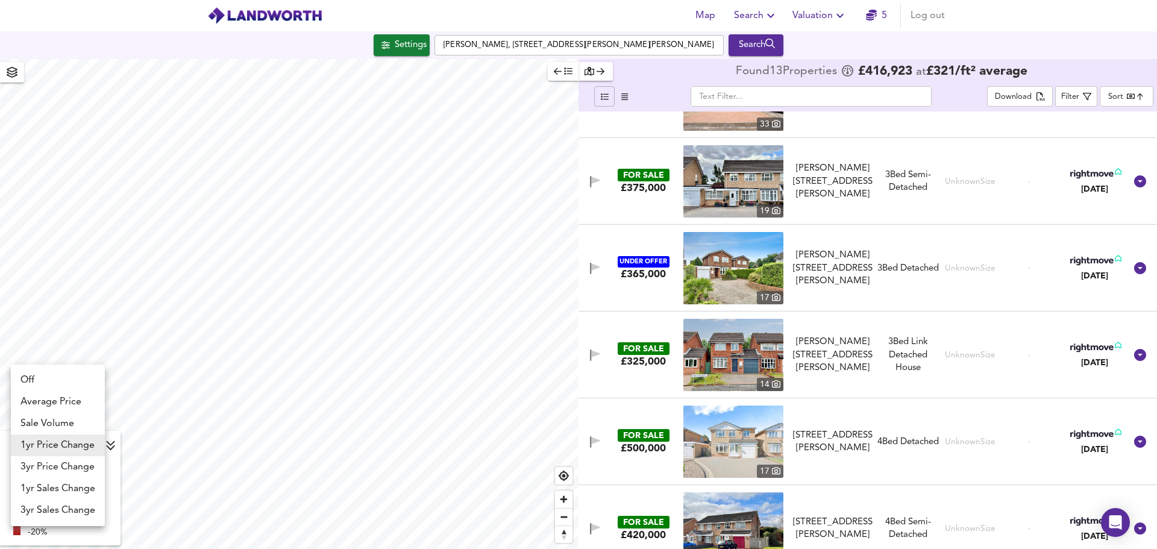
type input "lwc3y"
click at [96, 442] on body "Map Search Valuation 5 Log out Settings Moreland Croft, The Royal Town of Sutto…" at bounding box center [578, 274] width 1157 height 549
click at [68, 423] on li "1yr Price Change" at bounding box center [58, 424] width 94 height 22
type input "lwc1y"
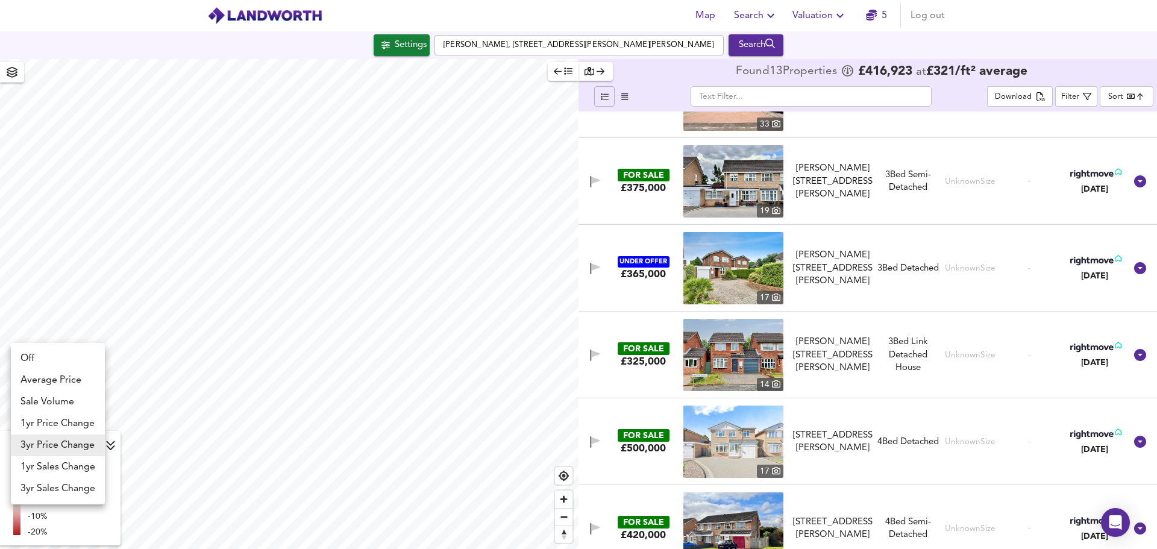
type input "lwc1y"
click at [93, 446] on body "Map Search Valuation 5 Log out Settings Moreland Croft, The Royal Town of Sutto…" at bounding box center [578, 274] width 1157 height 549
click at [68, 471] on li "3yr Price Change" at bounding box center [58, 467] width 94 height 22
type input "lwc3y"
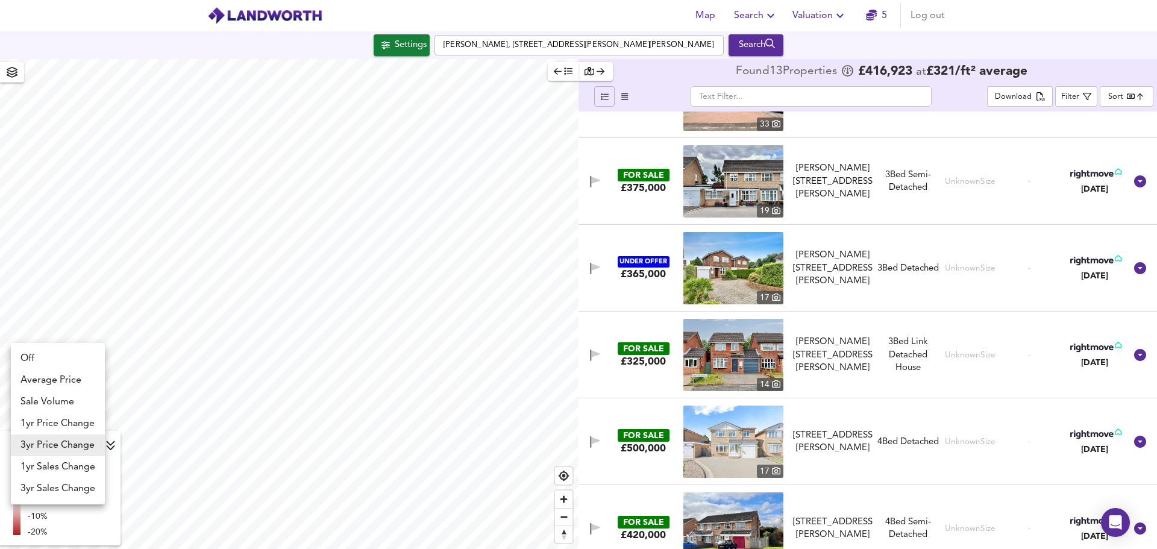
click at [91, 447] on body "Map Search Valuation 5 Log out Settings Moreland Croft, The Royal Town of Sutto…" at bounding box center [578, 274] width 1157 height 549
click at [61, 470] on li "1yr Sales Change" at bounding box center [58, 467] width 94 height 22
type input "sc1y"
click at [92, 441] on body "Map Search Valuation 5 Log out Settings Moreland Croft, The Royal Town of Sutto…" at bounding box center [578, 274] width 1157 height 549
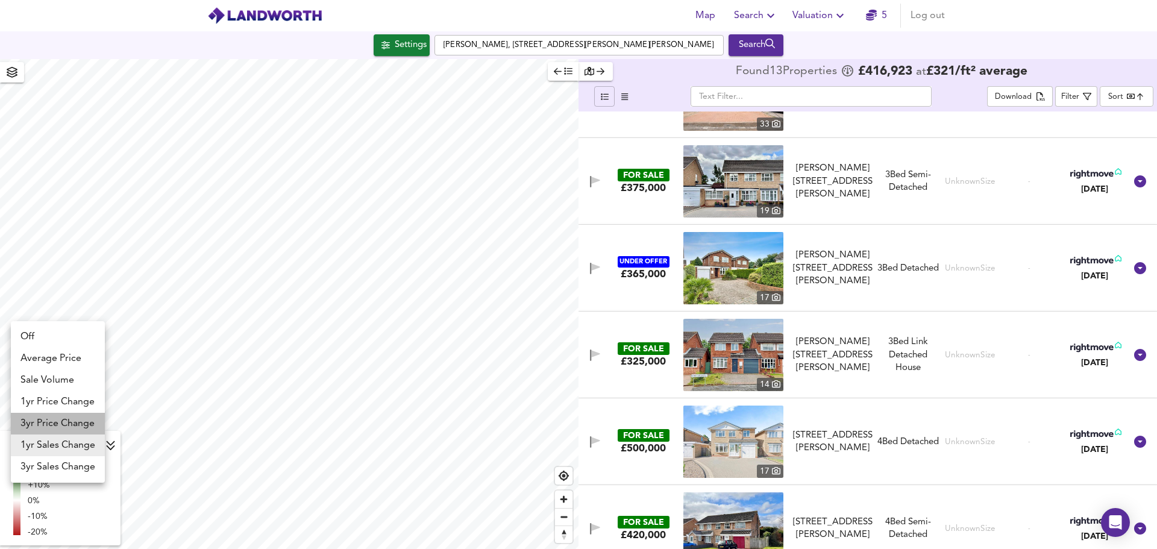
click at [68, 418] on li "3yr Price Change" at bounding box center [58, 424] width 94 height 22
type input "lwc3y"
click at [90, 439] on body "Map Search Valuation 5 Log out Settings Moreland Croft, The Royal Town of Sutto…" at bounding box center [578, 274] width 1157 height 549
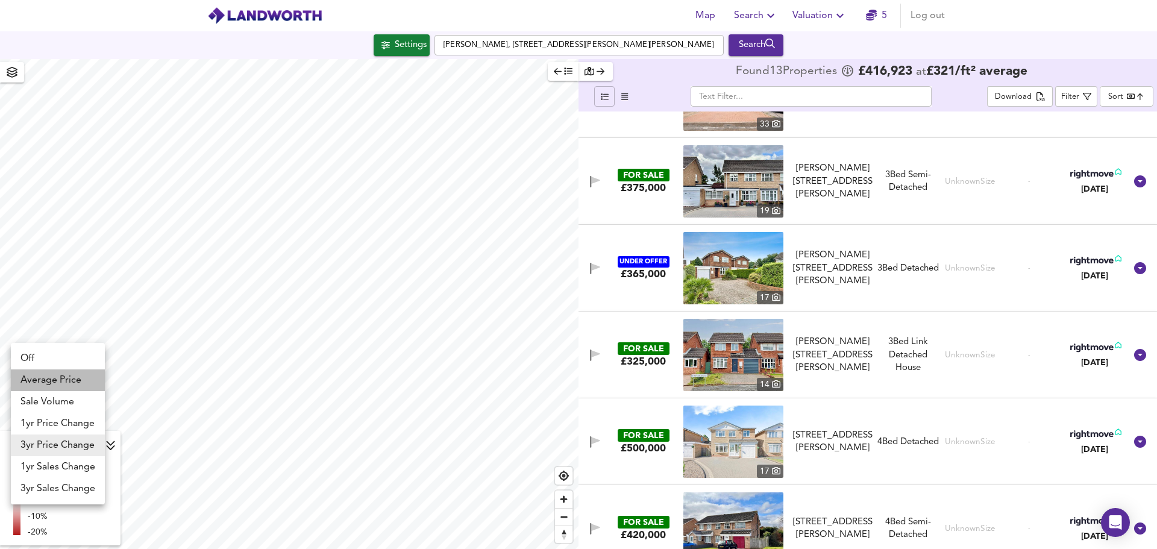
click at [60, 377] on li "Average Price" at bounding box center [58, 380] width 94 height 22
type input "landworth"
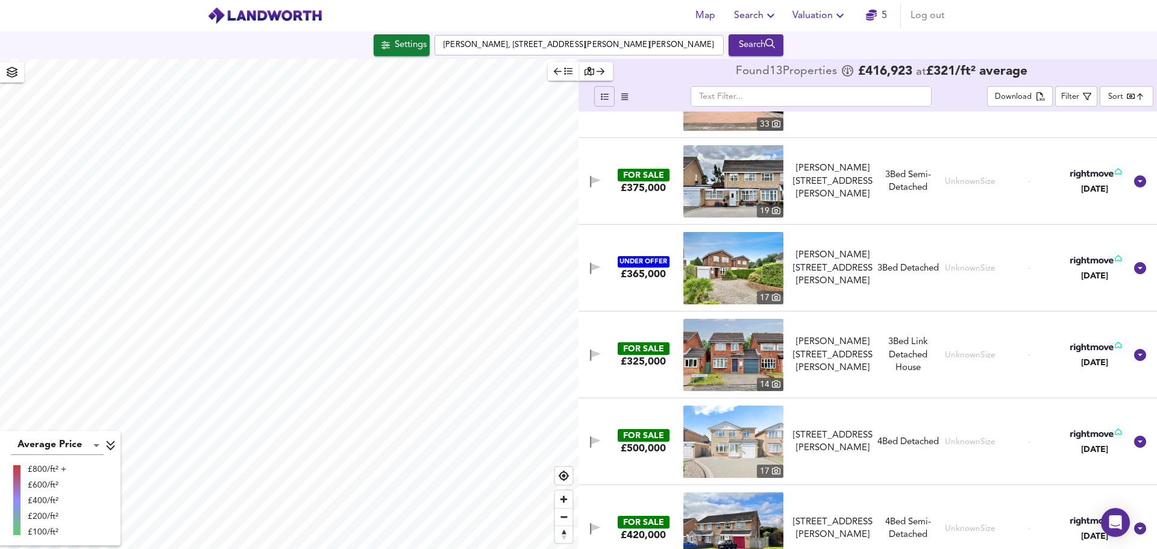
click at [56, 464] on div "£800/ft² +" at bounding box center [47, 470] width 39 height 12
click at [96, 444] on body "Map Search Valuation 5 Log out Settings Moreland Croft, The Royal Town of Sutto…" at bounding box center [578, 274] width 1157 height 549
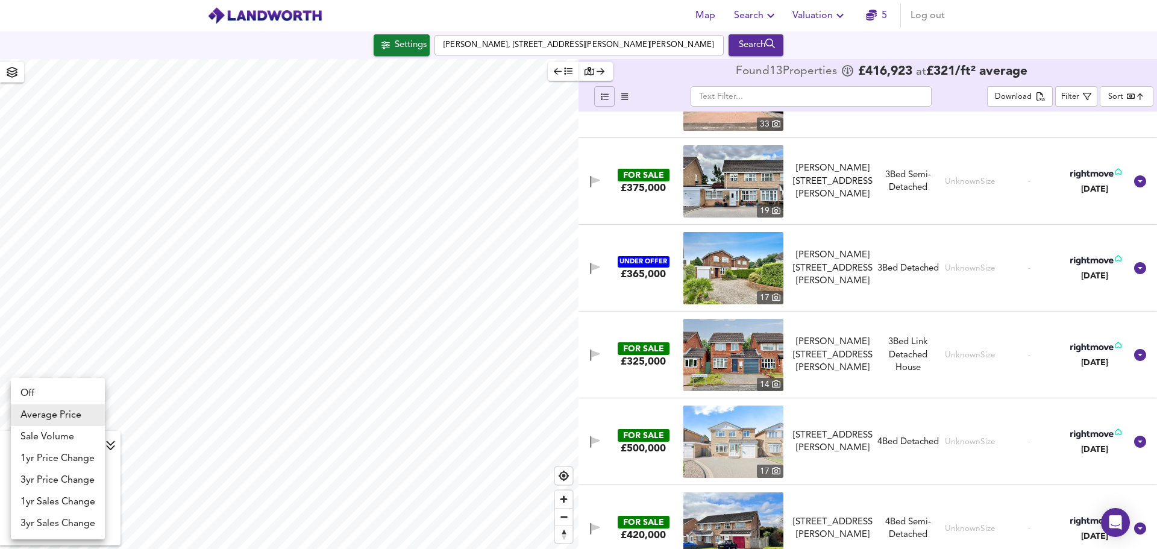
click at [112, 445] on div at bounding box center [578, 274] width 1157 height 549
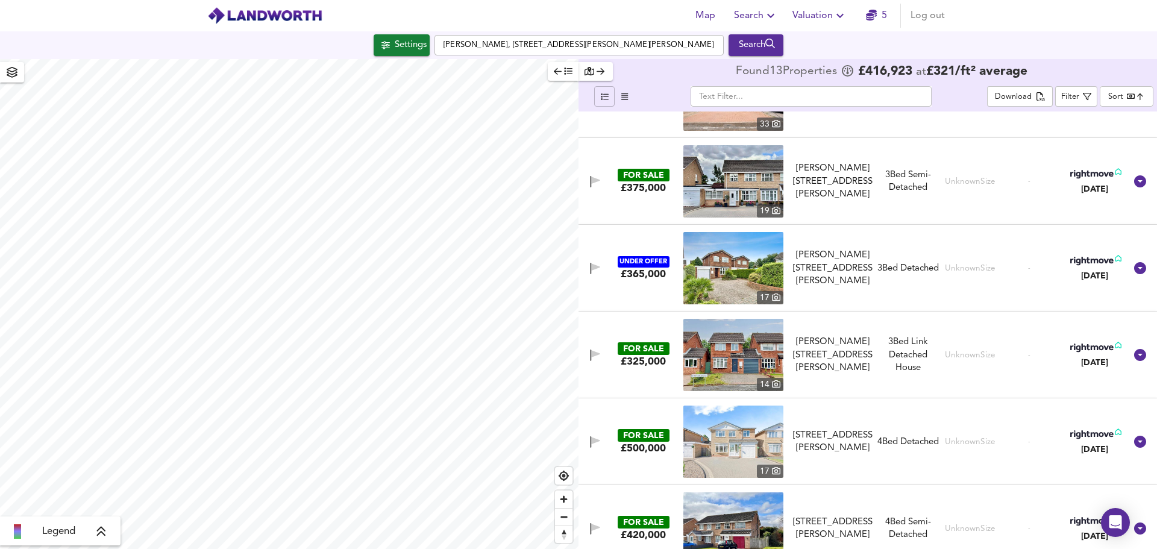
click at [105, 528] on icon at bounding box center [101, 532] width 11 height 12
click at [762, 49] on div "Search" at bounding box center [756, 45] width 49 height 16
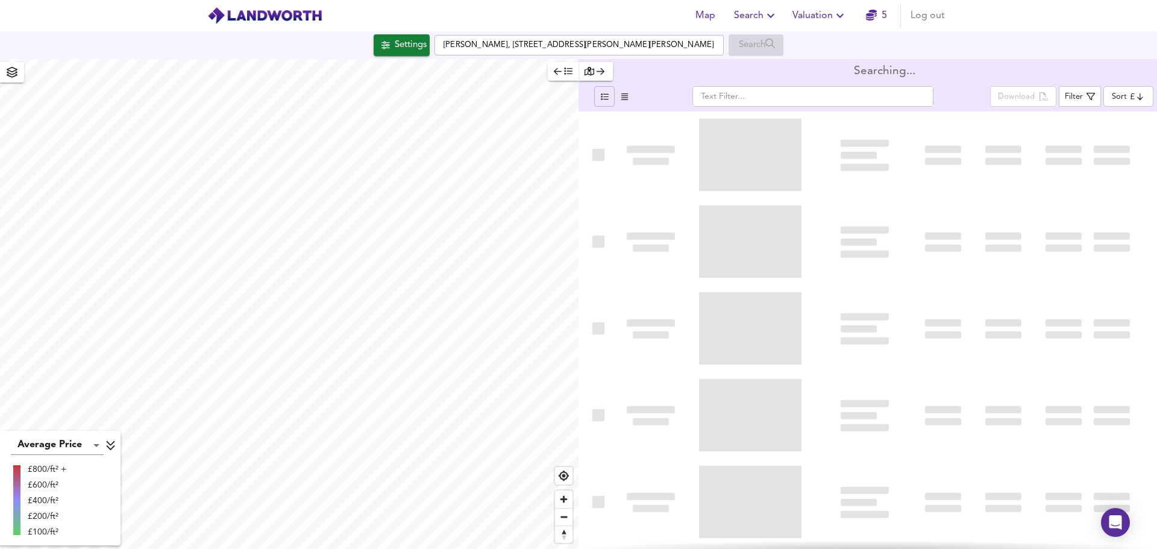
type input "bestdeal"
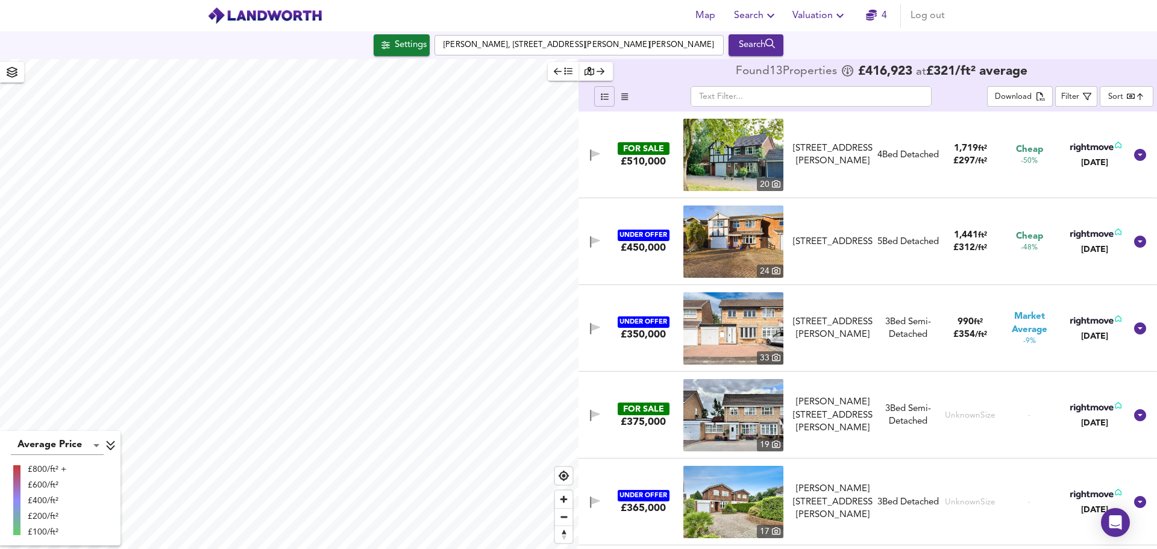
checkbox input "true"
click at [400, 46] on div "Settings" at bounding box center [411, 45] width 32 height 16
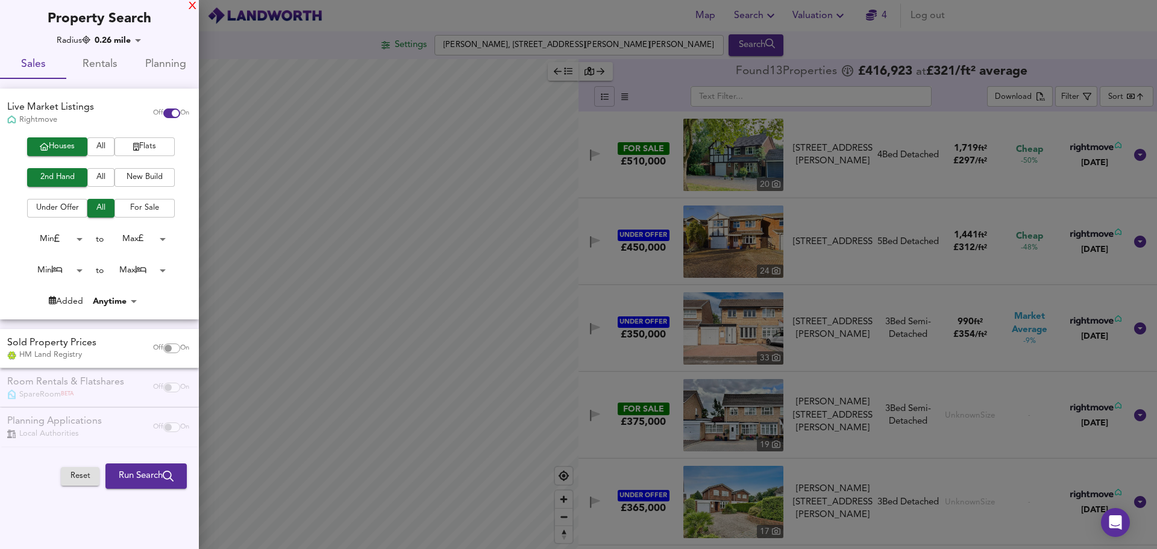
click at [191, 7] on div "X" at bounding box center [193, 6] width 8 height 8
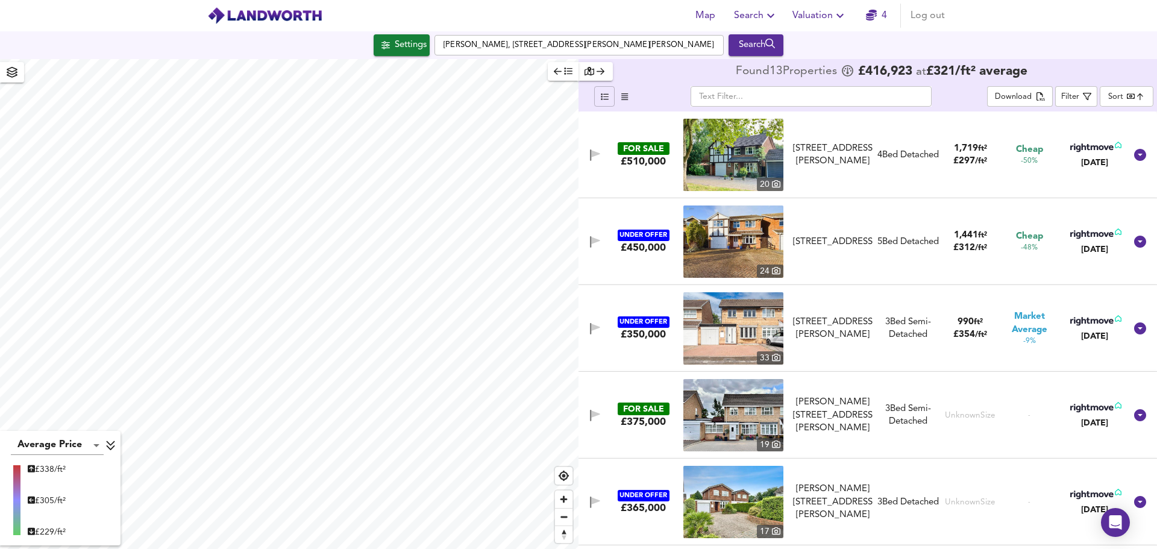
type input "812"
click at [383, 48] on icon "button" at bounding box center [386, 45] width 8 height 8
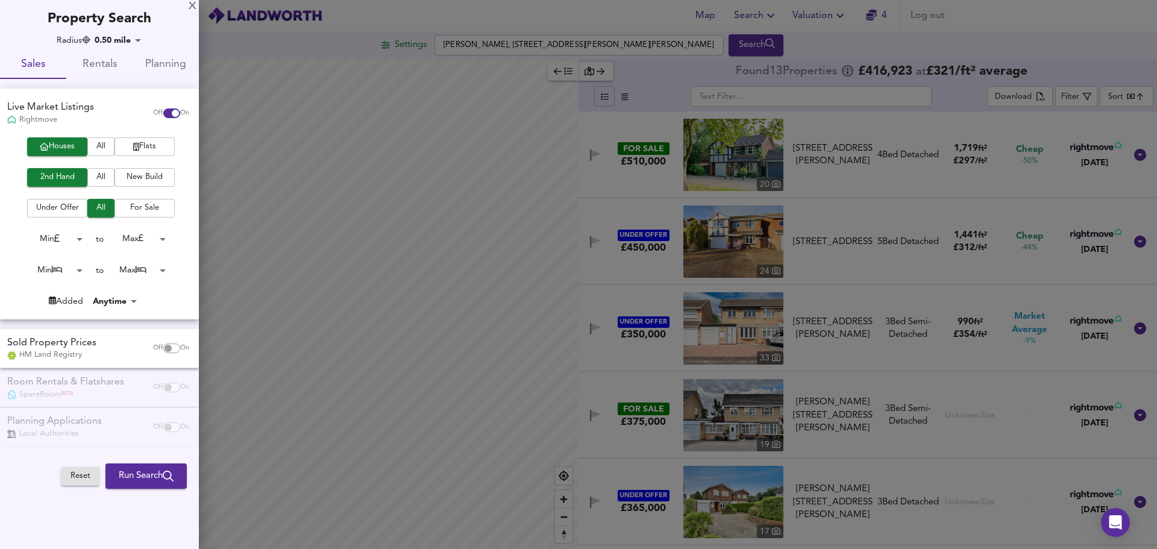
click at [76, 266] on body "Map Search Valuation 4 Log out Settings Moreland Croft, The Royal Town of Sutto…" at bounding box center [578, 274] width 1157 height 549
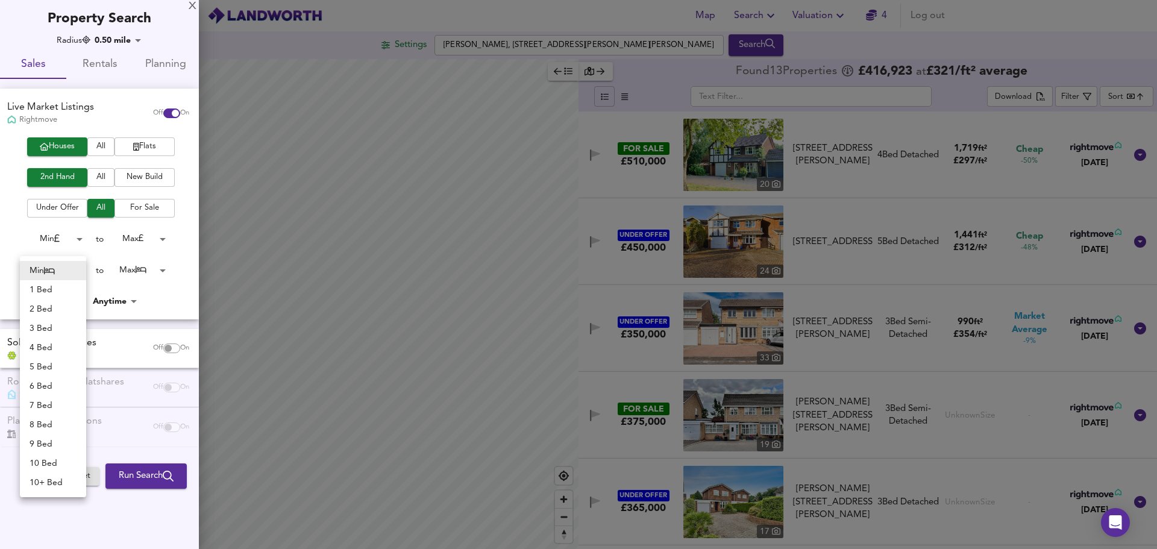
click at [51, 329] on li "3 Bed" at bounding box center [53, 328] width 66 height 19
type input "3"
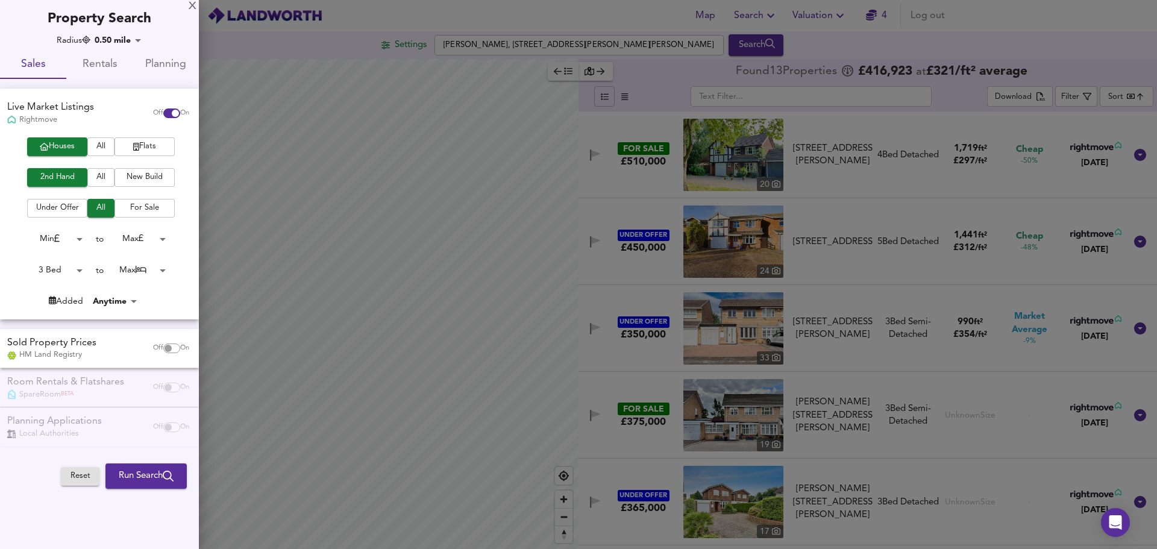
click at [78, 235] on body "Map Search Valuation 4 Log out Settings Moreland Croft, The Royal Town of Sutto…" at bounding box center [578, 274] width 1157 height 549
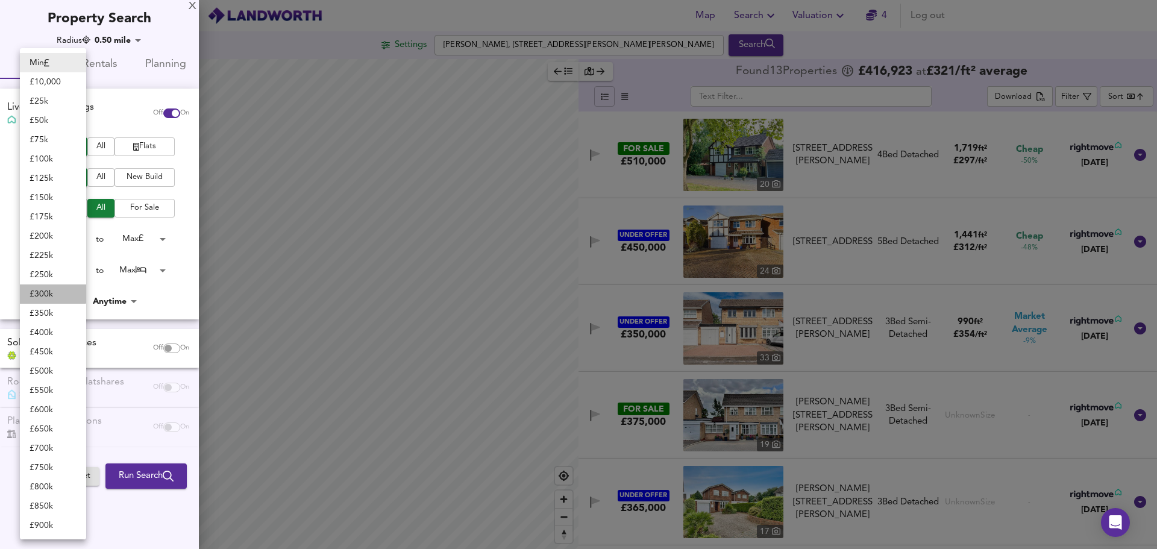
click at [52, 289] on li "£ 300k" at bounding box center [53, 293] width 66 height 19
type input "300000"
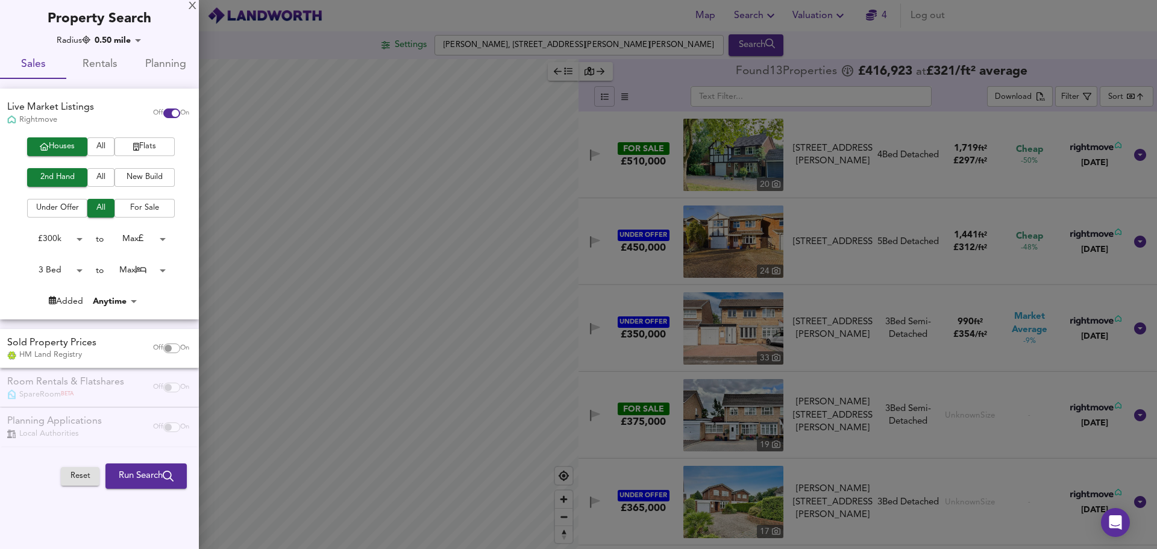
click at [163, 240] on body "Map Search Valuation 4 Log out Settings Moreland Croft, The Royal Town of Sutto…" at bounding box center [578, 274] width 1157 height 549
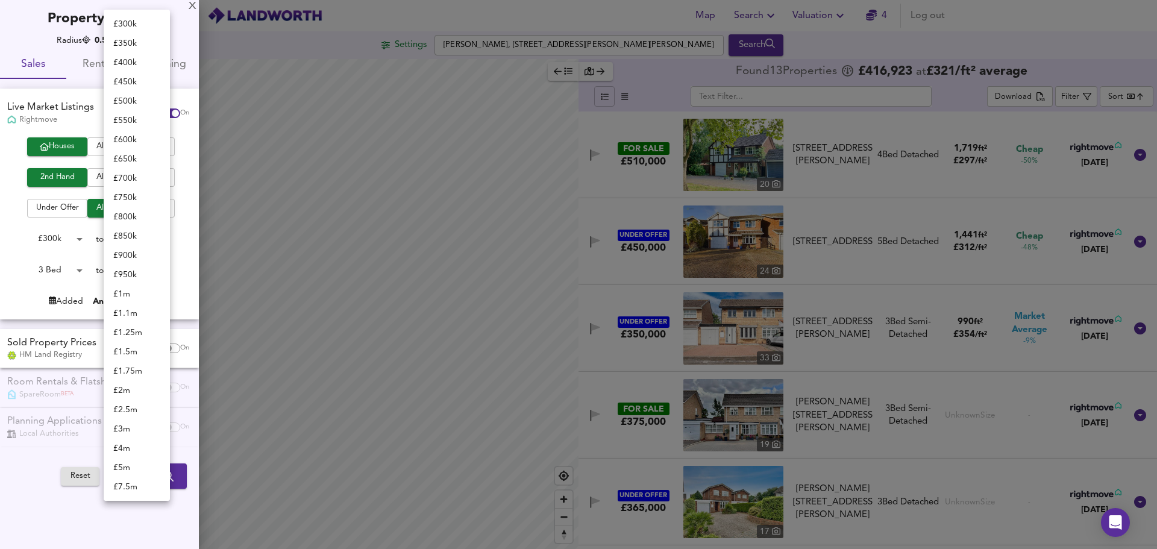
click at [122, 79] on li "£ 450k" at bounding box center [137, 81] width 66 height 19
type input "450000"
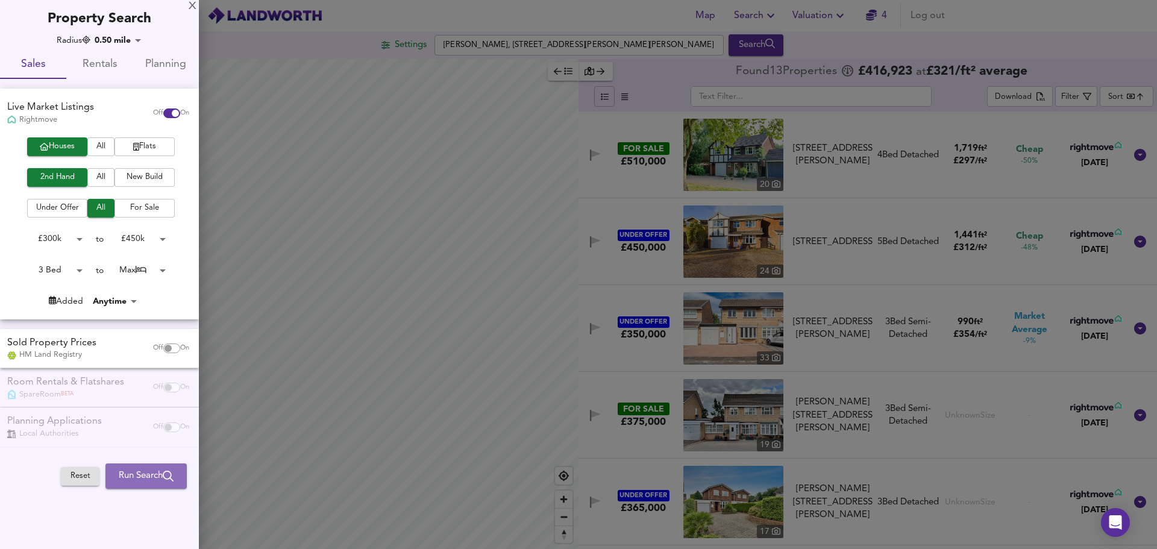
click at [163, 477] on icon "submit" at bounding box center [168, 476] width 11 height 11
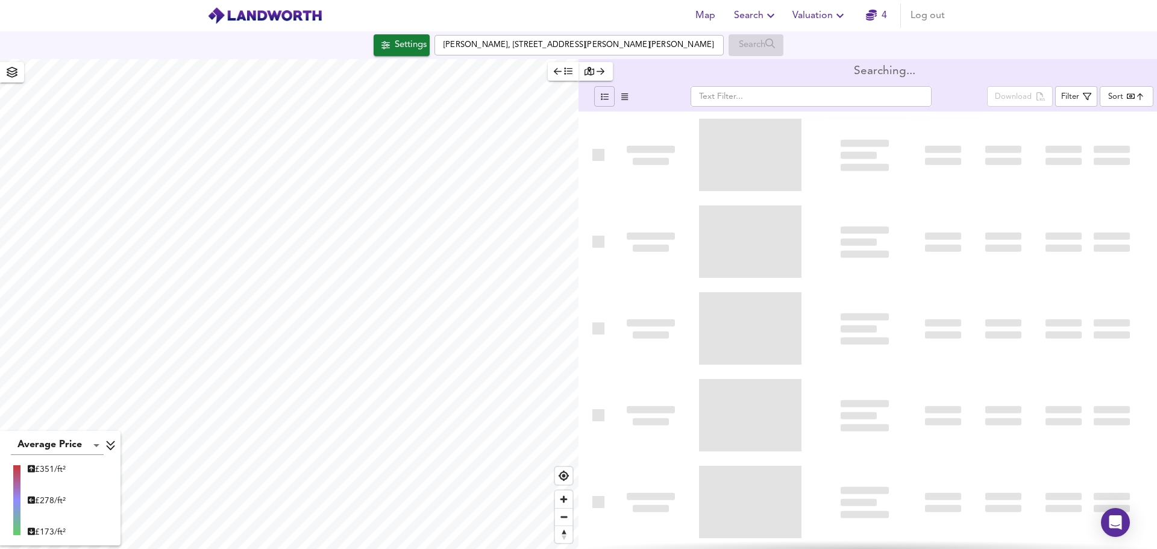
type input "bestdeal"
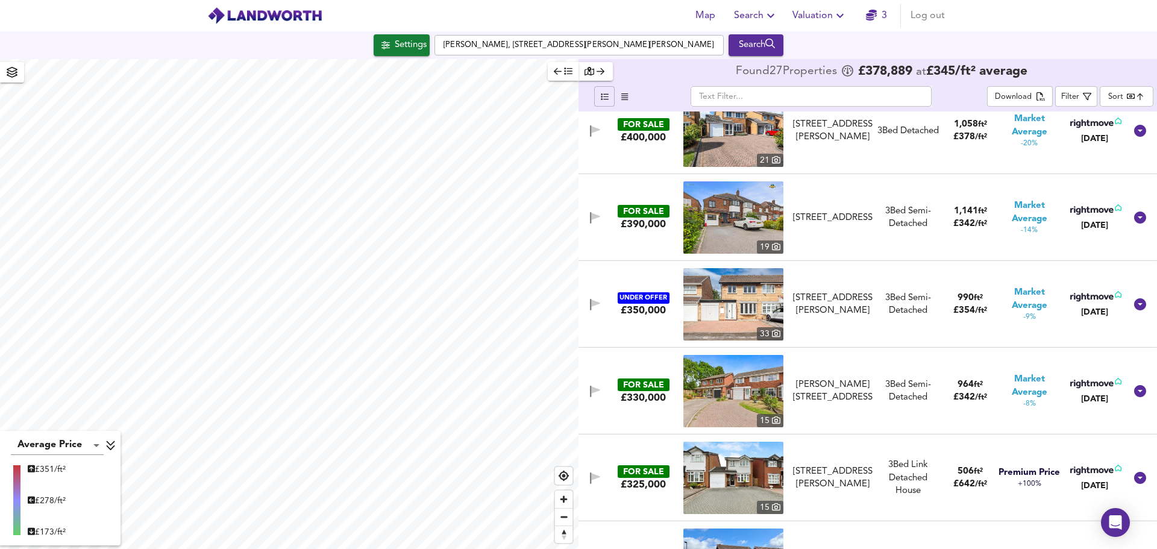
scroll to position [719, 0]
click at [734, 198] on img at bounding box center [733, 217] width 100 height 72
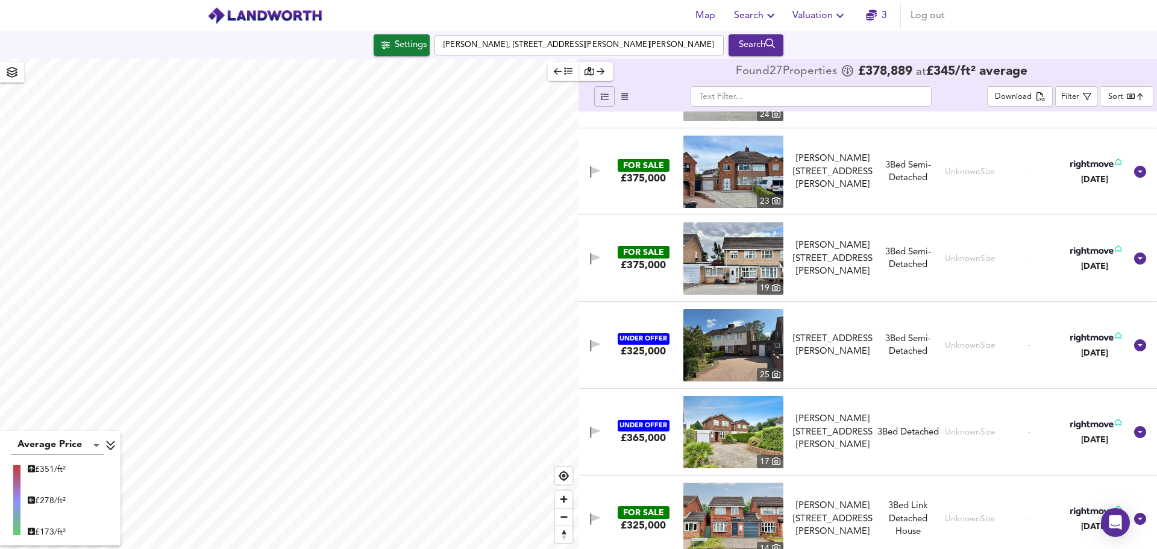
scroll to position [1199, 0]
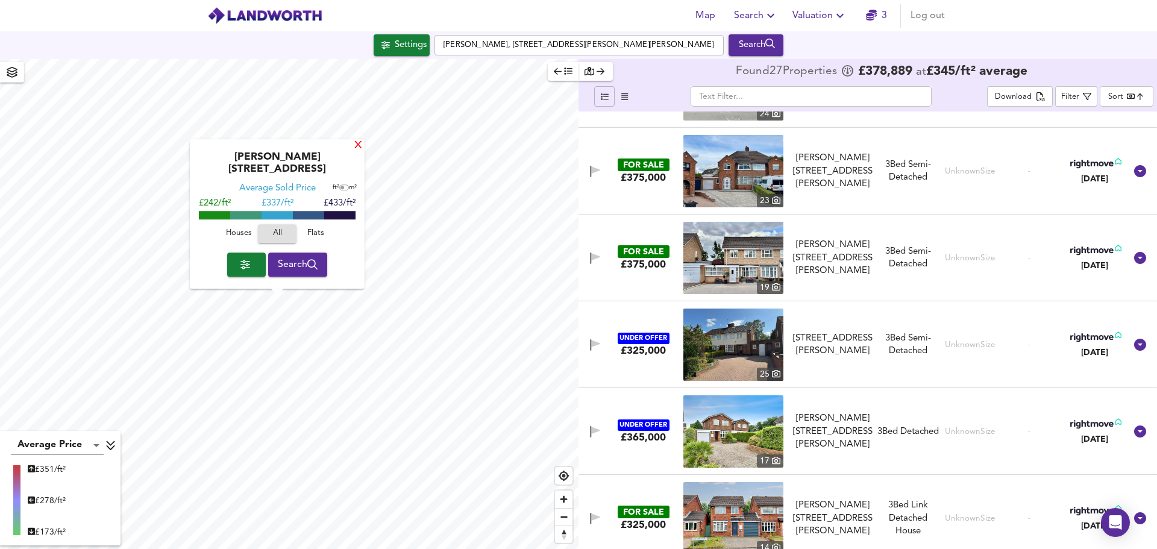
click at [356, 152] on div "X" at bounding box center [358, 145] width 10 height 11
